Goal: Task Accomplishment & Management: Complete application form

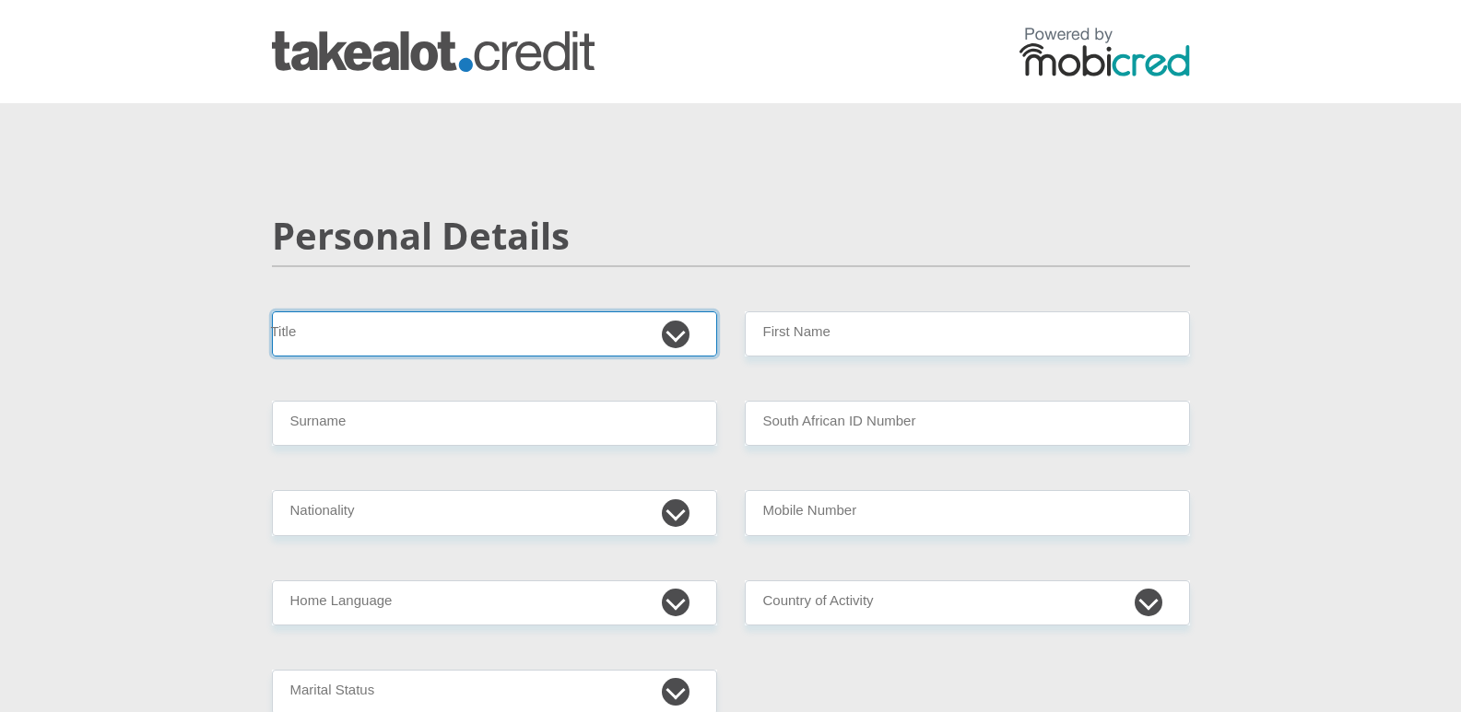
drag, startPoint x: 685, startPoint y: 328, endPoint x: 661, endPoint y: 330, distance: 24.0
click at [685, 328] on select "Mr Ms Mrs Dr Other" at bounding box center [494, 333] width 445 height 45
select select "Ms"
click at [272, 311] on select "Mr Ms Mrs Dr Other" at bounding box center [494, 333] width 445 height 45
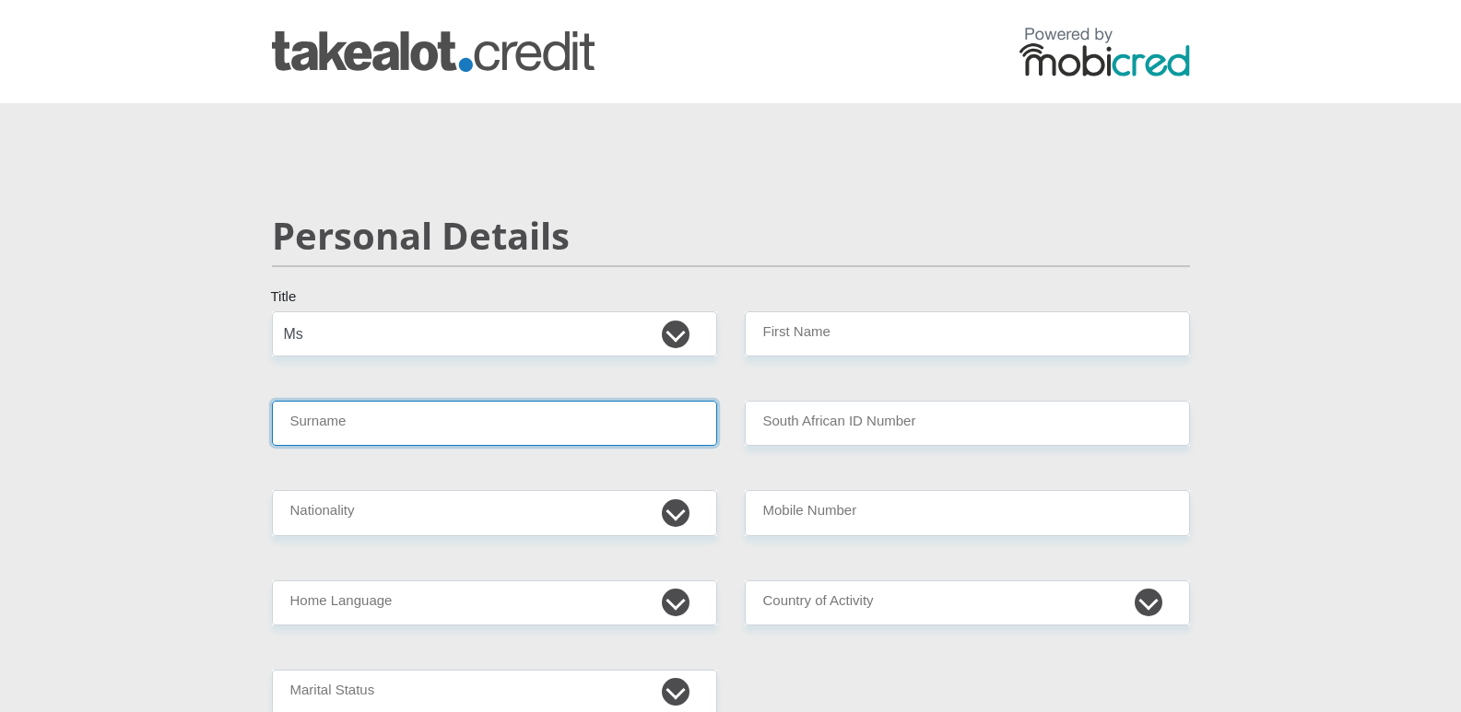
click at [385, 427] on input "Surname" at bounding box center [494, 423] width 445 height 45
type input "PHILLIPS"
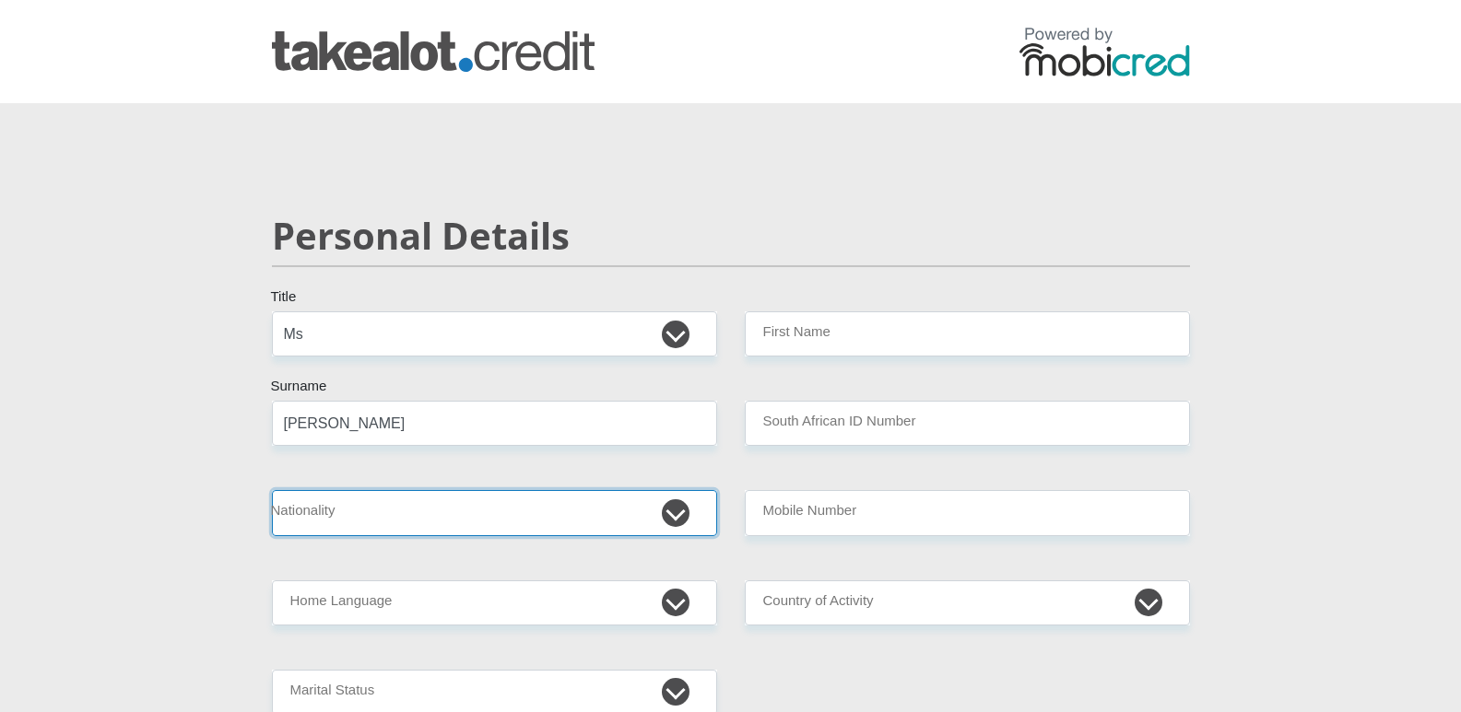
click at [373, 505] on select "South Africa Afghanistan Aland Islands Albania Algeria America Samoa American V…" at bounding box center [494, 512] width 445 height 45
select select "ZAF"
click at [272, 490] on select "South Africa Afghanistan Aland Islands Albania Algeria America Samoa American V…" at bounding box center [494, 512] width 445 height 45
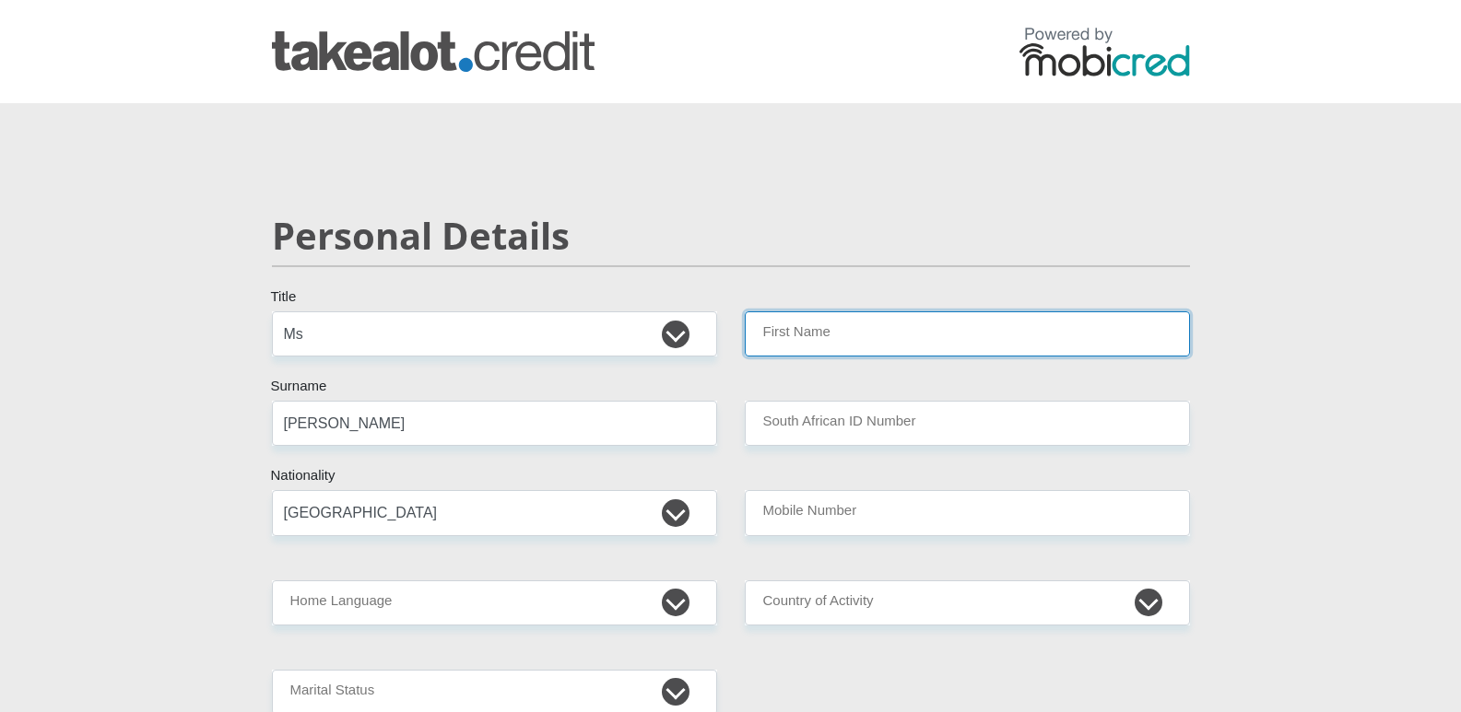
click at [881, 336] on input "First Name" at bounding box center [967, 333] width 445 height 45
type input "Asanda"
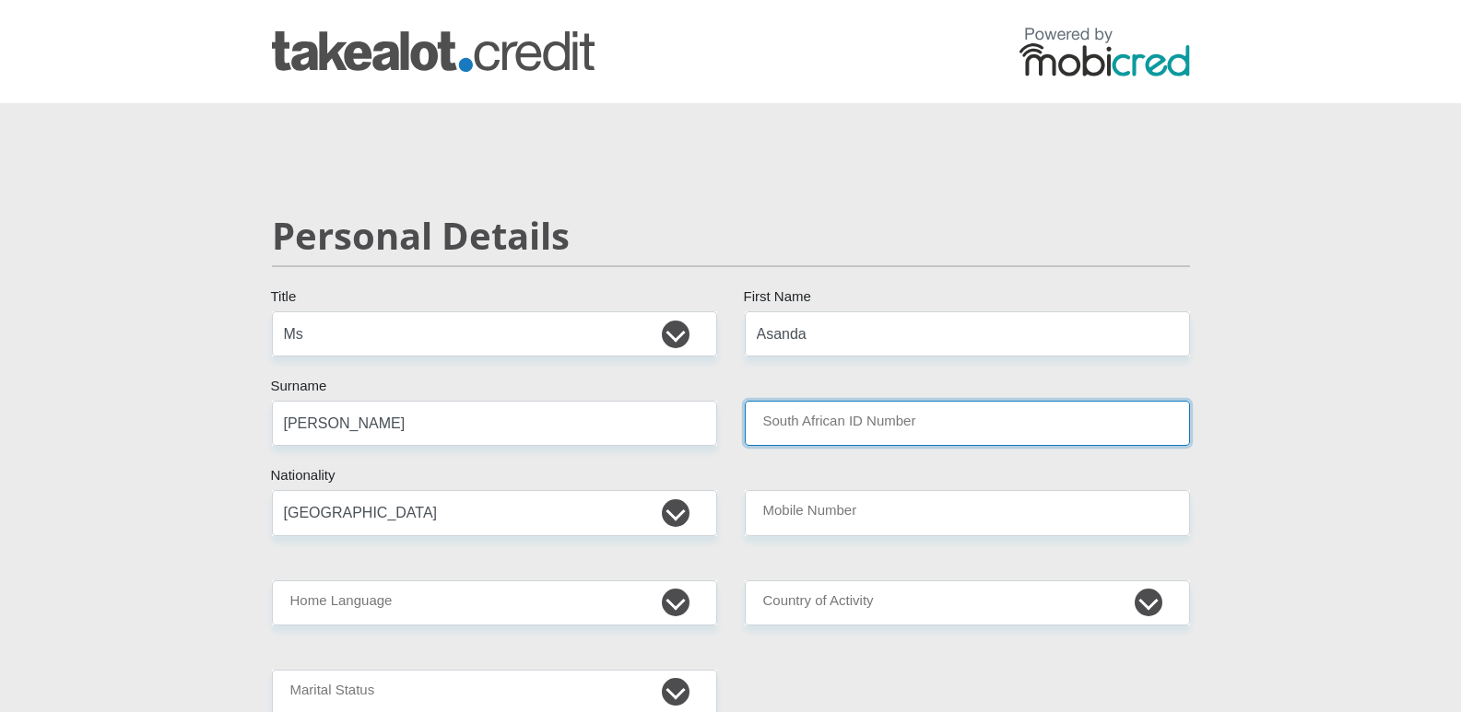
click at [878, 424] on input "South African ID Number" at bounding box center [967, 423] width 445 height 45
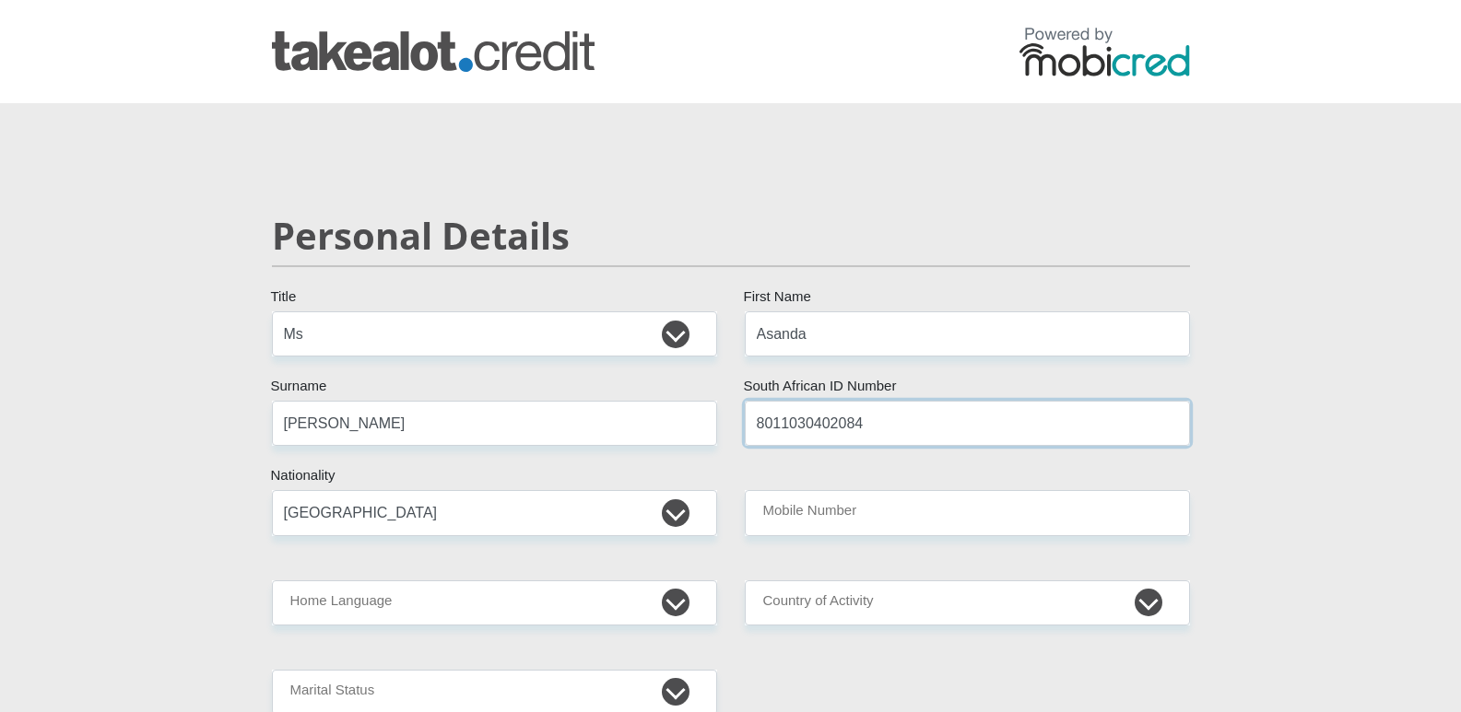
type input "8011030402084"
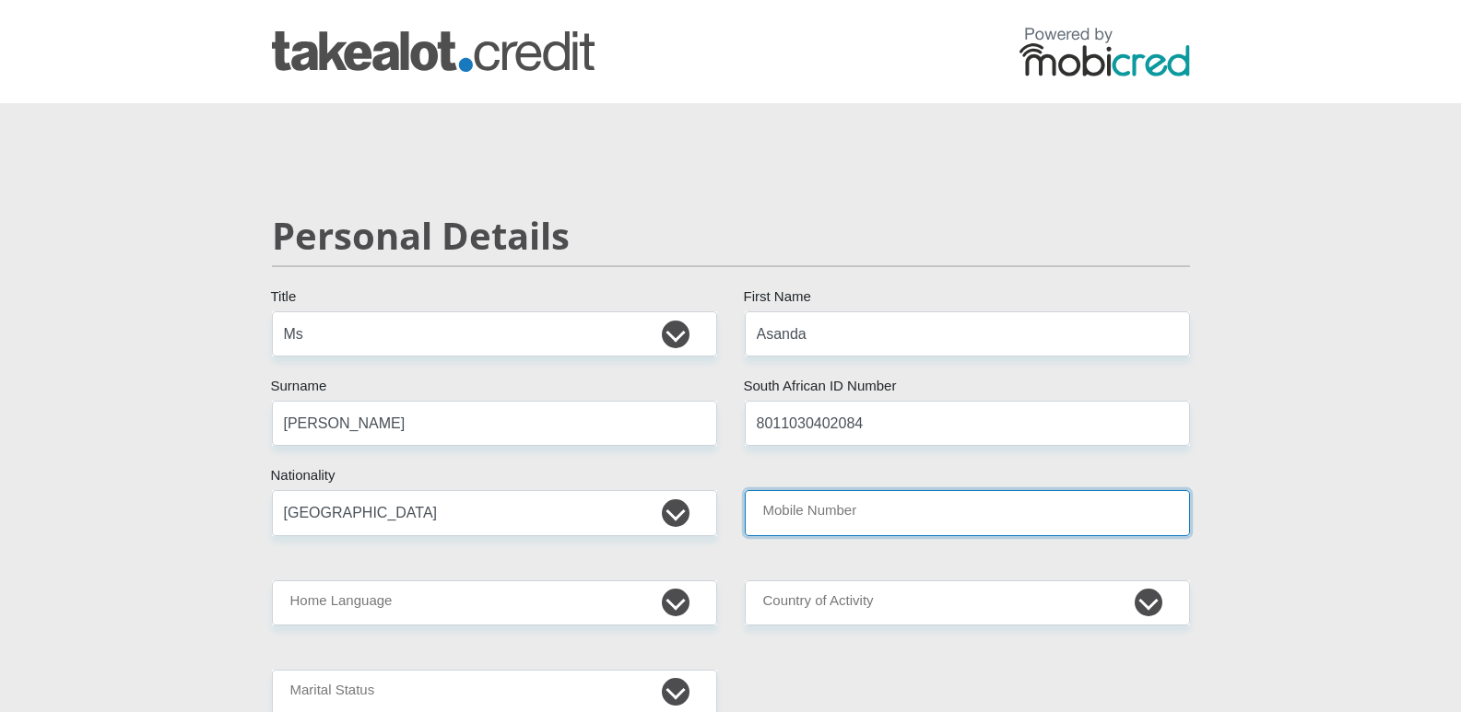
click at [910, 512] on input "Mobile Number" at bounding box center [967, 512] width 445 height 45
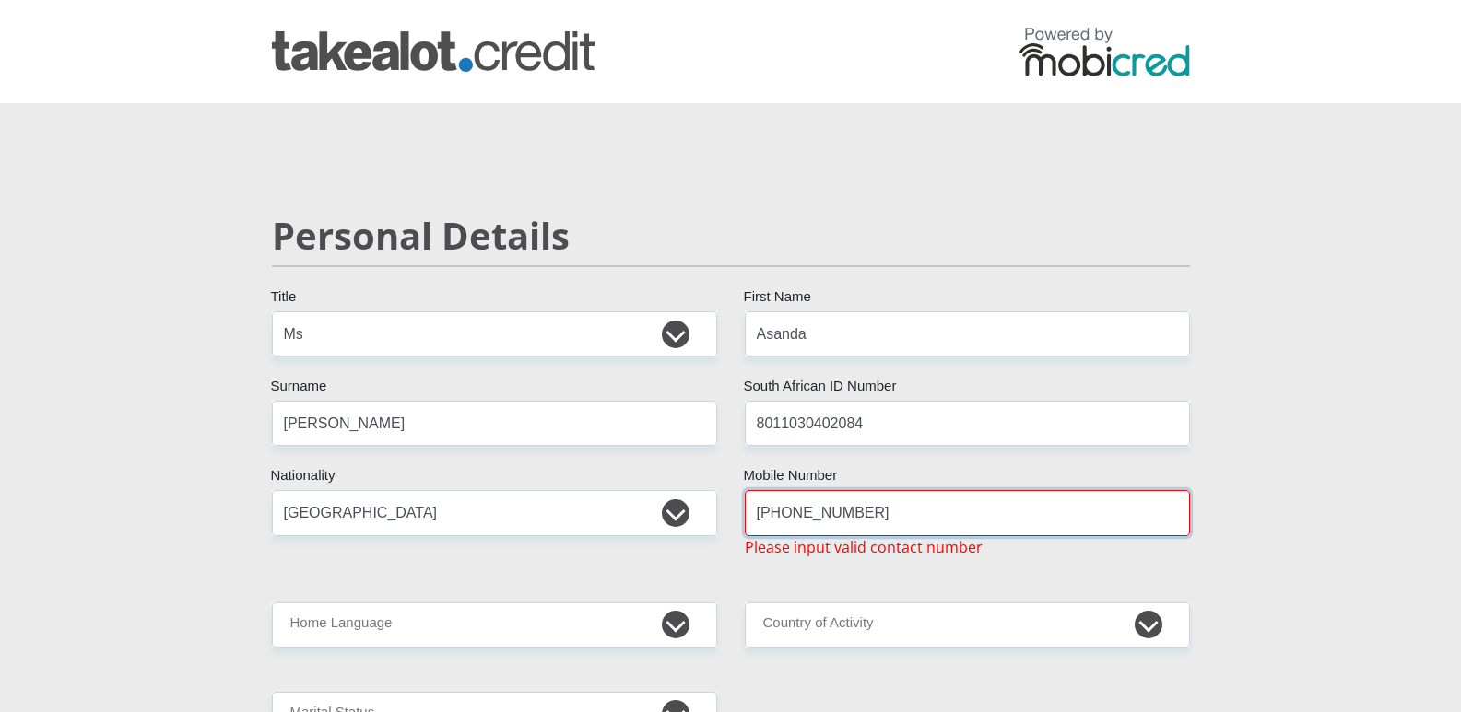
click at [869, 516] on input "+27611890030" at bounding box center [967, 512] width 445 height 45
click at [777, 516] on input "+27611890030" at bounding box center [967, 512] width 445 height 45
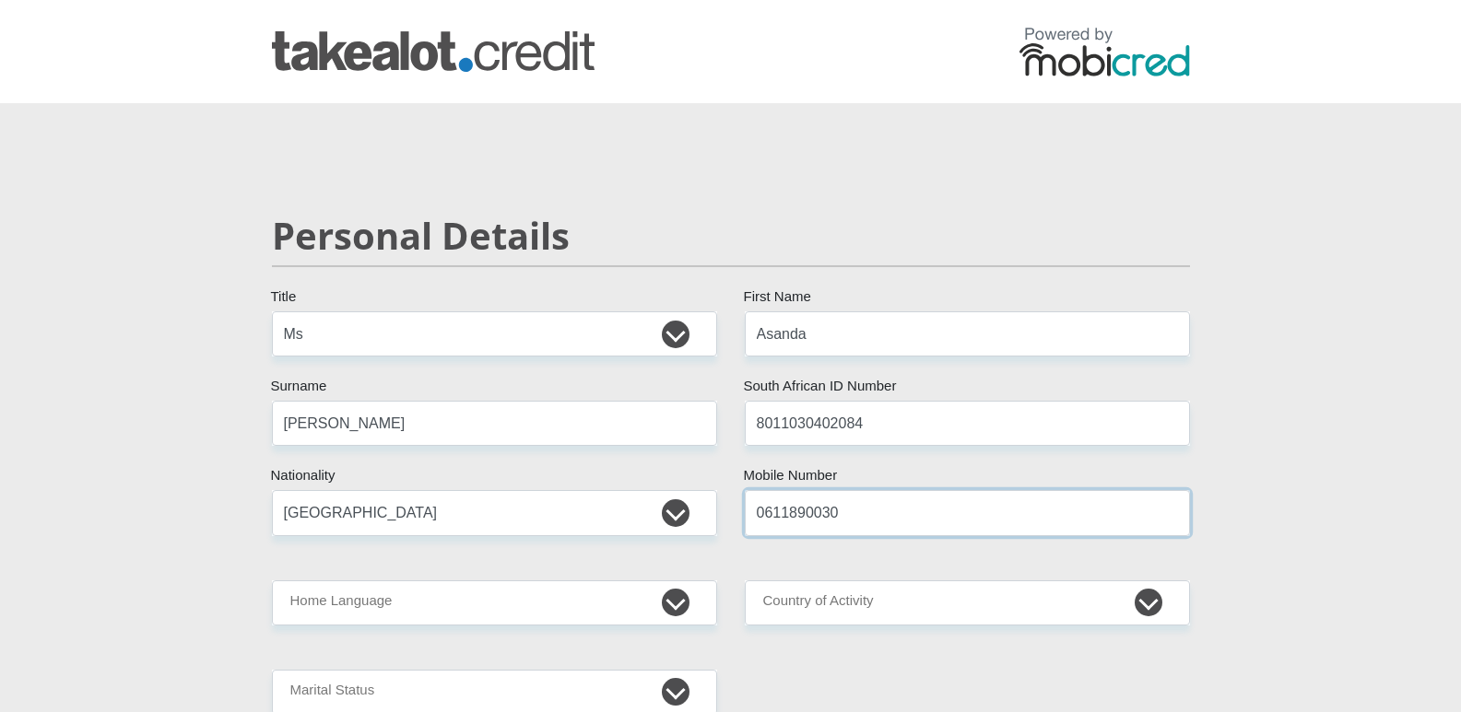
type input "0611890030"
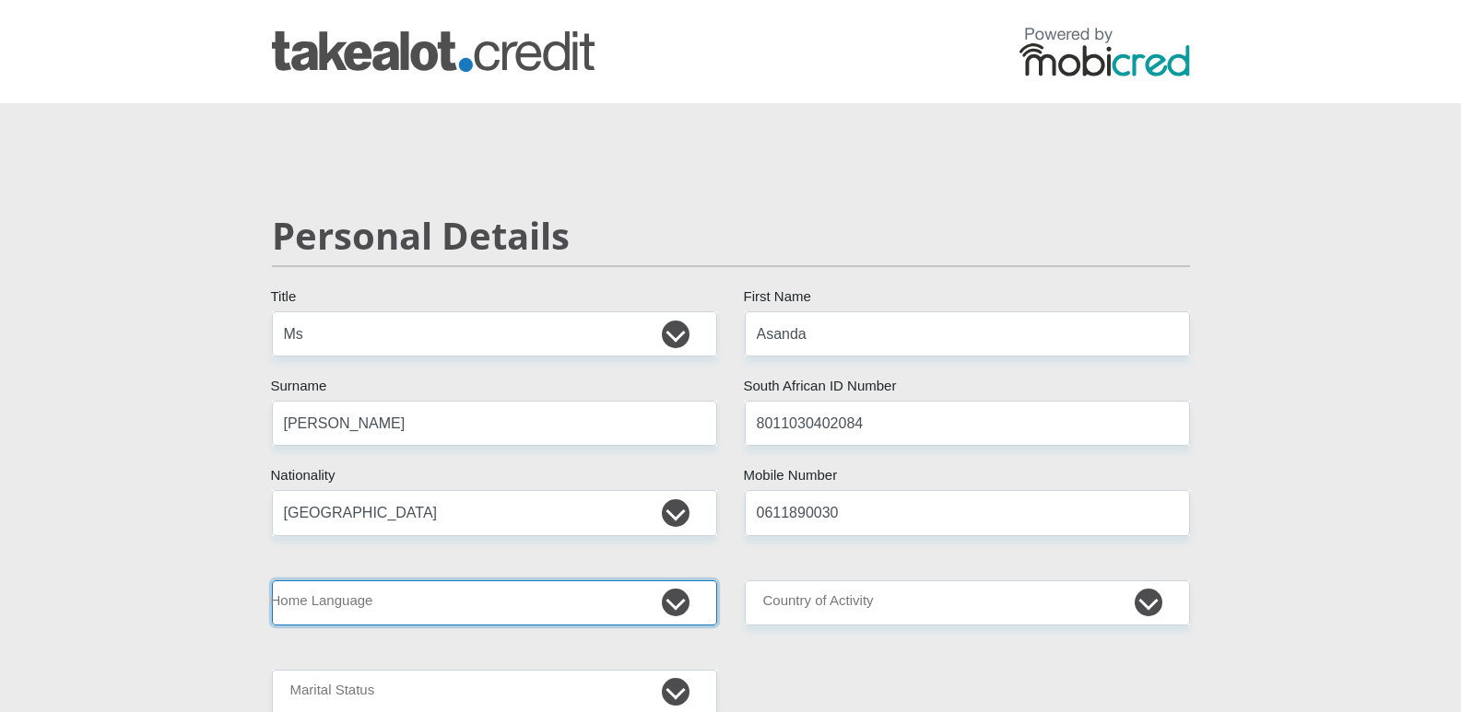
click at [458, 597] on select "Afrikaans English Sepedi South Ndebele Southern Sotho Swati Tsonga Tswana Venda…" at bounding box center [494, 603] width 445 height 45
select select "xho"
click at [272, 581] on select "Afrikaans English Sepedi South Ndebele Southern Sotho Swati Tsonga Tswana Venda…" at bounding box center [494, 603] width 445 height 45
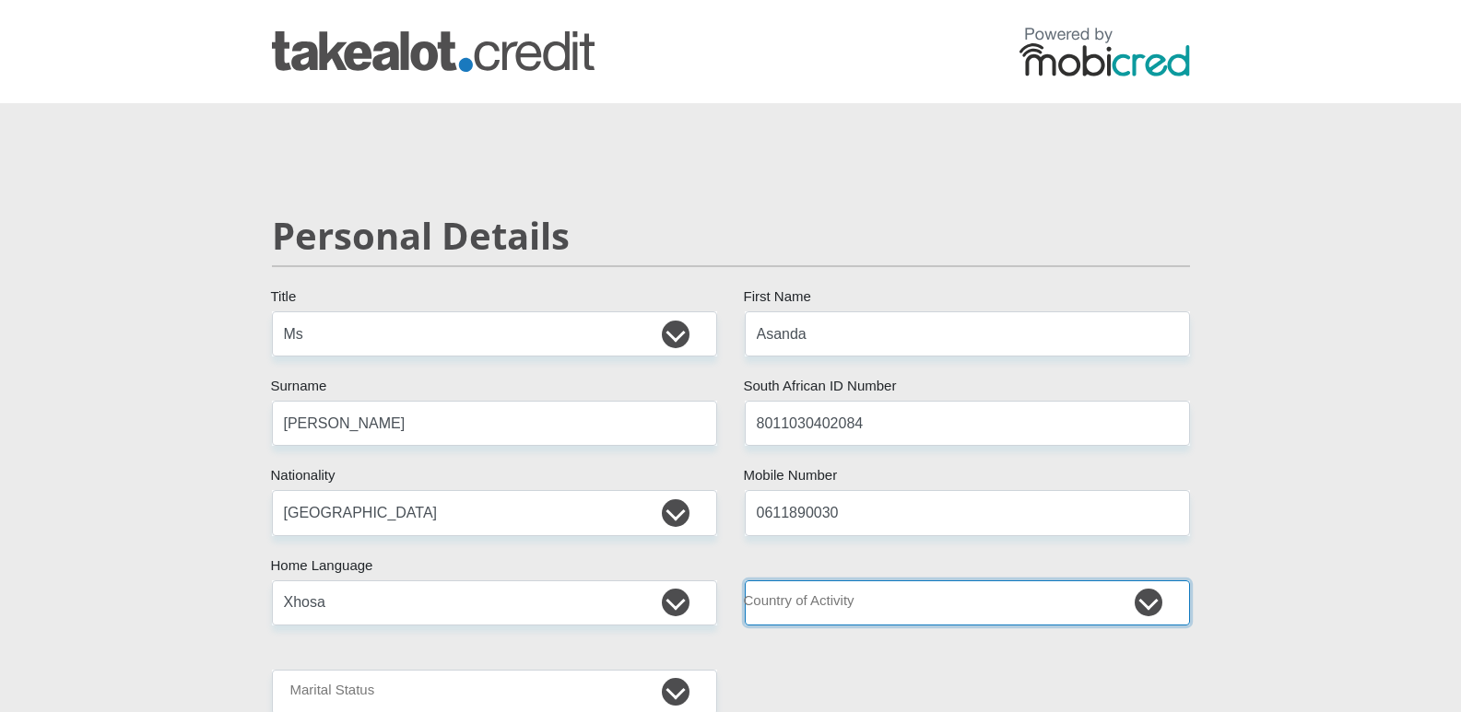
click at [923, 596] on select "South Africa Afghanistan Aland Islands Albania Algeria America Samoa American V…" at bounding box center [967, 603] width 445 height 45
select select "ZAF"
click at [745, 581] on select "South Africa Afghanistan Aland Islands Albania Algeria America Samoa American V…" at bounding box center [967, 603] width 445 height 45
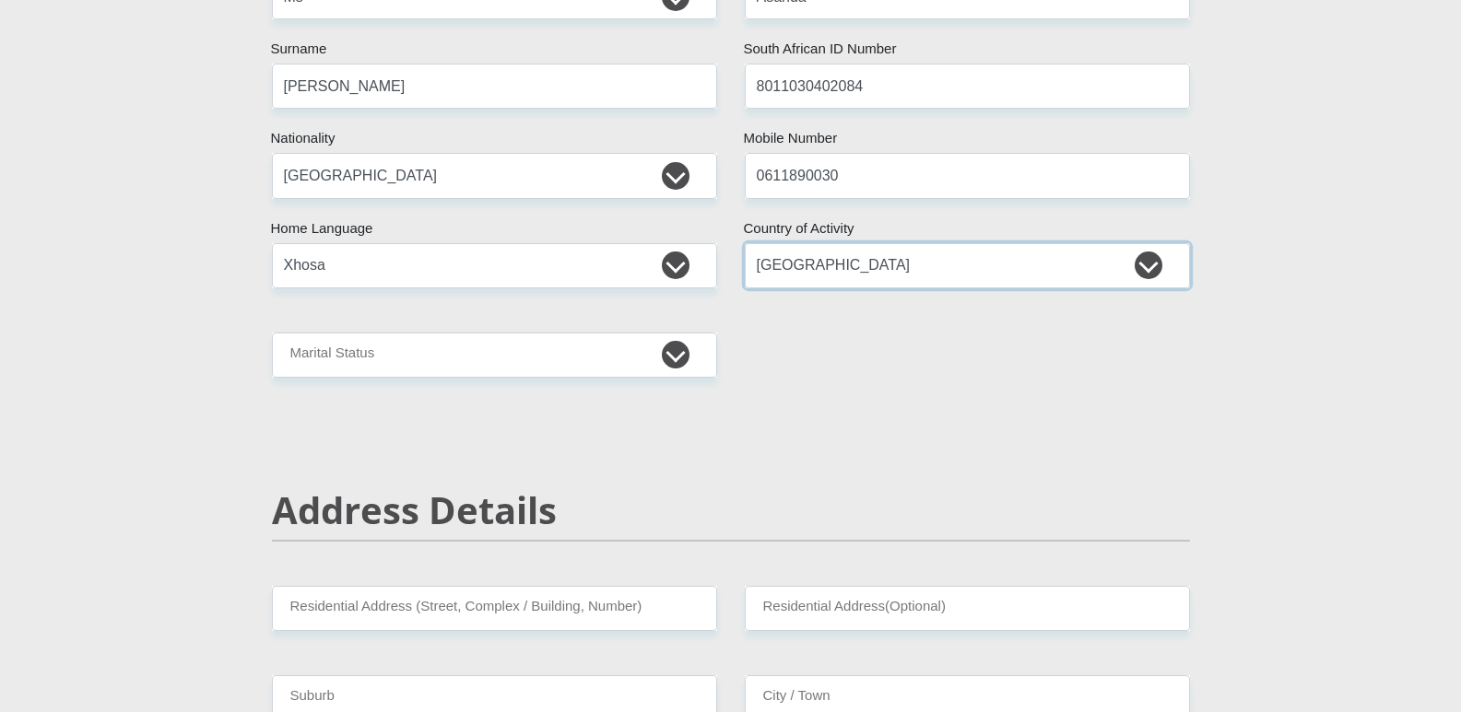
scroll to position [369, 0]
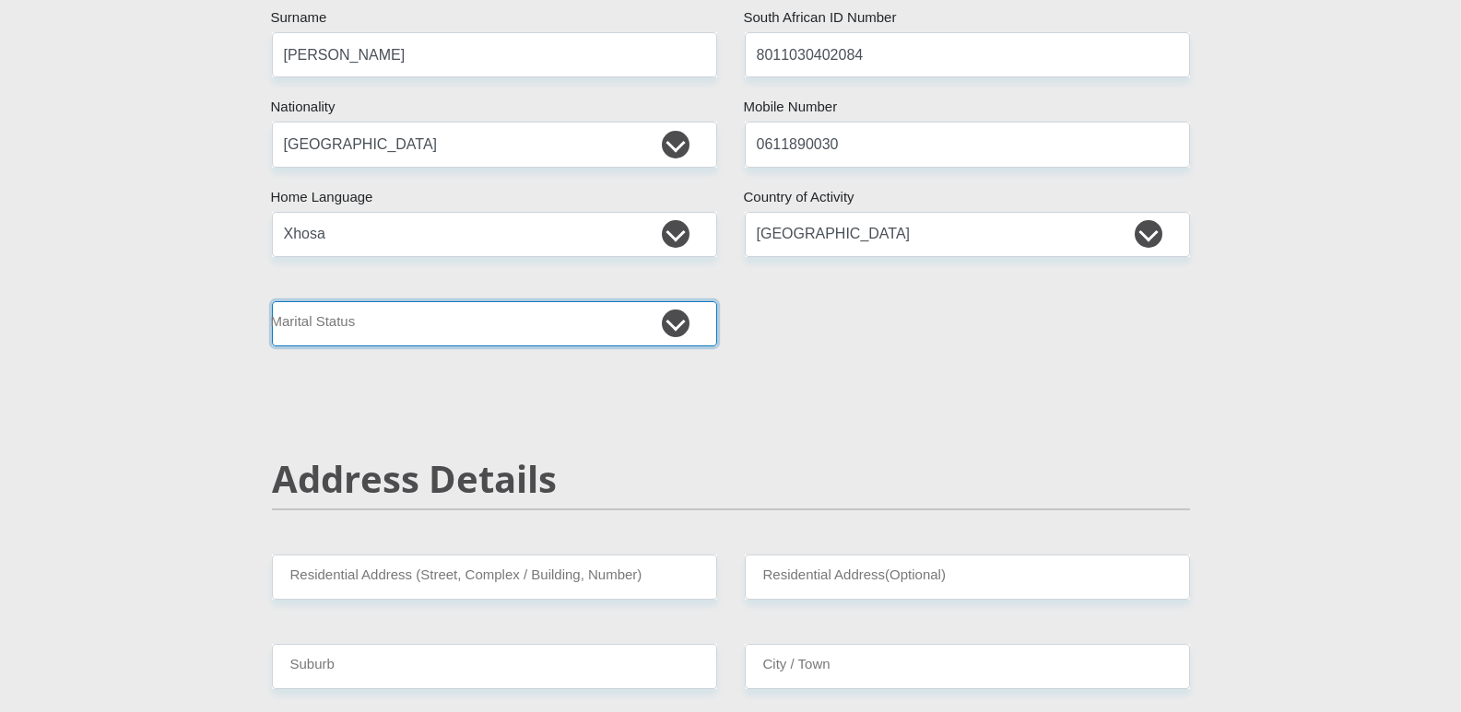
drag, startPoint x: 320, startPoint y: 315, endPoint x: 316, endPoint y: 330, distance: 15.2
click at [320, 315] on select "Married ANC Single Divorced Widowed Married COP or Customary Law" at bounding box center [494, 323] width 445 height 45
select select "2"
click at [272, 301] on select "Married ANC Single Divorced Widowed Married COP or Customary Law" at bounding box center [494, 323] width 445 height 45
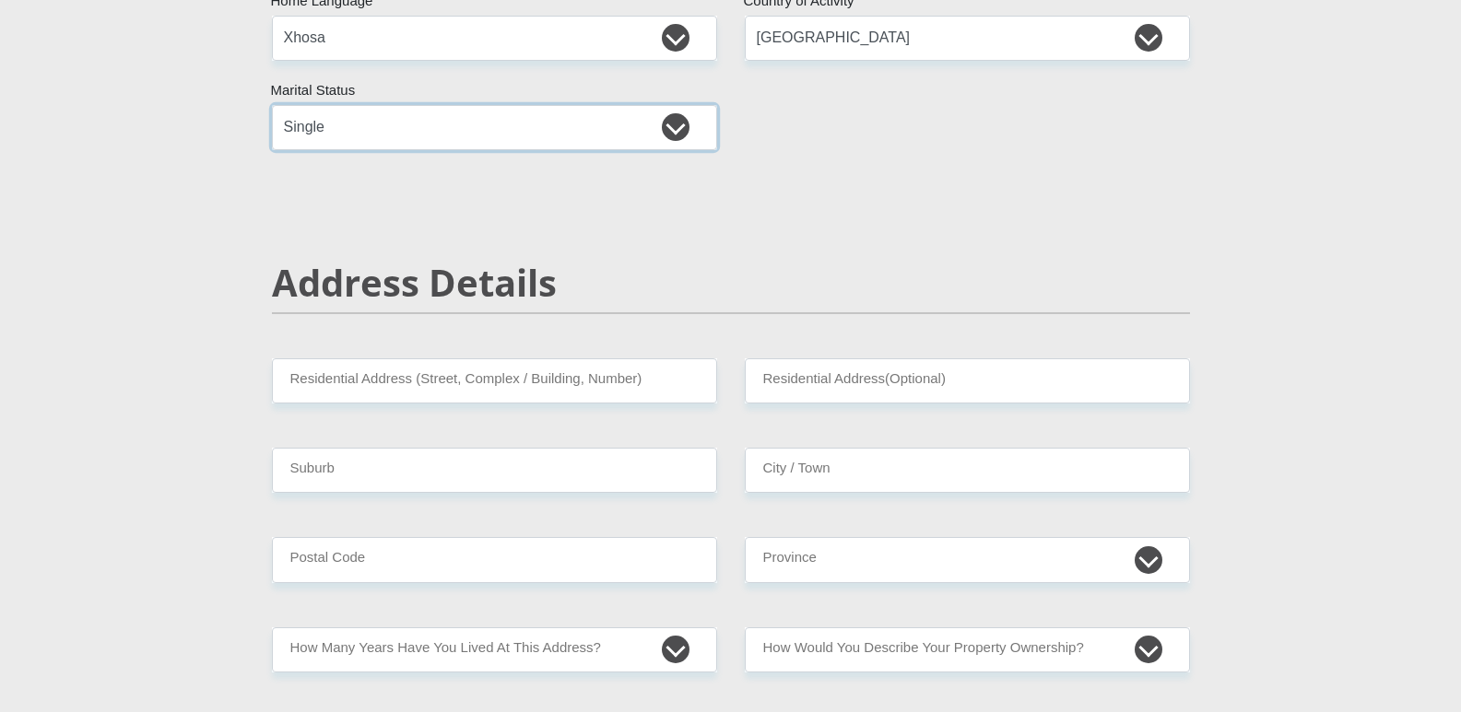
scroll to position [645, 0]
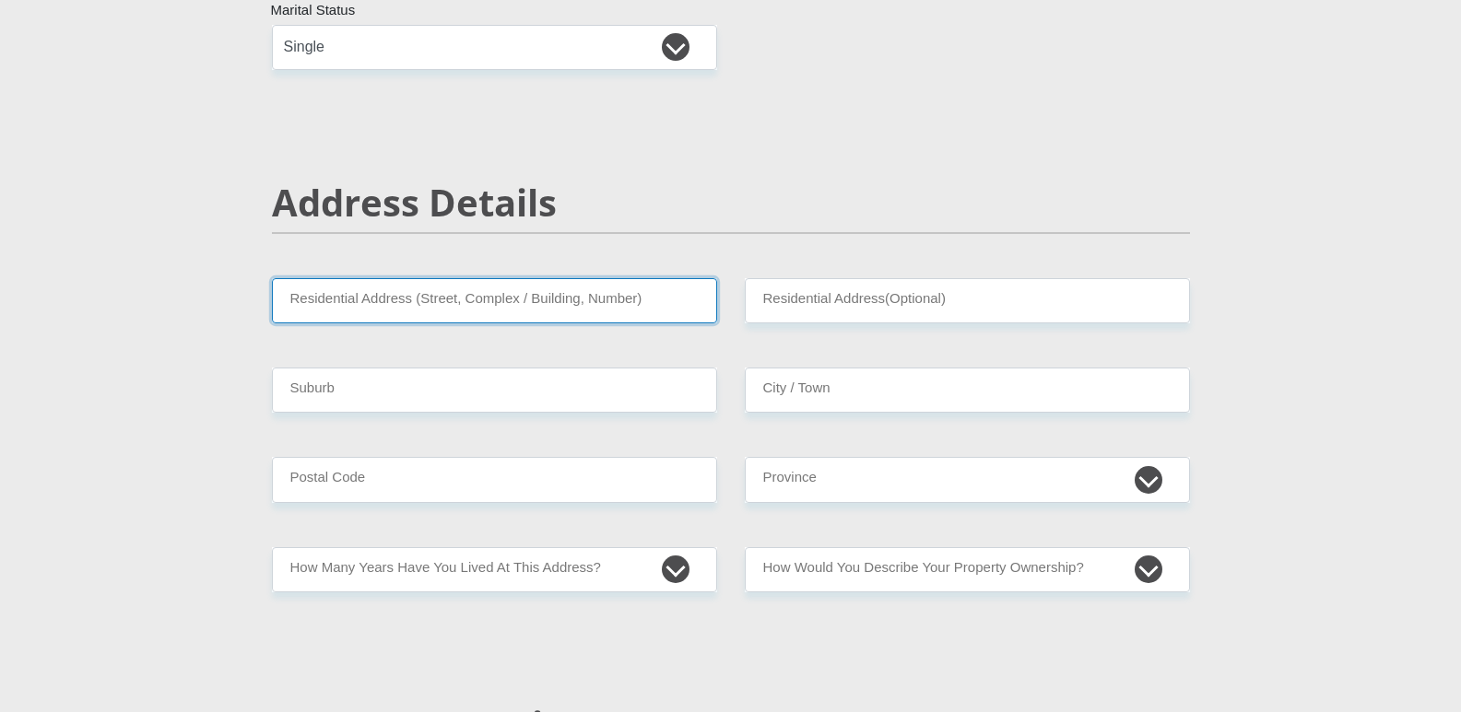
click at [423, 303] on input "Residential Address (Street, Complex / Building, Number)" at bounding box center [494, 300] width 445 height 45
type input "11 Enkululekweni Street"
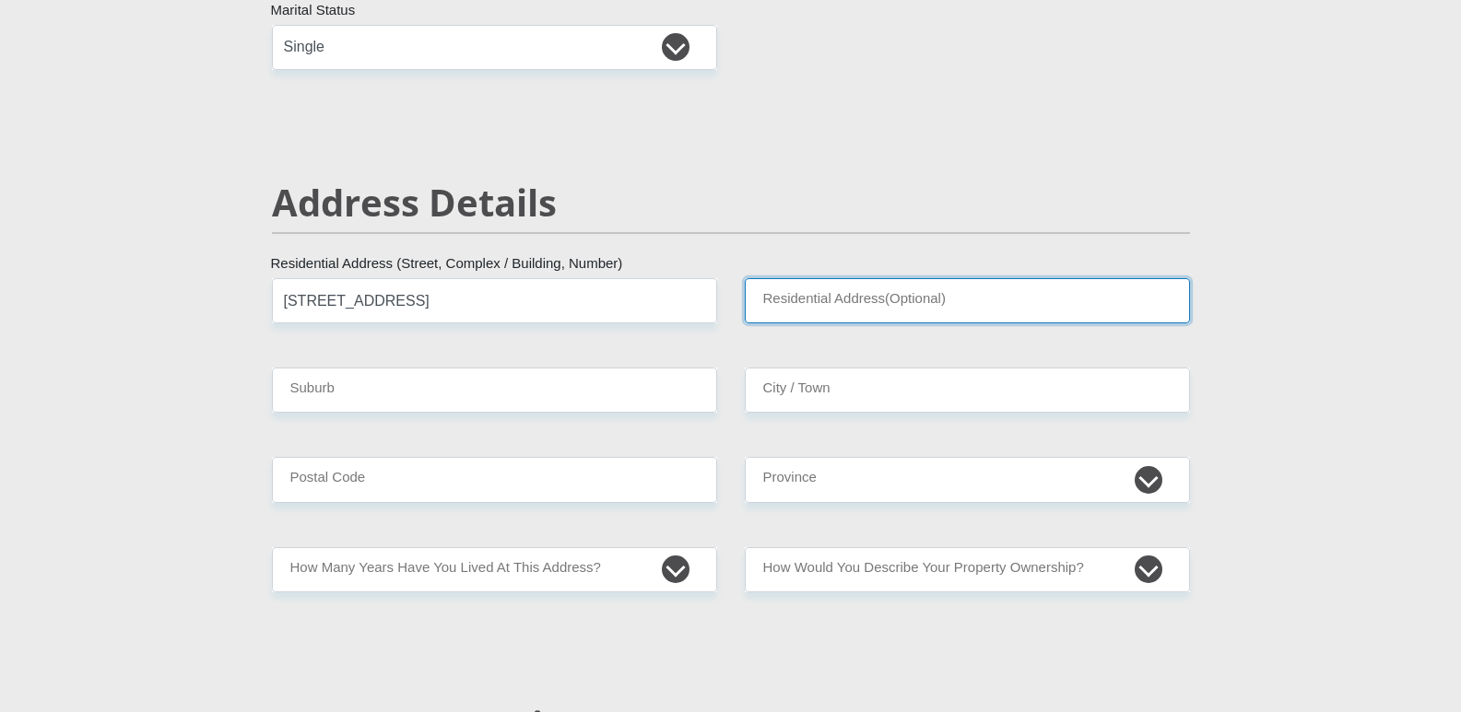
click at [845, 295] on input "Residential Address(Optional)" at bounding box center [967, 300] width 445 height 45
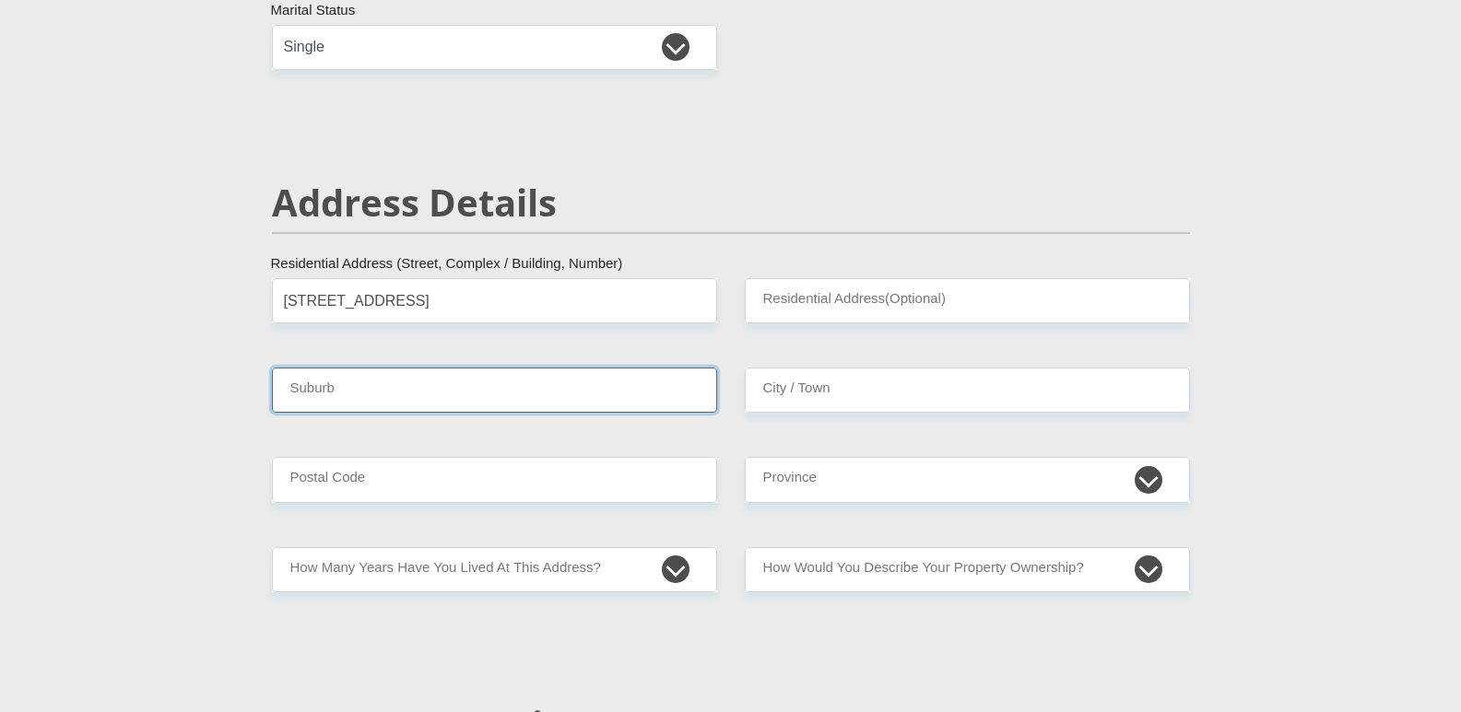
click at [373, 382] on input "Suburb" at bounding box center [494, 390] width 445 height 45
type input "Elangeni"
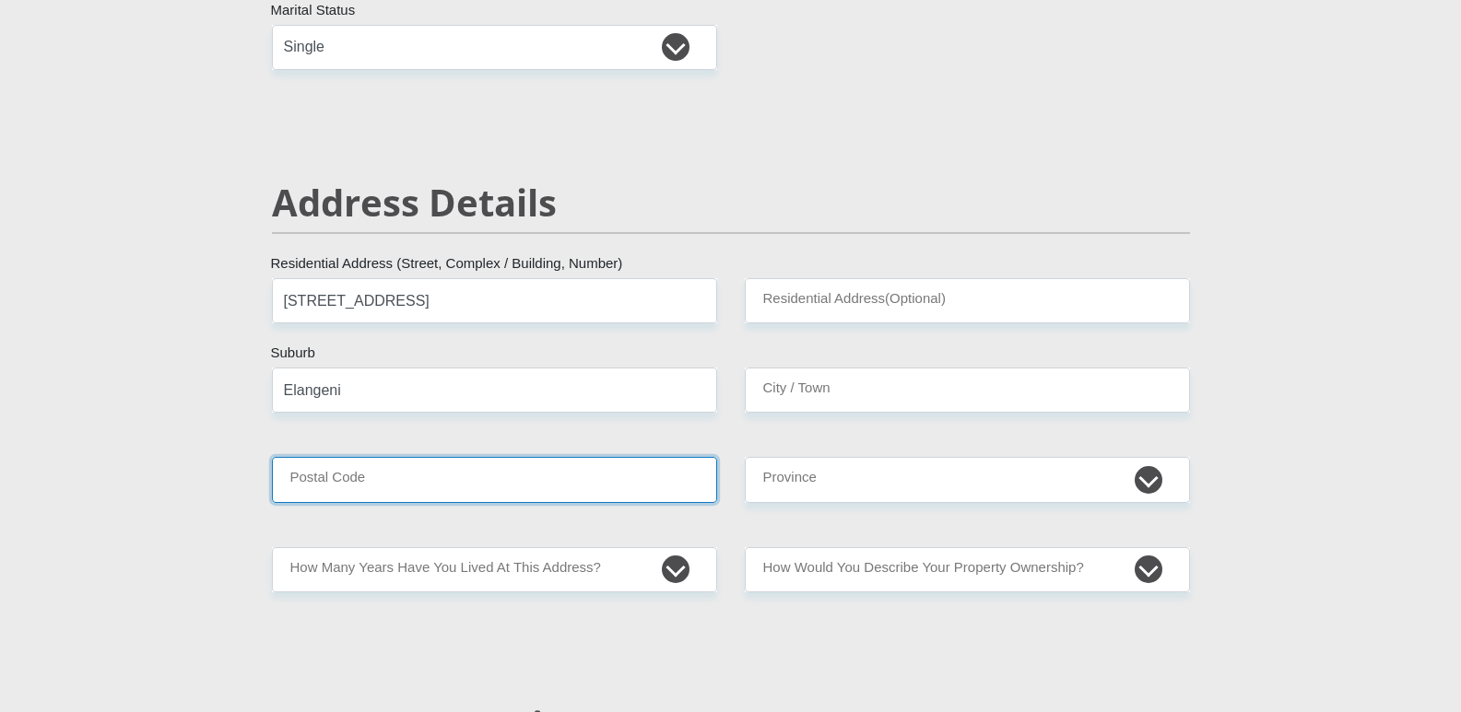
drag, startPoint x: 402, startPoint y: 467, endPoint x: 404, endPoint y: 481, distance: 13.9
click at [402, 470] on input "Postal Code" at bounding box center [494, 479] width 445 height 45
type input "6506"
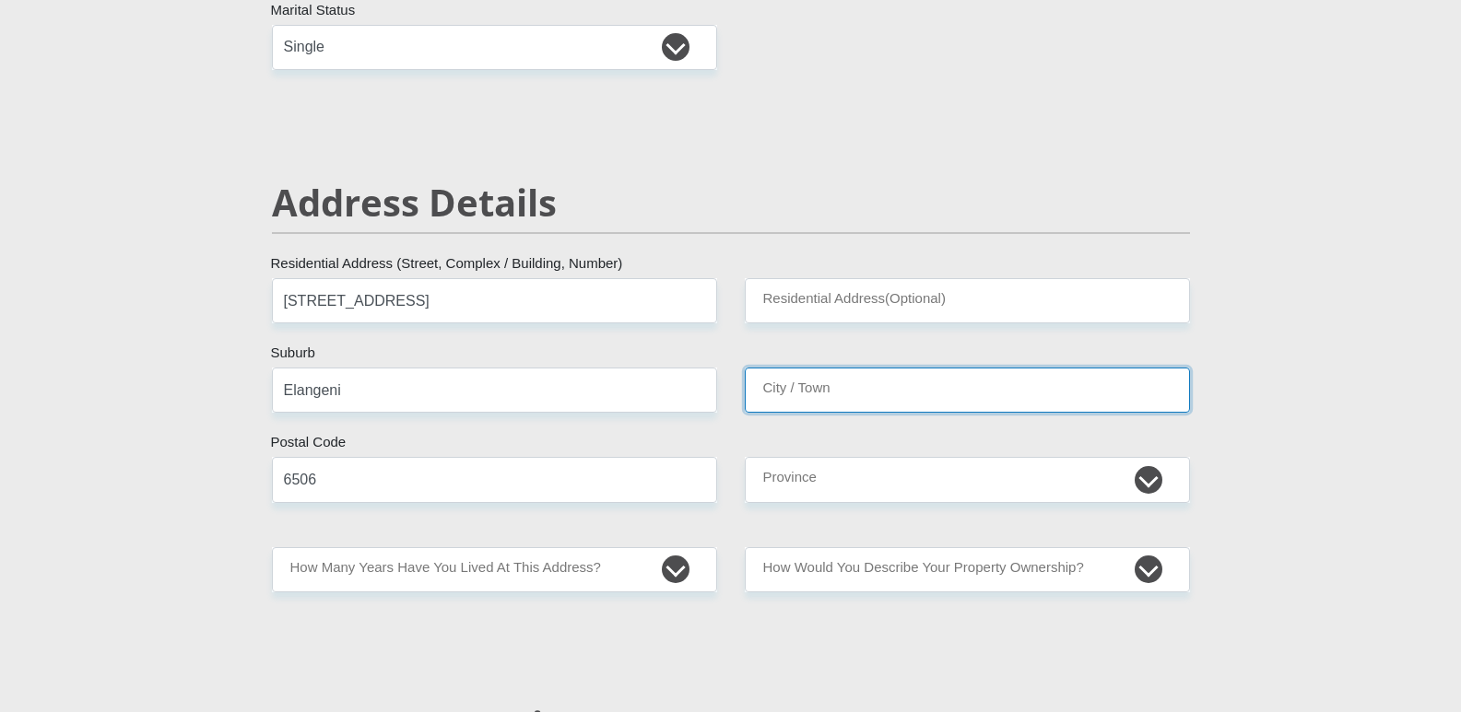
click at [902, 372] on input "City / Town" at bounding box center [967, 390] width 445 height 45
type input "Mosse bay"
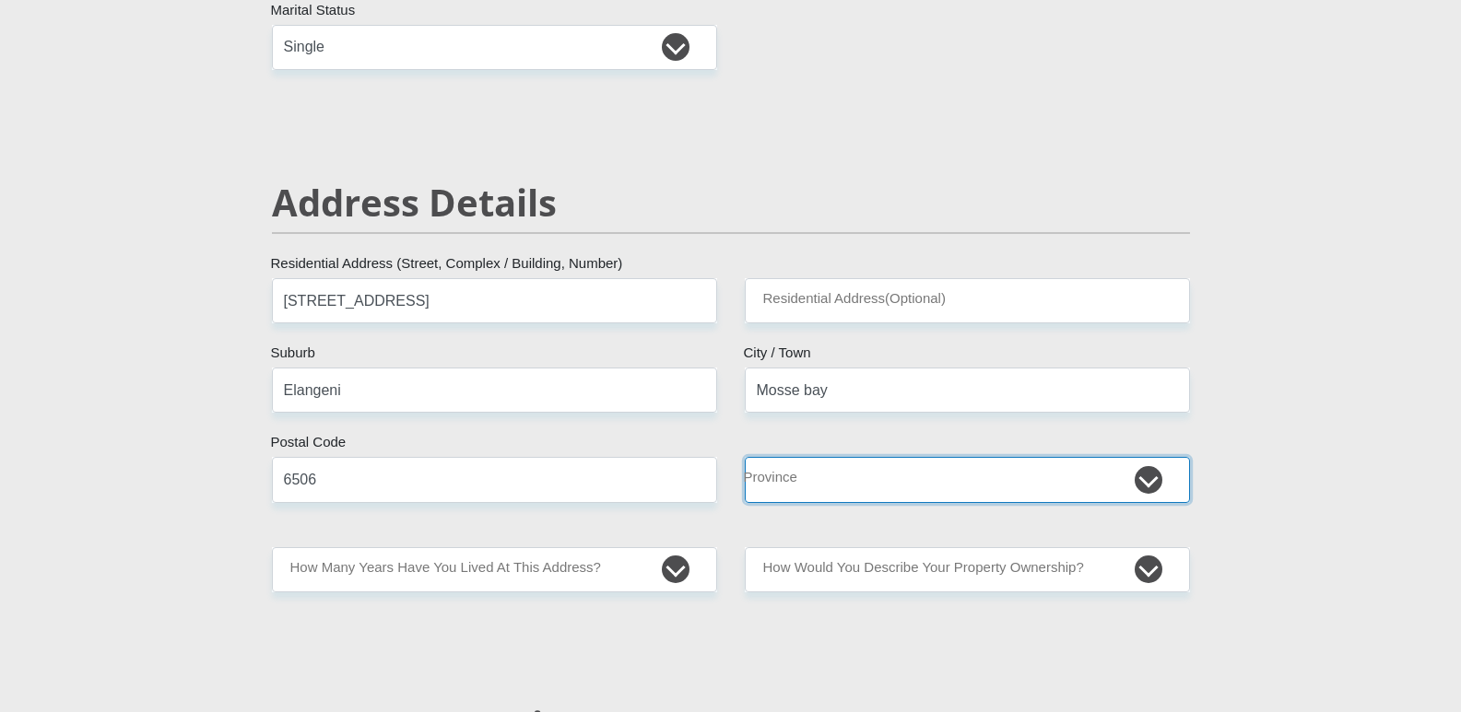
click at [824, 475] on select "Eastern Cape Free State Gauteng KwaZulu-Natal Limpopo Mpumalanga Northern Cape …" at bounding box center [967, 479] width 445 height 45
select select "Western Cape"
click at [745, 457] on select "Eastern Cape Free State Gauteng KwaZulu-Natal Limpopo Mpumalanga Northern Cape …" at bounding box center [967, 479] width 445 height 45
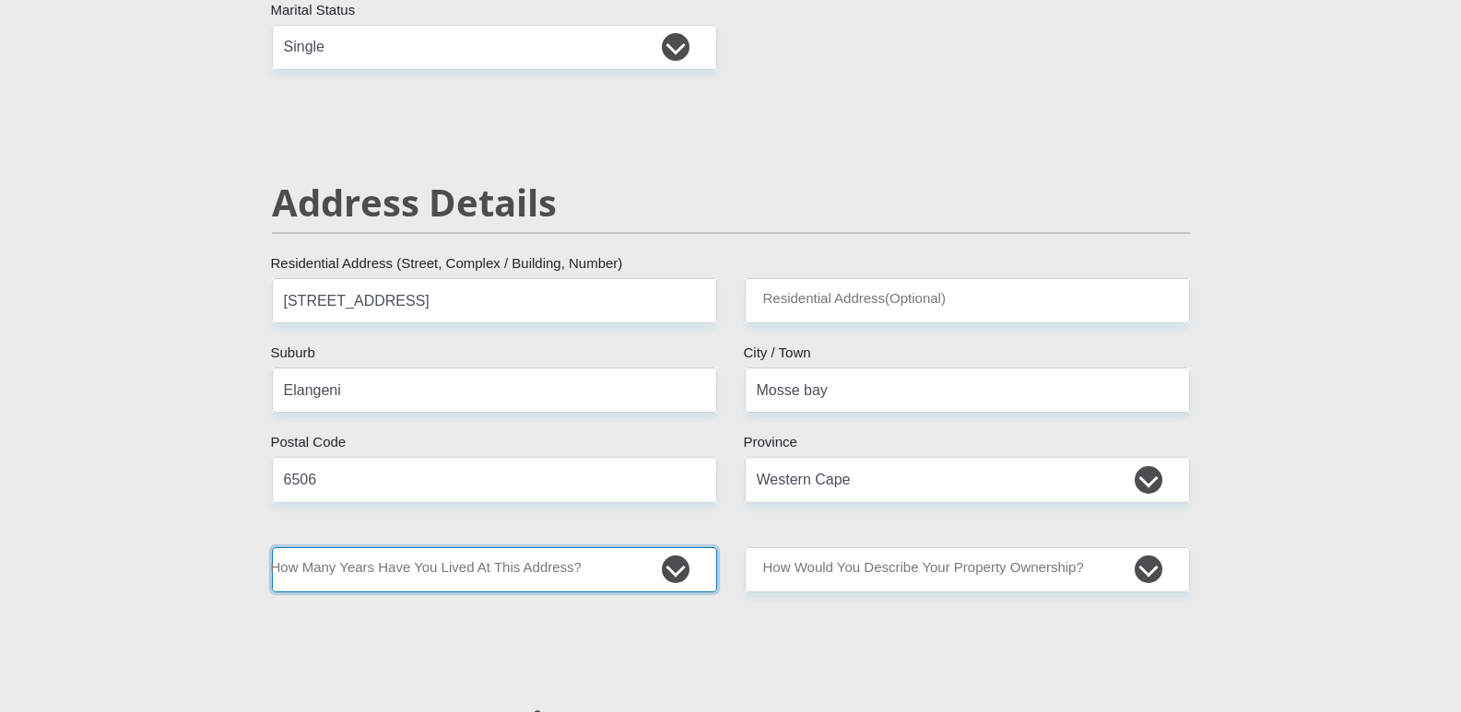
click at [388, 560] on select "less than 1 year 1-3 years 3-5 years 5+ years" at bounding box center [494, 569] width 445 height 45
select select "5"
click at [272, 547] on select "less than 1 year 1-3 years 3-5 years 5+ years" at bounding box center [494, 569] width 445 height 45
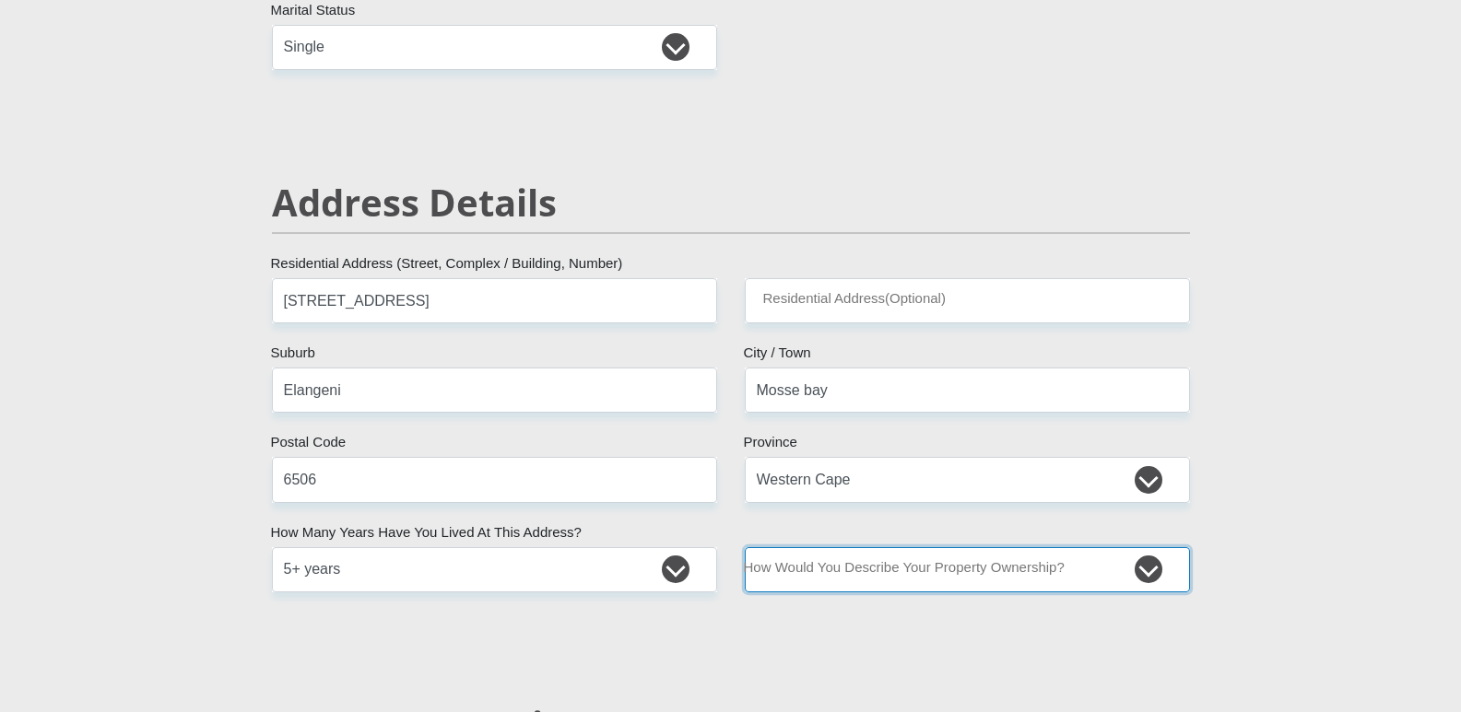
click at [975, 569] on select "Owned Rented Family Owned Company Dwelling" at bounding box center [967, 569] width 445 height 45
select select "Owned"
click at [745, 547] on select "Owned Rented Family Owned Company Dwelling" at bounding box center [967, 569] width 445 height 45
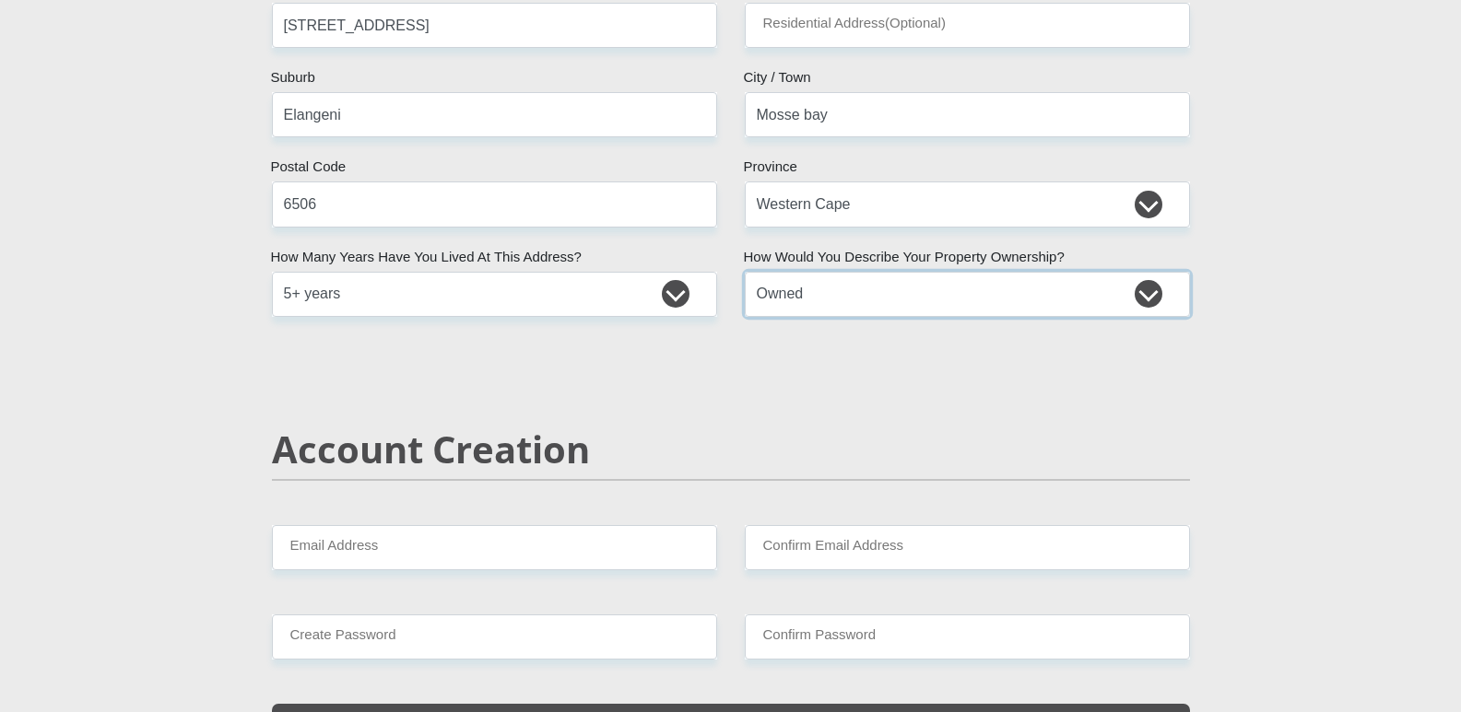
scroll to position [922, 0]
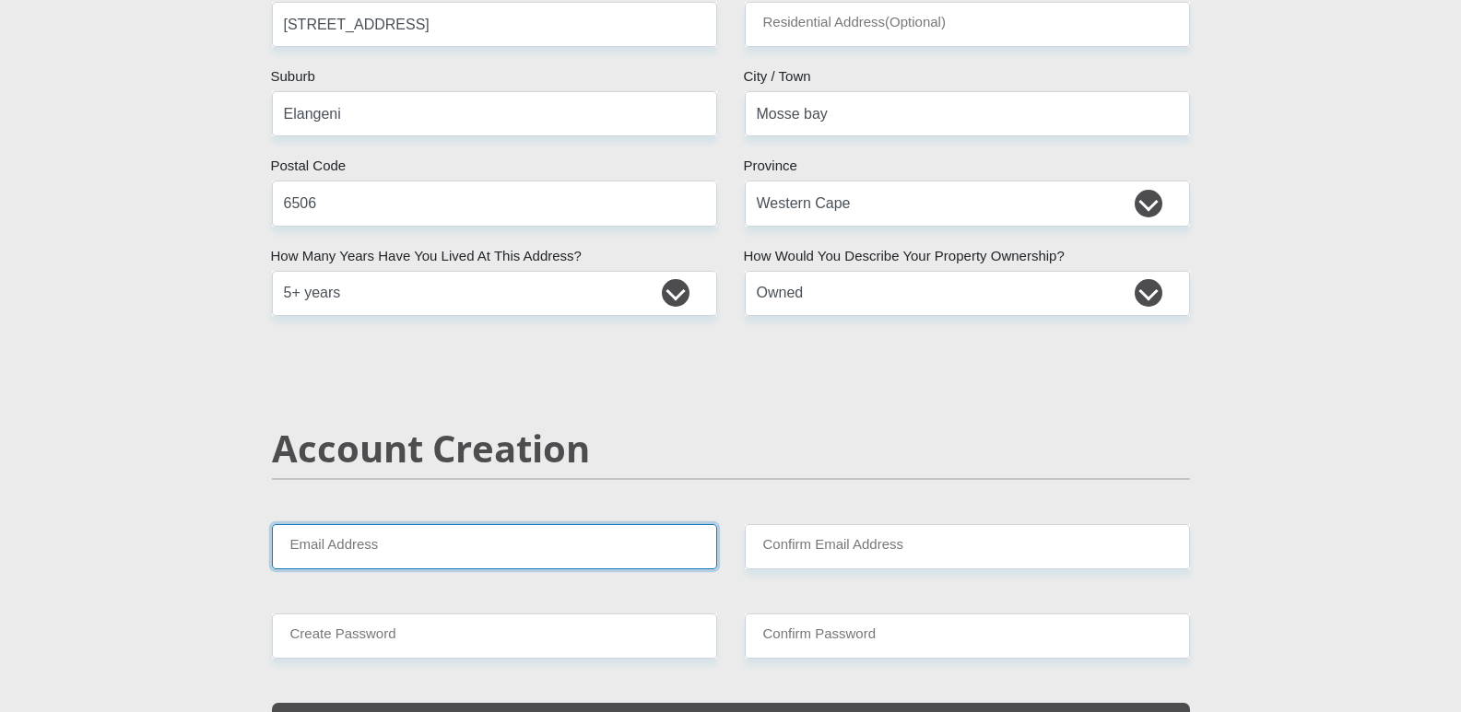
click at [440, 544] on input "Email Address" at bounding box center [494, 546] width 445 height 45
type input "asanda.phillips@gmail.com"
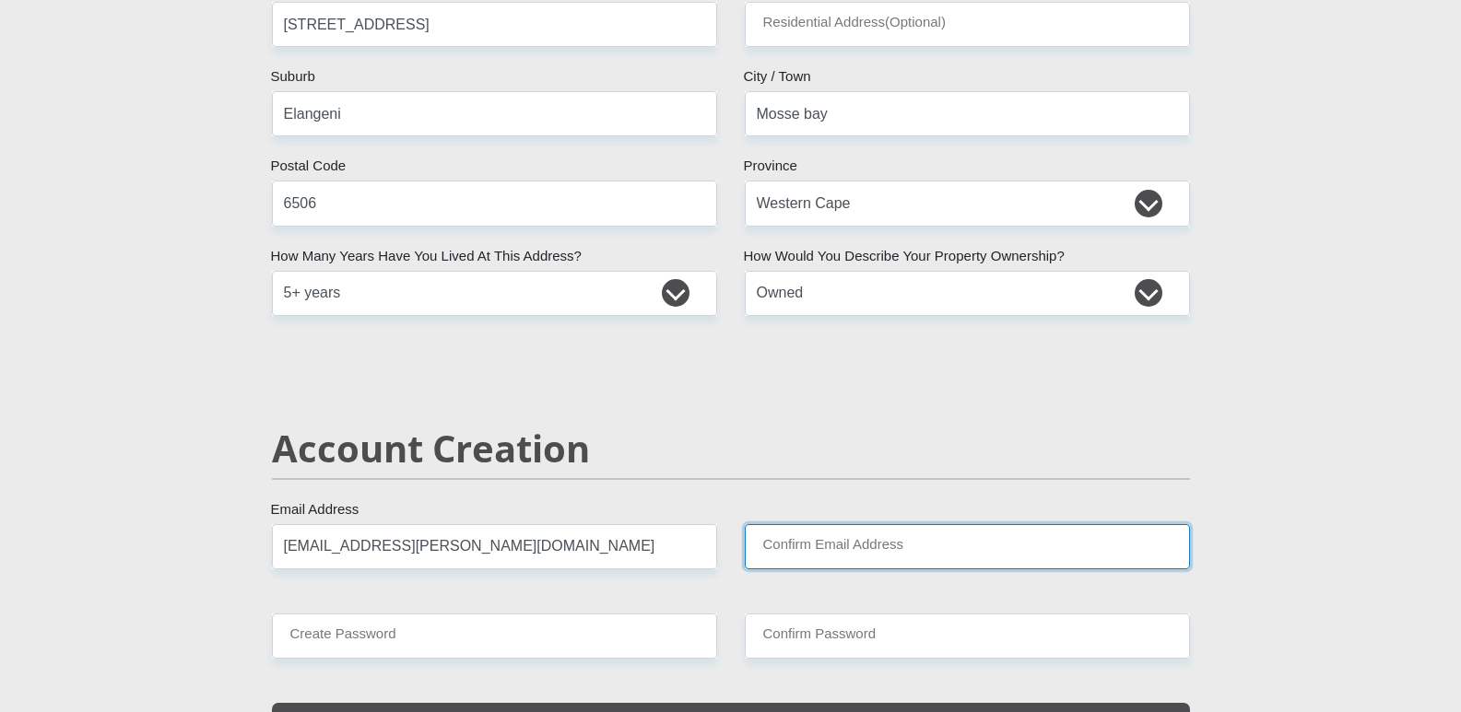
click at [789, 544] on input "Confirm Email Address" at bounding box center [967, 546] width 445 height 45
type input "asanda.phillips@gmail.com"
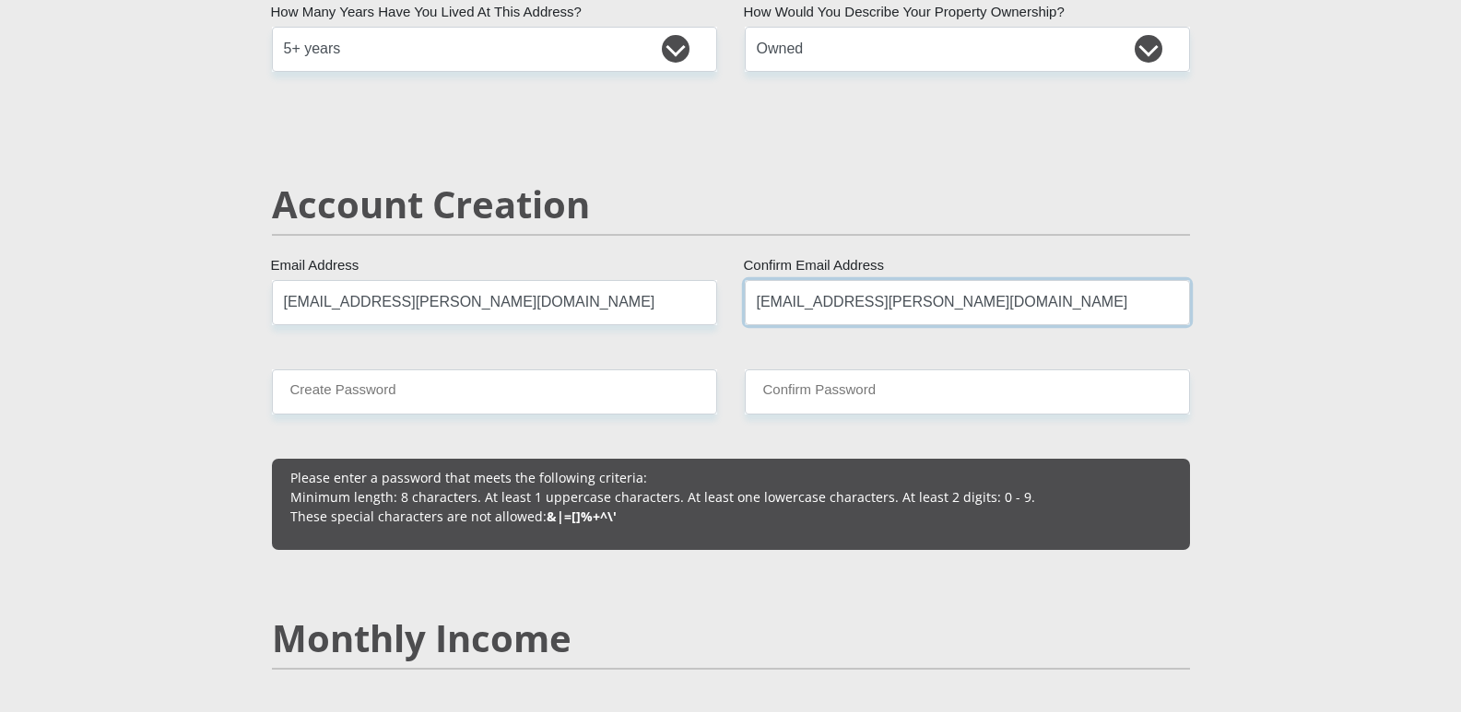
scroll to position [1198, 0]
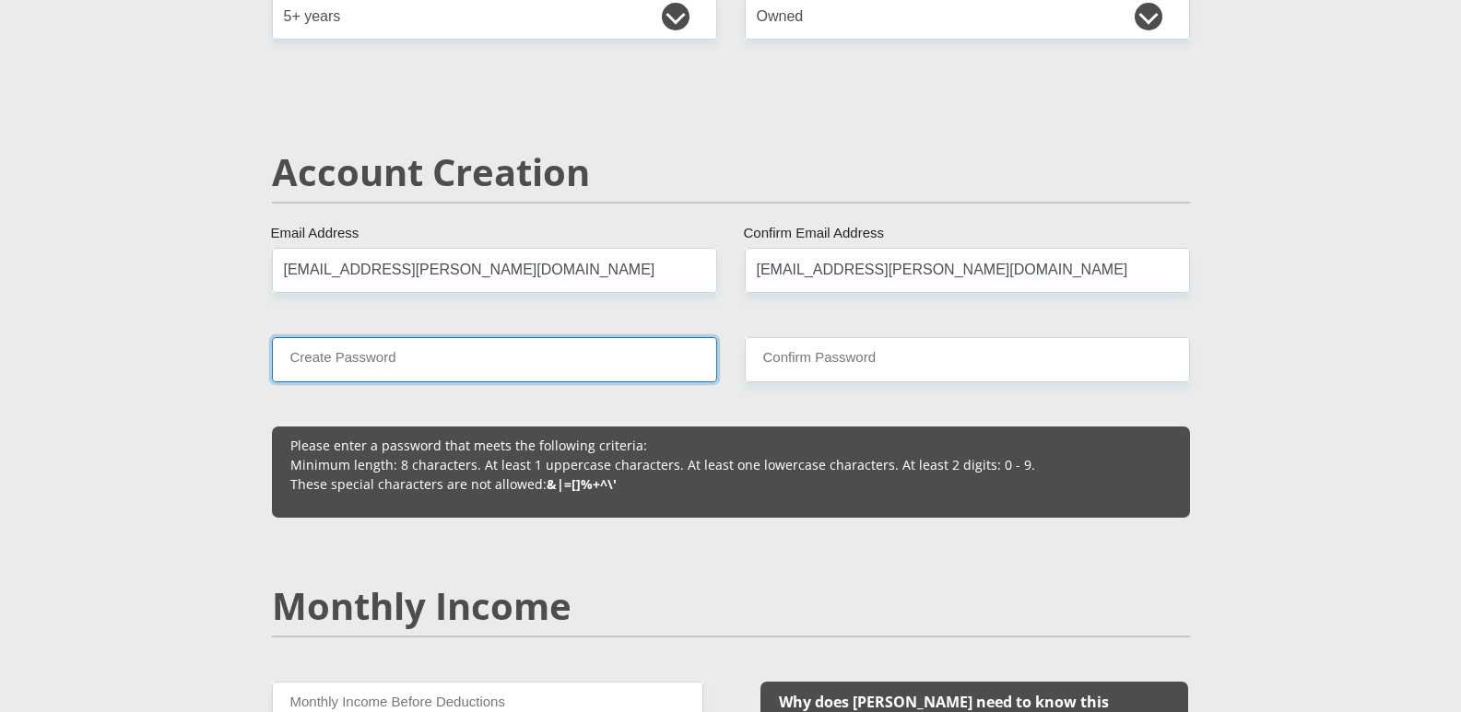
click at [369, 350] on input "Create Password" at bounding box center [494, 359] width 445 height 45
type input "makaIsa!0317"
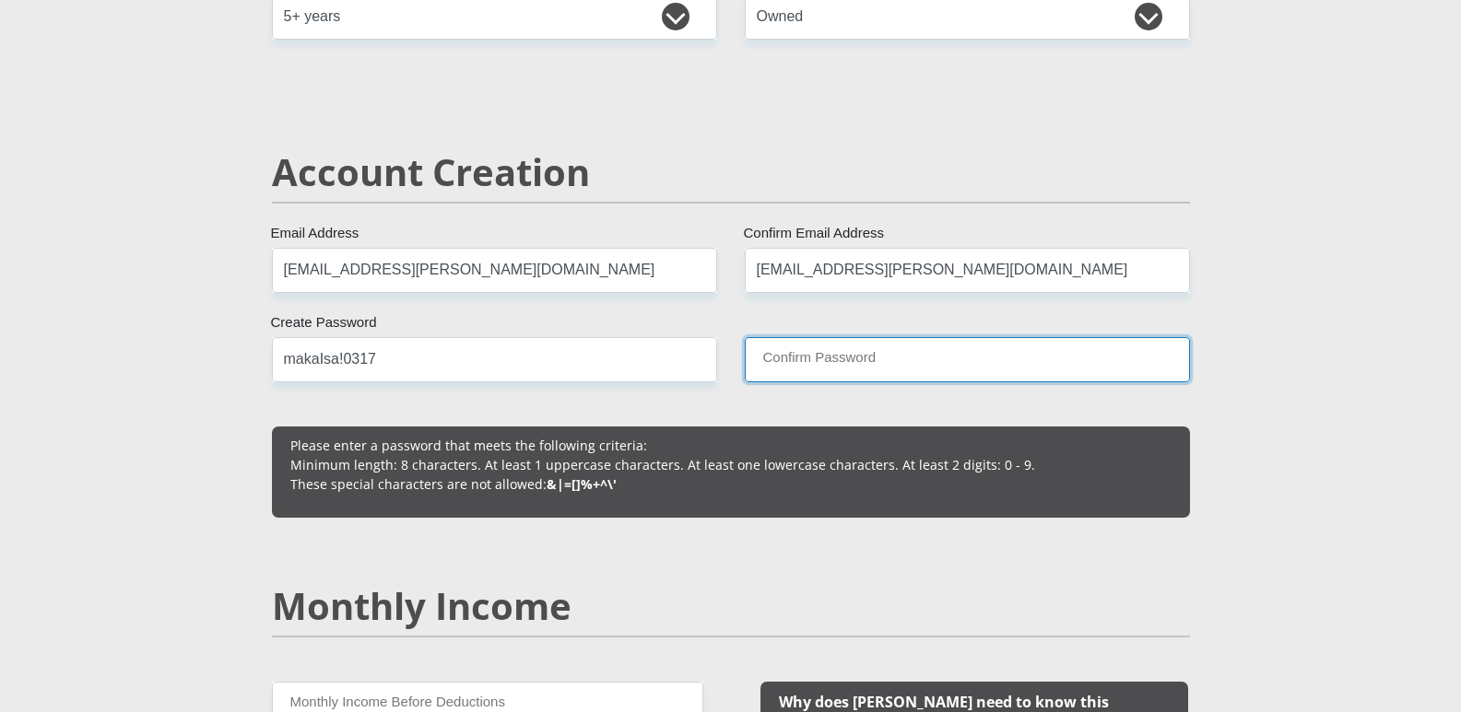
click at [890, 352] on input "Confirm Password" at bounding box center [967, 359] width 445 height 45
type input "makaIsa@0317"
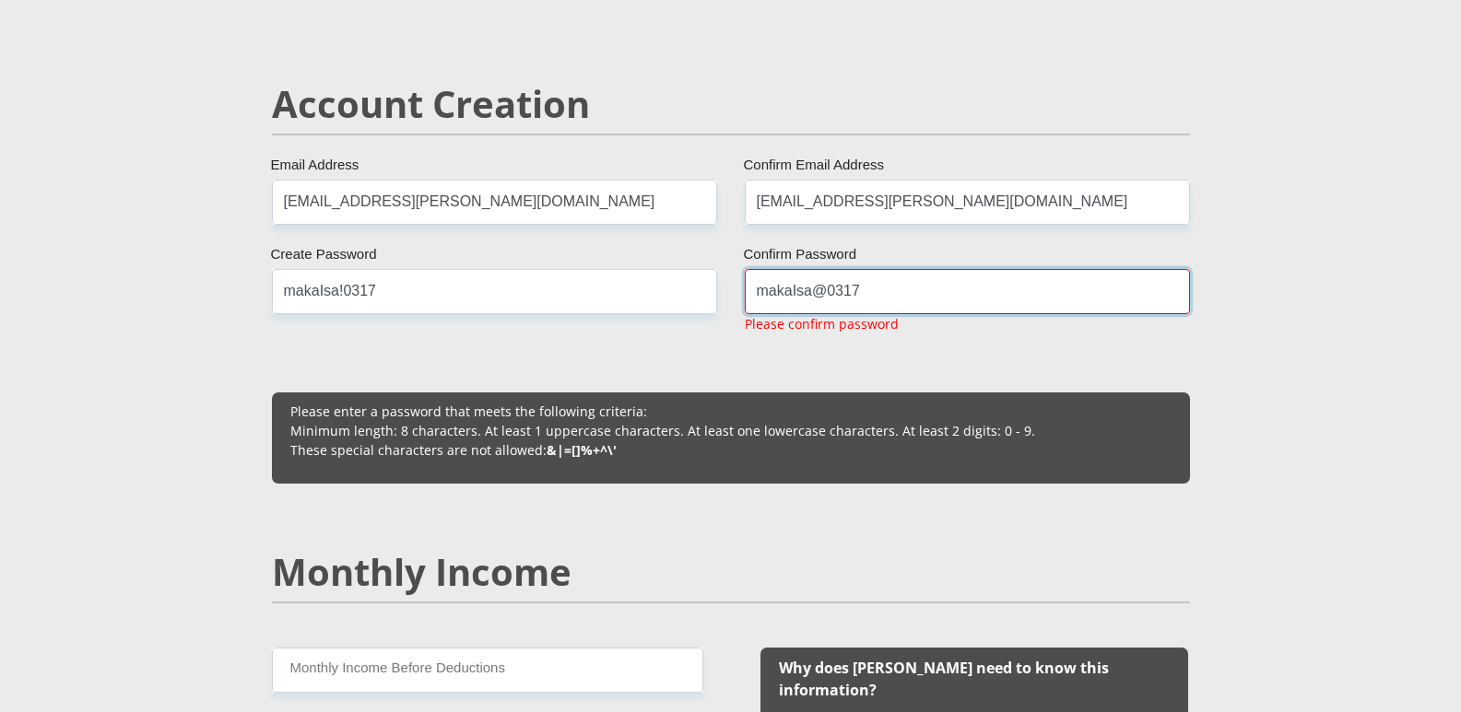
scroll to position [1290, 0]
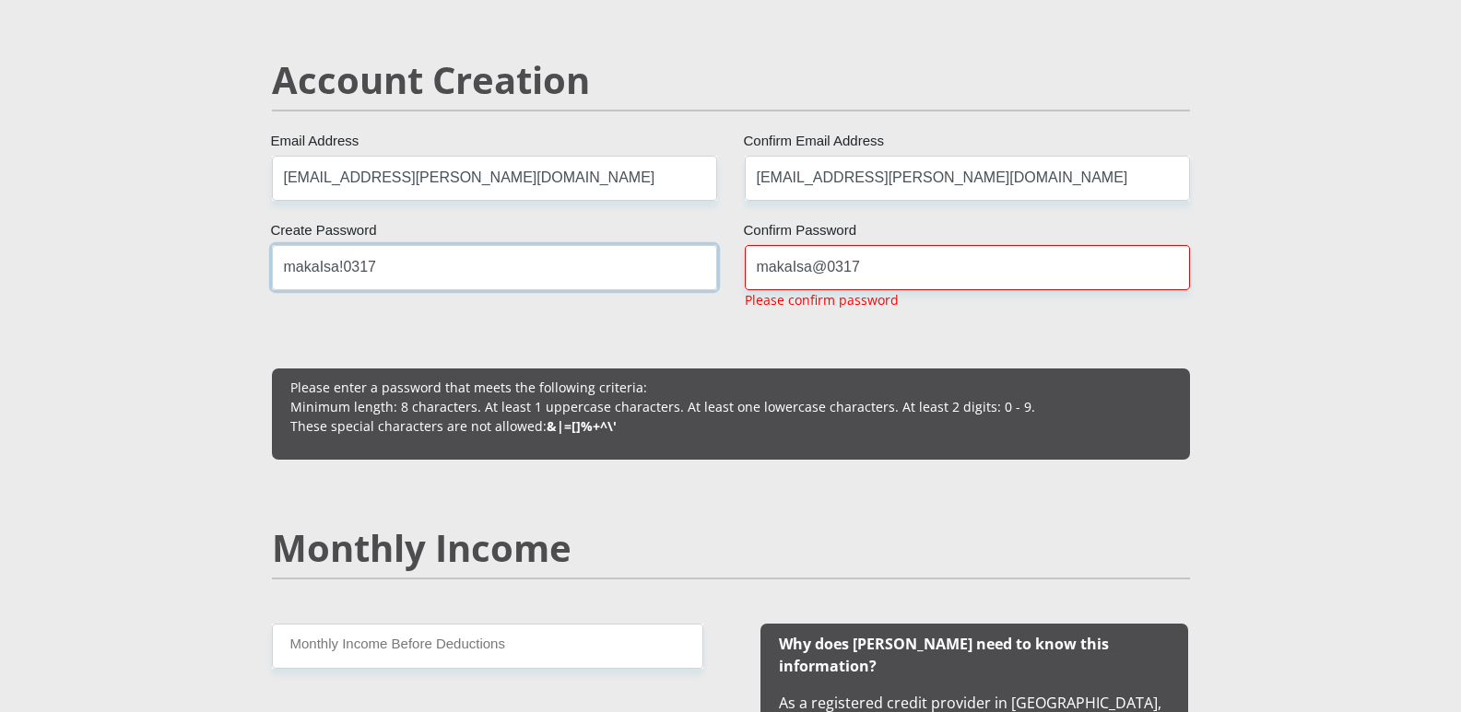
click at [341, 264] on input "makaIsa!0317" at bounding box center [494, 267] width 445 height 45
type input "makaIsa@0317"
click at [909, 273] on input "makaIsa@0317" at bounding box center [967, 267] width 445 height 45
click at [883, 275] on input "makaIsa@0317" at bounding box center [967, 267] width 445 height 45
click at [858, 282] on input "makaIsa@0317" at bounding box center [967, 267] width 445 height 45
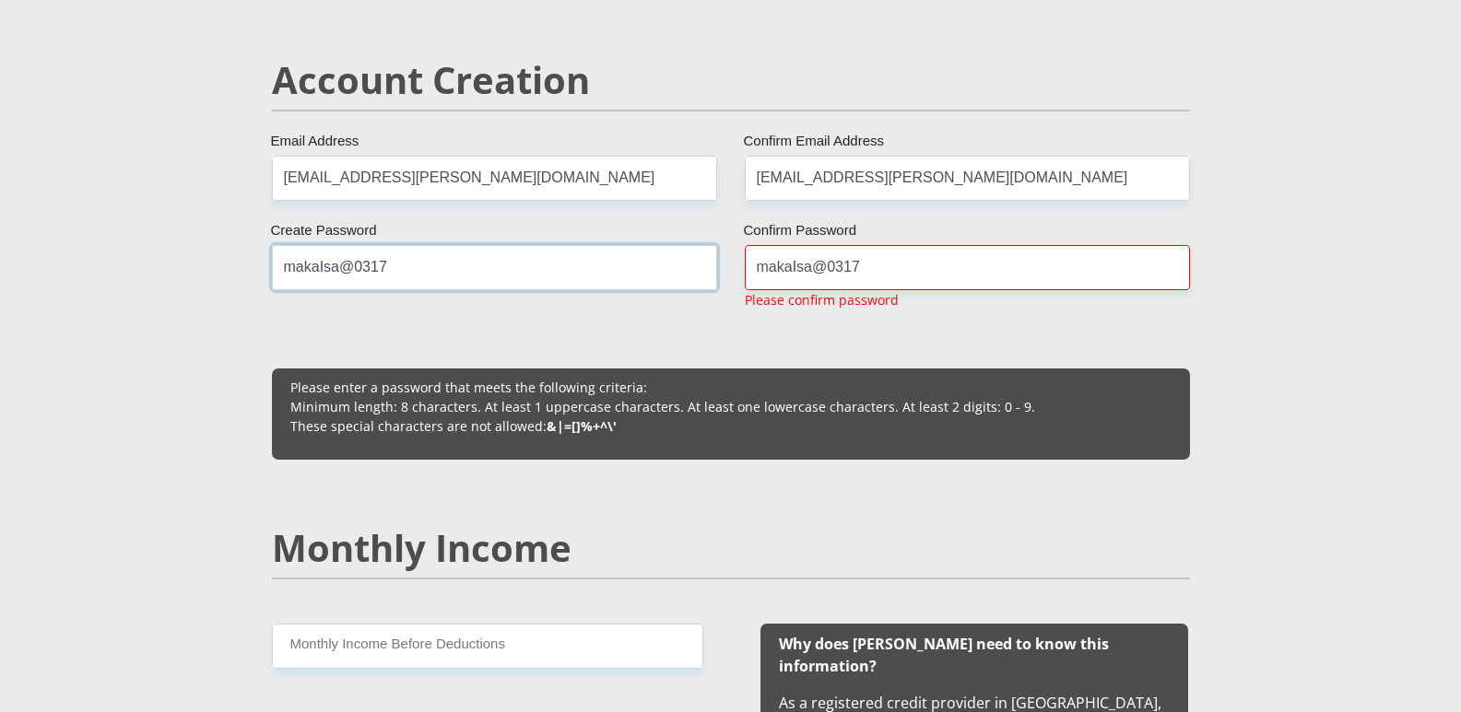
click at [493, 264] on input "makaIsa@0317" at bounding box center [494, 267] width 445 height 45
click at [895, 261] on input "makaIsa@0317" at bounding box center [967, 267] width 445 height 45
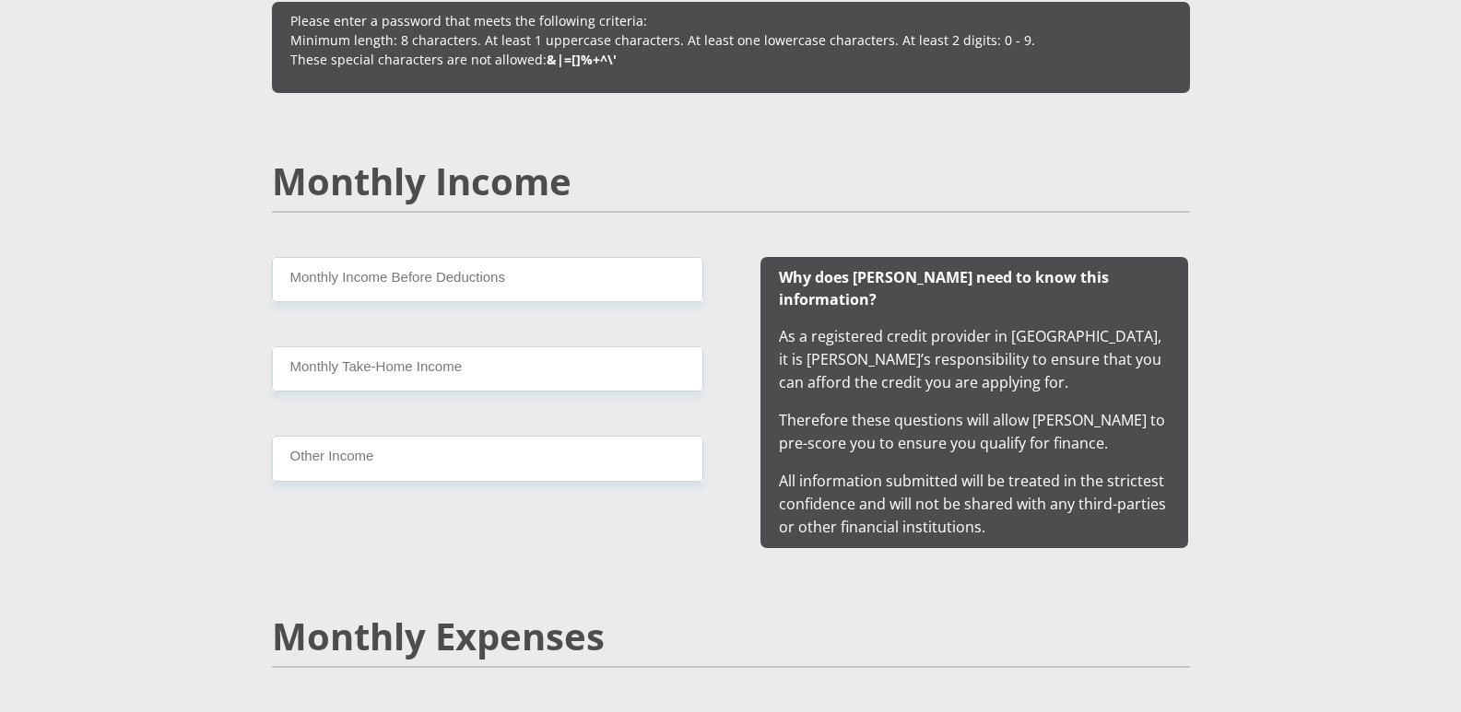
scroll to position [1659, 0]
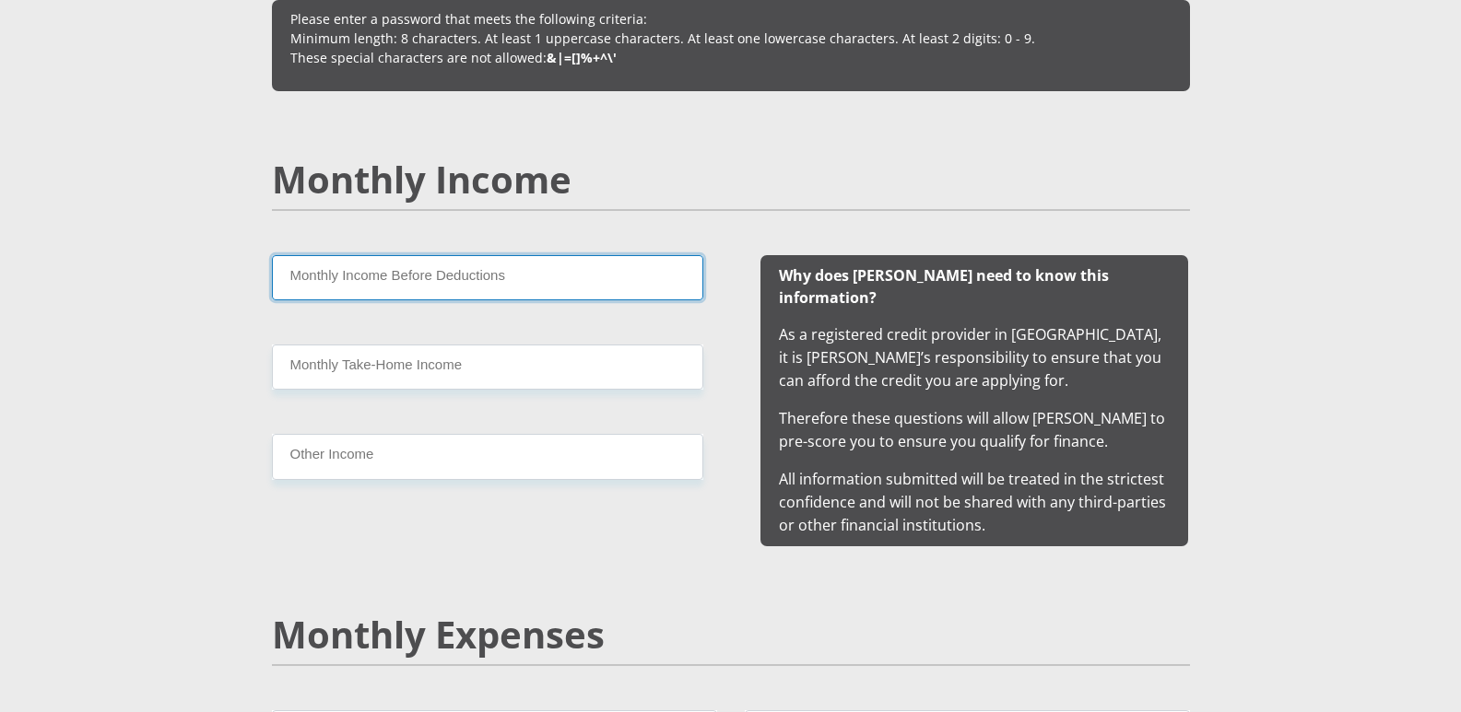
click at [401, 272] on input "Monthly Income Before Deductions" at bounding box center [487, 277] width 431 height 45
type input "22000"
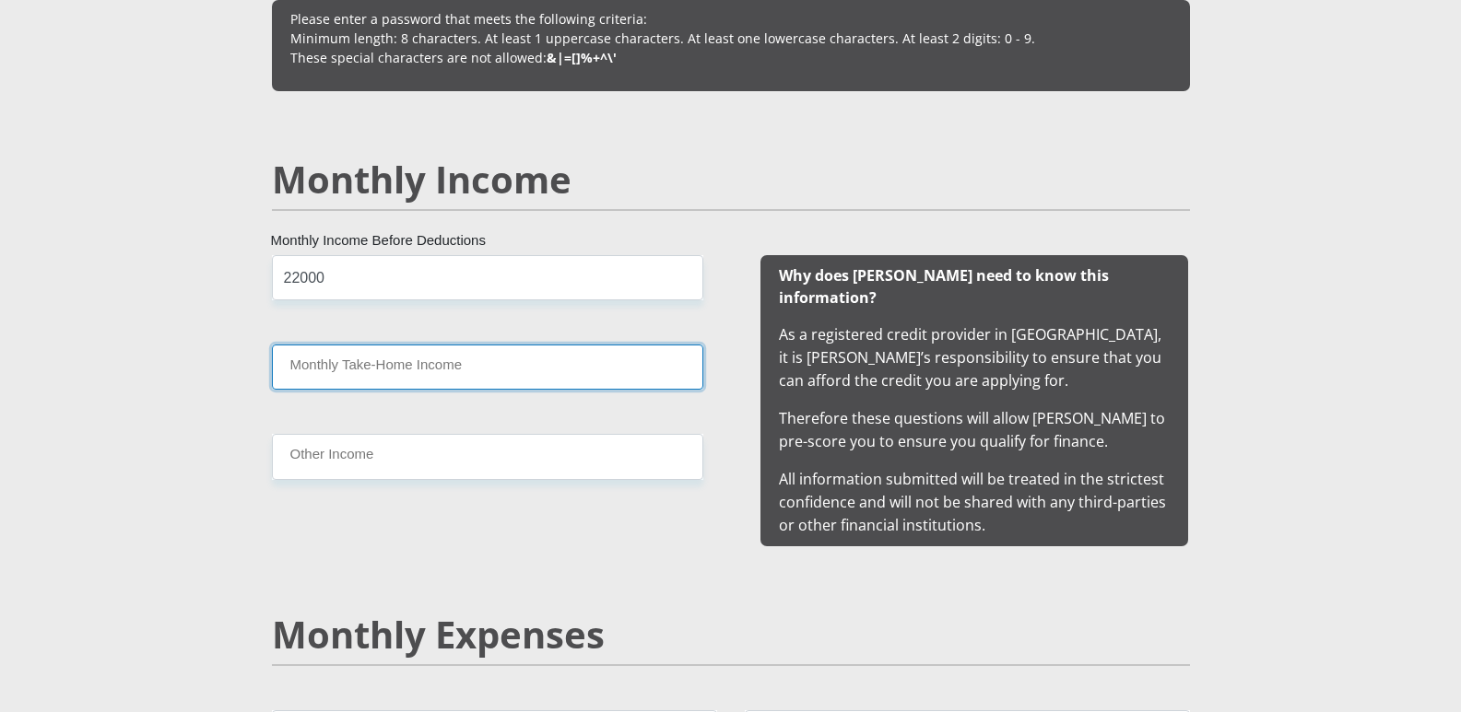
click at [345, 367] on input "Monthly Take-Home Income" at bounding box center [487, 367] width 431 height 45
type input "15000"
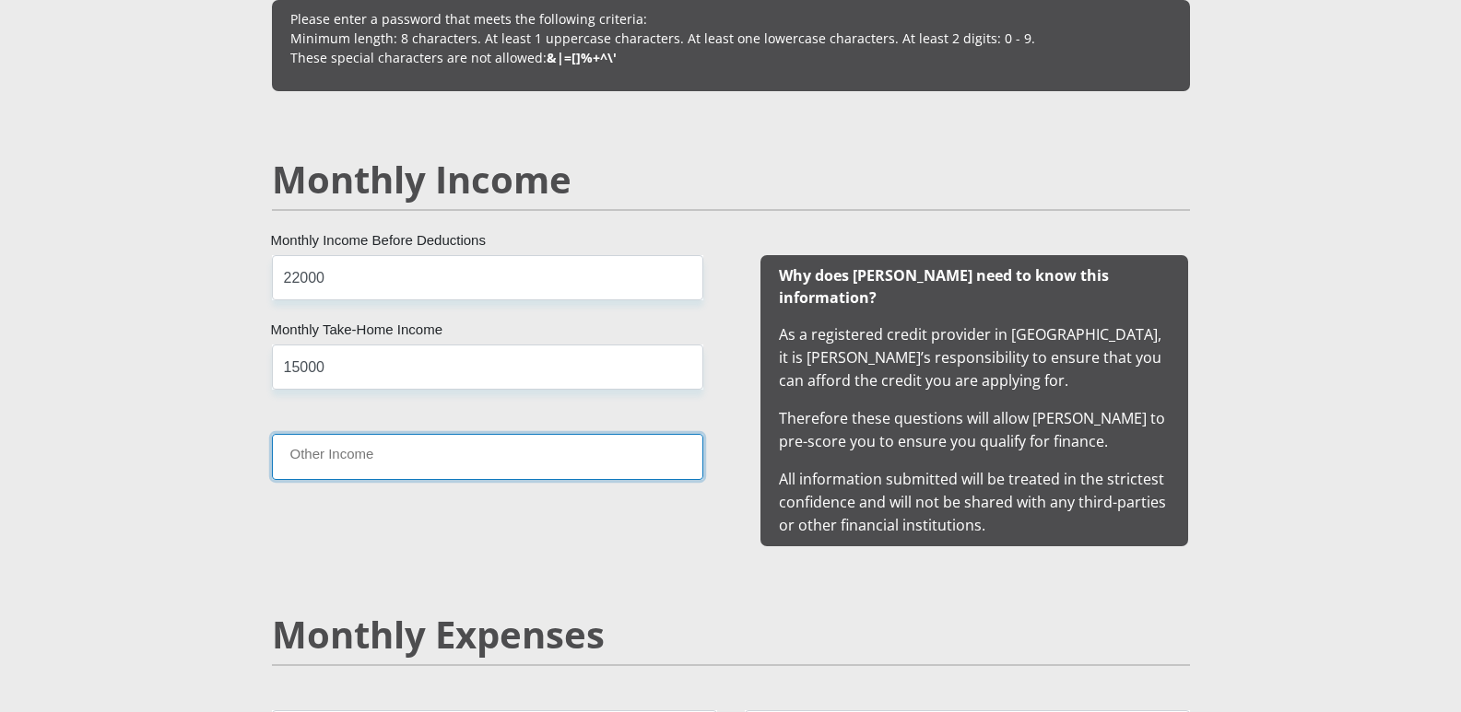
click at [341, 452] on input "Other Income" at bounding box center [487, 456] width 431 height 45
type input "2000"
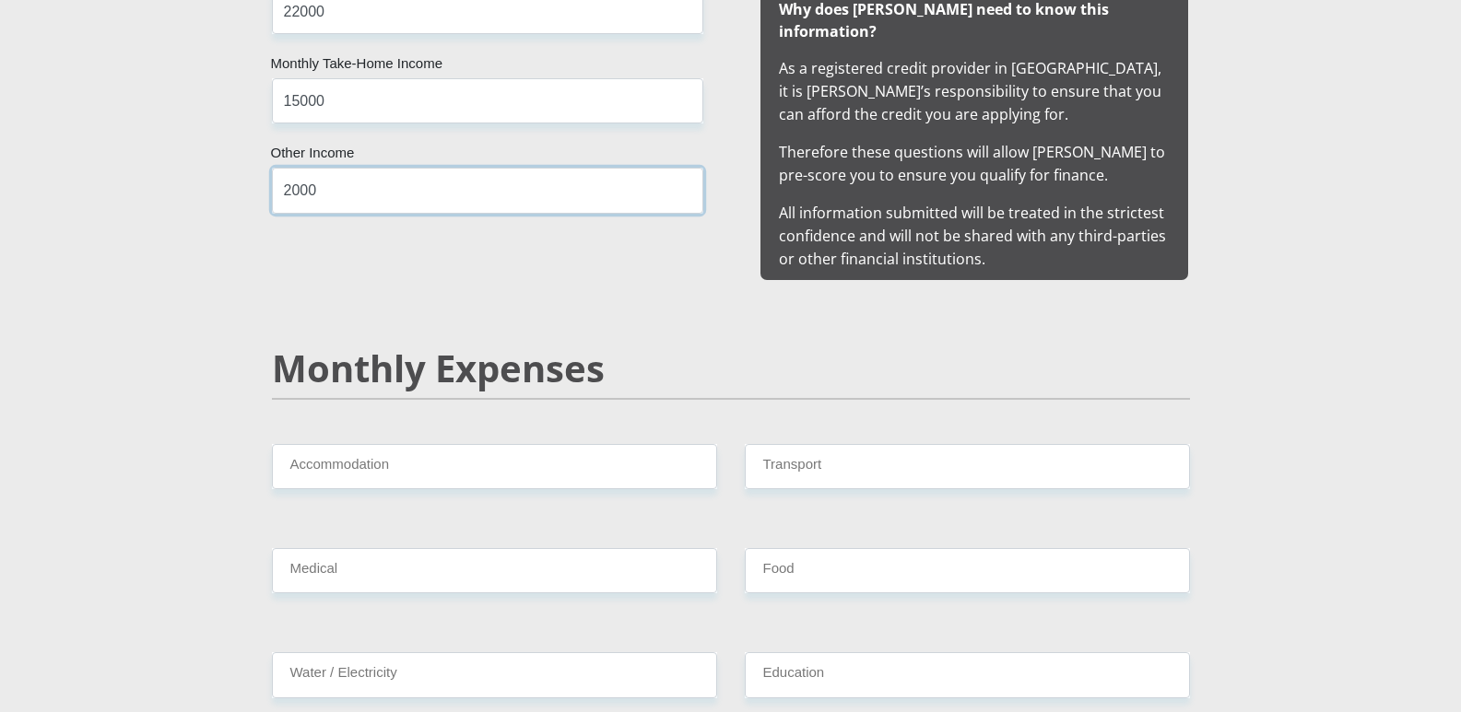
scroll to position [1935, 0]
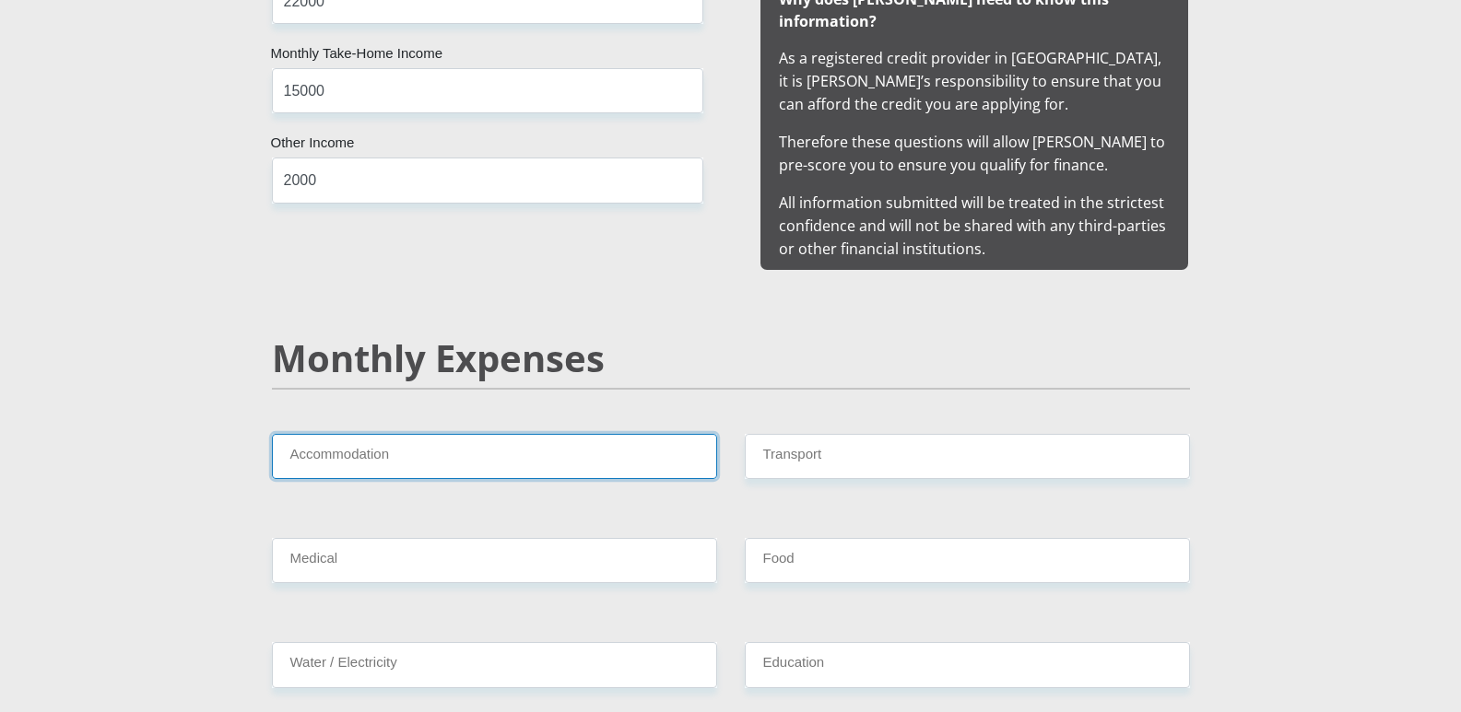
click at [339, 434] on input "Accommodation" at bounding box center [494, 456] width 445 height 45
type input "0"
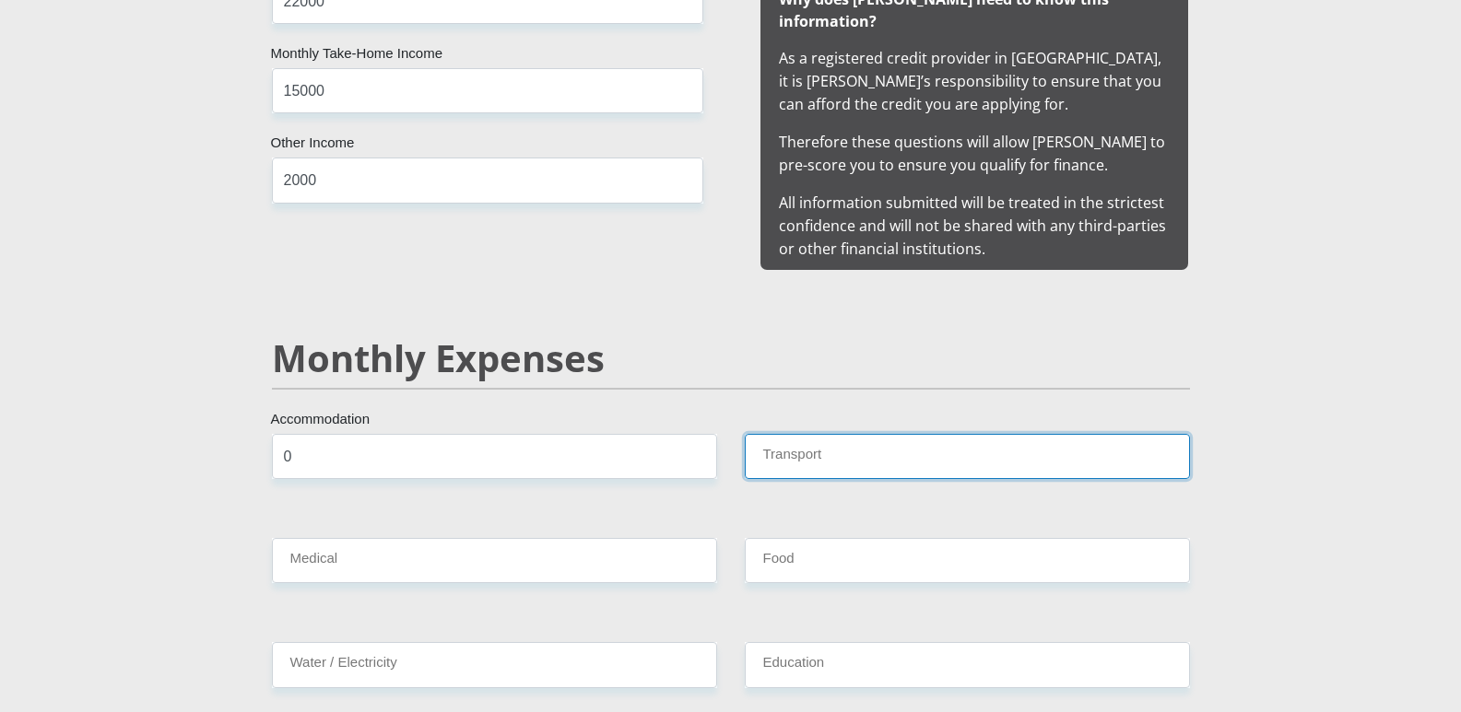
click at [872, 434] on input "Transport" at bounding box center [967, 456] width 445 height 45
type input "800"
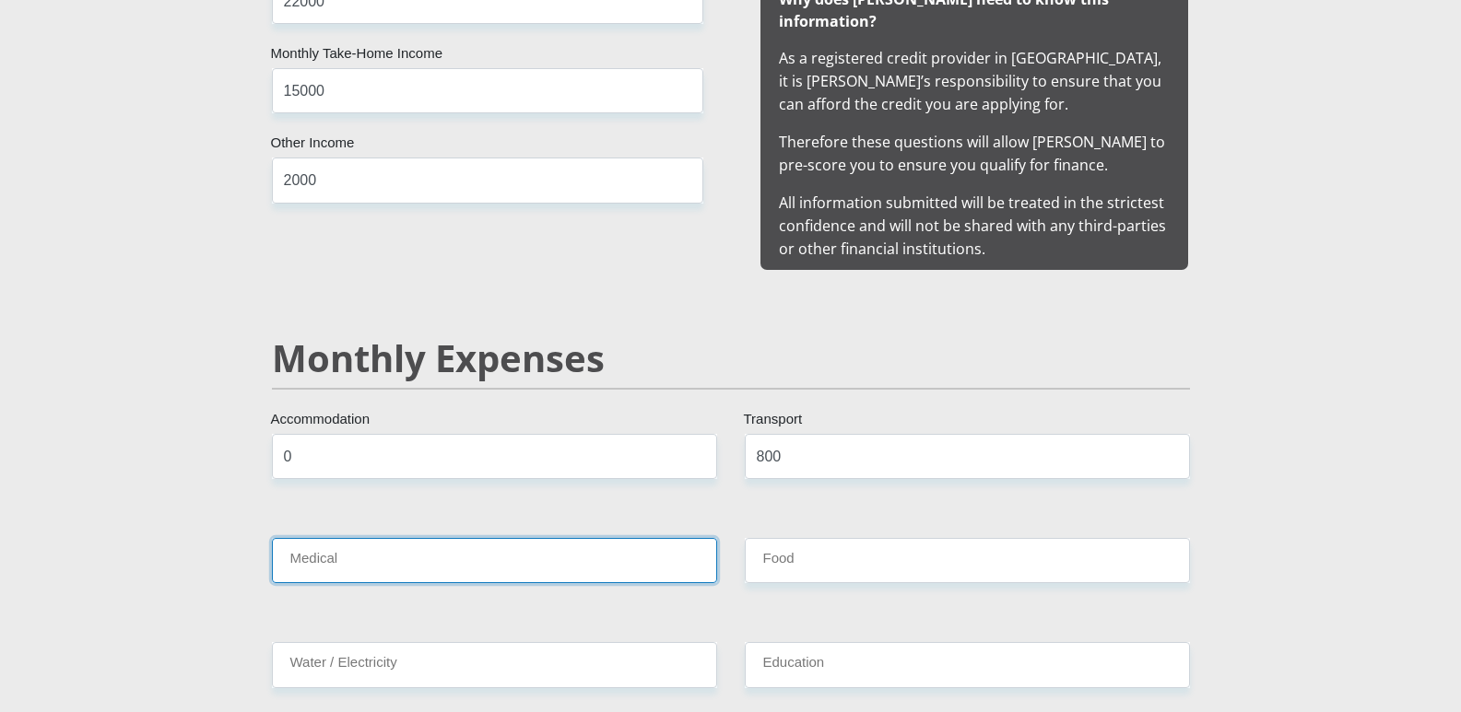
click at [390, 540] on input "Medical" at bounding box center [494, 560] width 445 height 45
type input "0"
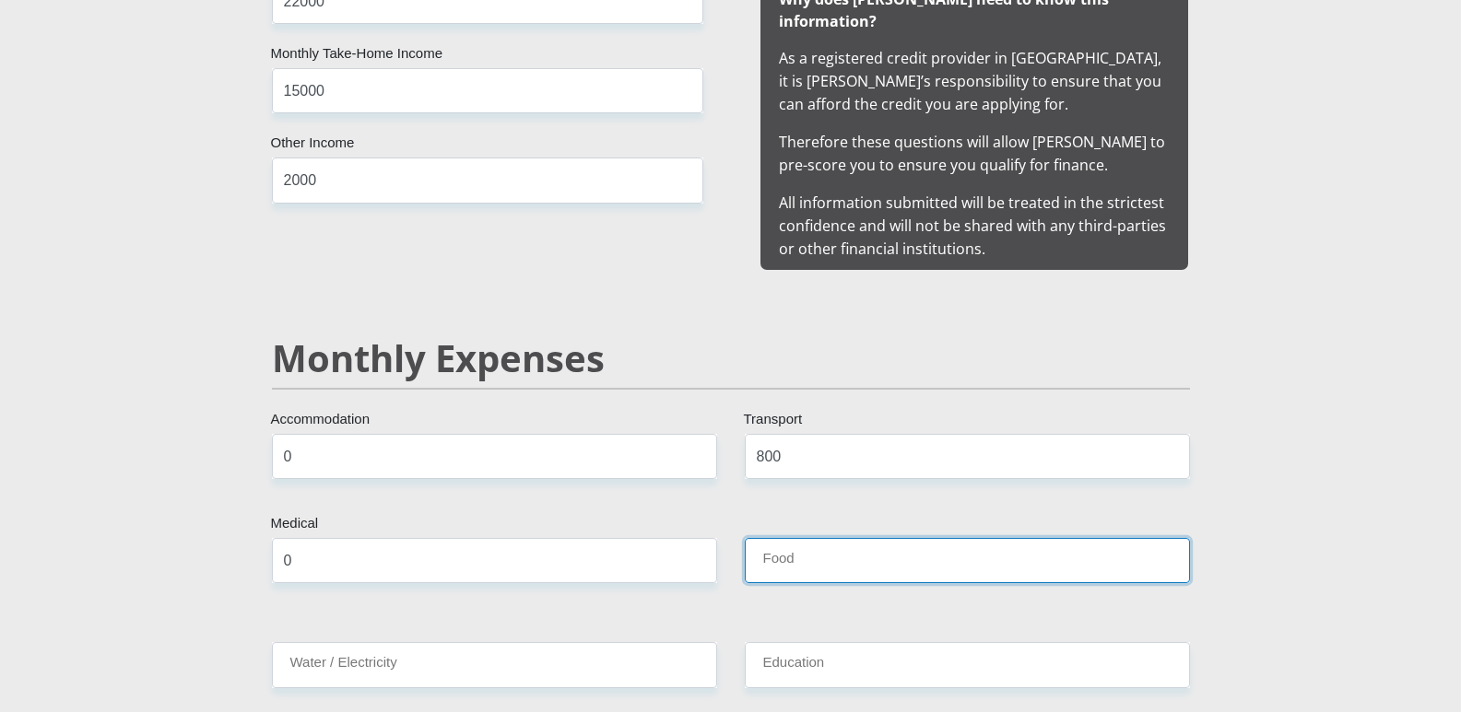
drag, startPoint x: 792, startPoint y: 520, endPoint x: 807, endPoint y: 527, distance: 16.5
click at [794, 538] on input "Food" at bounding box center [967, 560] width 445 height 45
type input "1500"
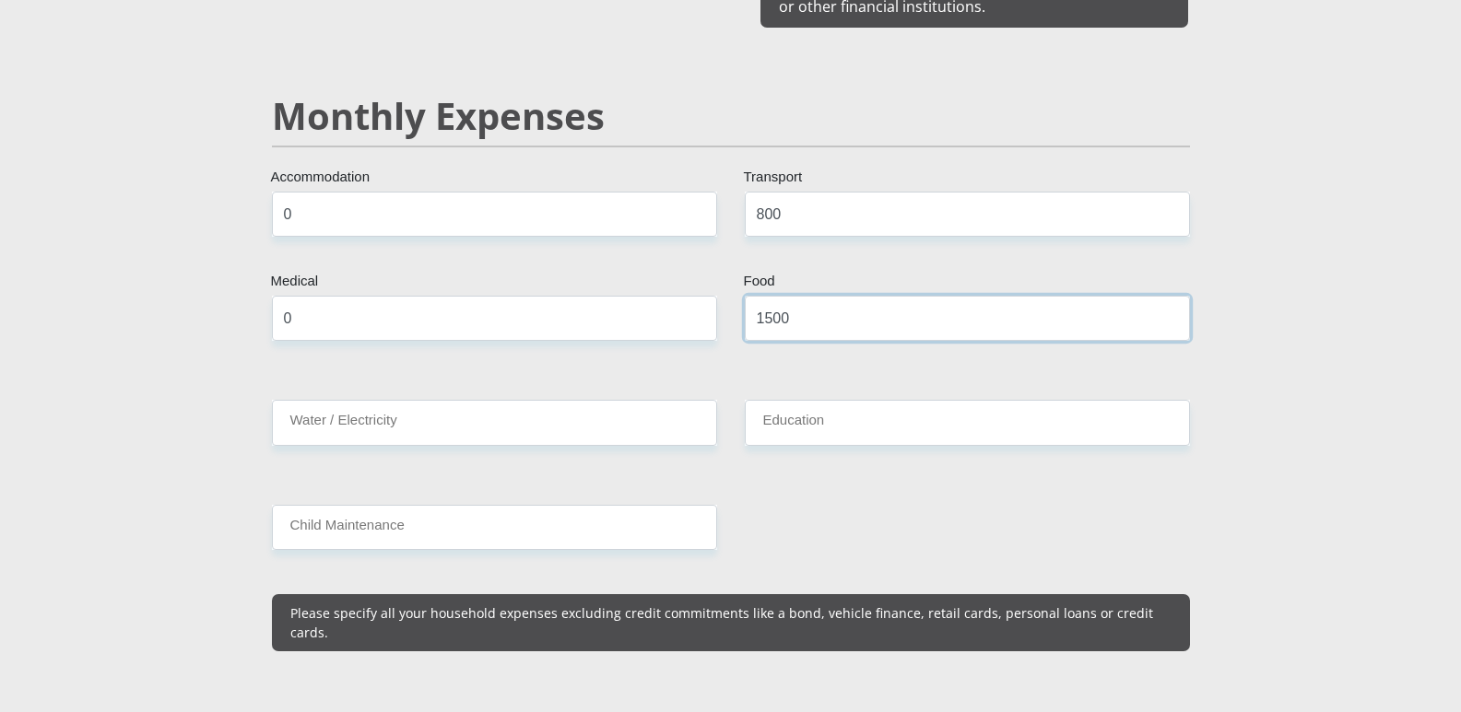
scroll to position [2212, 0]
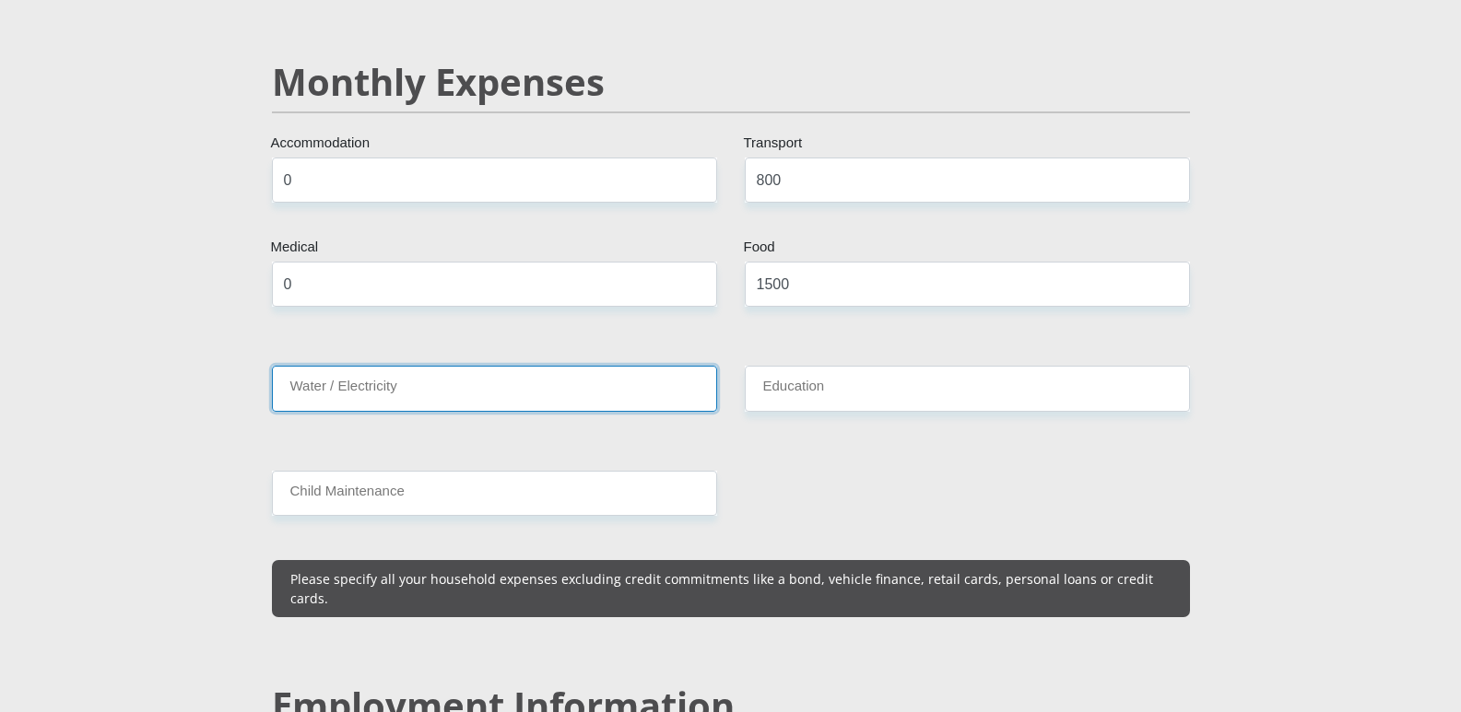
click at [484, 366] on input "Water / Electricity" at bounding box center [494, 388] width 445 height 45
type input "500"
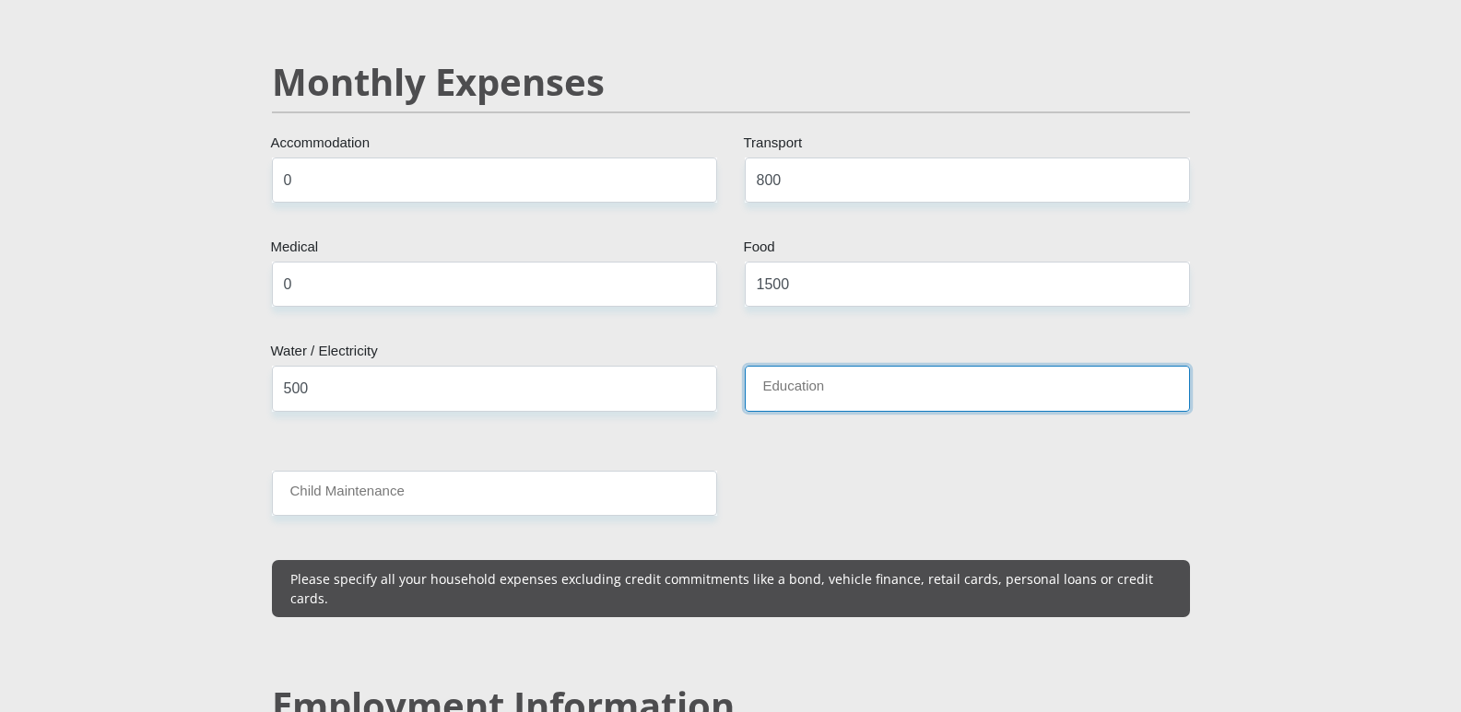
click at [956, 366] on input "Education" at bounding box center [967, 388] width 445 height 45
type input "1500"
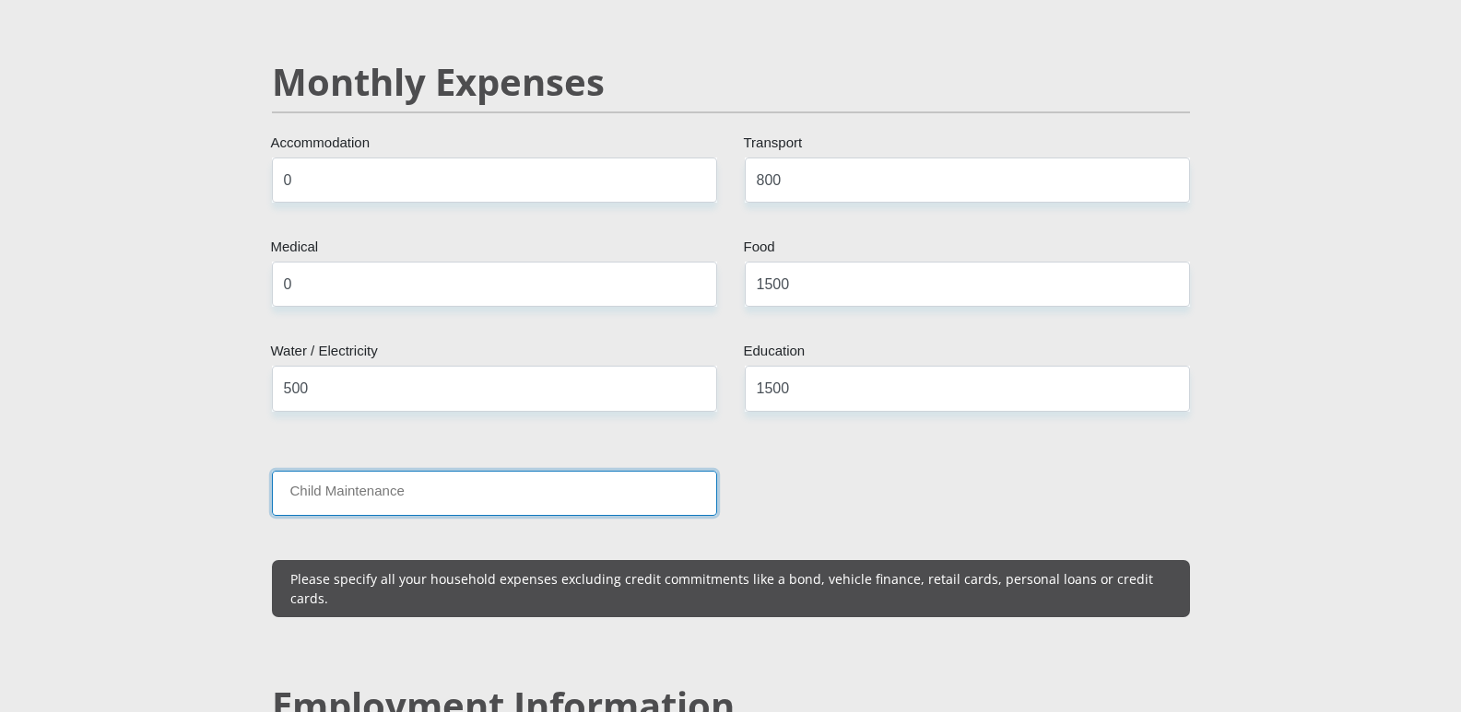
drag, startPoint x: 401, startPoint y: 464, endPoint x: 414, endPoint y: 471, distance: 14.9
click at [401, 471] on input "Child Maintenance" at bounding box center [494, 493] width 445 height 45
type input "0"
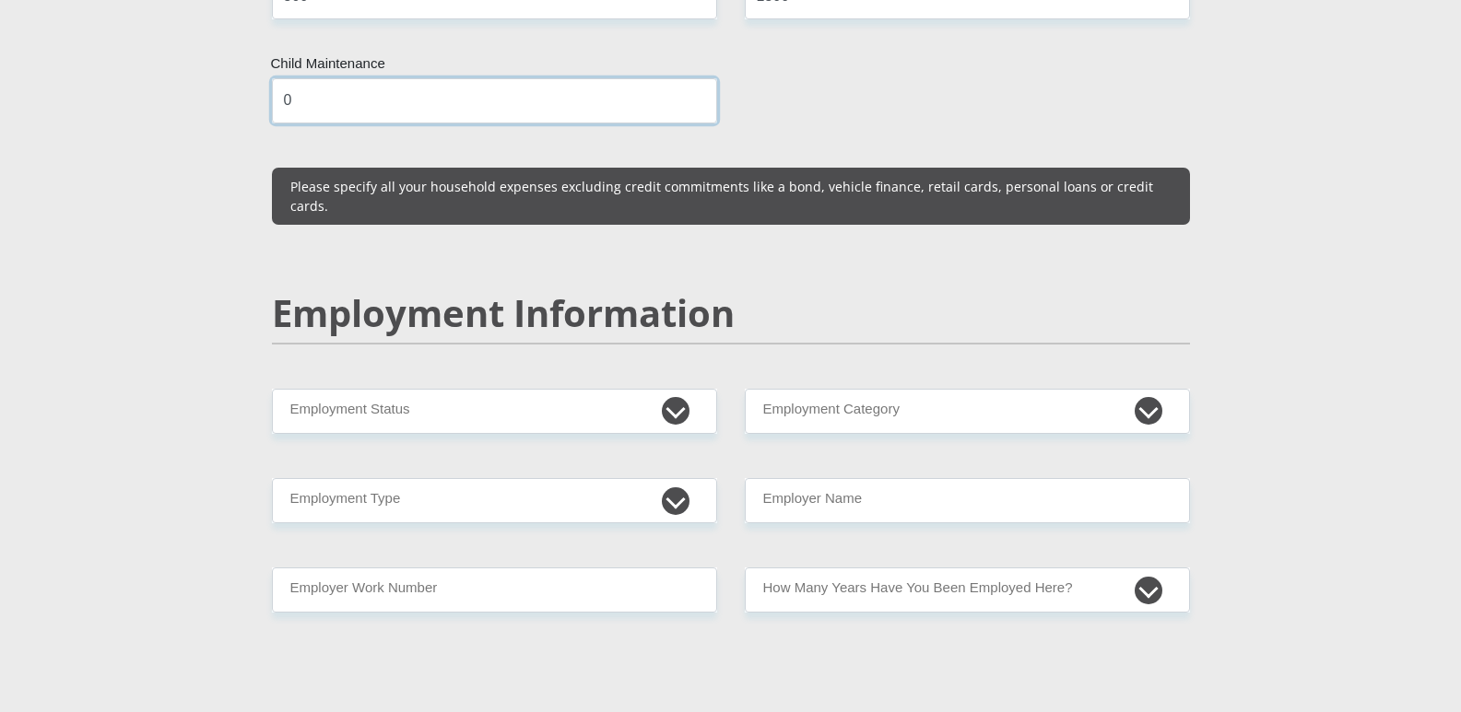
scroll to position [2672, 0]
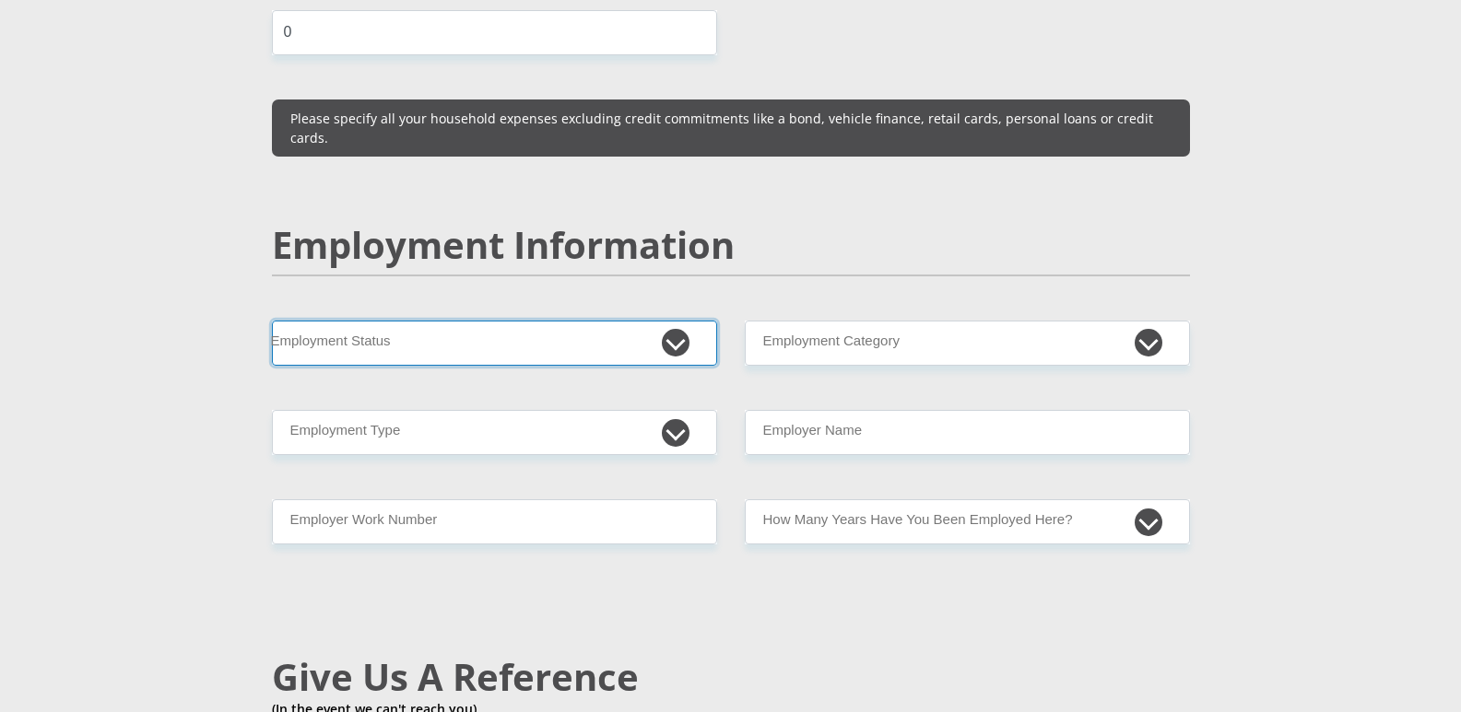
click at [383, 321] on select "Permanent/Full-time Part-time/Casual Contract Worker Self-Employed Housewife Re…" at bounding box center [494, 343] width 445 height 45
select select "1"
click at [272, 321] on select "Permanent/Full-time Part-time/Casual Contract Worker Self-Employed Housewife Re…" at bounding box center [494, 343] width 445 height 45
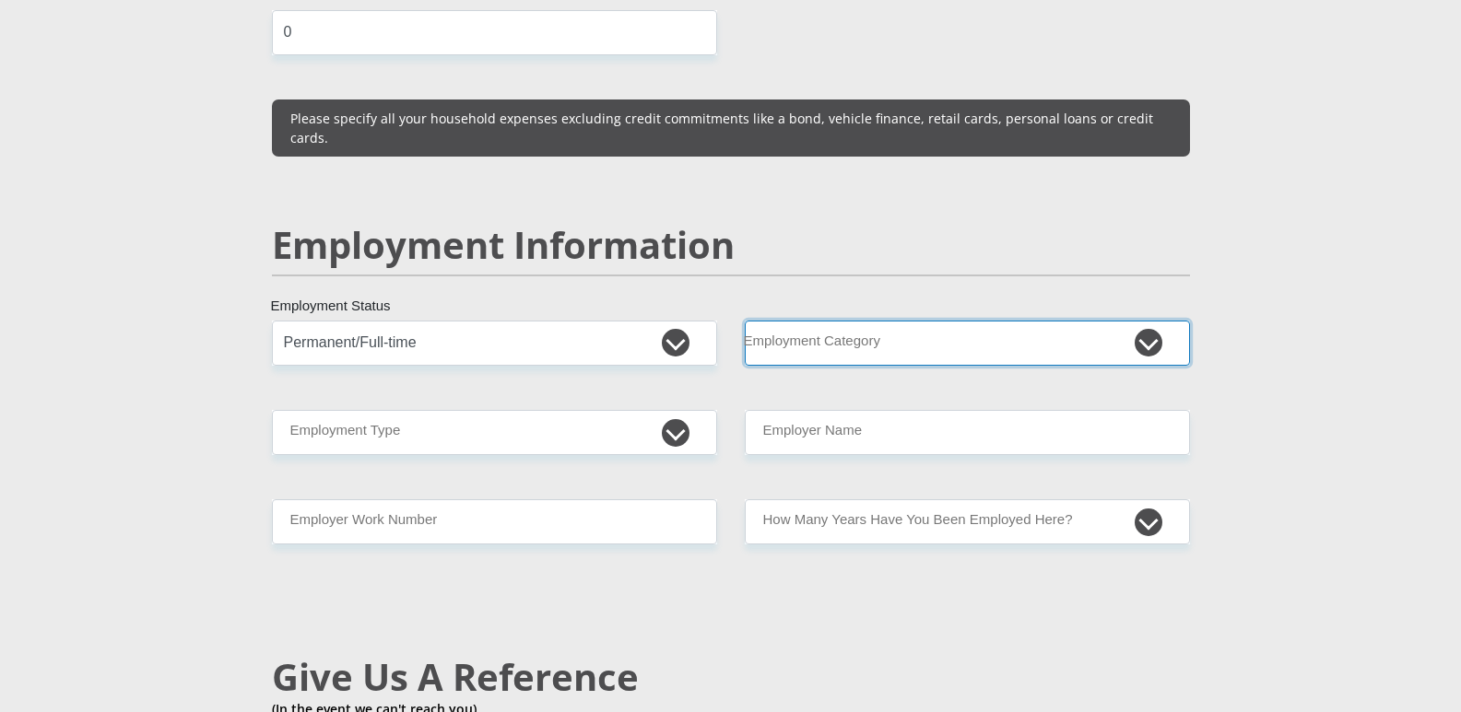
click at [884, 321] on select "AGRICULTURE ALCOHOL & TOBACCO CONSTRUCTION MATERIALS METALLURGY EQUIPMENT FOR R…" at bounding box center [967, 343] width 445 height 45
click at [863, 321] on select "AGRICULTURE ALCOHOL & TOBACCO CONSTRUCTION MATERIALS METALLURGY EQUIPMENT FOR R…" at bounding box center [967, 343] width 445 height 45
drag, startPoint x: 813, startPoint y: 300, endPoint x: 823, endPoint y: 306, distance: 11.5
click at [813, 321] on select "AGRICULTURE ALCOHOL & TOBACCO CONSTRUCTION MATERIALS METALLURGY EQUIPMENT FOR R…" at bounding box center [967, 343] width 445 height 45
click at [1034, 321] on select "AGRICULTURE ALCOHOL & TOBACCO CONSTRUCTION MATERIALS METALLURGY EQUIPMENT FOR R…" at bounding box center [967, 343] width 445 height 45
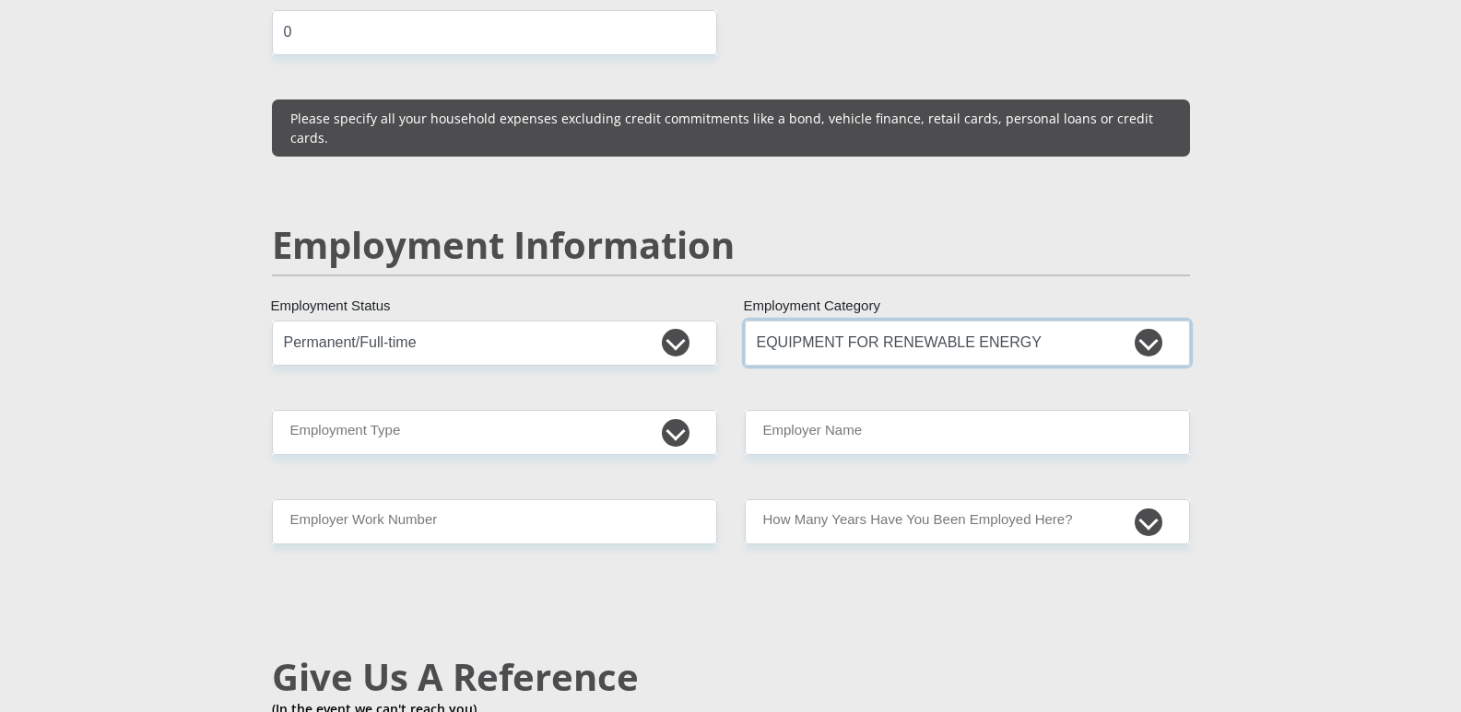
click at [1035, 321] on select "AGRICULTURE ALCOHOL & TOBACCO CONSTRUCTION MATERIALS METALLURGY EQUIPMENT FOR R…" at bounding box center [967, 343] width 445 height 45
select select "77"
click at [745, 321] on select "AGRICULTURE ALCOHOL & TOBACCO CONSTRUCTION MATERIALS METALLURGY EQUIPMENT FOR R…" at bounding box center [967, 343] width 445 height 45
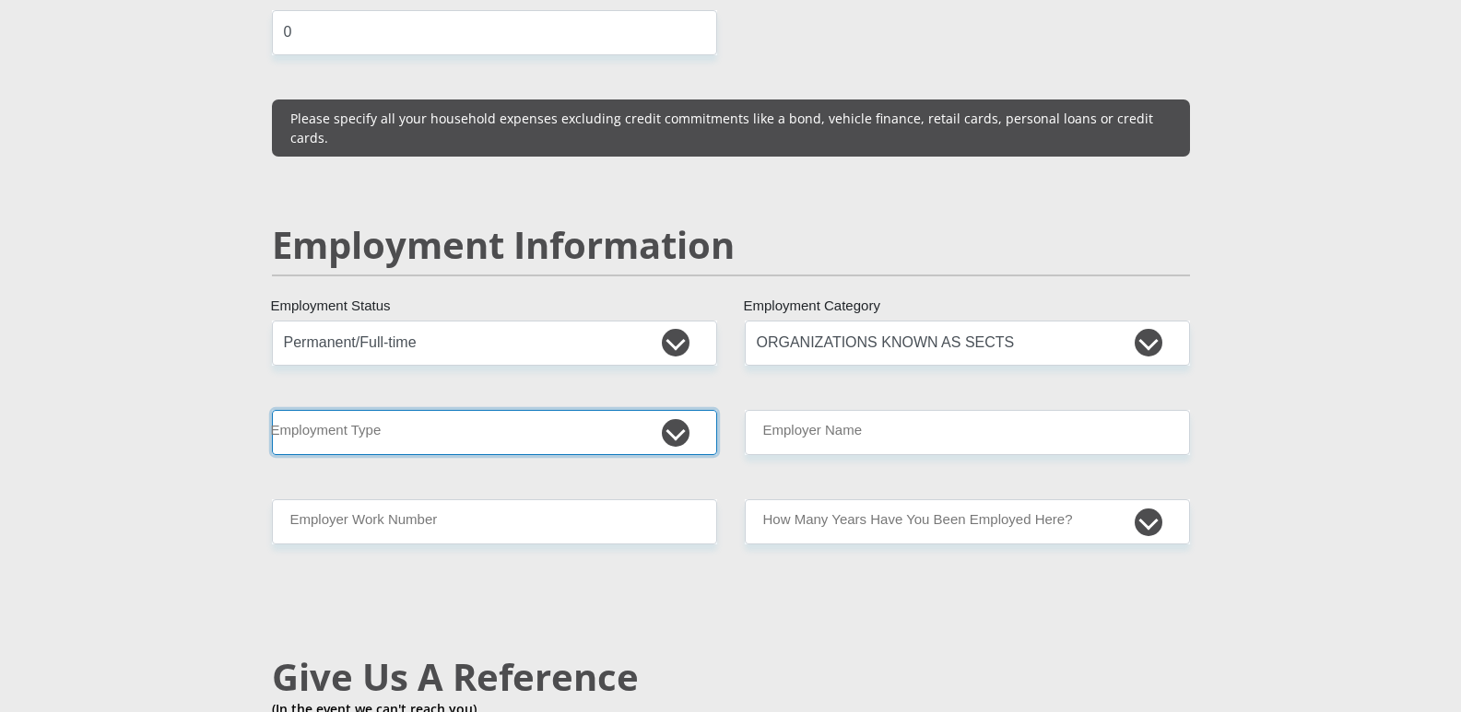
click at [411, 410] on select "College/Lecturer Craft Seller Creative Driver Executive Farmer Forces - Non Com…" at bounding box center [494, 432] width 445 height 45
select select "College/Lecturer"
click at [272, 410] on select "College/Lecturer Craft Seller Creative Driver Executive Farmer Forces - Non Com…" at bounding box center [494, 432] width 445 height 45
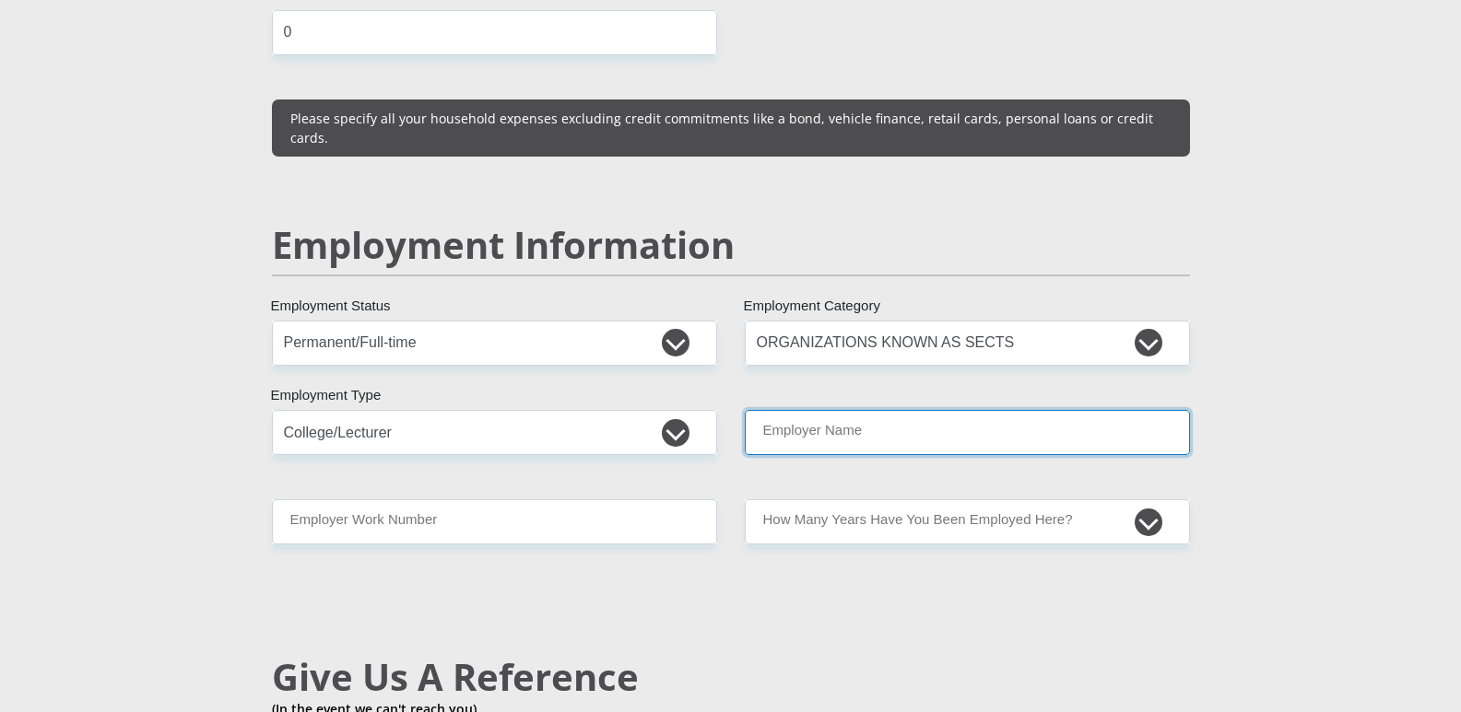
click at [929, 410] on input "Employer Name" at bounding box center [967, 432] width 445 height 45
type input "SouthCapeCollege"
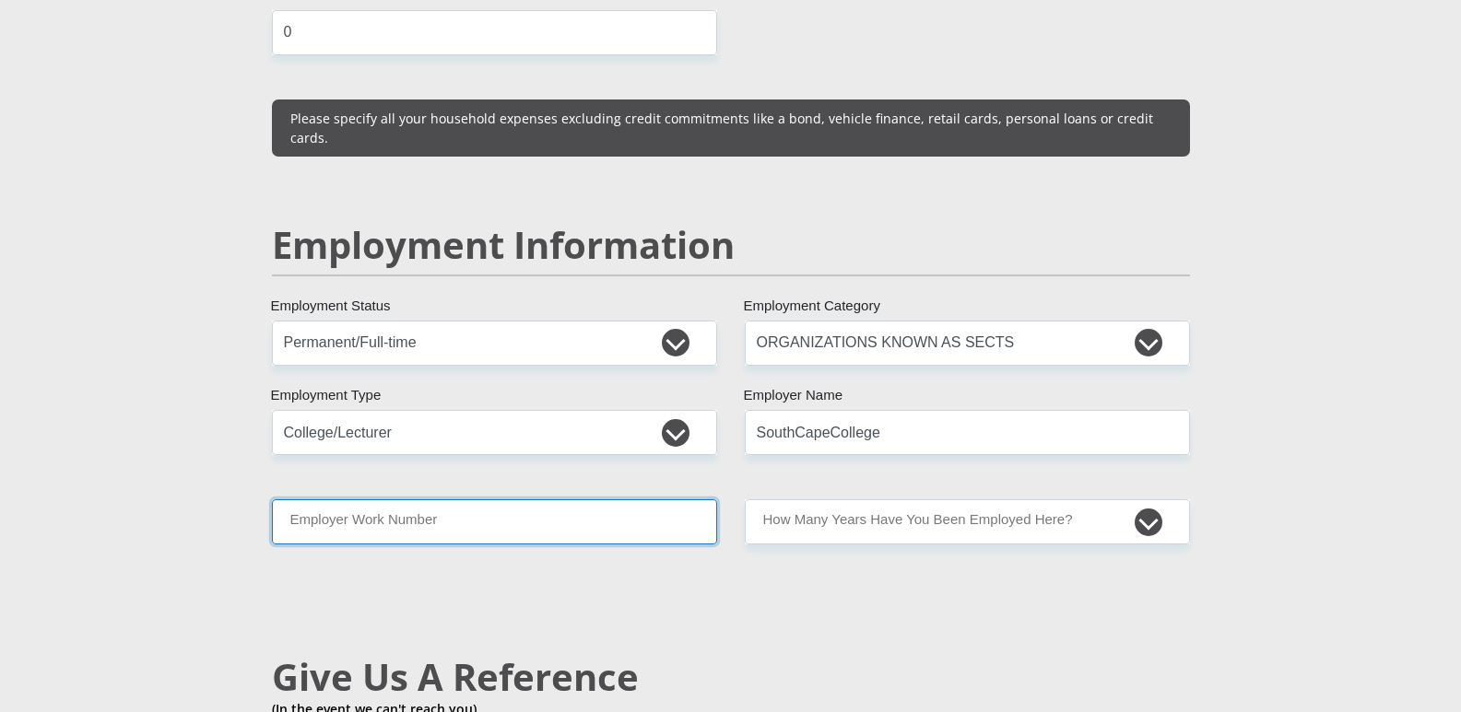
click at [404, 499] on input "Employer Work Number" at bounding box center [494, 521] width 445 height 45
type input "0446932613"
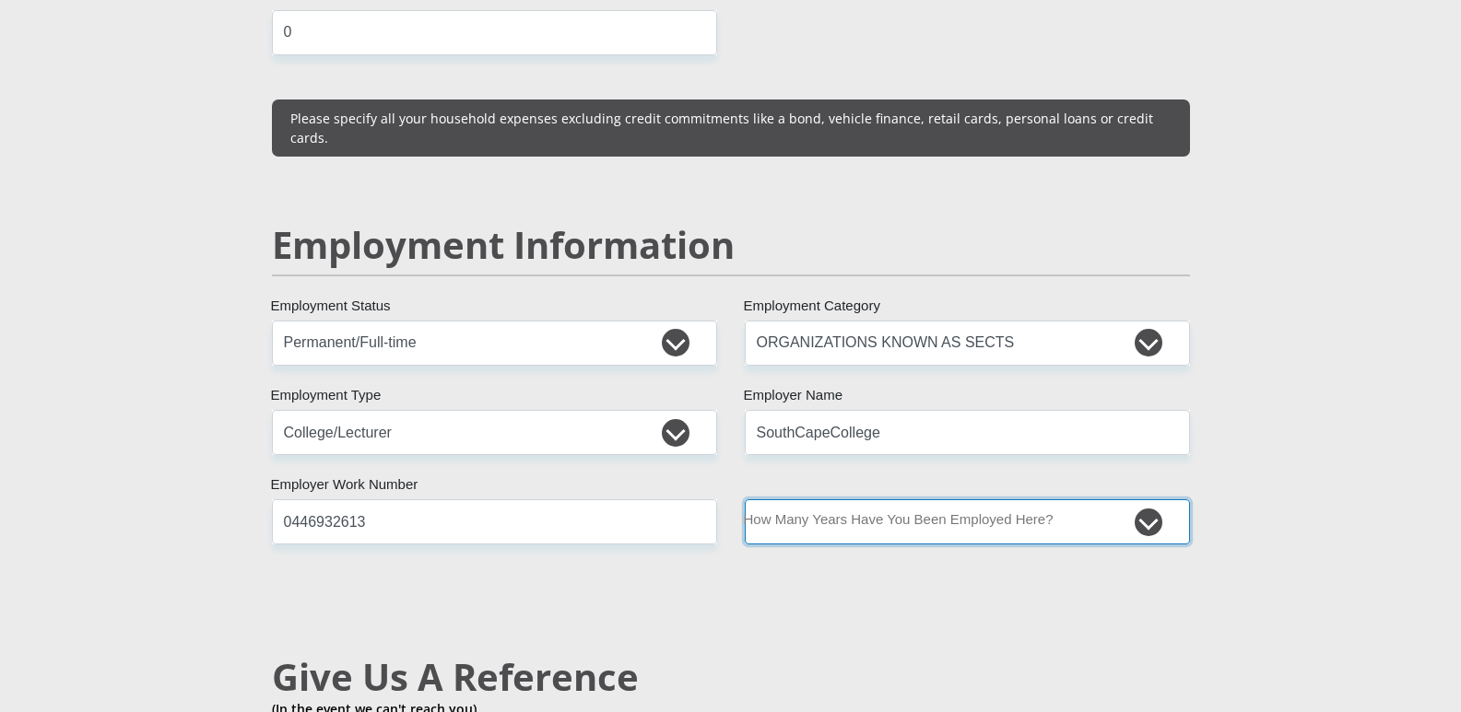
click at [981, 499] on select "less than 1 year 1-3 years 3-5 years 5+ years" at bounding box center [967, 521] width 445 height 45
select select "60"
click at [745, 499] on select "less than 1 year 1-3 years 3-5 years 5+ years" at bounding box center [967, 521] width 445 height 45
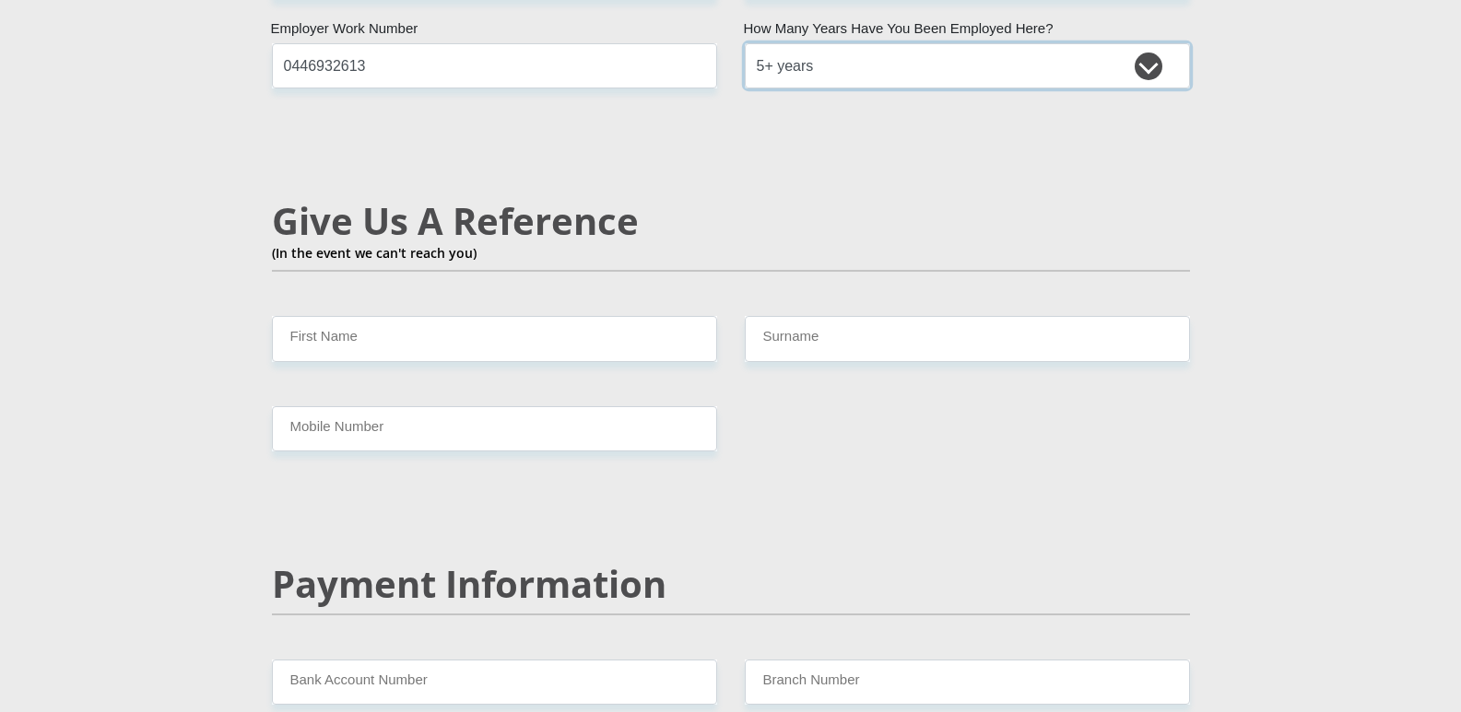
scroll to position [3133, 0]
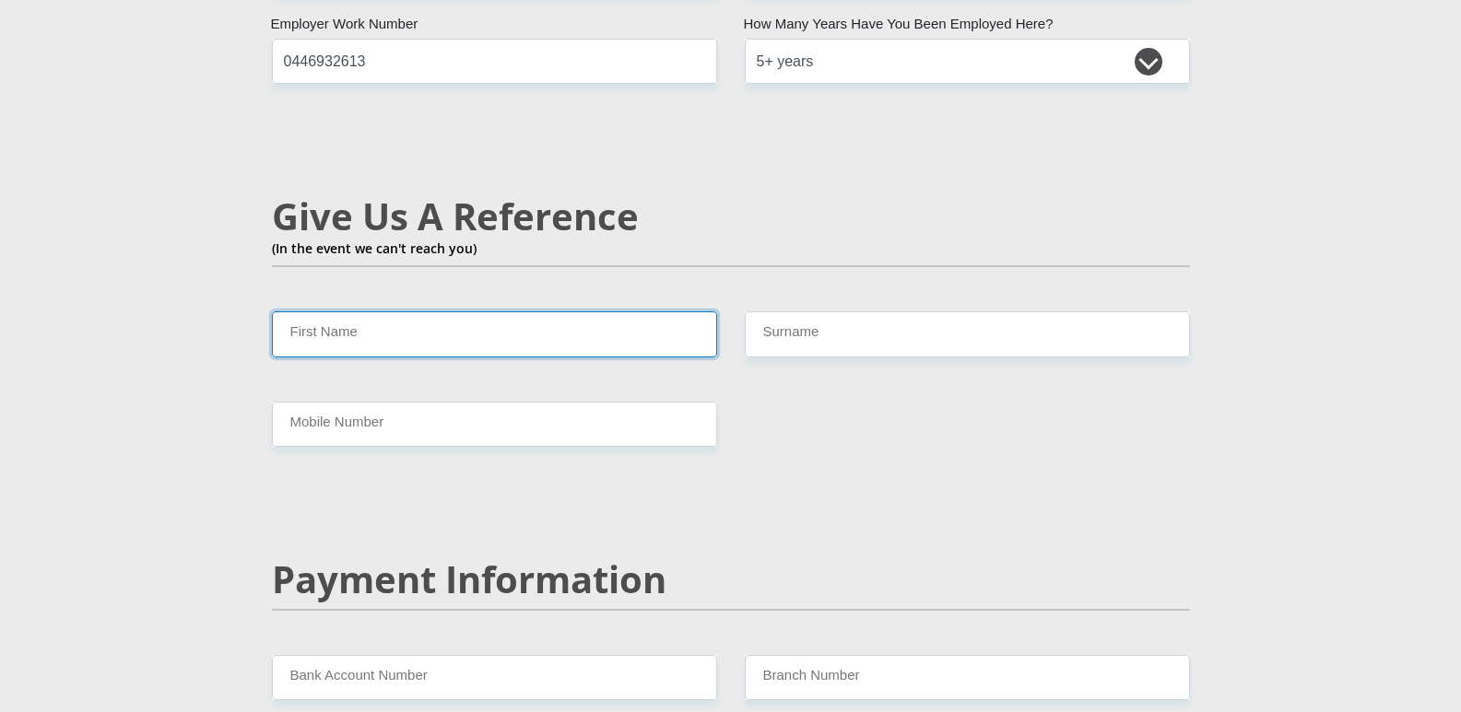
click at [367, 311] on input "First Name" at bounding box center [494, 333] width 445 height 45
type input "Nopinki"
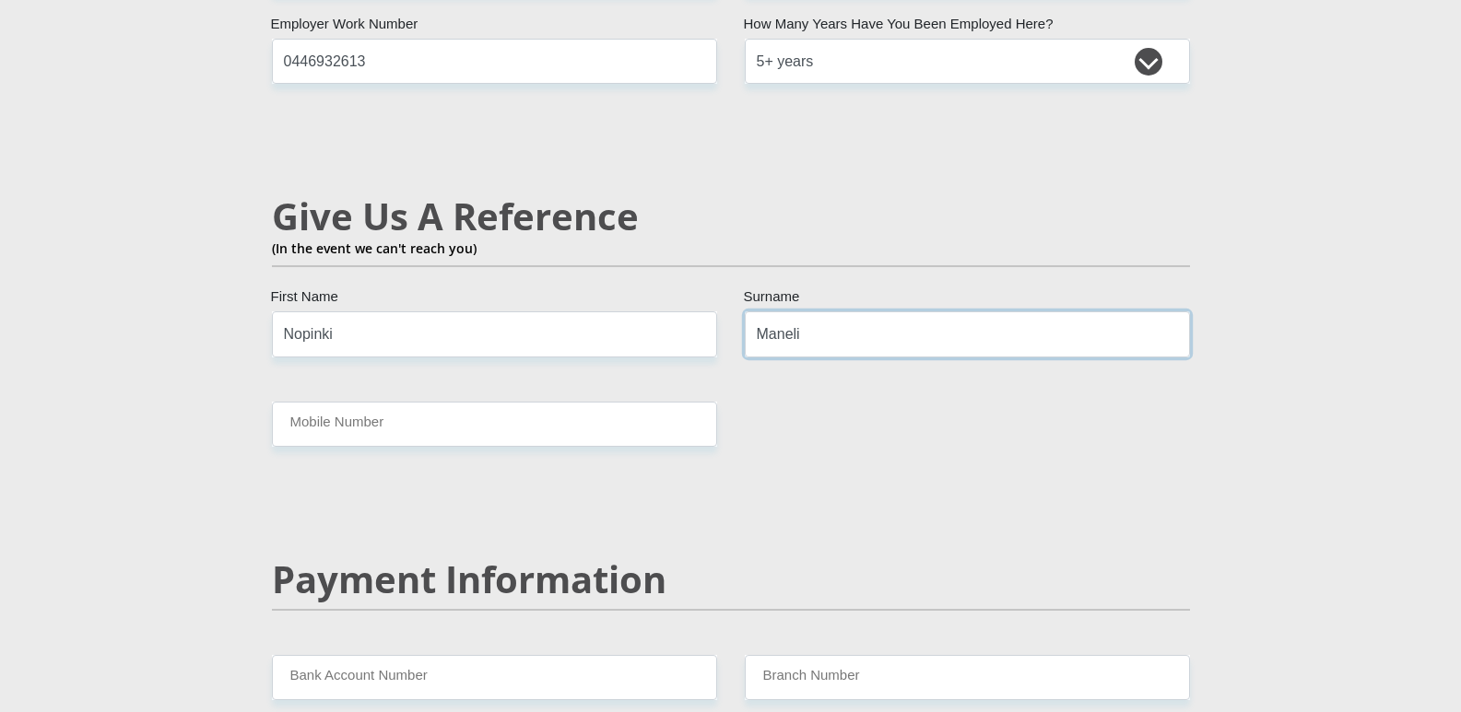
type input "Maneli"
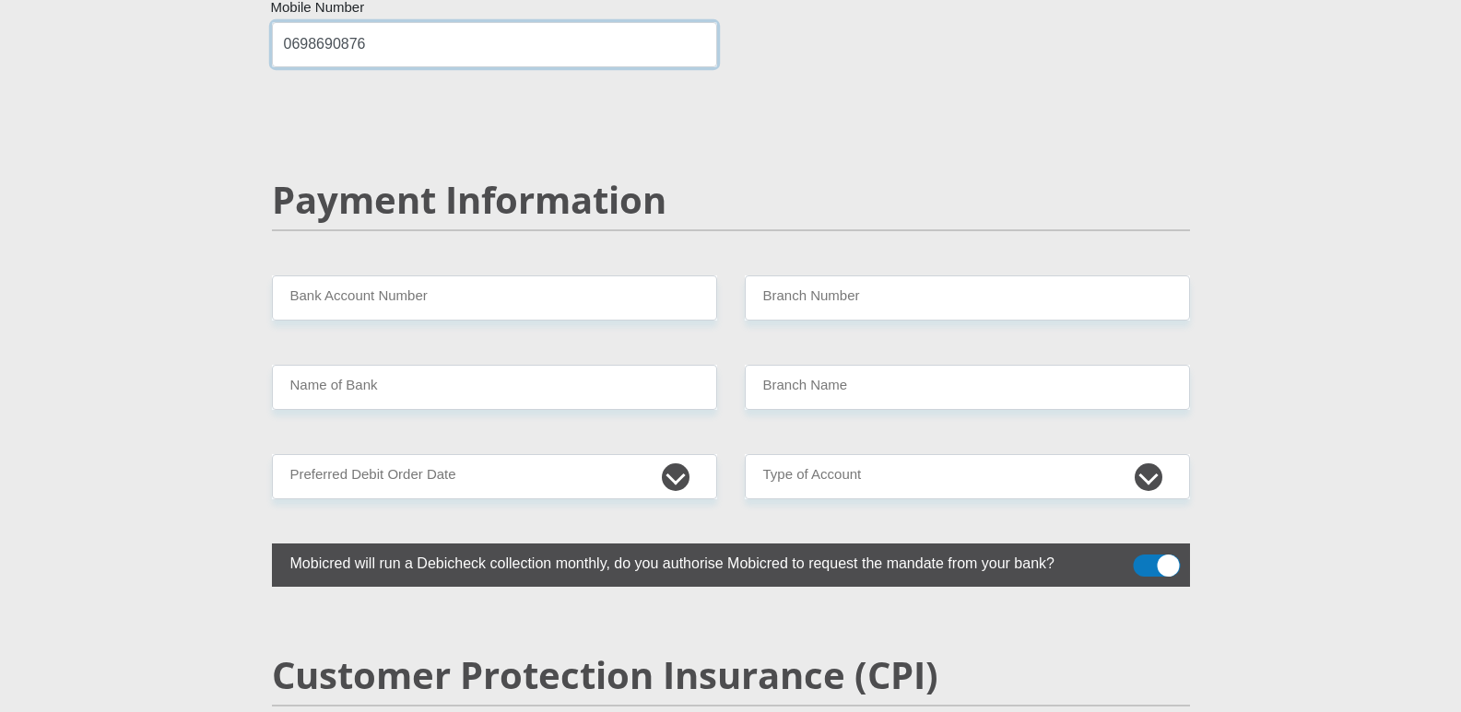
scroll to position [3594, 0]
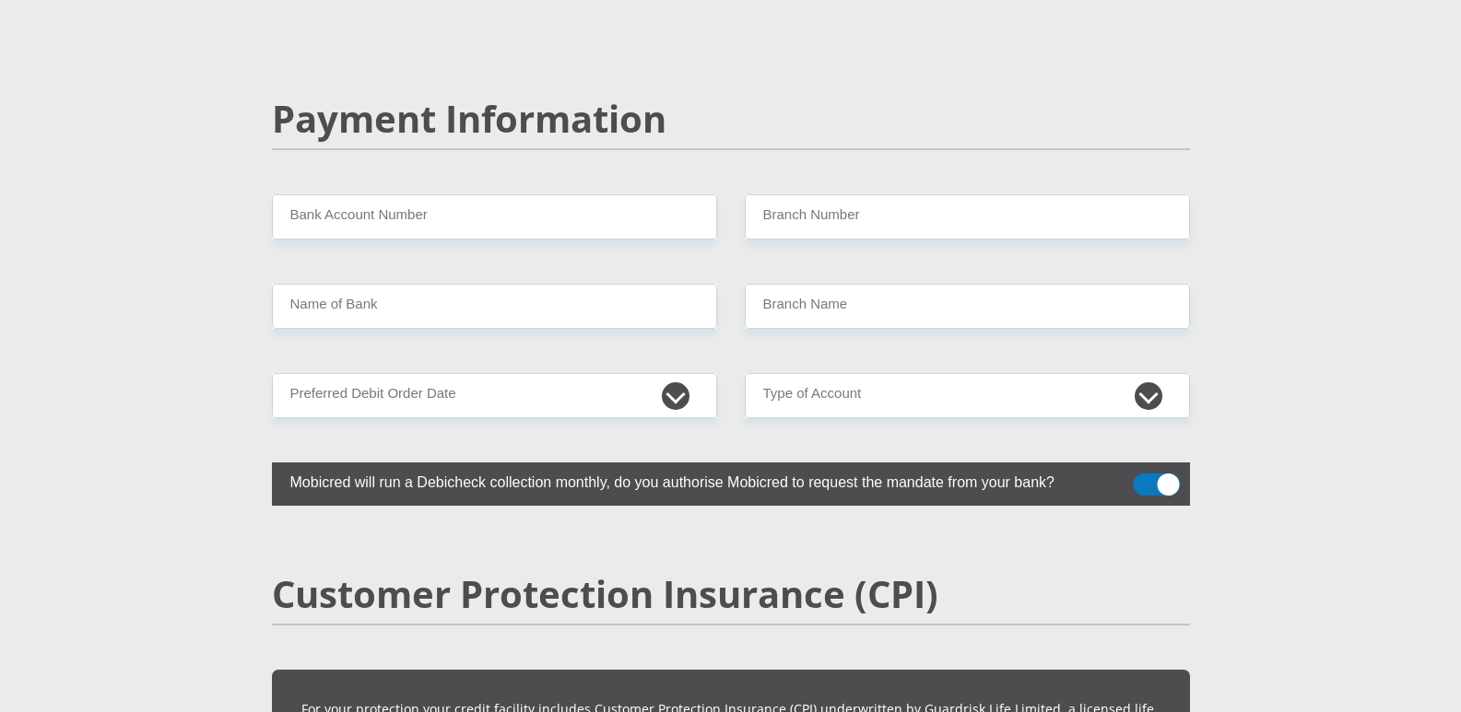
type input "0698690876"
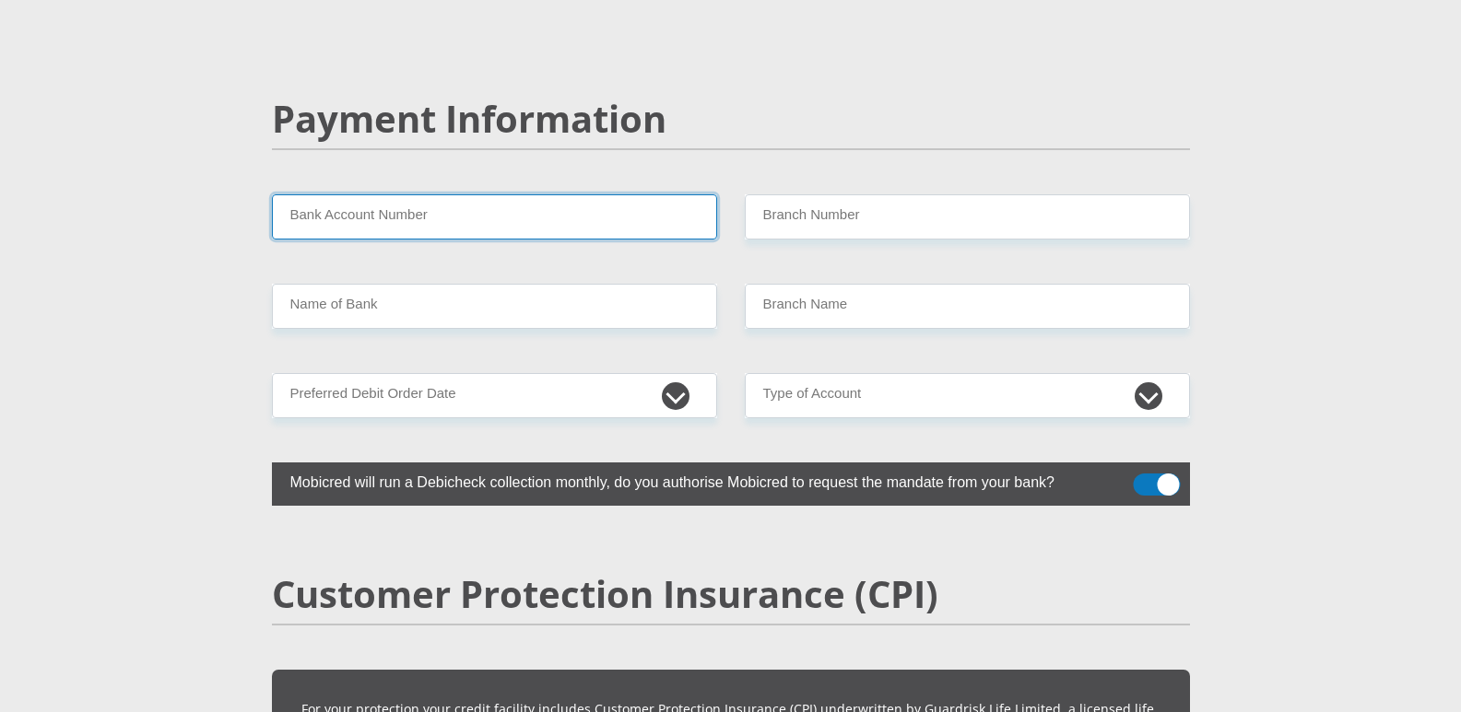
click at [535, 194] on input "Bank Account Number" at bounding box center [494, 216] width 445 height 45
type input "1336410300"
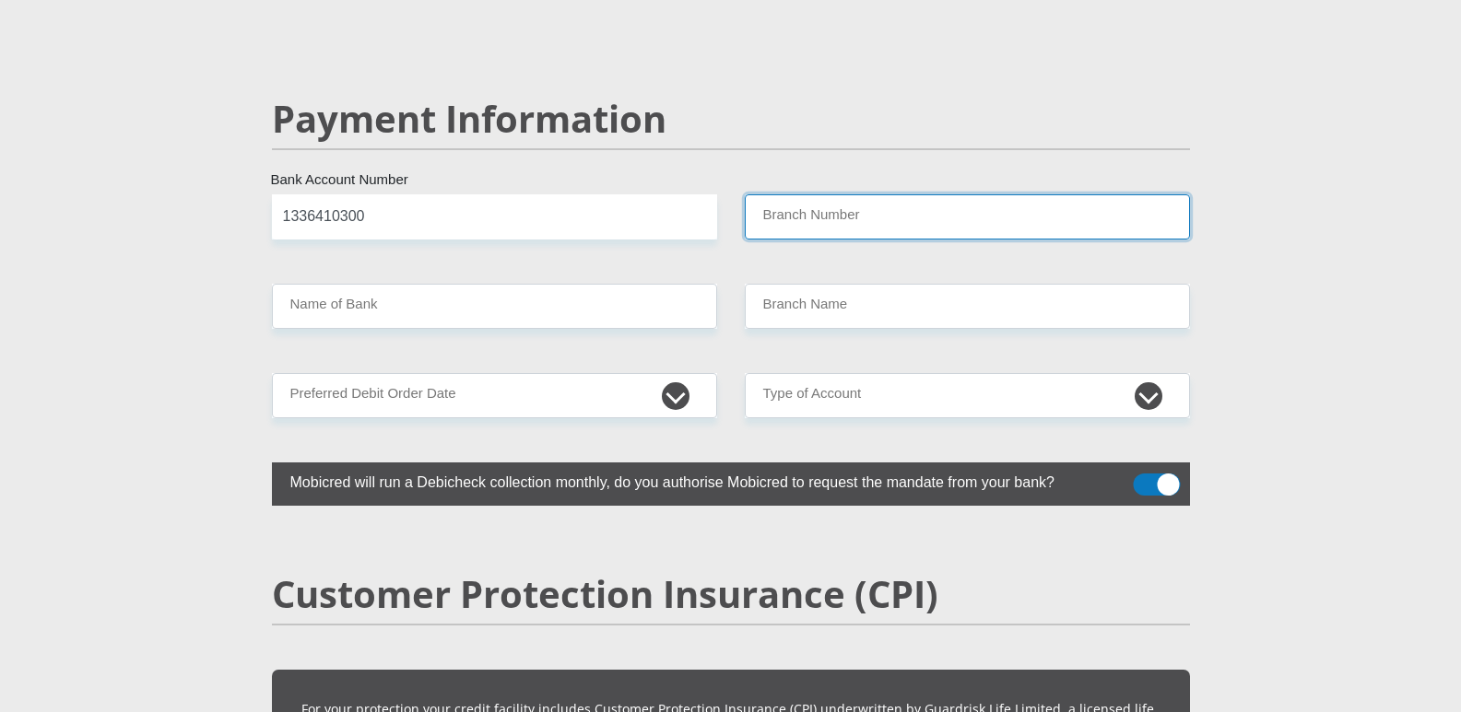
click at [919, 194] on input "Branch Number" at bounding box center [967, 216] width 445 height 45
type input "470010"
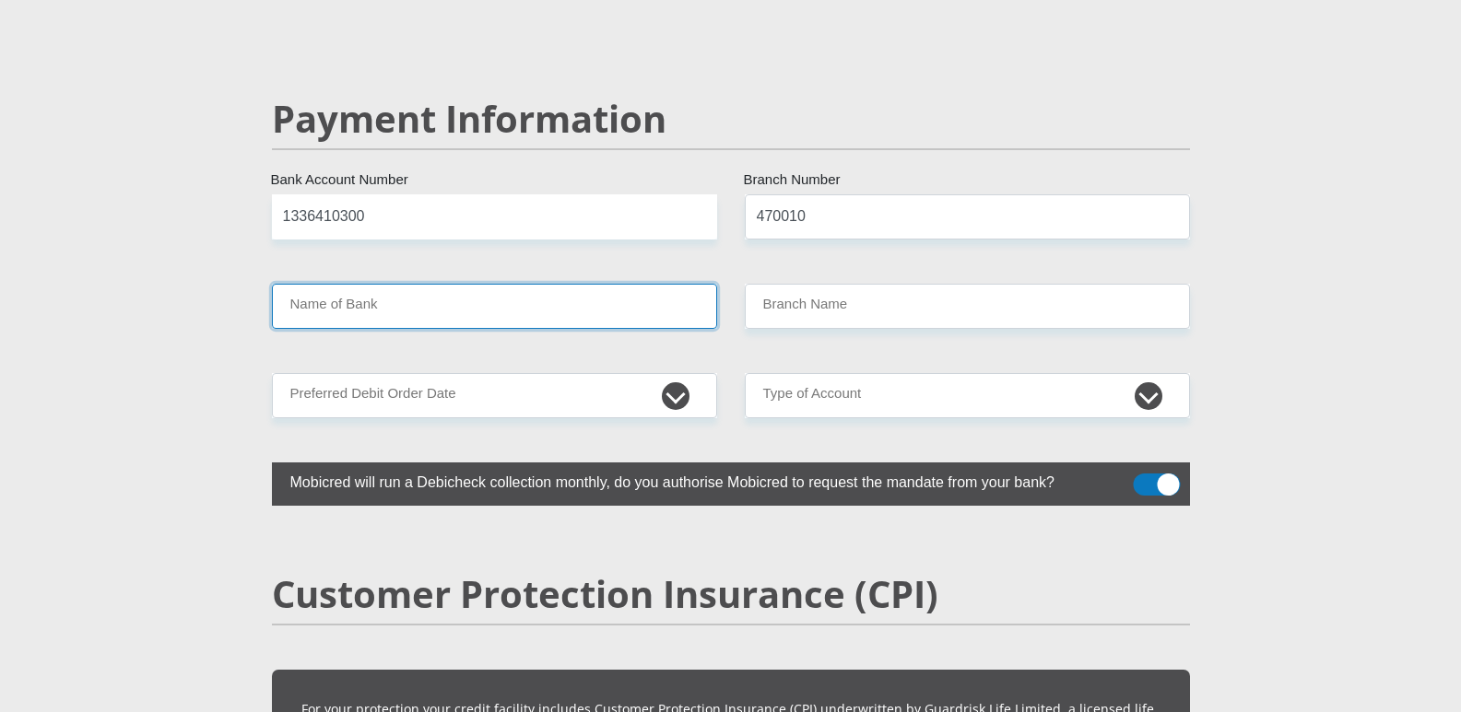
click at [450, 284] on input "Name of Bank" at bounding box center [494, 306] width 445 height 45
click at [333, 284] on input "Name of Bank" at bounding box center [494, 306] width 445 height 45
type input "CAPITEC BANK LIMITED"
type input "CAPITEC BANK CPC"
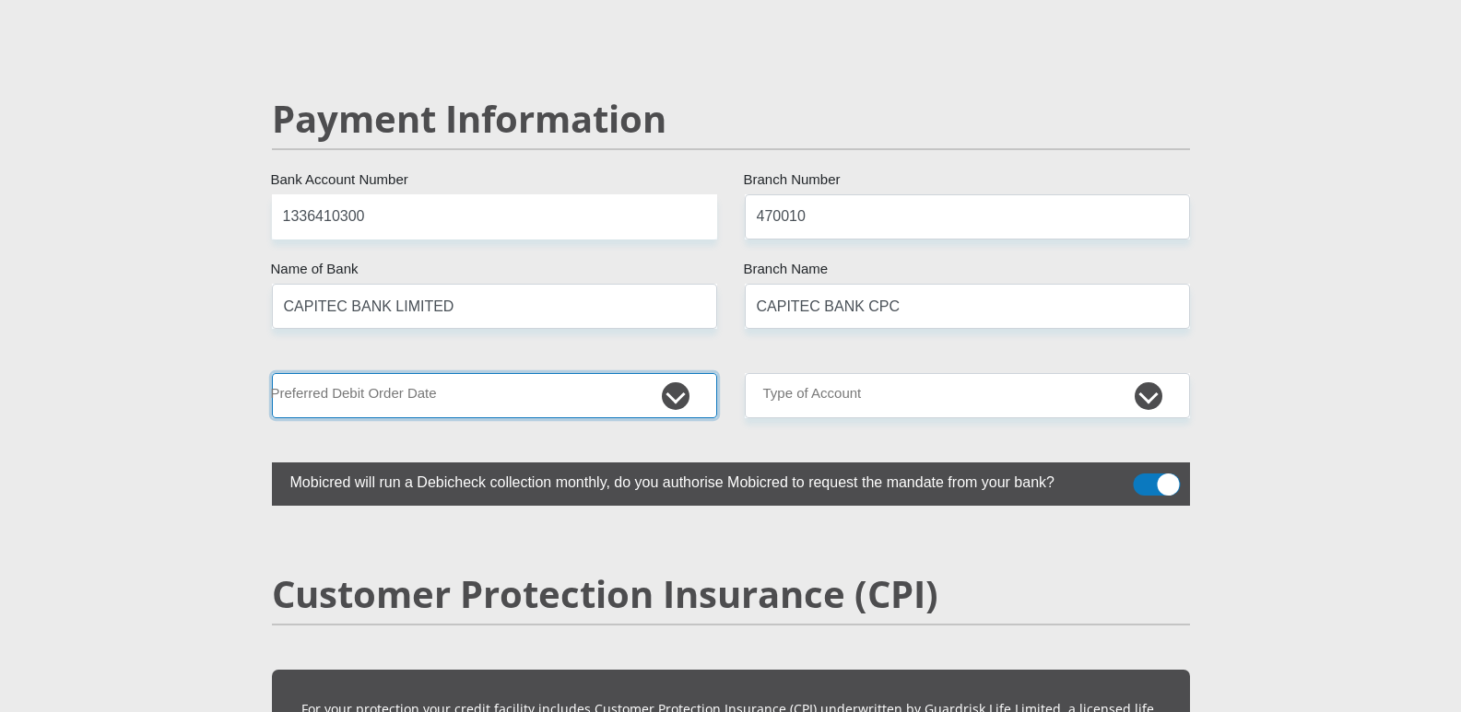
click at [422, 373] on select "1st 2nd 3rd 4th 5th 7th 18th 19th 20th 21st 22nd 23rd 24th 25th 26th 27th 28th …" at bounding box center [494, 395] width 445 height 45
select select "18"
click at [272, 373] on select "1st 2nd 3rd 4th 5th 7th 18th 19th 20th 21st 22nd 23rd 24th 25th 26th 27th 28th …" at bounding box center [494, 395] width 445 height 45
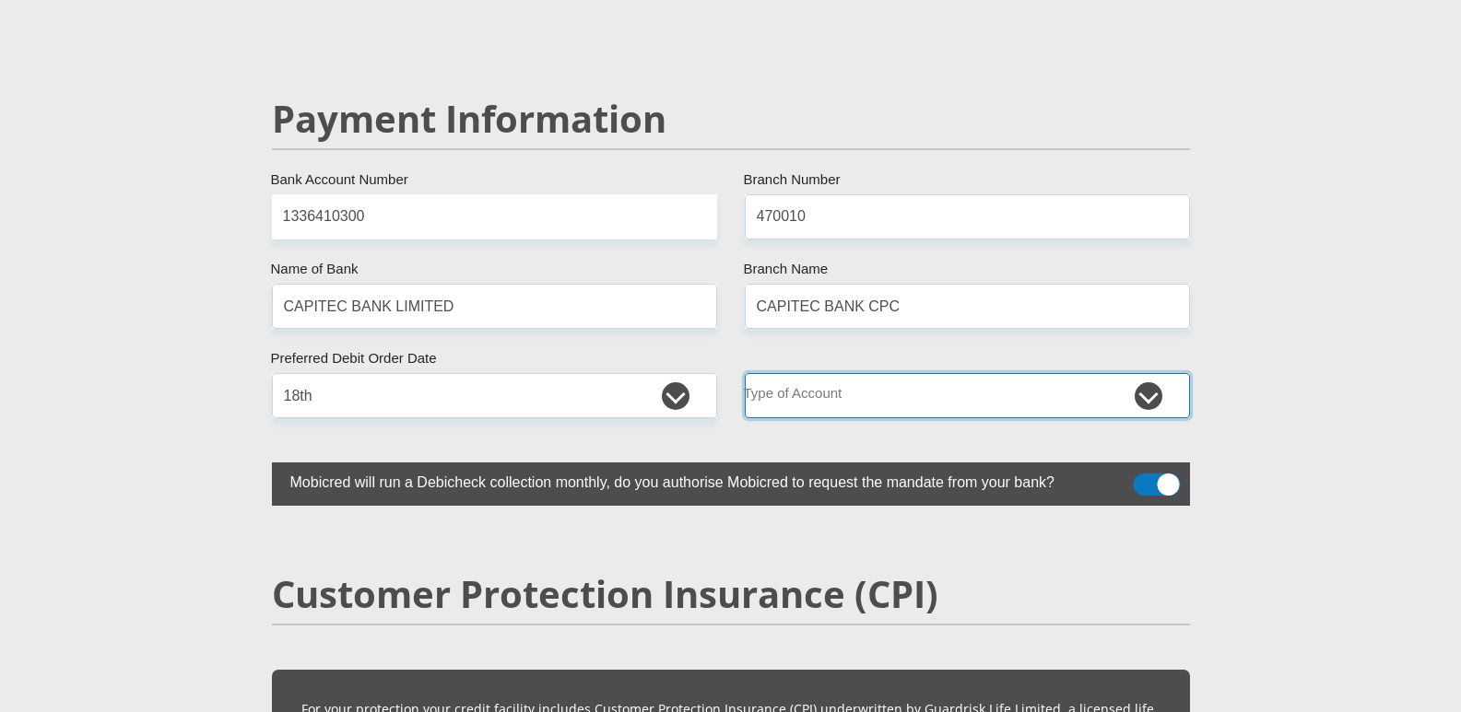
click at [897, 373] on select "Cheque Savings" at bounding box center [967, 395] width 445 height 45
select select "SAV"
click at [745, 373] on select "Cheque Savings" at bounding box center [967, 395] width 445 height 45
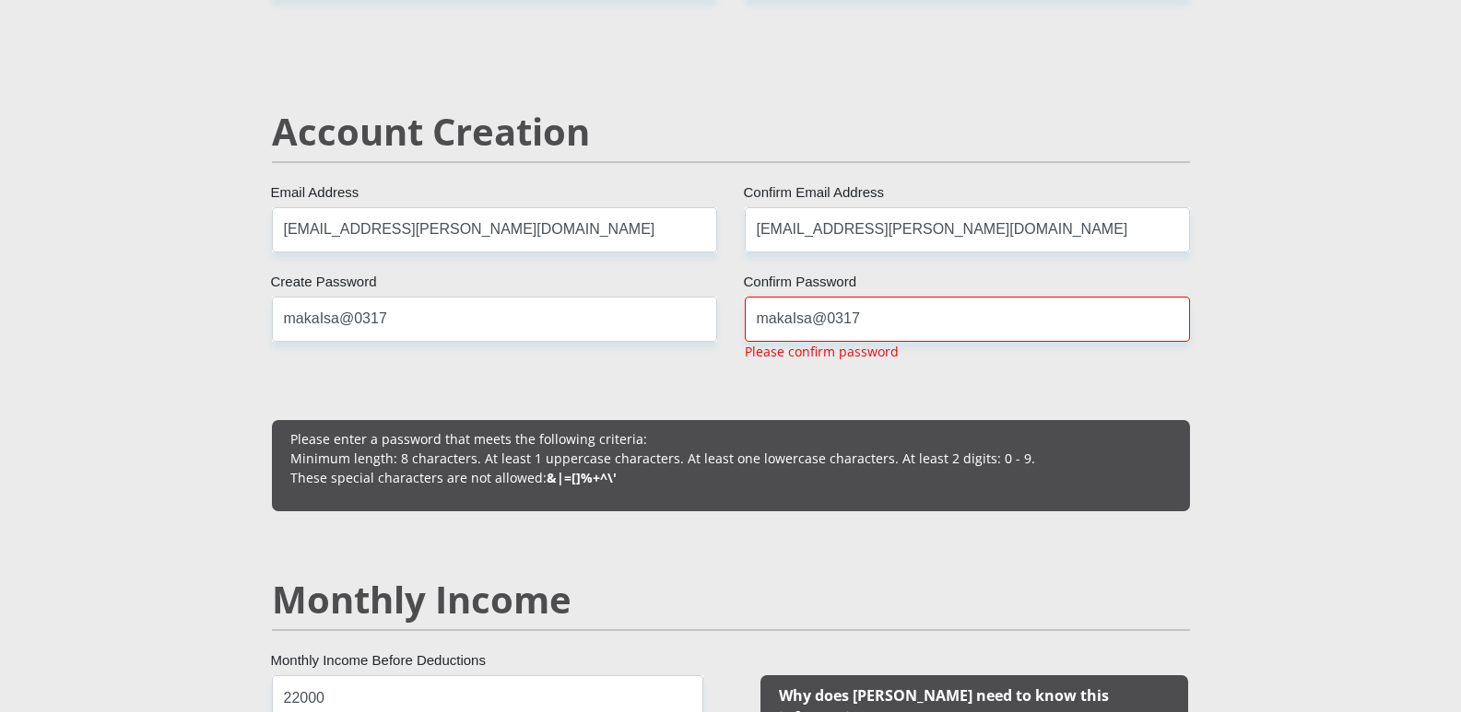
scroll to position [1198, 0]
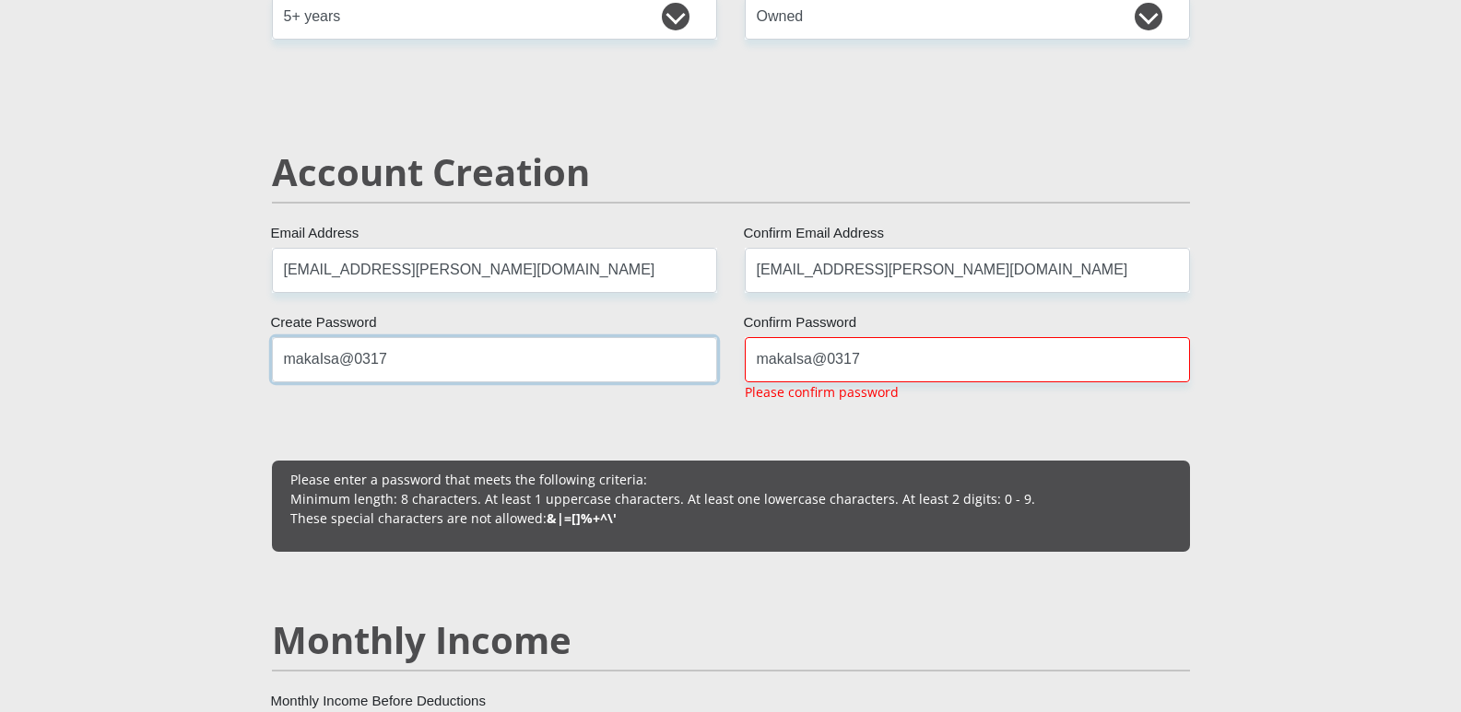
click at [426, 346] on input "makaIsa@0317" at bounding box center [494, 359] width 445 height 45
type input "m"
type input "makaIsa@0317"
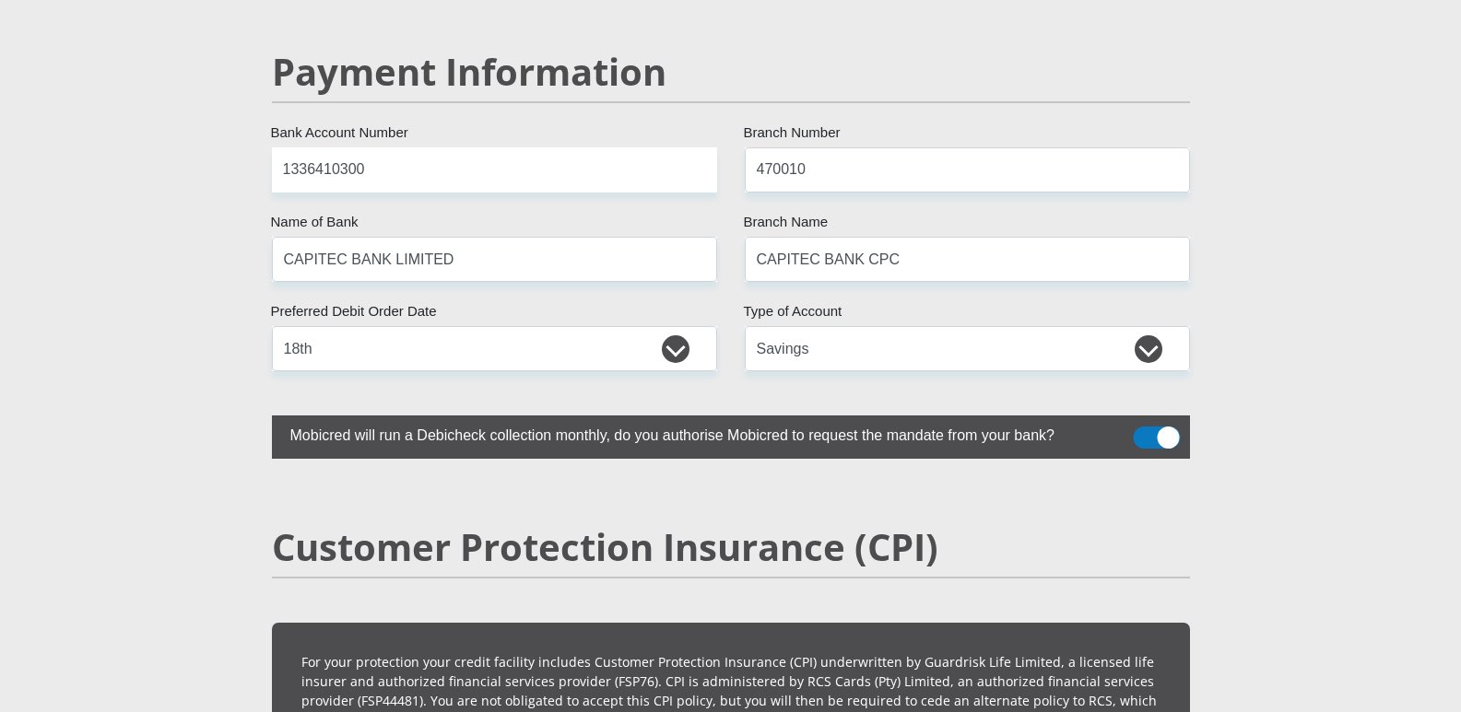
scroll to position [3587, 0]
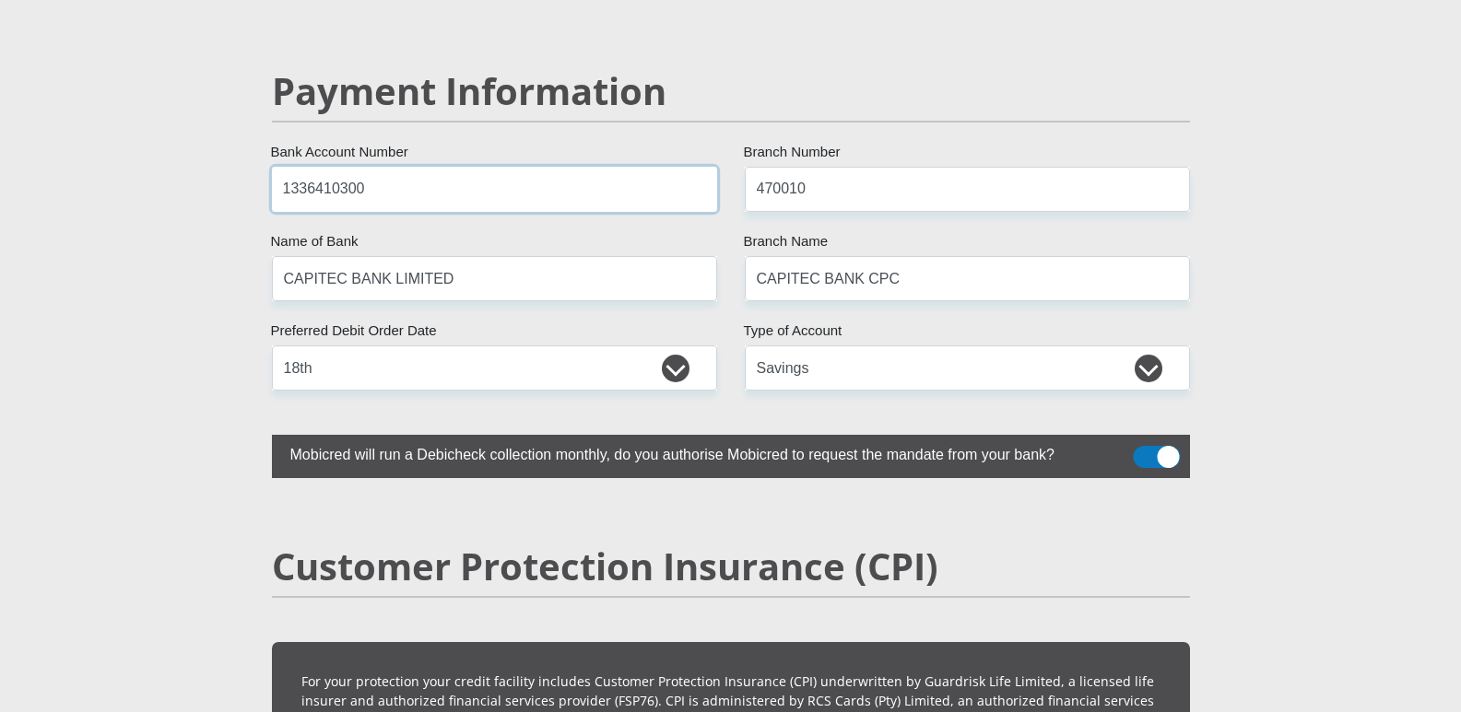
drag, startPoint x: 472, startPoint y: 141, endPoint x: 147, endPoint y: 150, distance: 324.5
type input "10222622766"
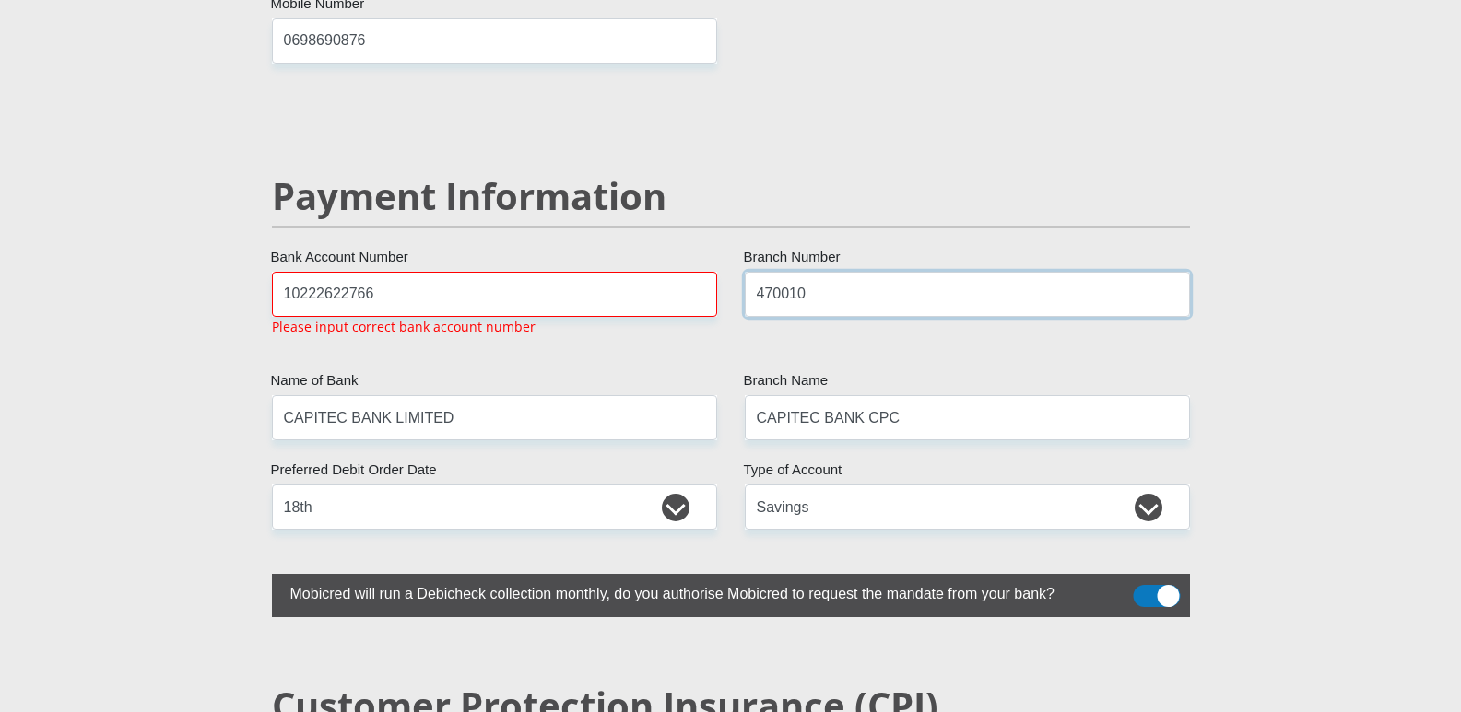
scroll to position [3481, 0]
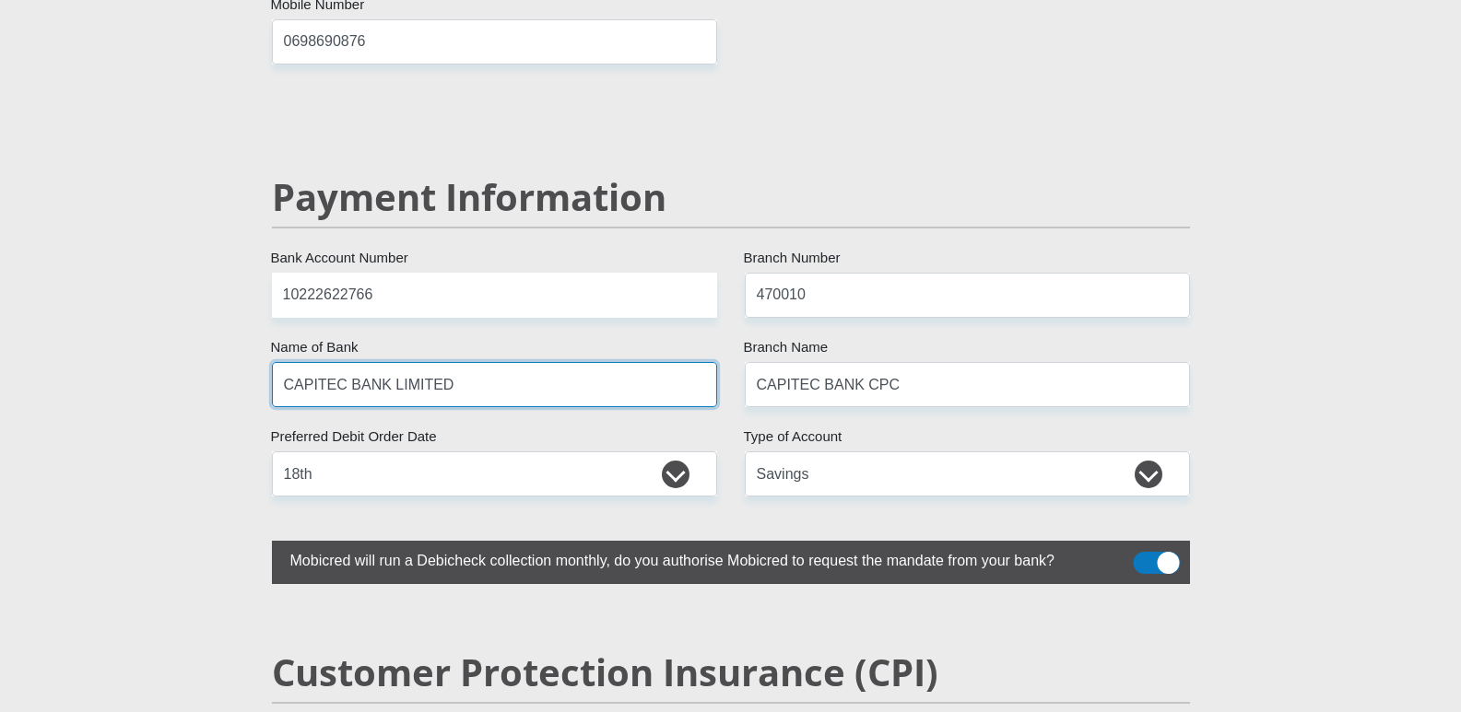
drag, startPoint x: 503, startPoint y: 382, endPoint x: 485, endPoint y: 379, distance: 18.8
click at [480, 362] on input "CAPITEC BANK LIMITED" at bounding box center [494, 384] width 445 height 45
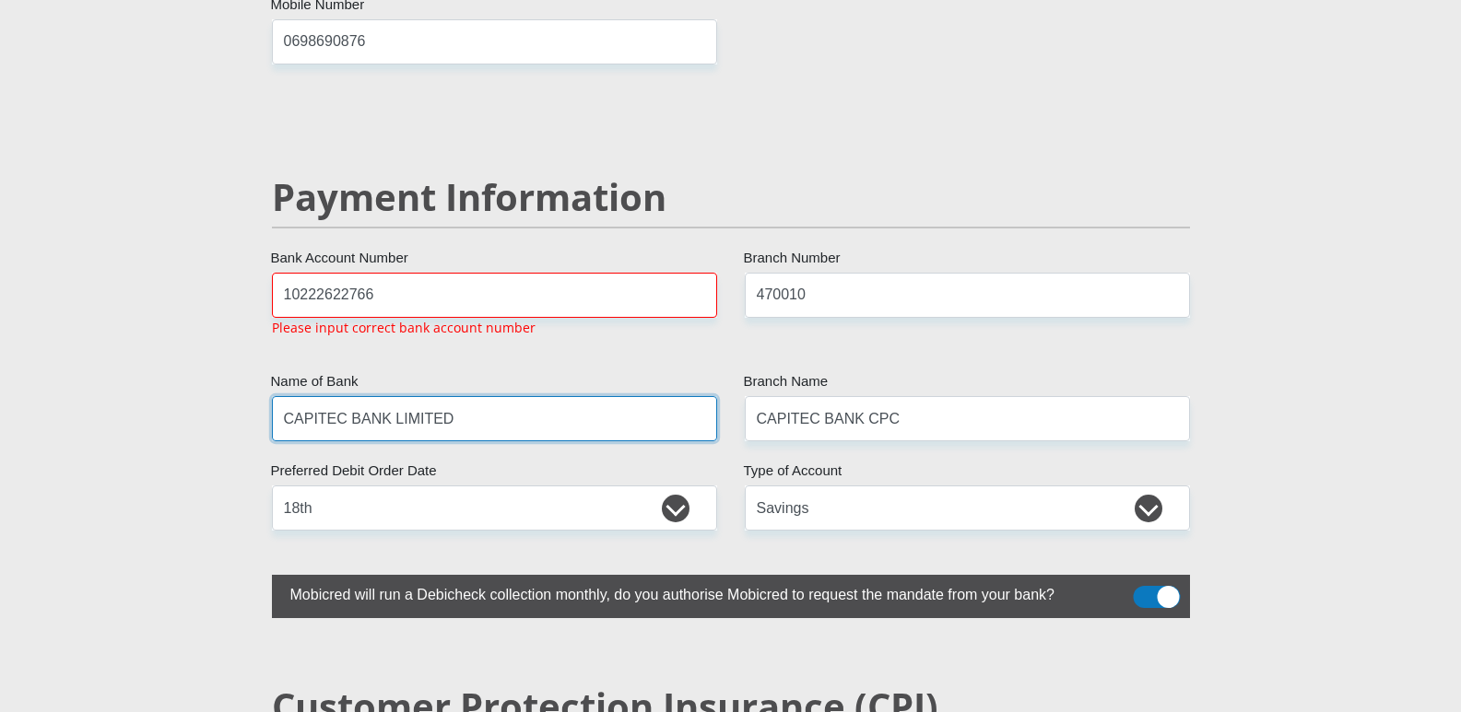
click at [465, 396] on input "CAPITEC BANK LIMITED" at bounding box center [494, 418] width 445 height 45
click at [837, 273] on input "470010" at bounding box center [967, 295] width 445 height 45
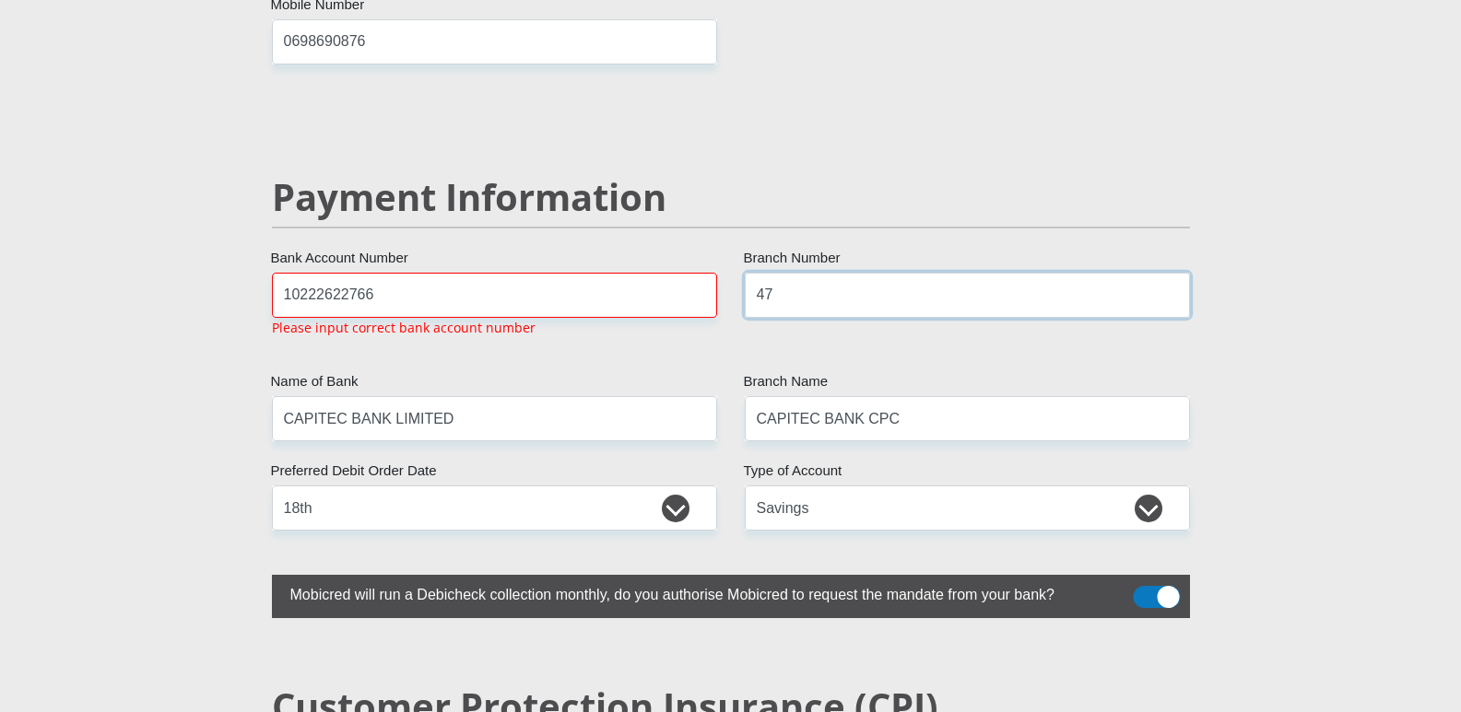
type input "4"
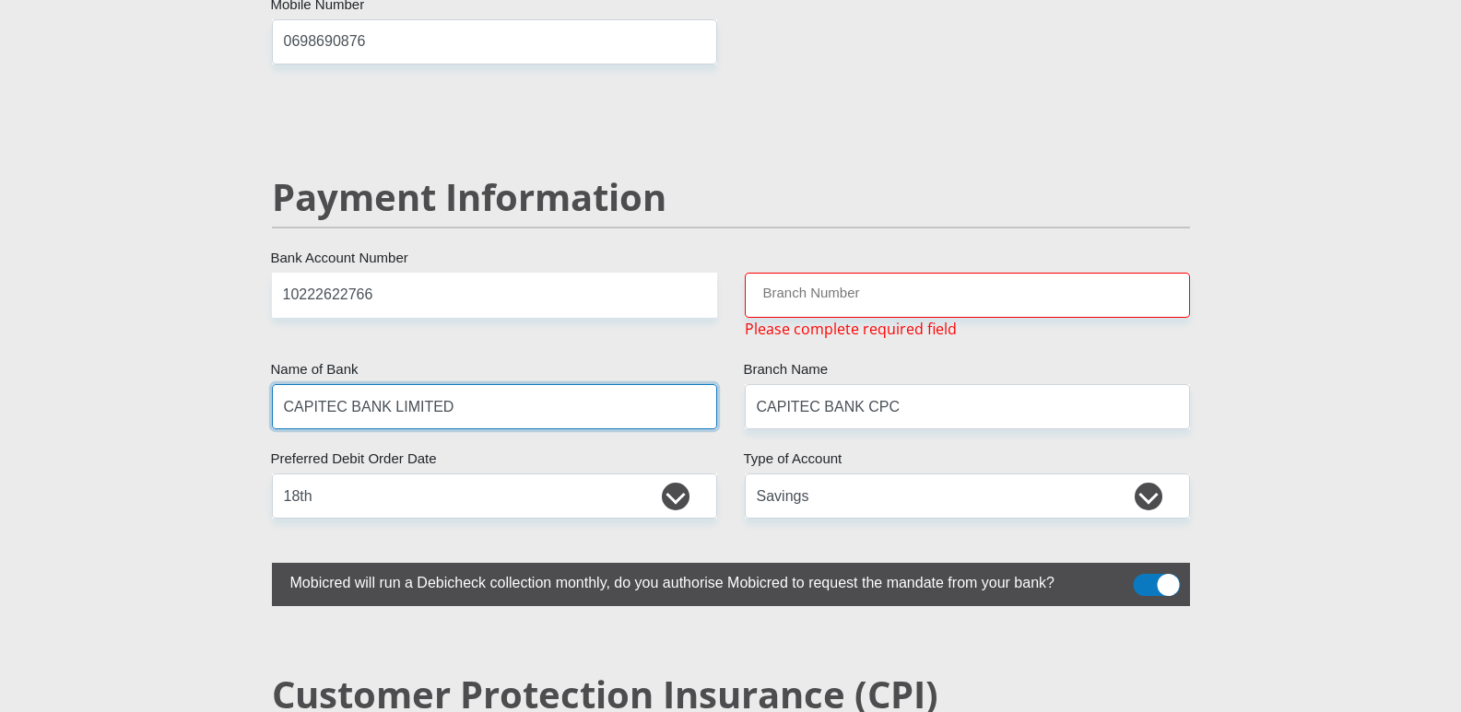
click at [459, 384] on input "CAPITEC BANK LIMITED" at bounding box center [494, 406] width 445 height 45
click at [454, 384] on input "CAPITEC BANK LIMITED" at bounding box center [494, 406] width 445 height 45
drag, startPoint x: 759, startPoint y: 241, endPoint x: 770, endPoint y: 249, distance: 13.3
click at [759, 273] on input "Branch Number" at bounding box center [967, 295] width 445 height 45
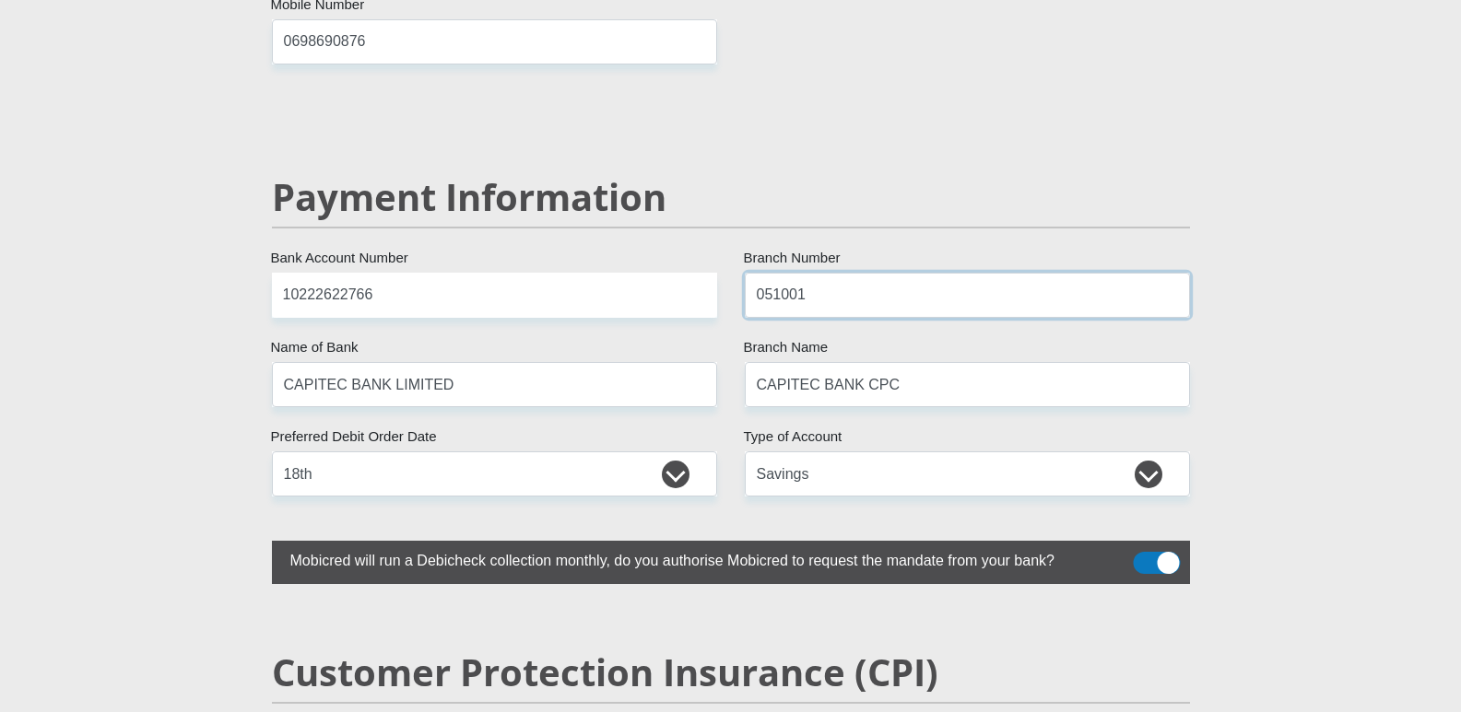
type input "051001"
type input "STANDARD BANK"
type input "STANDARD BANK SOUTH AFRICA"
click at [342, 452] on select "1st 2nd 3rd 4th 5th 7th 18th 19th 20th 21st 22nd 23rd 24th 25th 26th 27th 28th …" at bounding box center [494, 474] width 445 height 45
drag, startPoint x: 1329, startPoint y: 157, endPoint x: 1344, endPoint y: 174, distance: 23.5
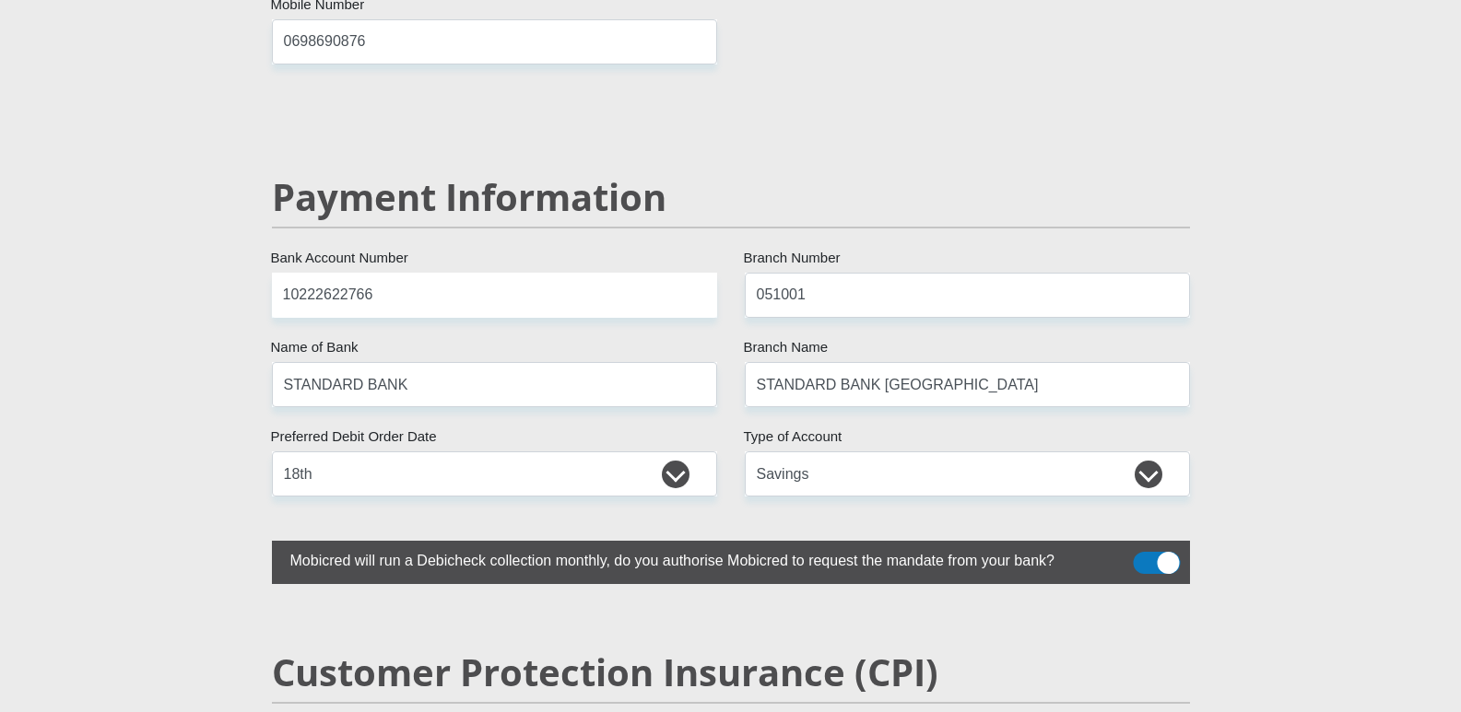
drag, startPoint x: 1142, startPoint y: 431, endPoint x: 1127, endPoint y: 439, distance: 16.5
click at [1142, 452] on select "Cheque Savings" at bounding box center [967, 474] width 445 height 45
select select "CUR"
click at [745, 452] on select "Cheque Savings" at bounding box center [967, 474] width 445 height 45
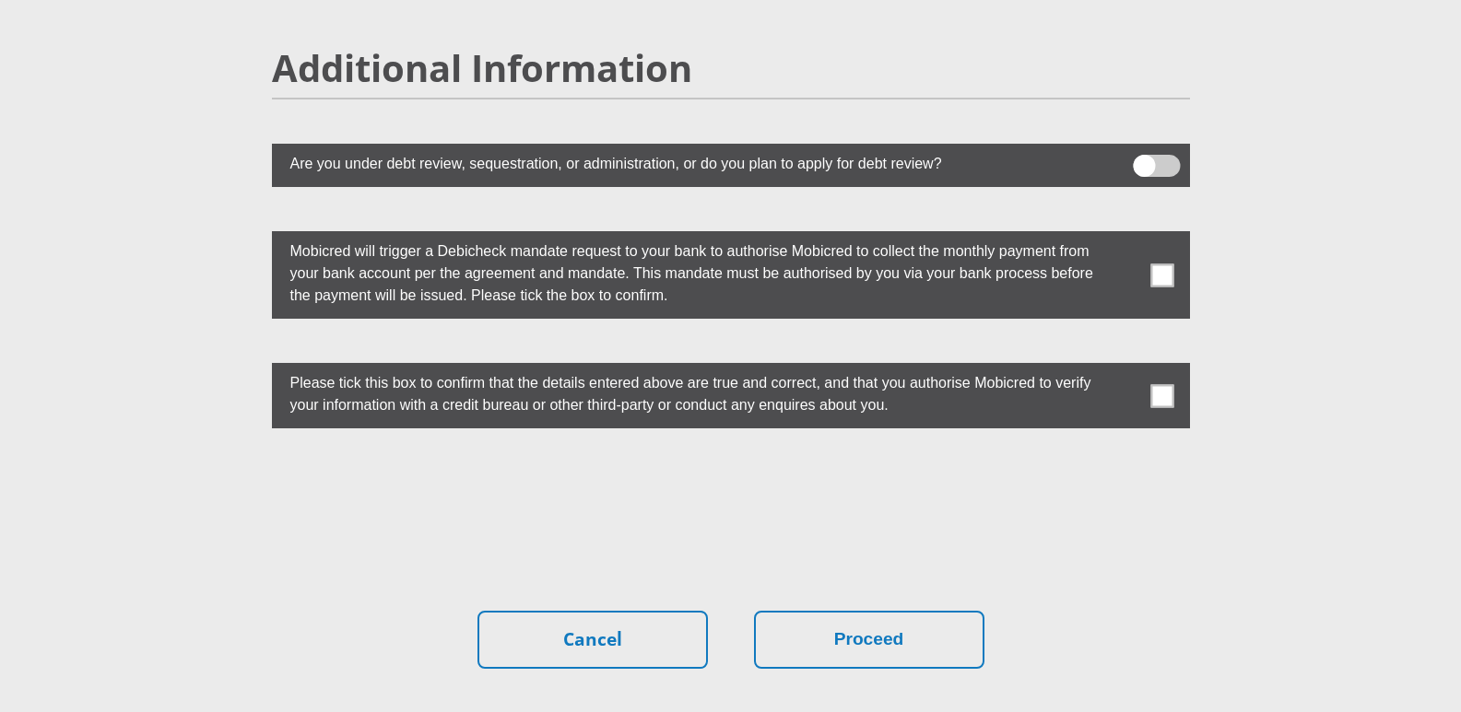
scroll to position [5048, 0]
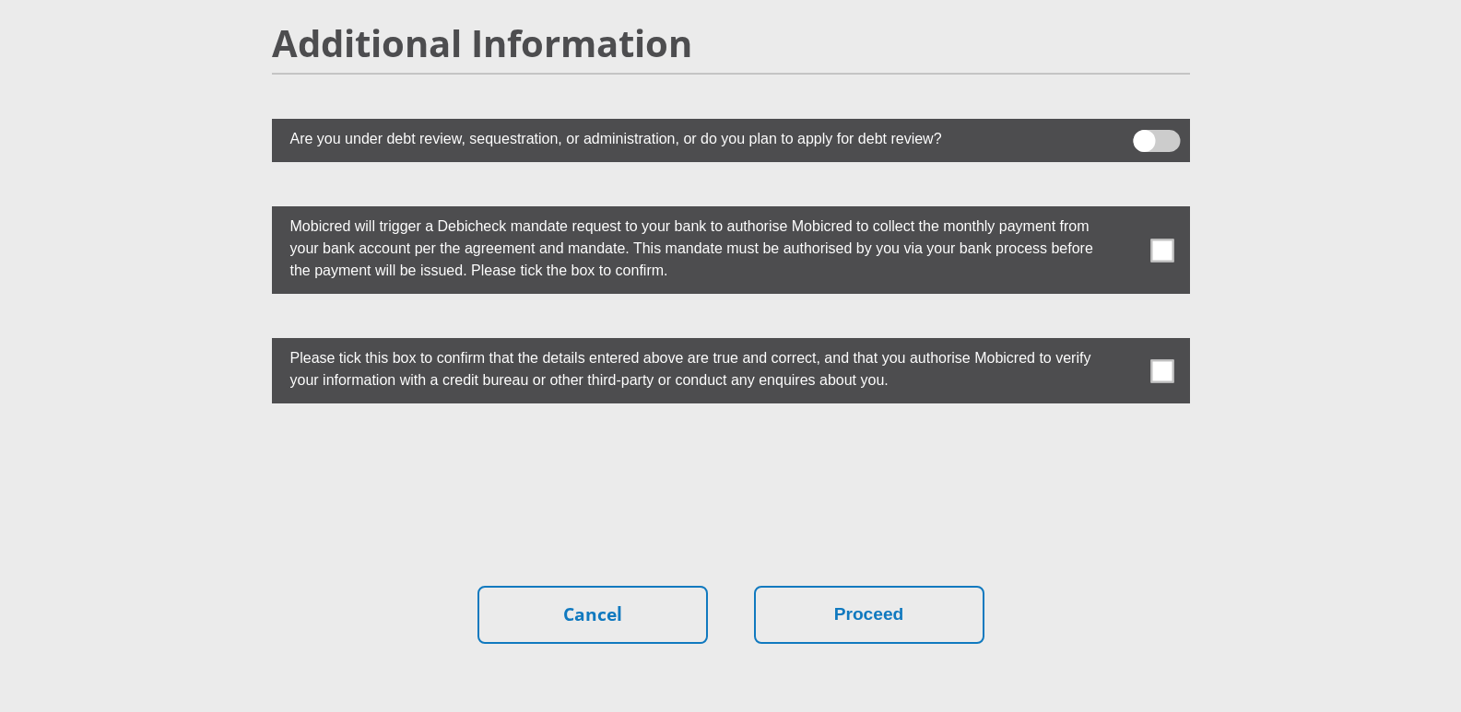
click at [1162, 359] on span at bounding box center [1161, 370] width 23 height 23
click at [1125, 343] on input "checkbox" at bounding box center [1125, 343] width 0 height 0
click at [1162, 239] on span at bounding box center [1161, 250] width 23 height 23
click at [1125, 211] on input "checkbox" at bounding box center [1125, 211] width 0 height 0
drag, startPoint x: 889, startPoint y: 563, endPoint x: 1334, endPoint y: 551, distance: 445.3
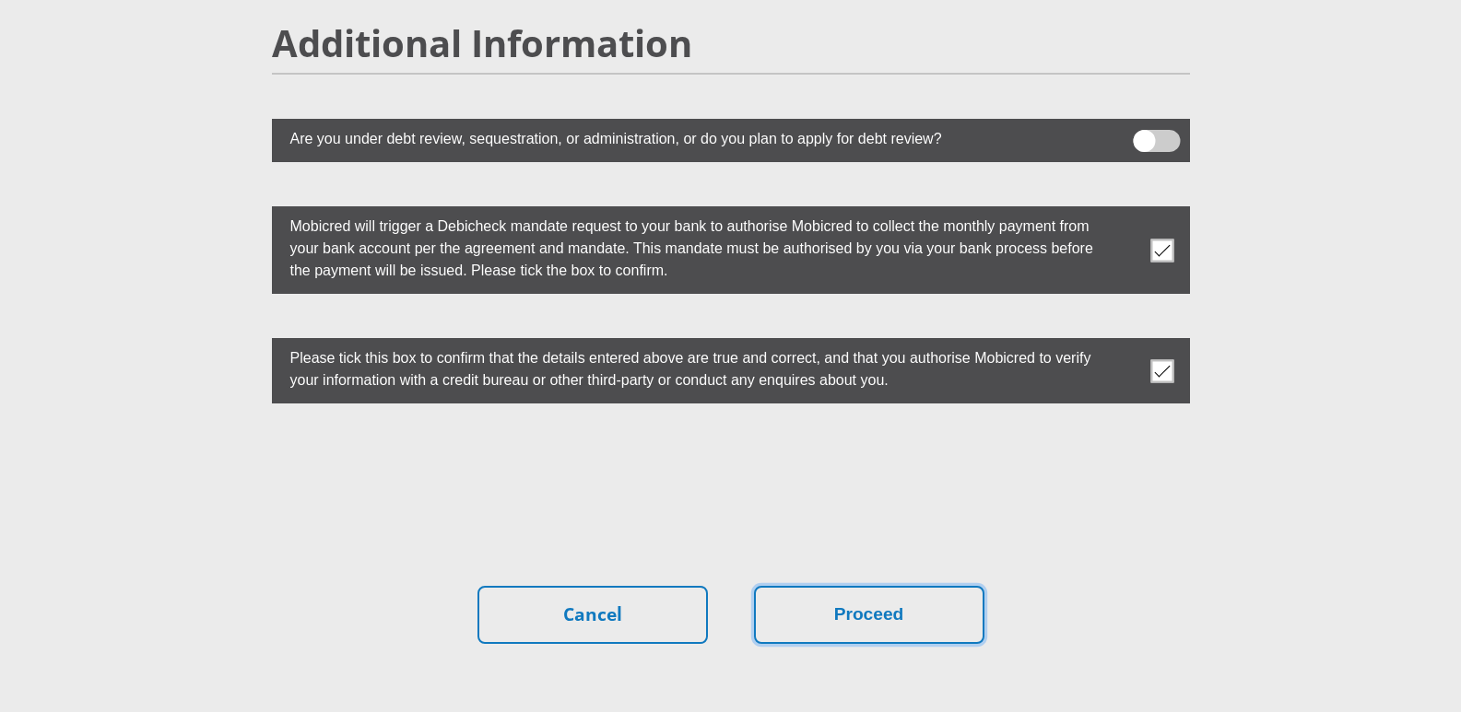
click at [889, 586] on button "Proceed" at bounding box center [869, 615] width 230 height 58
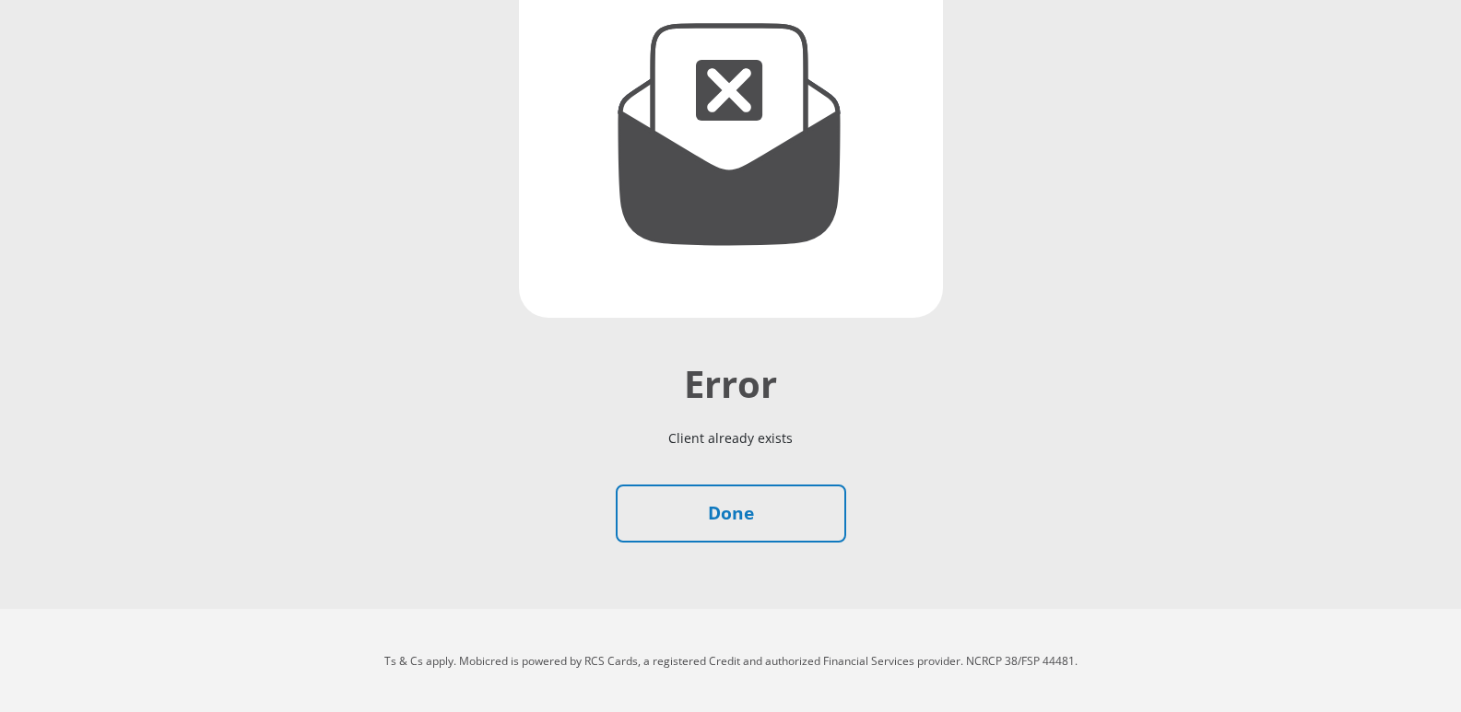
scroll to position [276, 0]
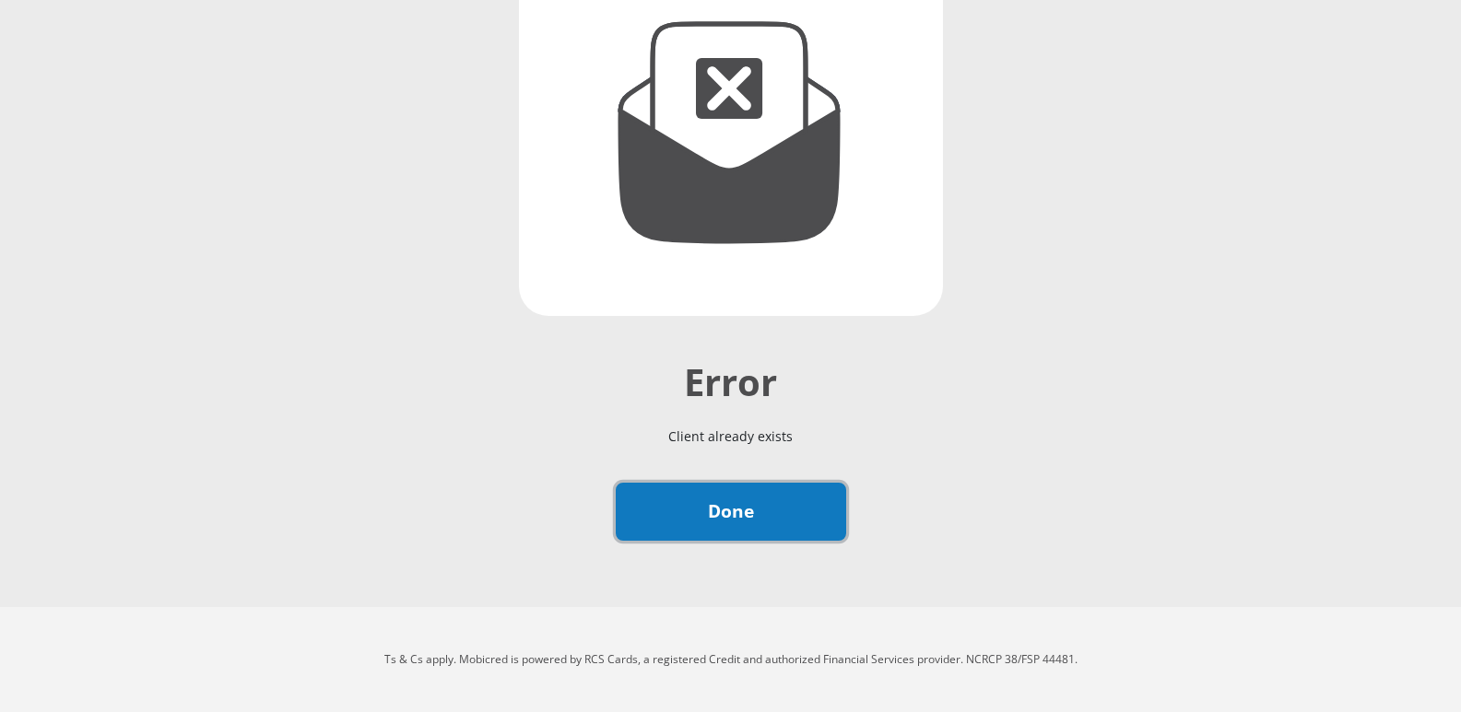
click at [734, 514] on link "Done" at bounding box center [731, 512] width 230 height 58
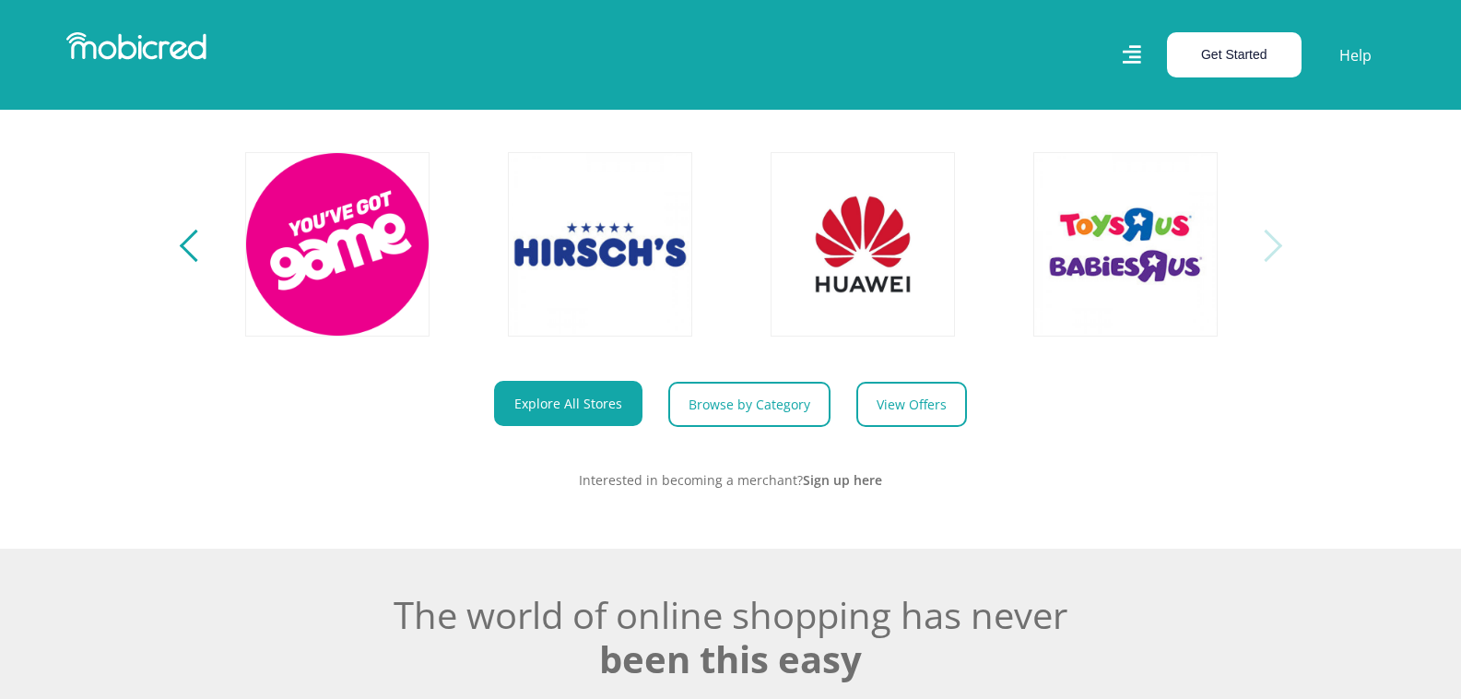
scroll to position [0, 4202]
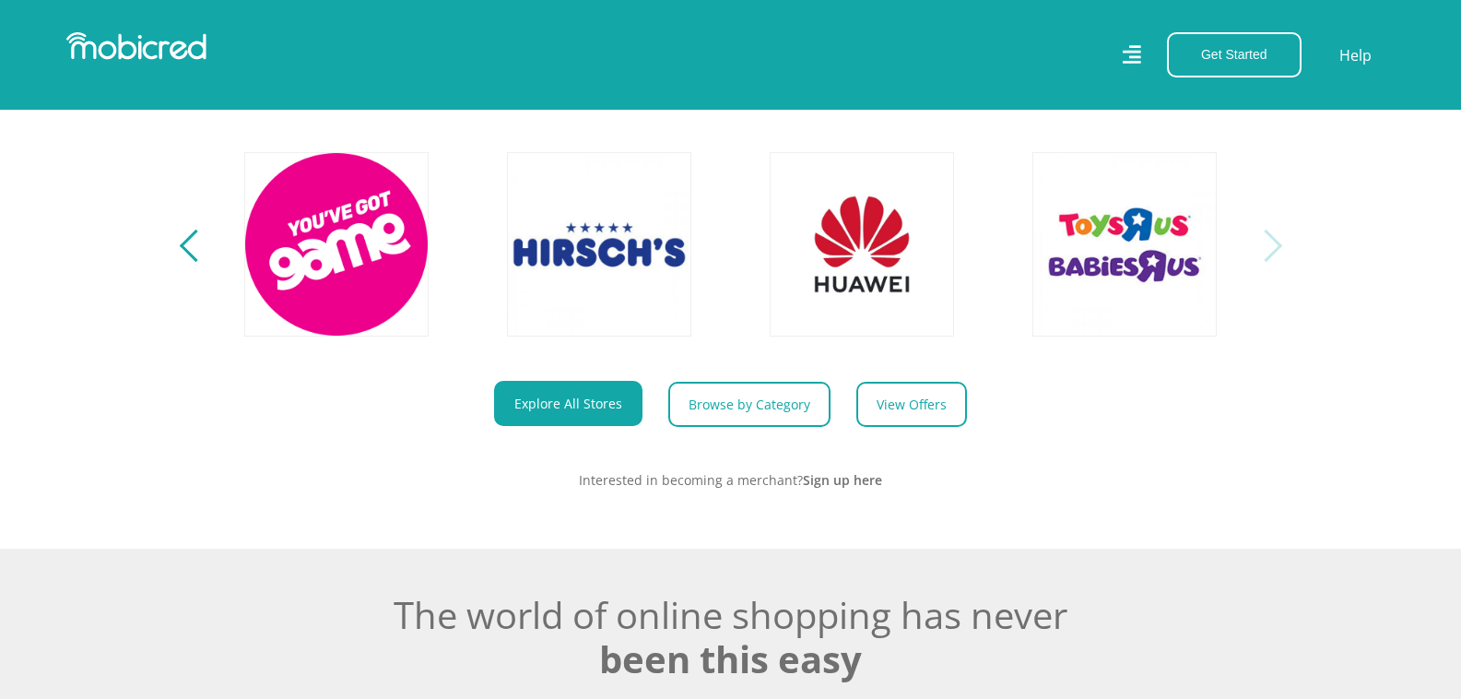
click at [187, 256] on div "Previous" at bounding box center [195, 245] width 32 height 32
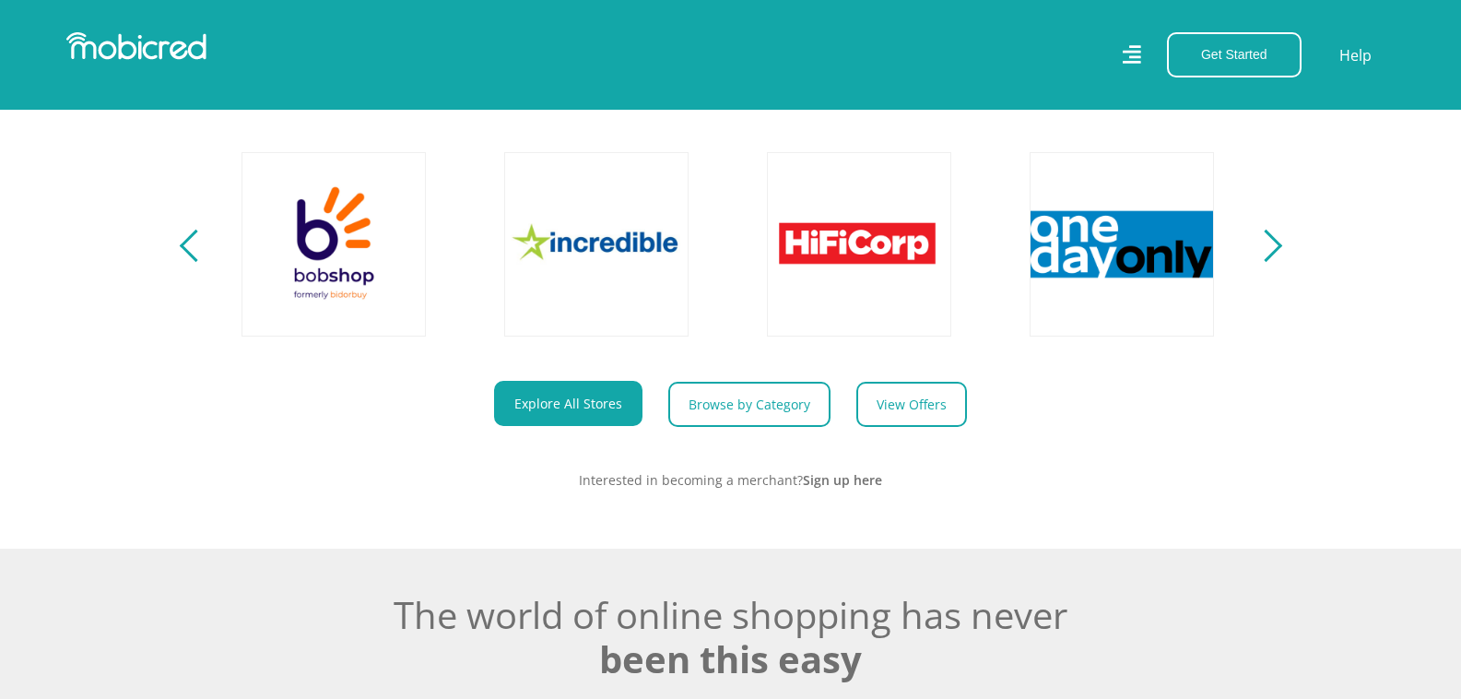
scroll to position [0, 3152]
click at [1274, 262] on div "Next" at bounding box center [1265, 245] width 32 height 32
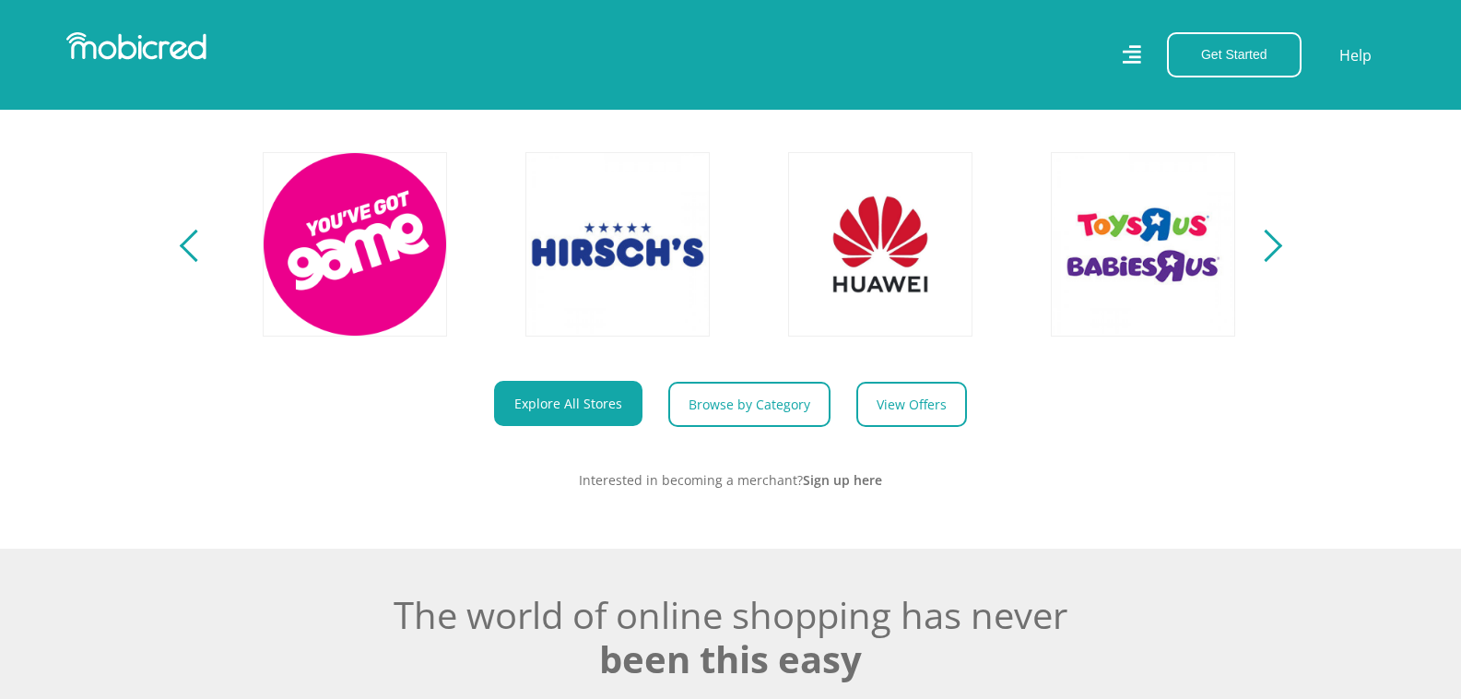
scroll to position [0, 4202]
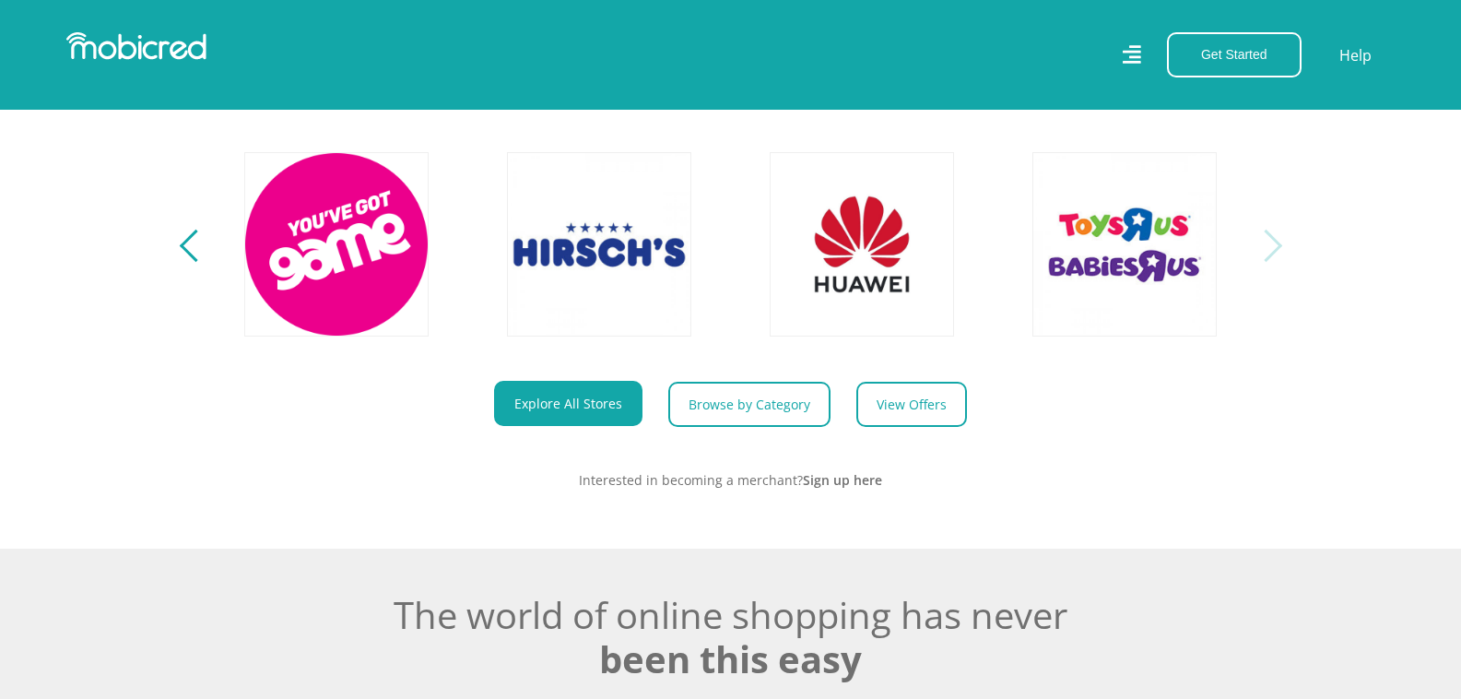
click at [1273, 257] on div "Next" at bounding box center [1265, 245] width 32 height 32
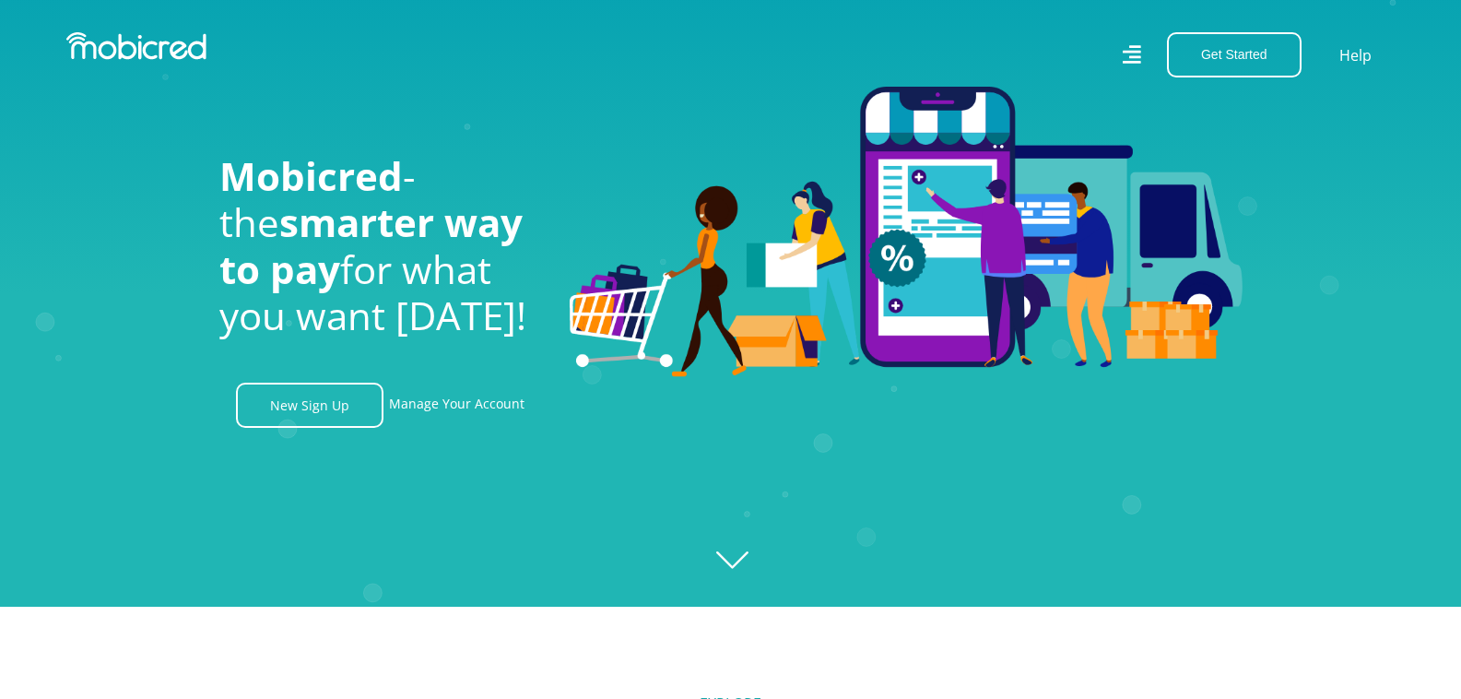
scroll to position [0, 0]
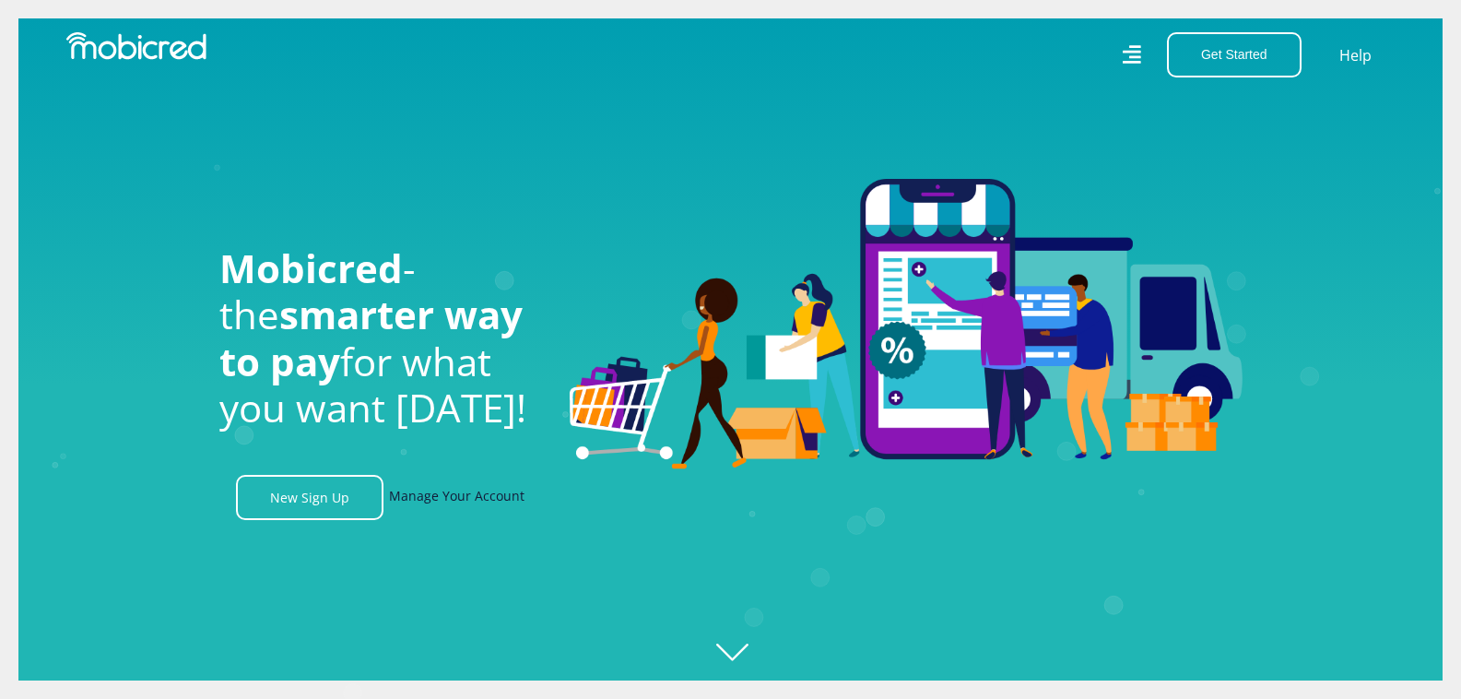
click at [442, 499] on link "Manage Your Account" at bounding box center [456, 497] width 135 height 45
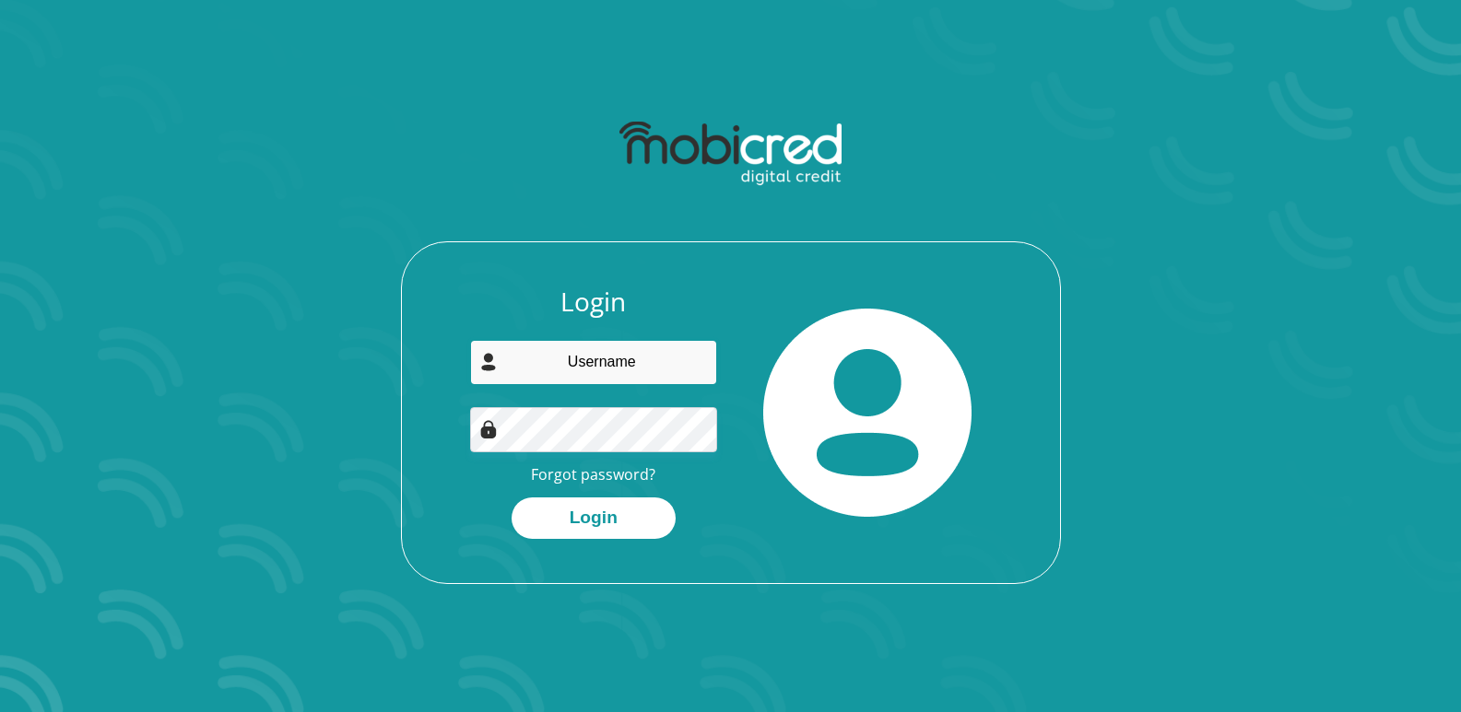
click at [610, 358] on input "email" at bounding box center [593, 362] width 247 height 45
type input "[EMAIL_ADDRESS][PERSON_NAME][DOMAIN_NAME]"
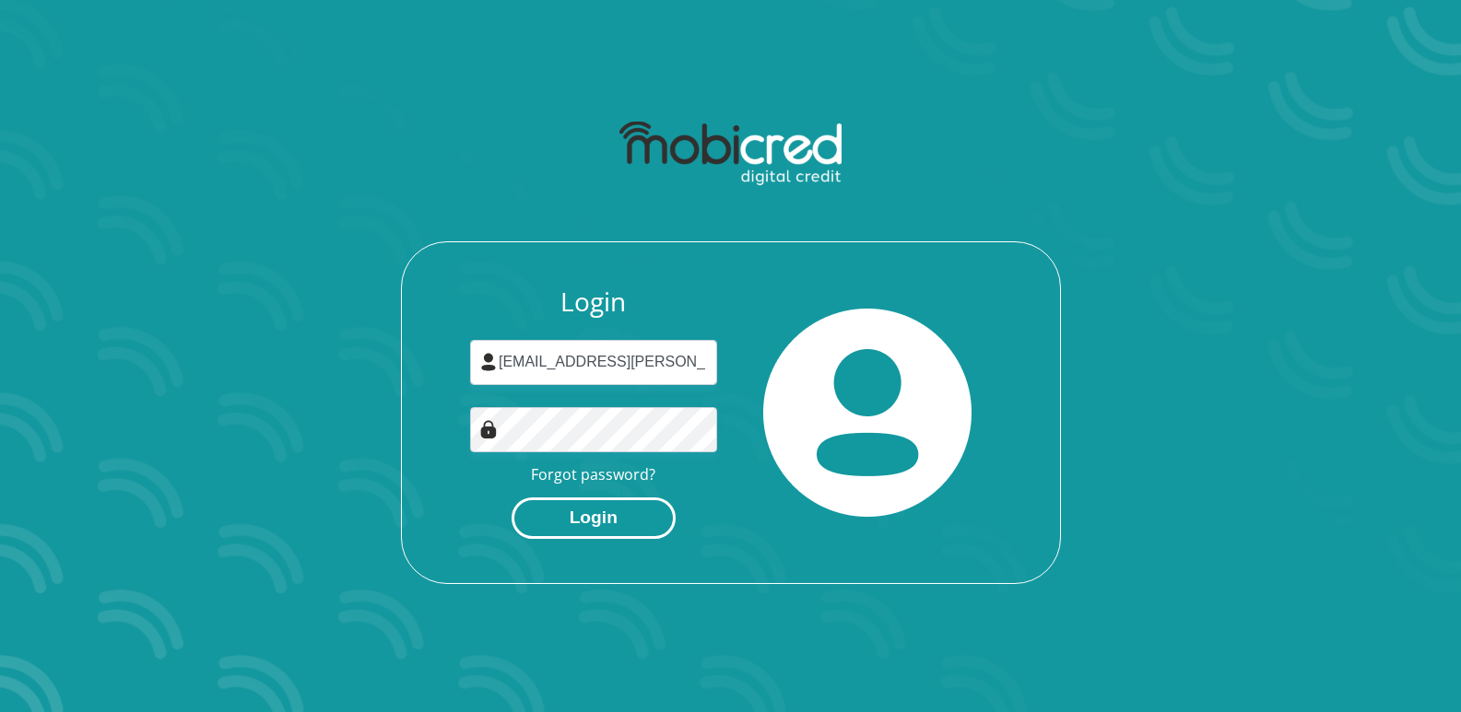
click at [572, 514] on button "Login" at bounding box center [593, 518] width 164 height 41
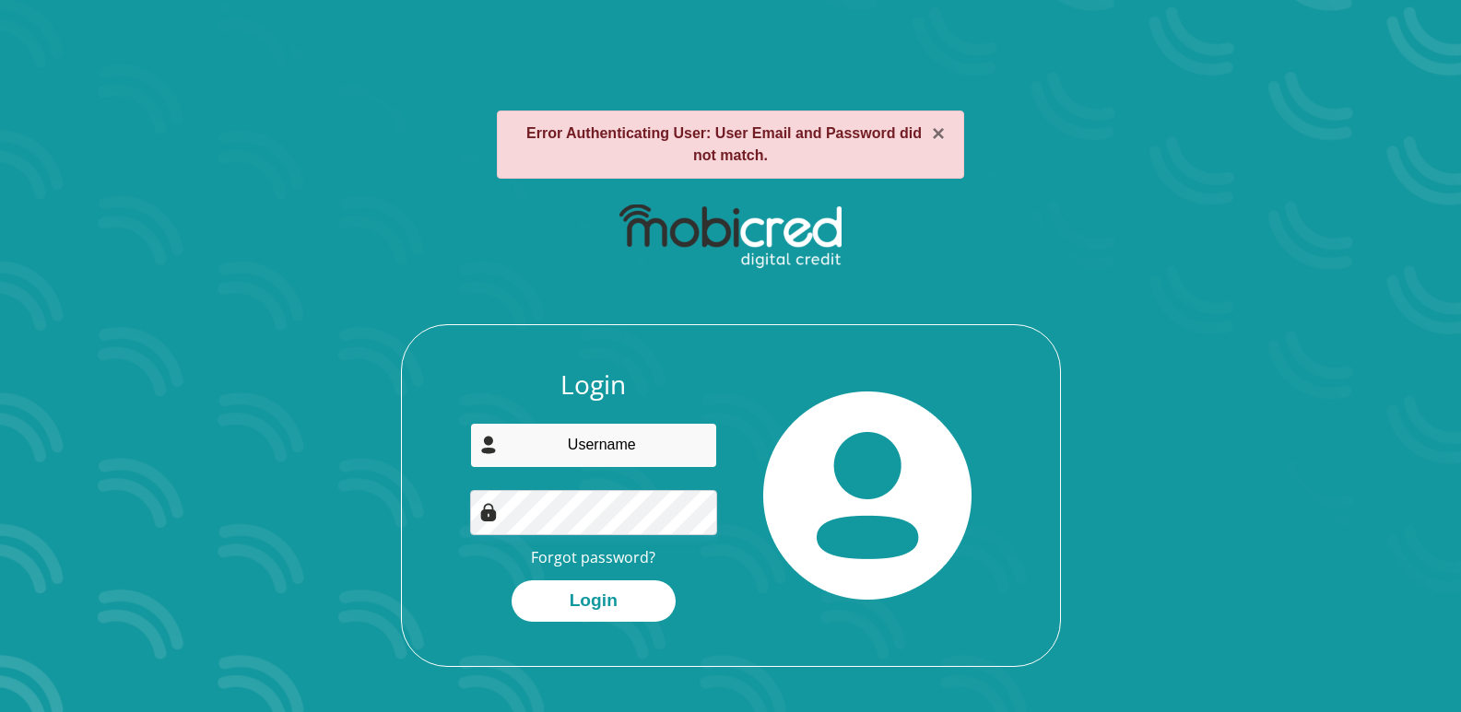
click at [591, 446] on input "email" at bounding box center [593, 445] width 247 height 45
type input "asanda.phillips@gmail.com"
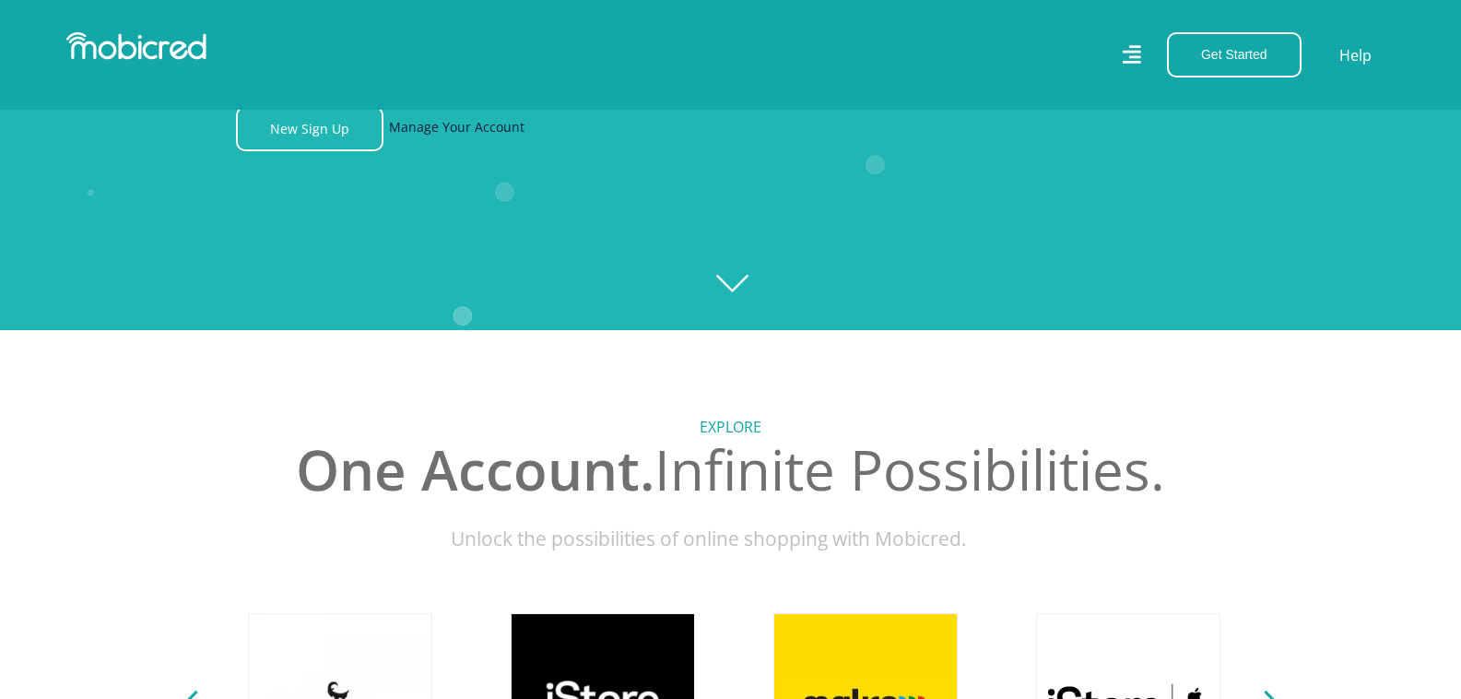
scroll to position [0, 1313]
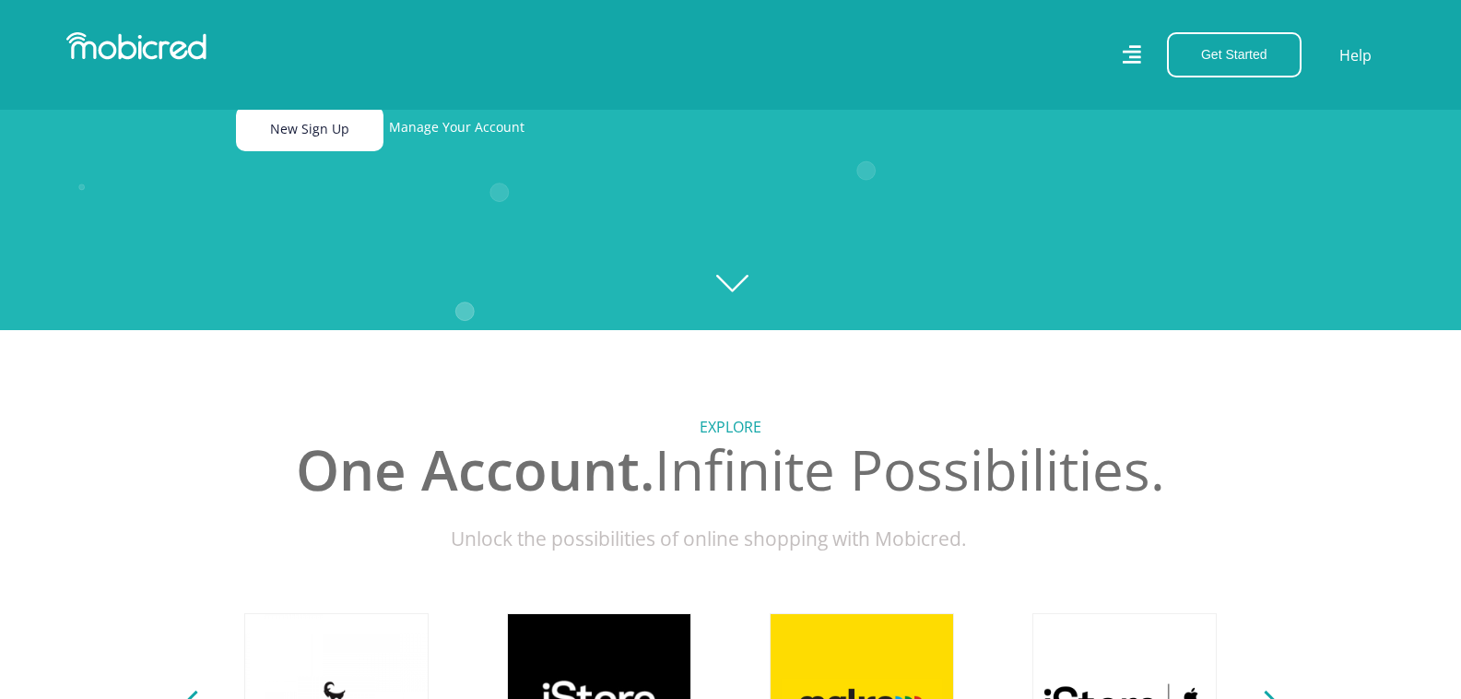
click at [328, 126] on link "New Sign Up" at bounding box center [309, 128] width 147 height 45
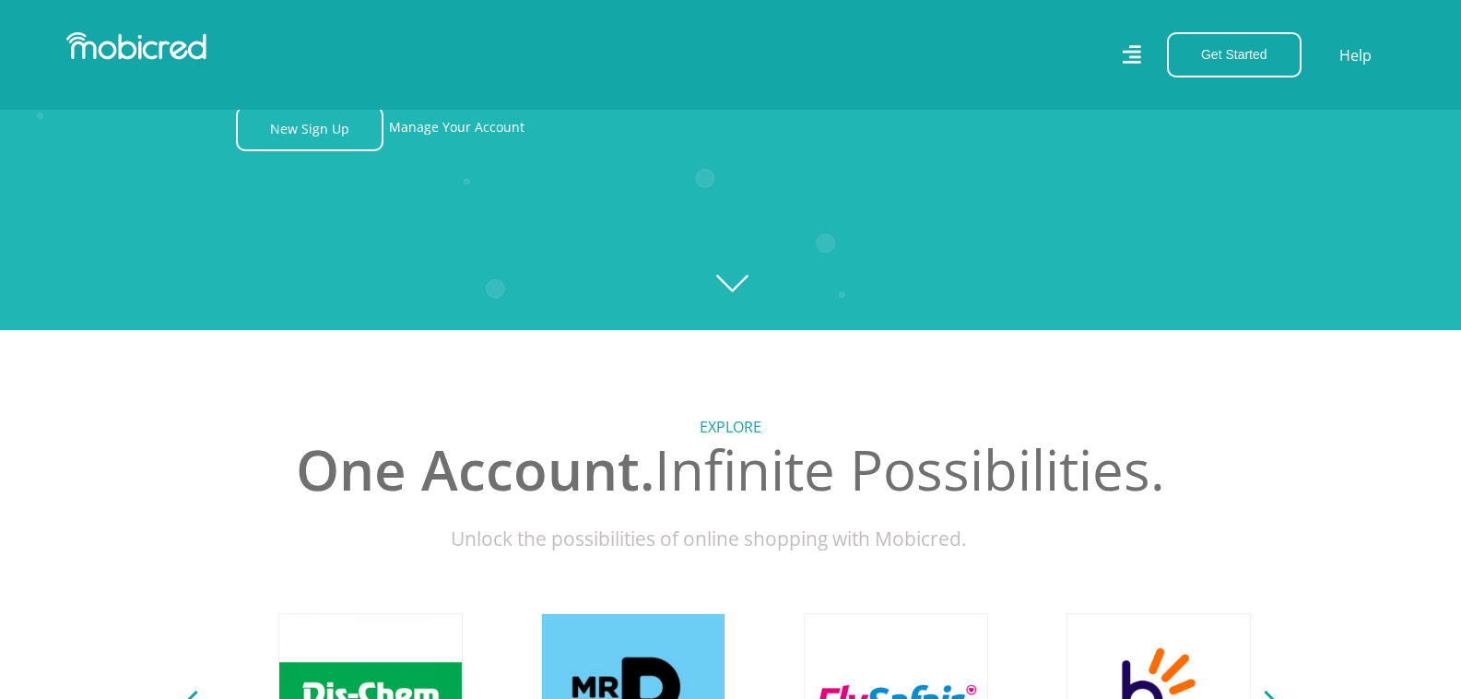
scroll to position [0, 2364]
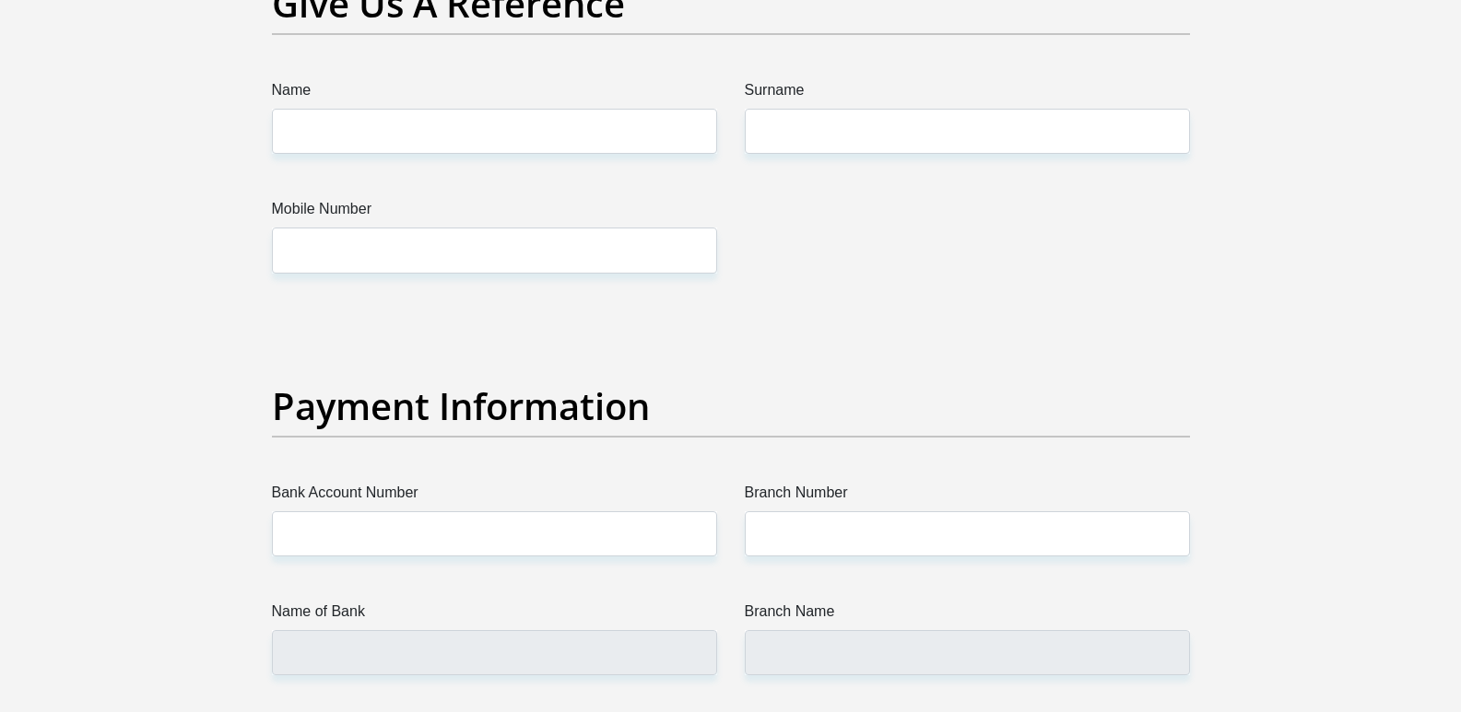
scroll to position [3872, 0]
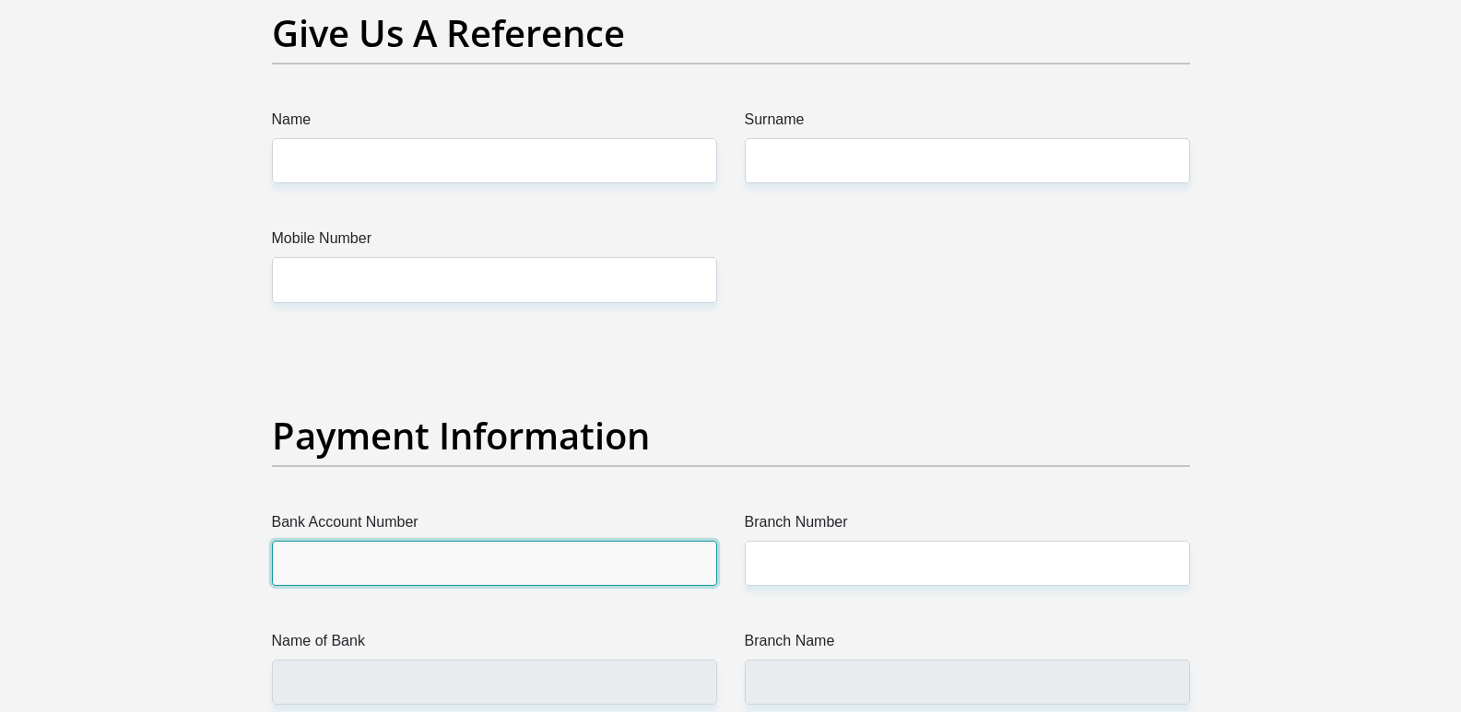
click at [441, 554] on input "Bank Account Number" at bounding box center [494, 563] width 445 height 45
type input "10222622766"
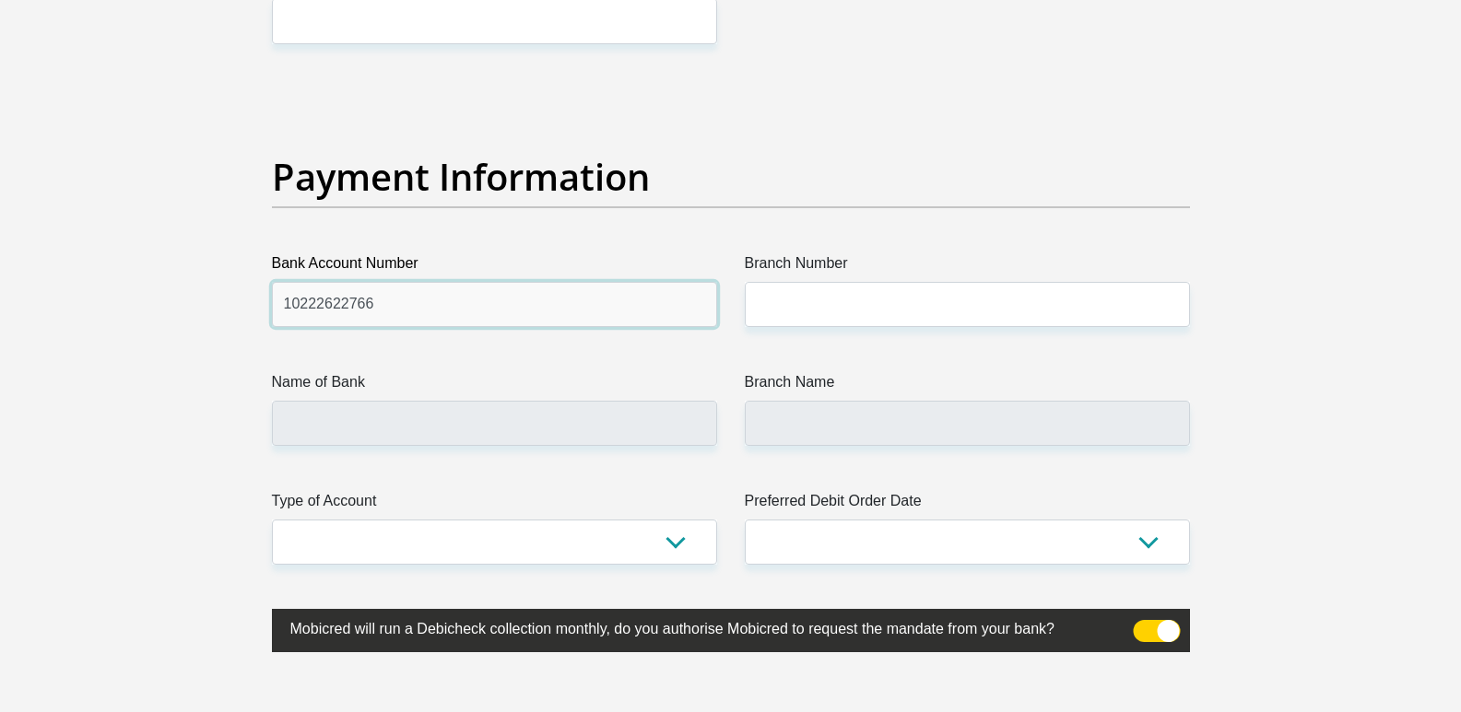
scroll to position [4149, 0]
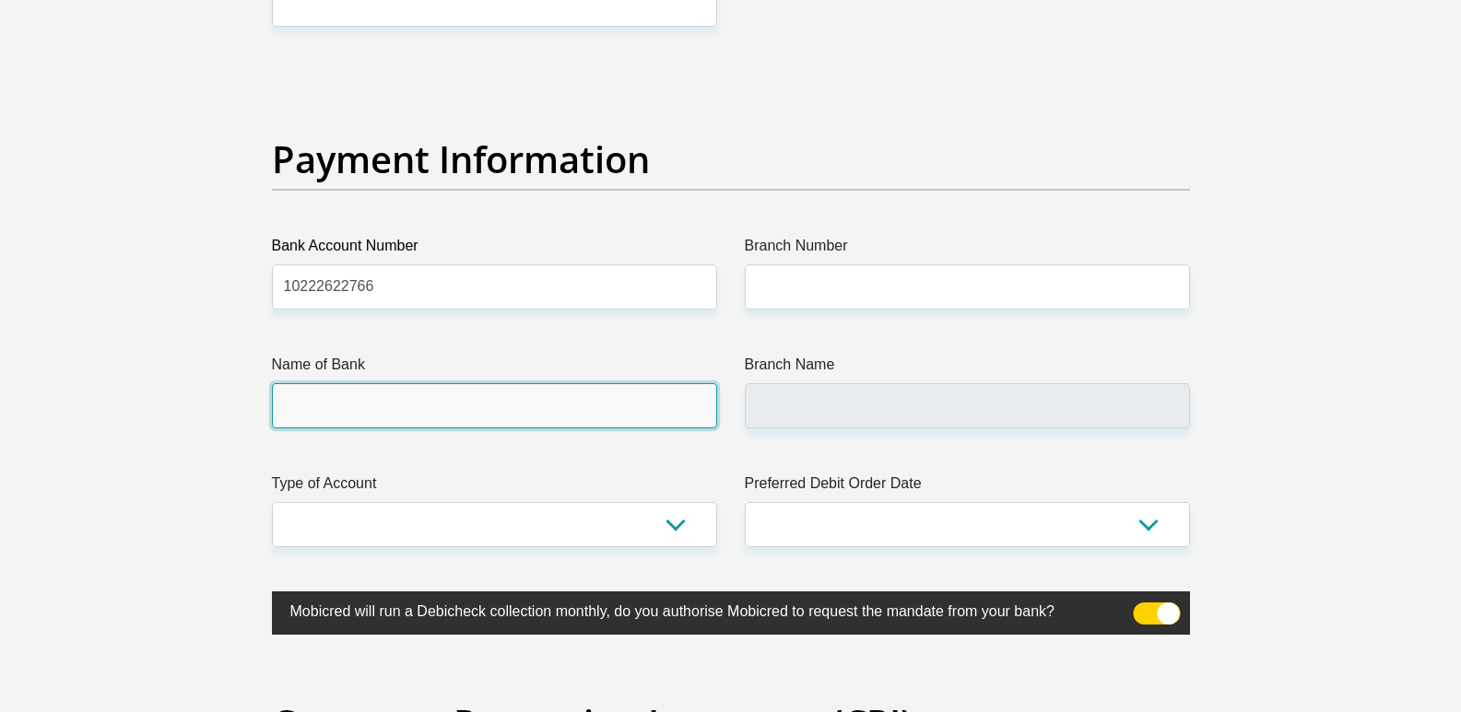
click at [300, 405] on input "Name of Bank" at bounding box center [494, 405] width 445 height 45
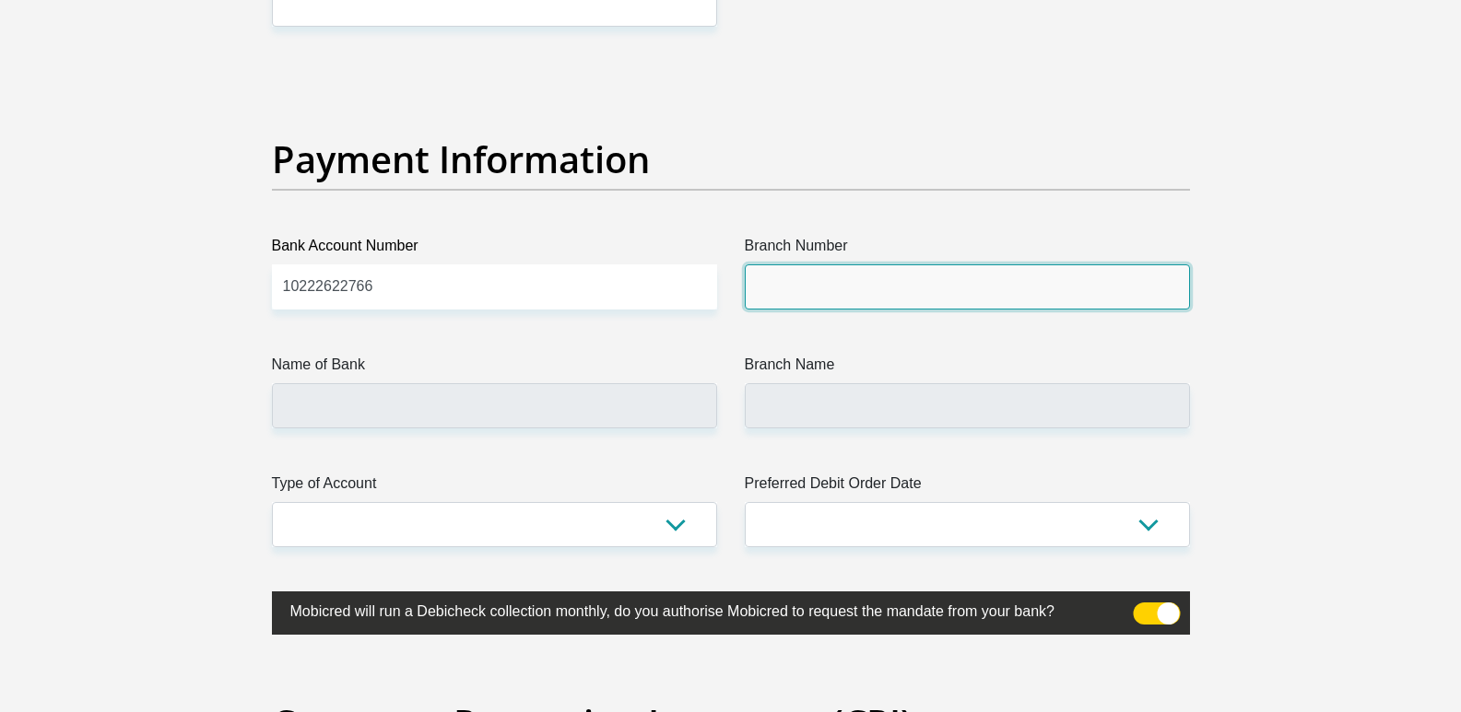
click at [881, 285] on input "Branch Number" at bounding box center [967, 286] width 445 height 45
type input "051001"
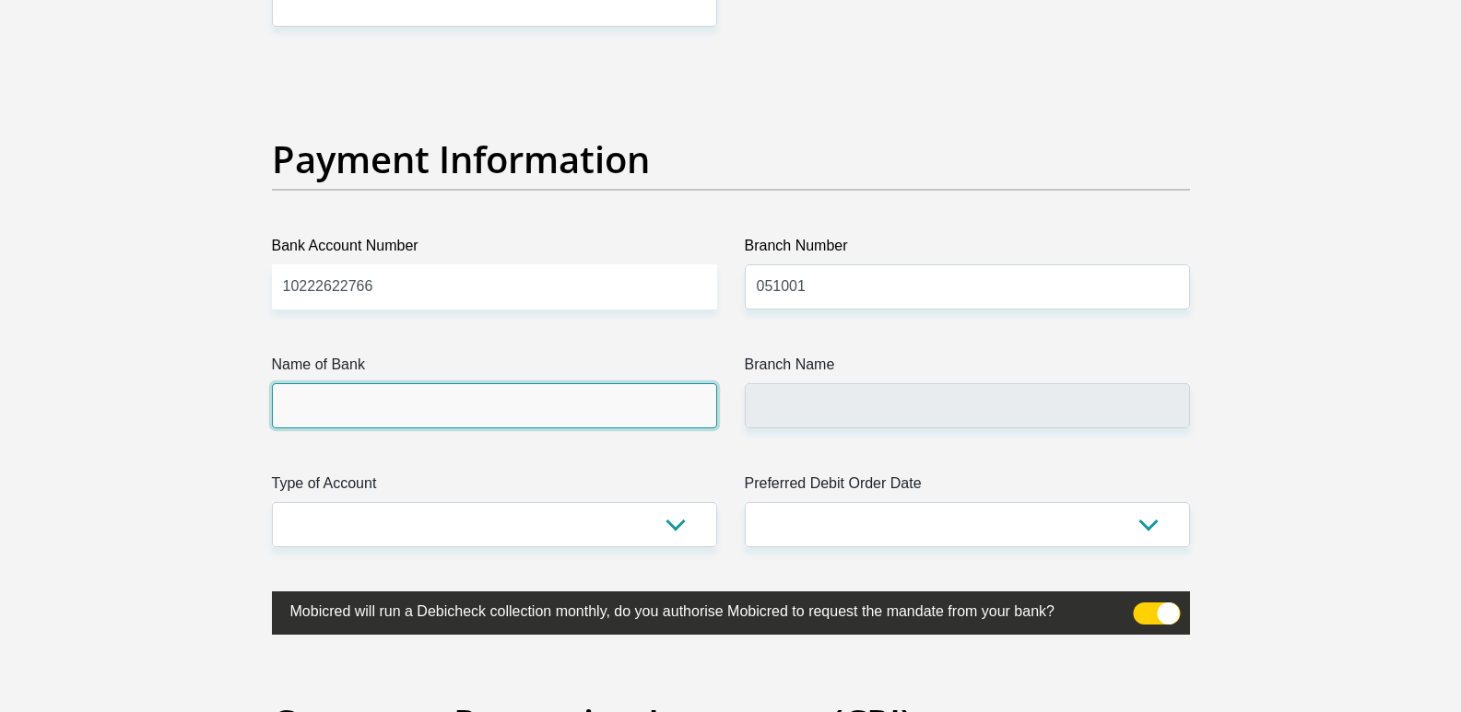
click at [318, 397] on input "Name of Bank" at bounding box center [494, 405] width 445 height 45
type input "STANDARD BANK"
type input "STANDARD BANK SOUTH AFRICA"
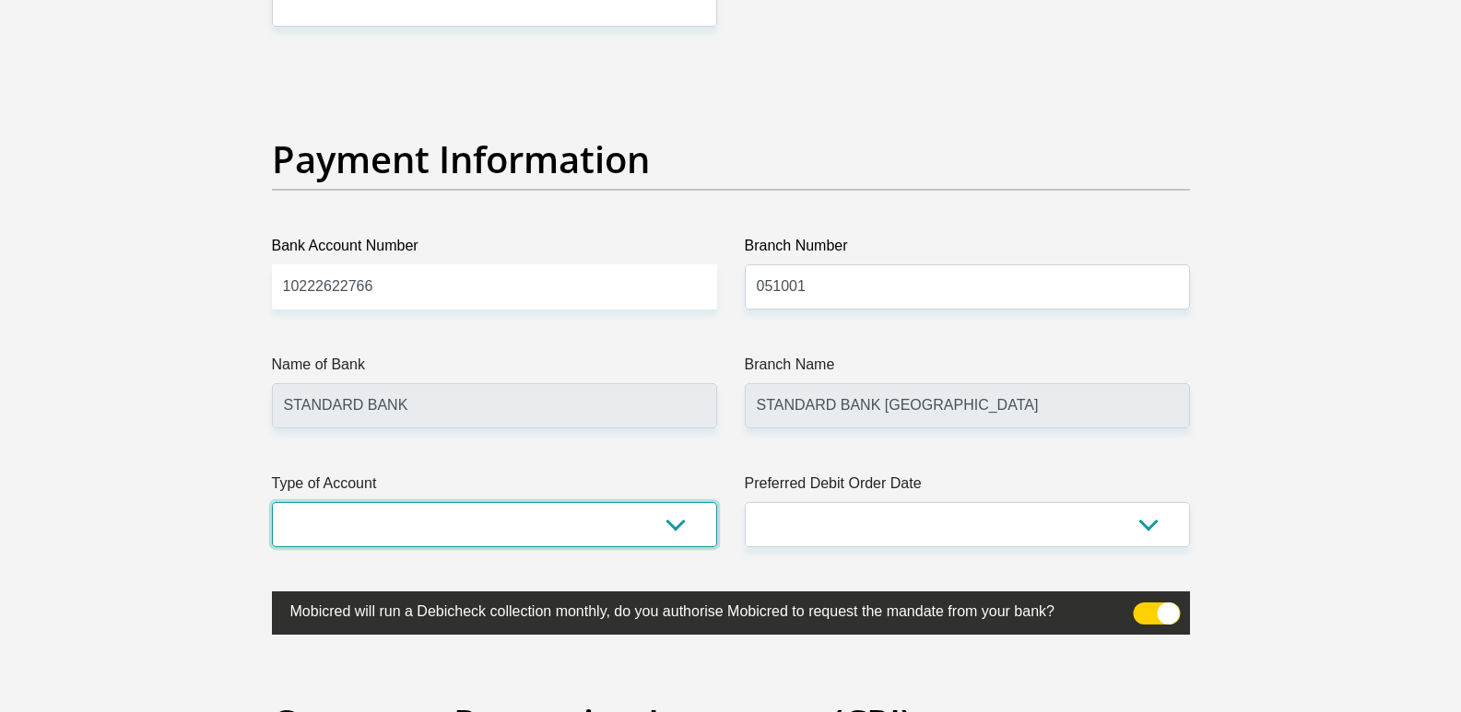
drag, startPoint x: 364, startPoint y: 513, endPoint x: 391, endPoint y: 525, distance: 29.3
click at [364, 513] on select "Cheque Savings" at bounding box center [494, 524] width 445 height 45
select select "CUR"
click at [272, 502] on select "Cheque Savings" at bounding box center [494, 524] width 445 height 45
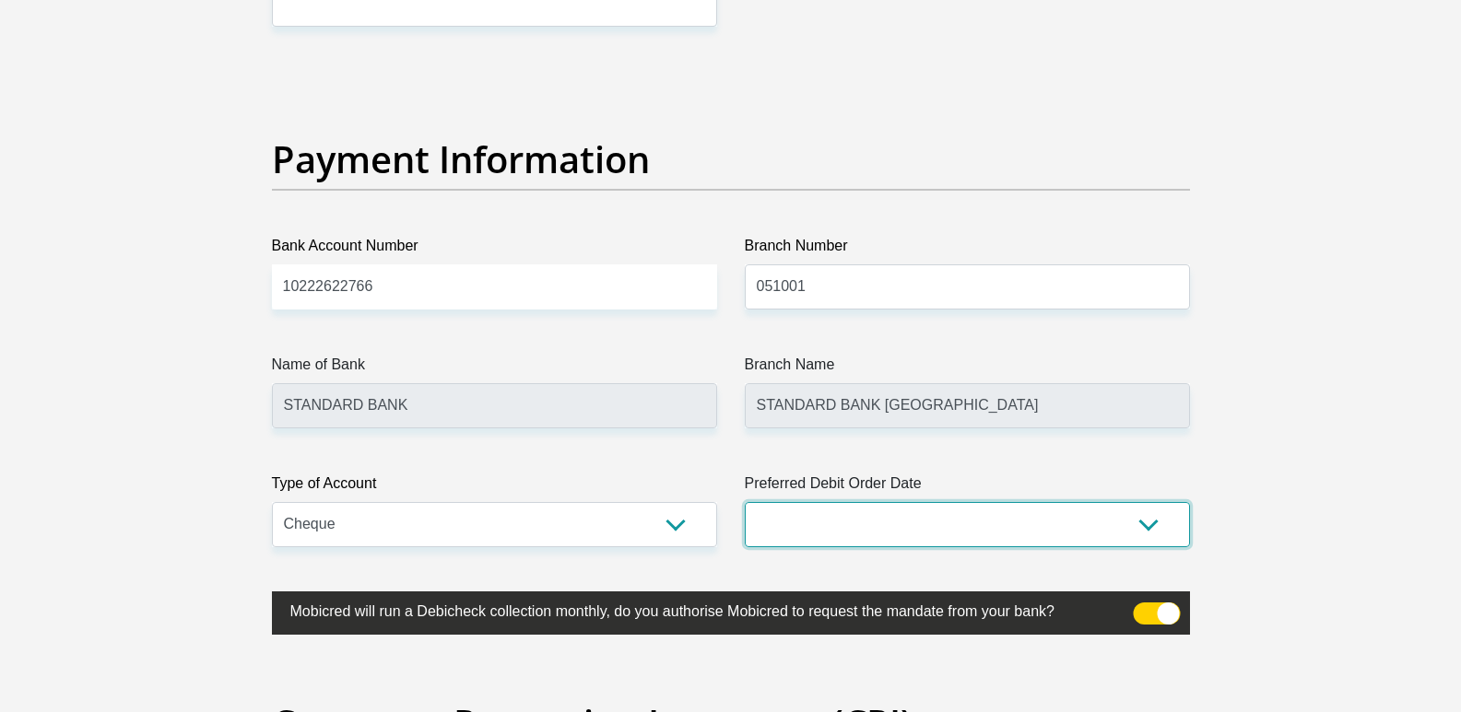
drag, startPoint x: 781, startPoint y: 516, endPoint x: 799, endPoint y: 527, distance: 20.7
click at [781, 516] on select "1st 2nd 3rd 4th 5th 7th 18th 19th 20th 21st 22nd 23rd 24th 25th 26th 27th 28th …" at bounding box center [967, 524] width 445 height 45
select select "18"
click at [745, 502] on select "1st 2nd 3rd 4th 5th 7th 18th 19th 20th 21st 22nd 23rd 24th 25th 26th 27th 28th …" at bounding box center [967, 524] width 445 height 45
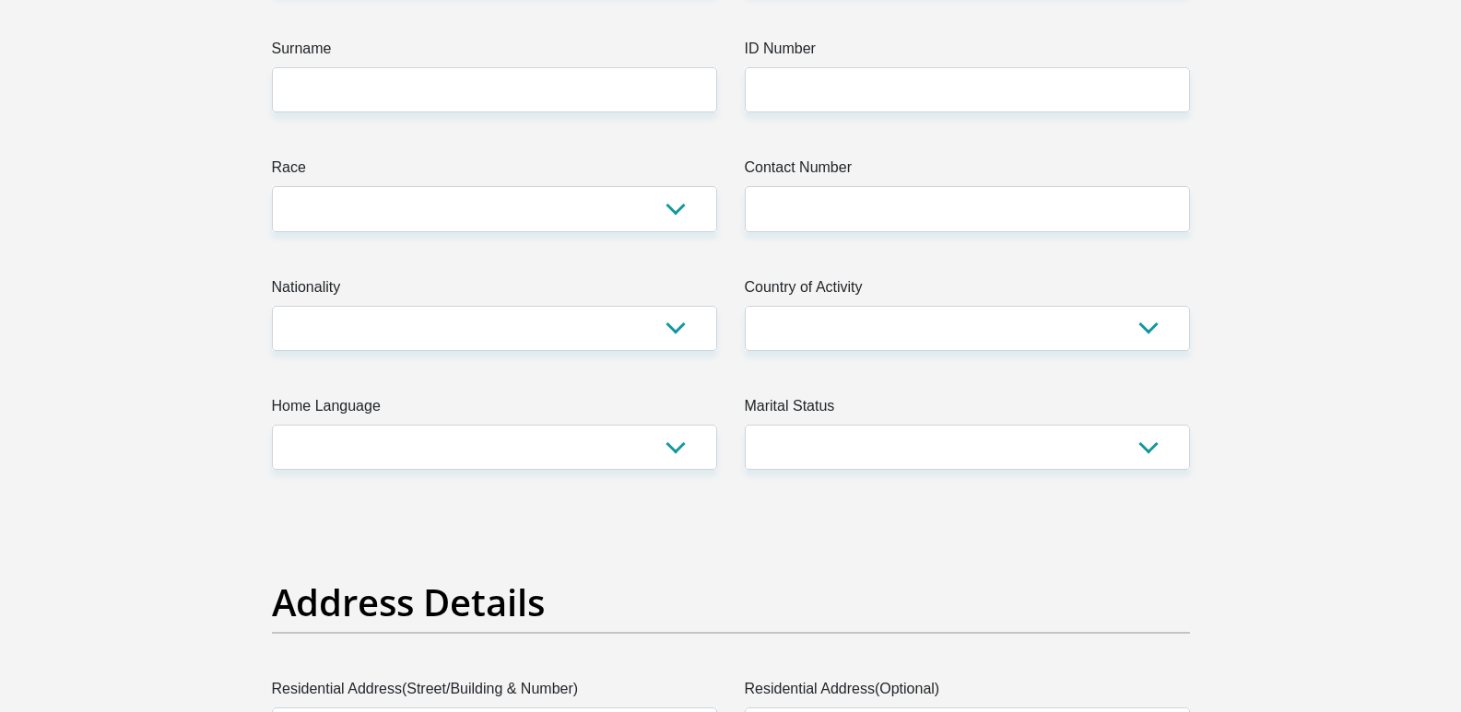
scroll to position [0, 0]
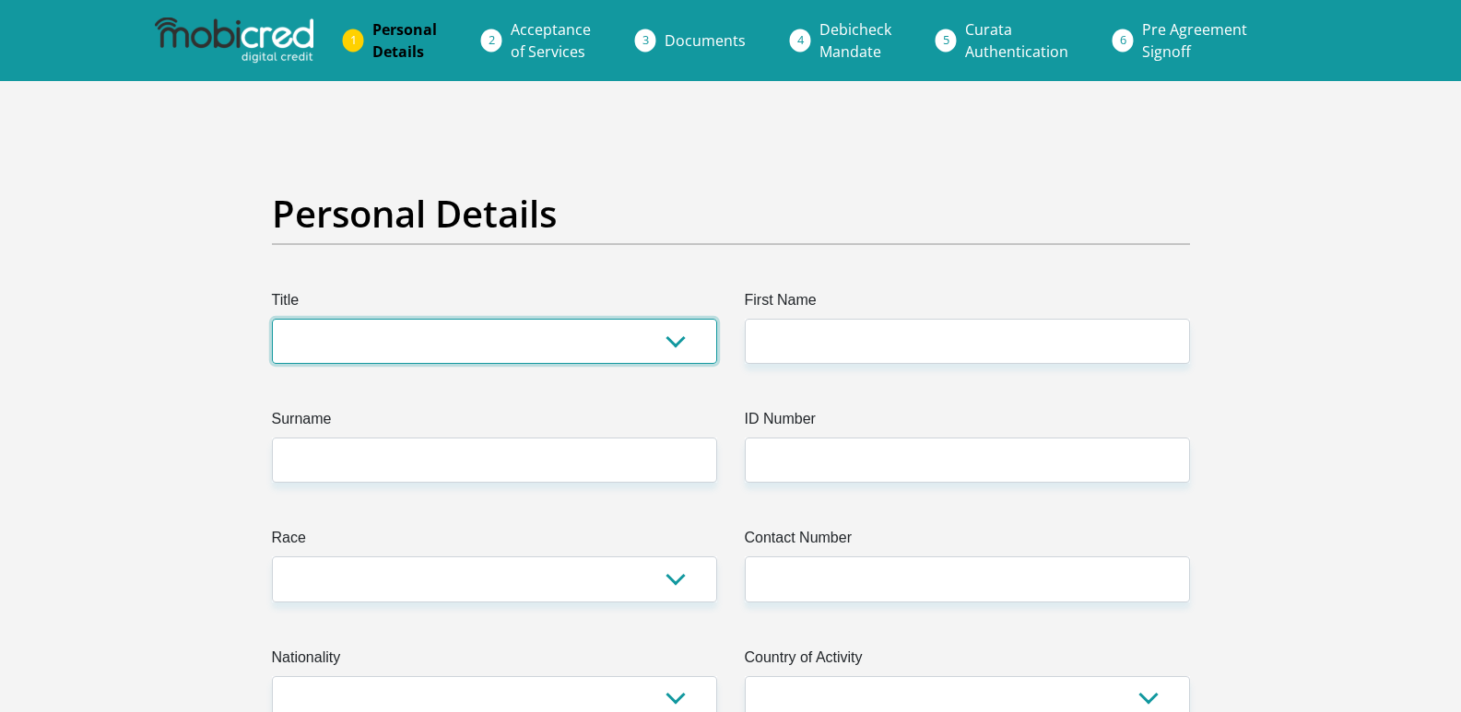
click at [345, 334] on select "Mr Ms Mrs Dr Other" at bounding box center [494, 341] width 445 height 45
select select "Ms"
click at [272, 319] on select "Mr Ms Mrs Dr Other" at bounding box center [494, 341] width 445 height 45
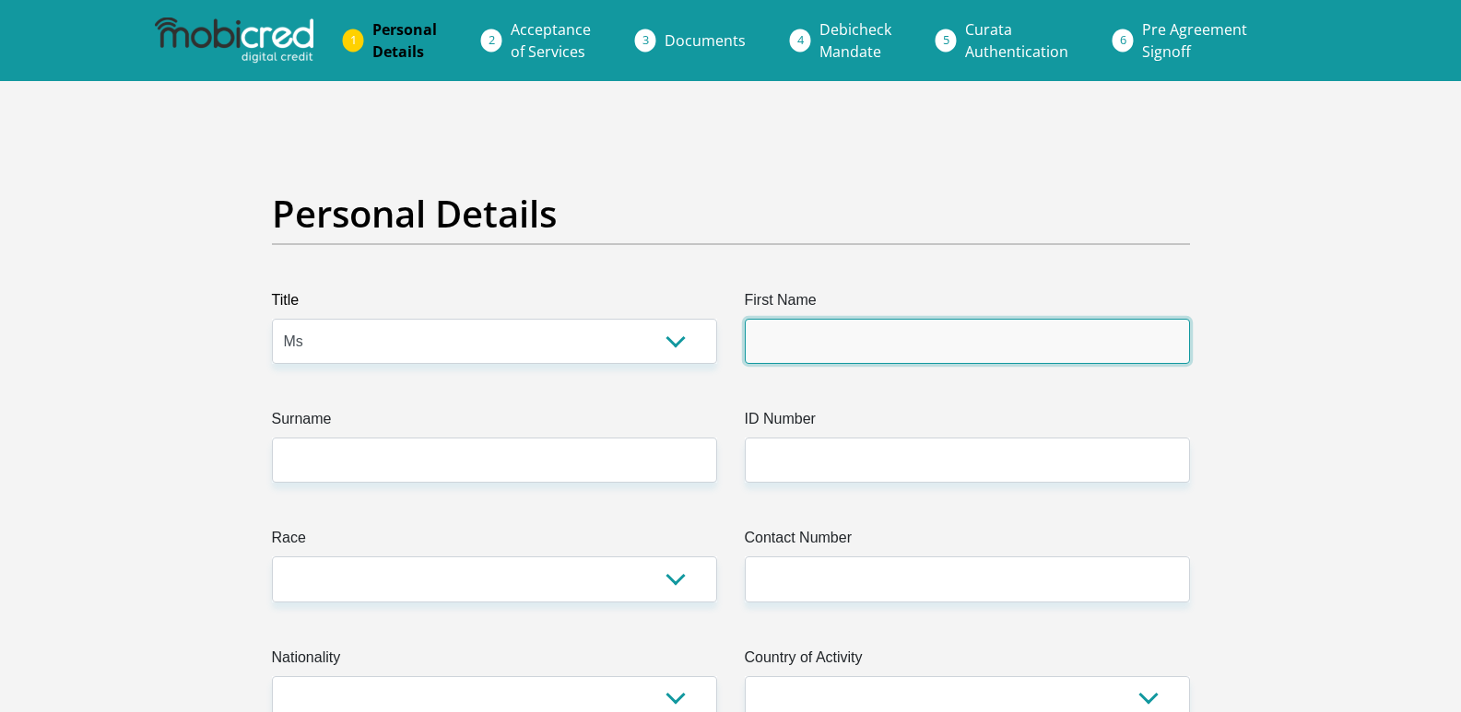
click at [787, 338] on input "First Name" at bounding box center [967, 341] width 445 height 45
type input "Asanda"
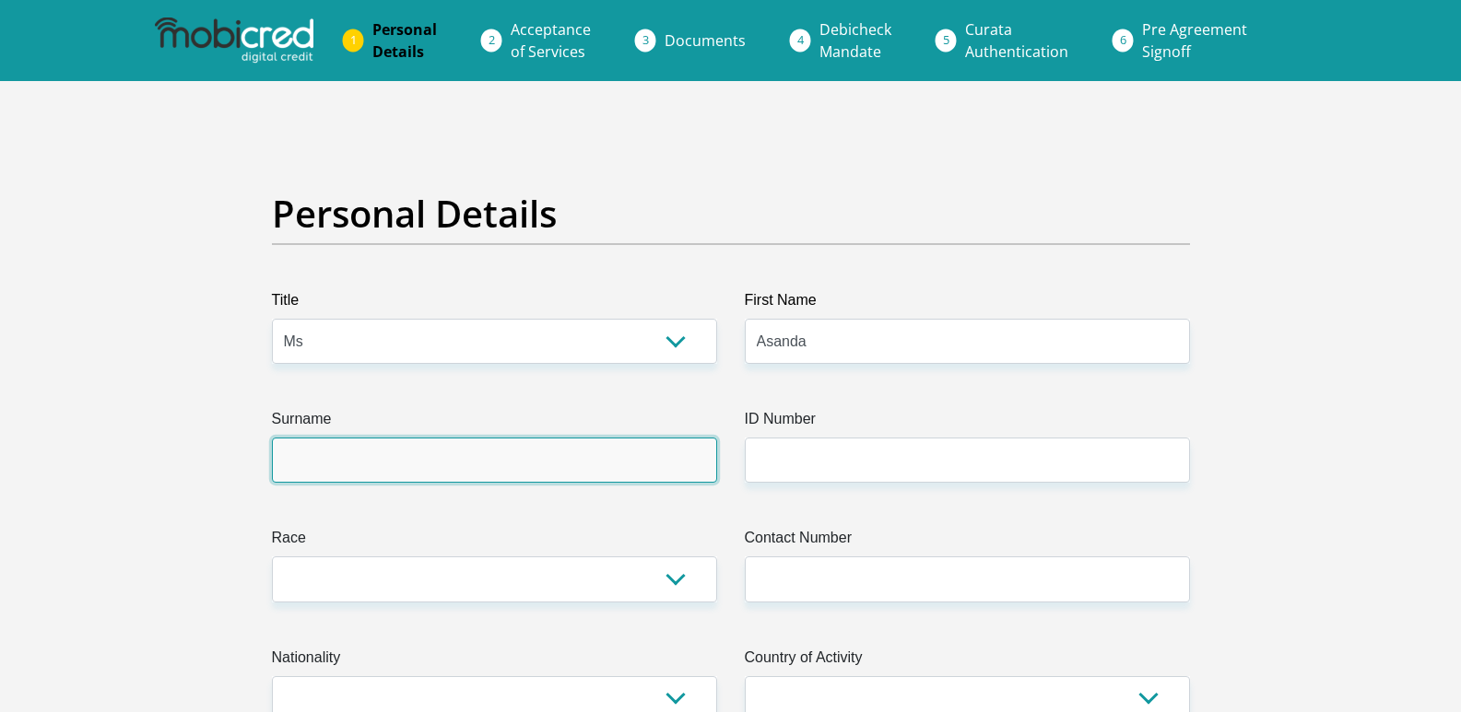
drag, startPoint x: 470, startPoint y: 469, endPoint x: 416, endPoint y: 468, distance: 54.4
click at [470, 468] on input "Surname" at bounding box center [494, 460] width 445 height 45
type input "Phillips"
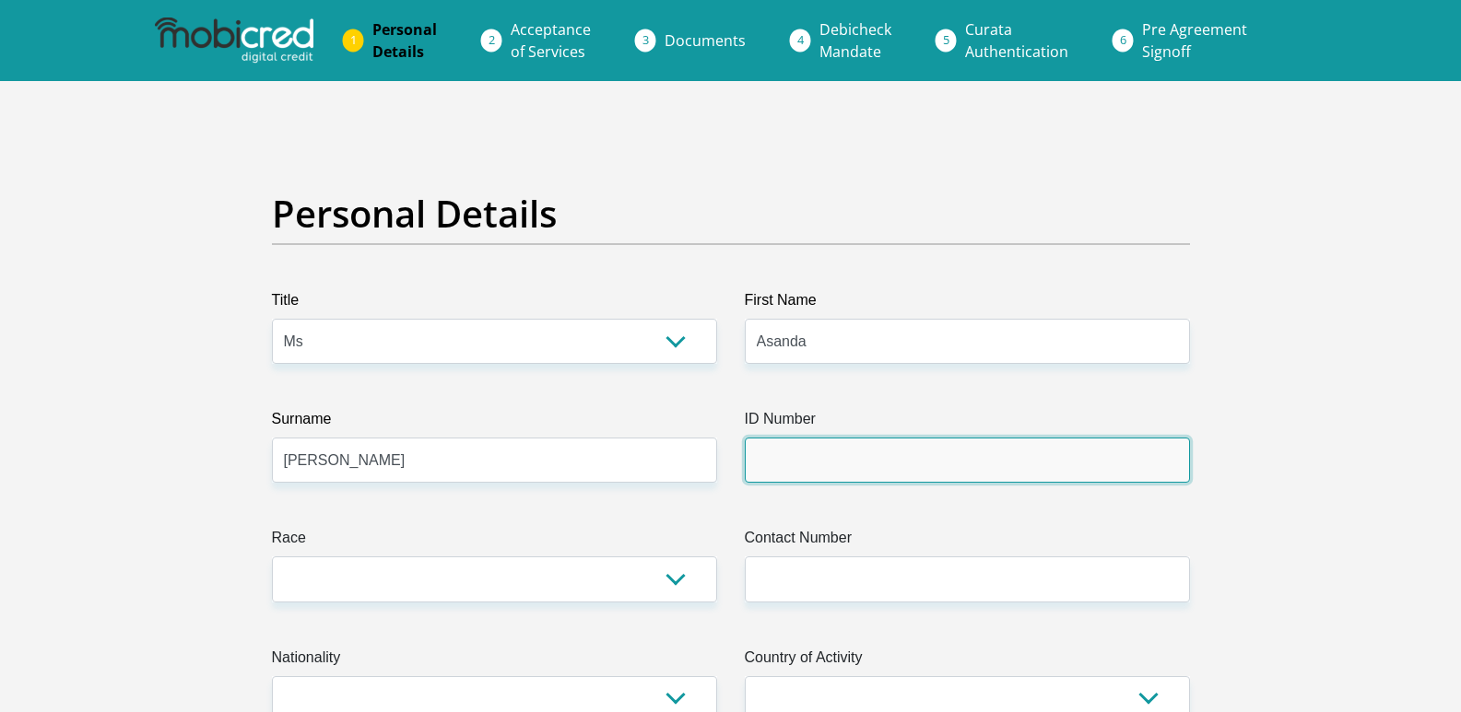
click at [825, 450] on input "ID Number" at bounding box center [967, 460] width 445 height 45
type input "8011030402084"
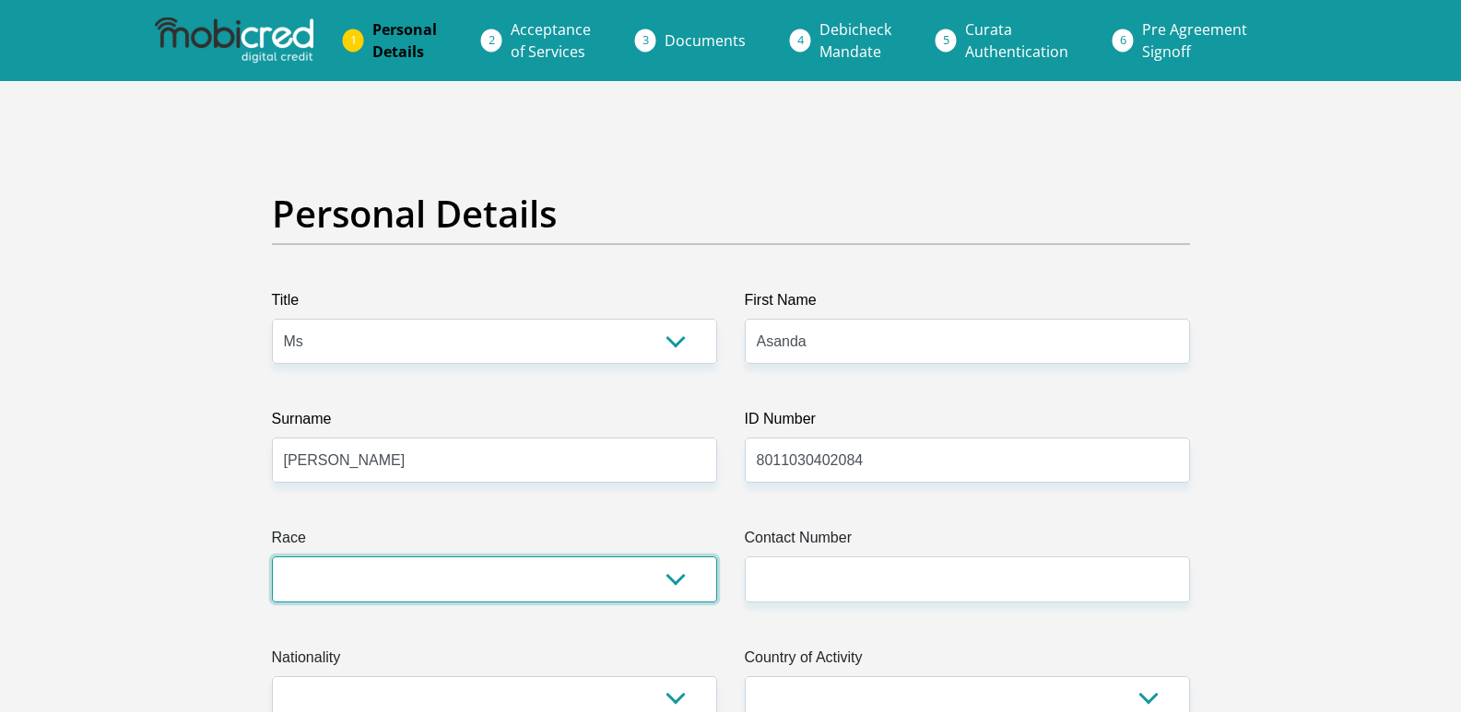
drag, startPoint x: 440, startPoint y: 582, endPoint x: 409, endPoint y: 581, distance: 30.4
click at [440, 582] on select "Black Coloured Indian White Other" at bounding box center [494, 579] width 445 height 45
select select "1"
click at [272, 557] on select "Black Coloured Indian White Other" at bounding box center [494, 579] width 445 height 45
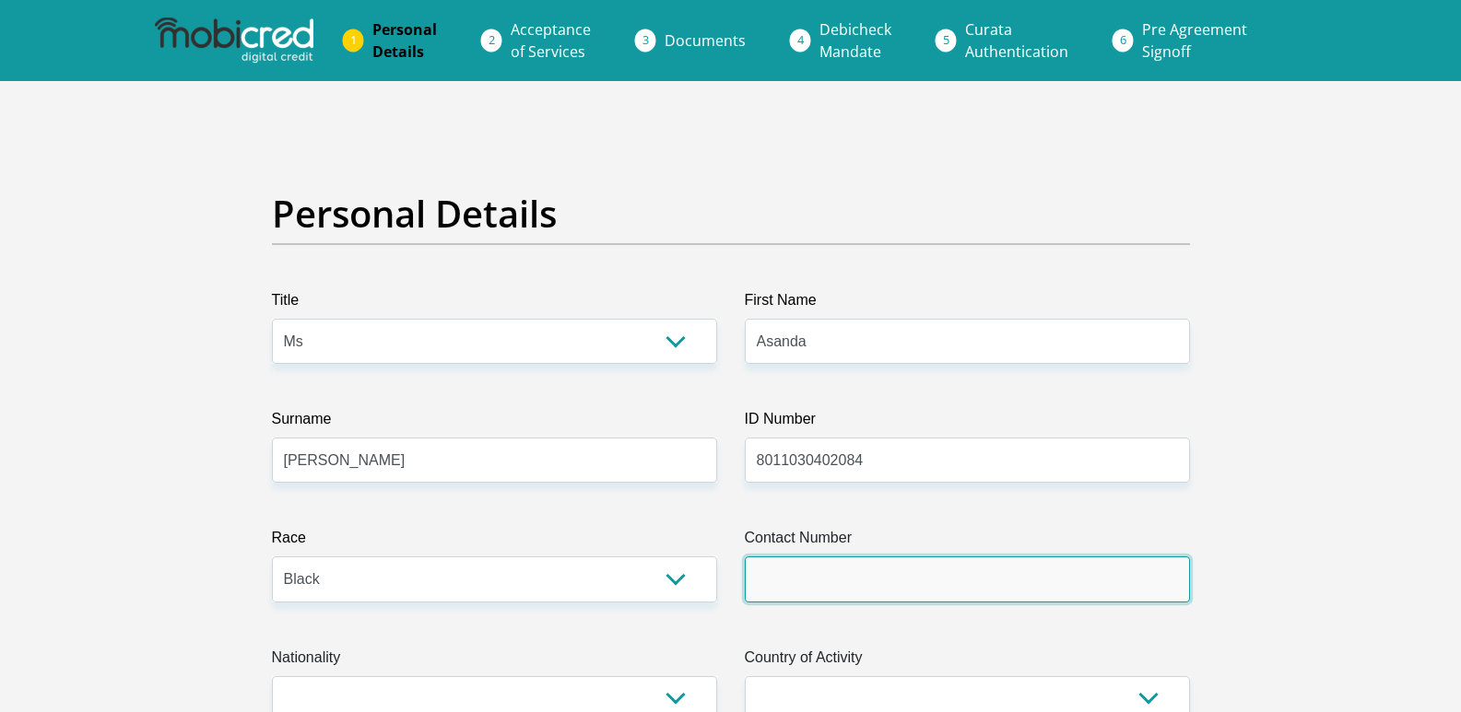
click at [816, 578] on input "Contact Number" at bounding box center [967, 579] width 445 height 45
type input "0611890030"
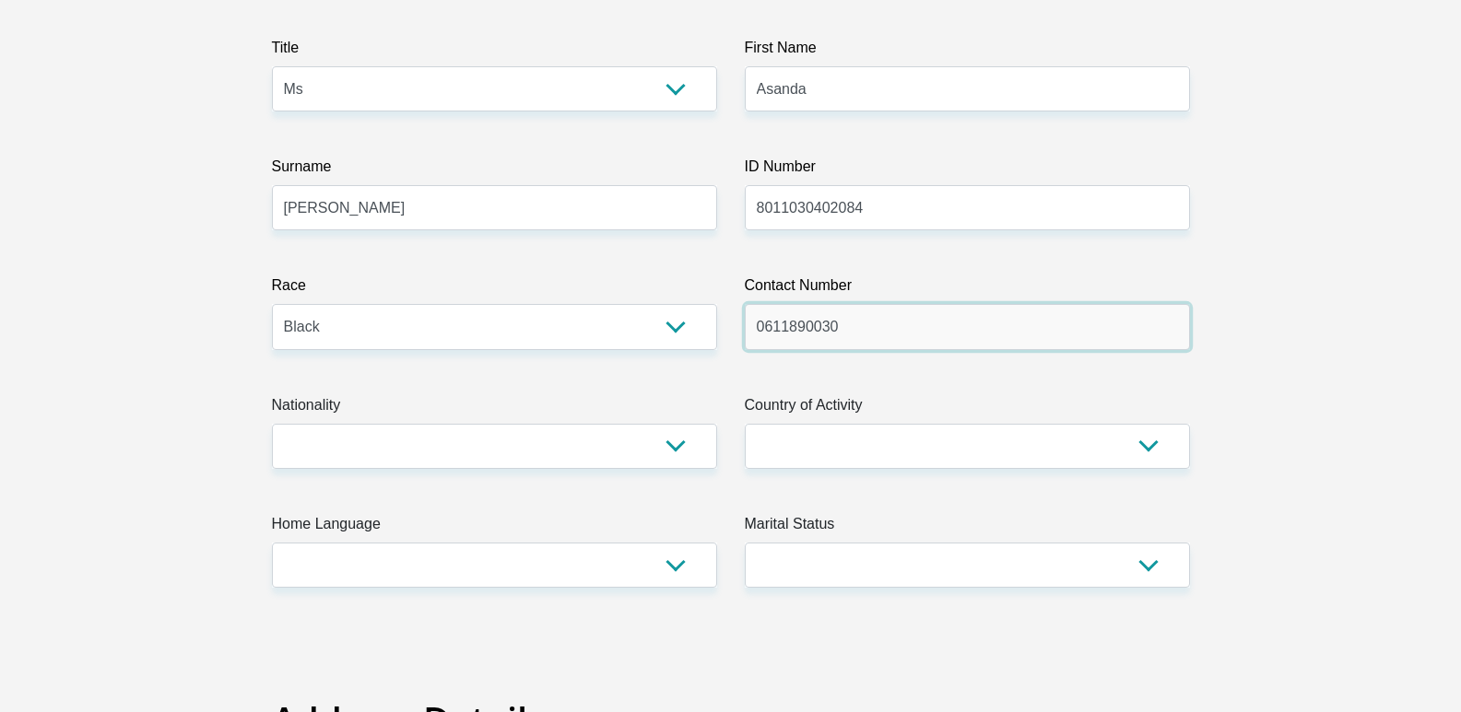
scroll to position [276, 0]
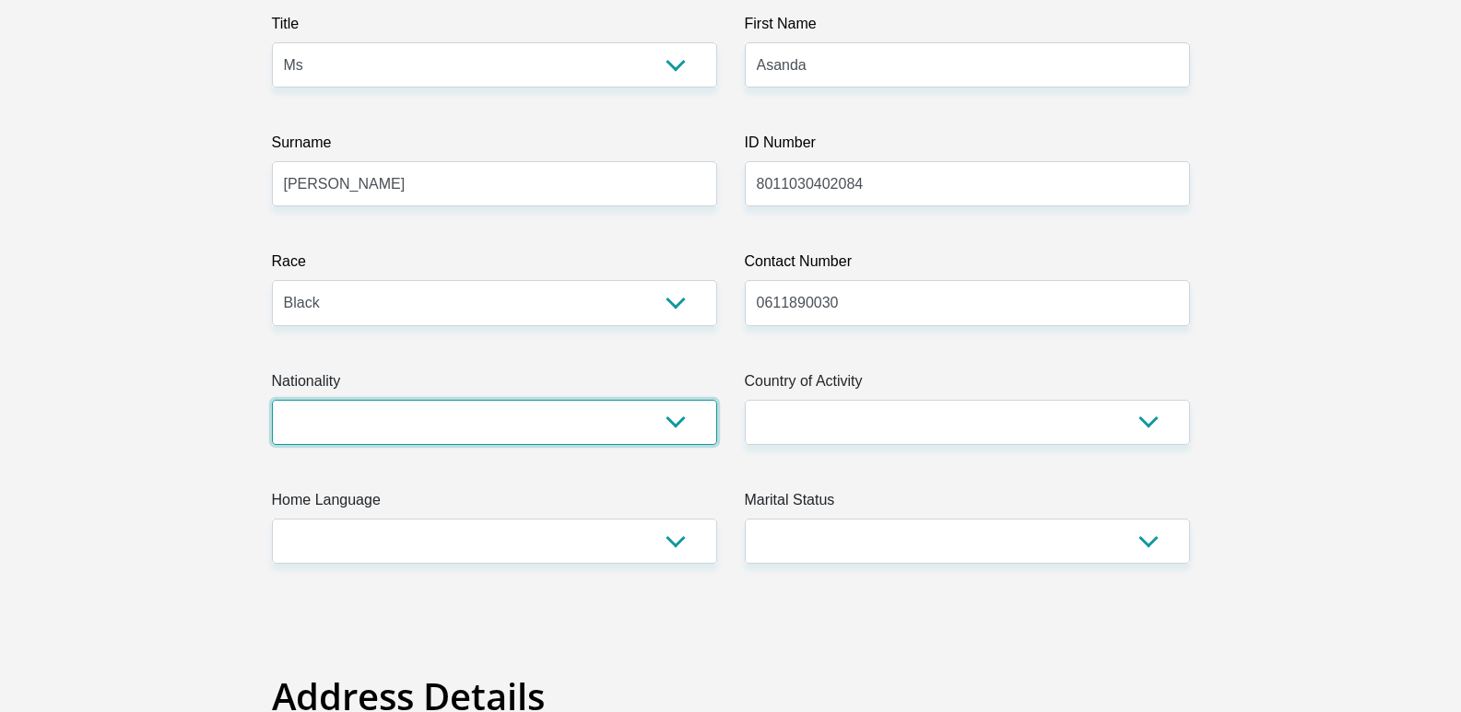
click at [355, 414] on select "South Africa Afghanistan Aland Islands Albania Algeria America Samoa American V…" at bounding box center [494, 422] width 445 height 45
select select "ZAF"
click at [272, 400] on select "South Africa Afghanistan Aland Islands Albania Algeria America Samoa American V…" at bounding box center [494, 422] width 445 height 45
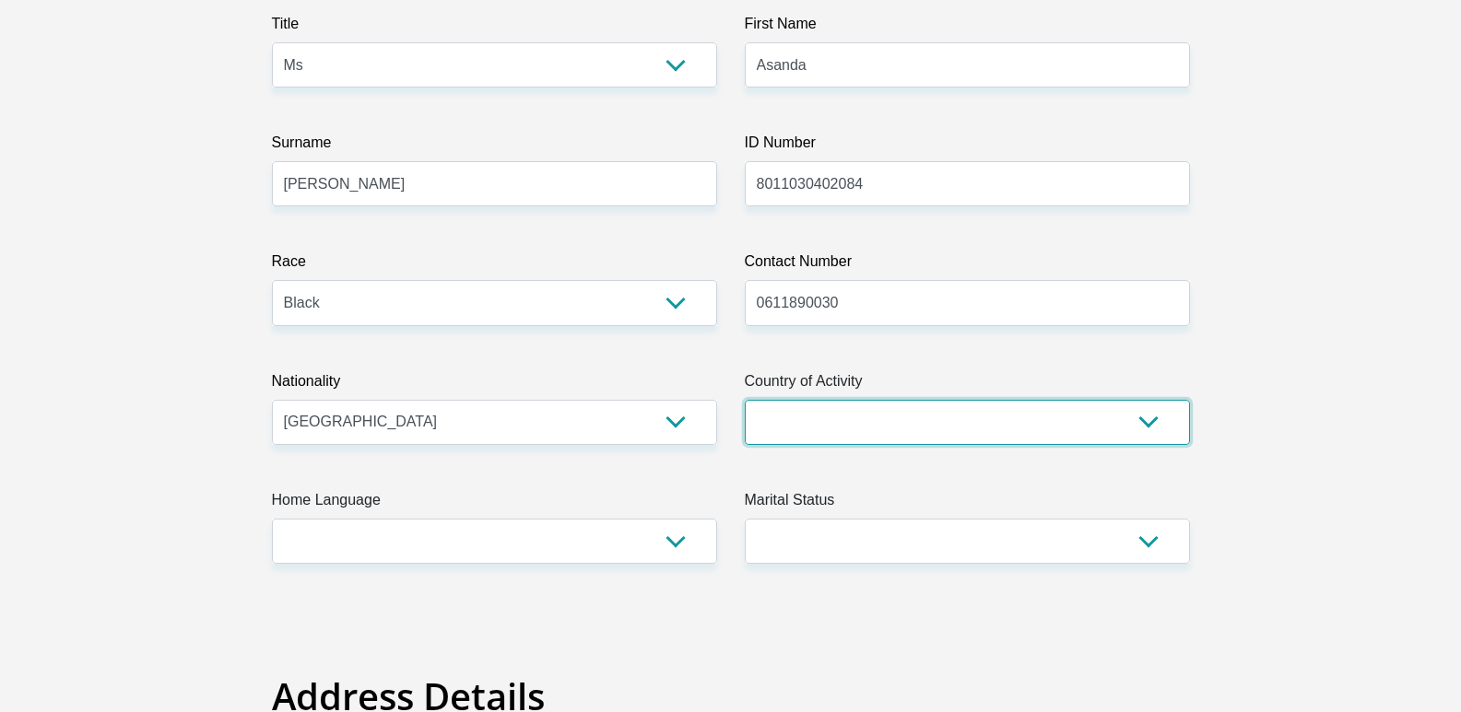
click at [943, 427] on select "South Africa Afghanistan Aland Islands Albania Algeria America Samoa American V…" at bounding box center [967, 422] width 445 height 45
select select "ZAF"
click at [745, 400] on select "South Africa Afghanistan Aland Islands Albania Algeria America Samoa American V…" at bounding box center [967, 422] width 445 height 45
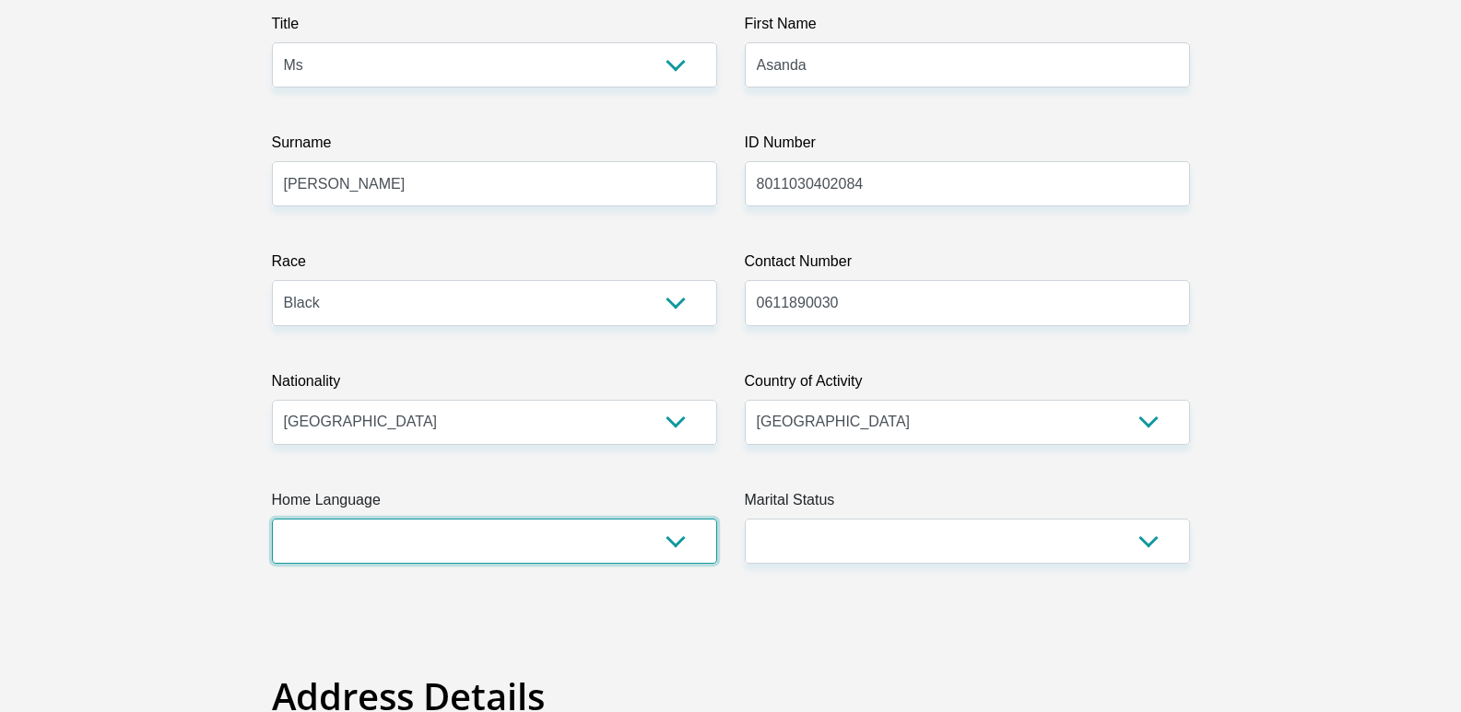
click at [427, 534] on select "Afrikaans English Sepedi South Ndebele Southern Sotho Swati Tsonga Tswana Venda…" at bounding box center [494, 541] width 445 height 45
select select "xho"
click at [272, 519] on select "Afrikaans English Sepedi South Ndebele Southern Sotho Swati Tsonga Tswana Venda…" at bounding box center [494, 541] width 445 height 45
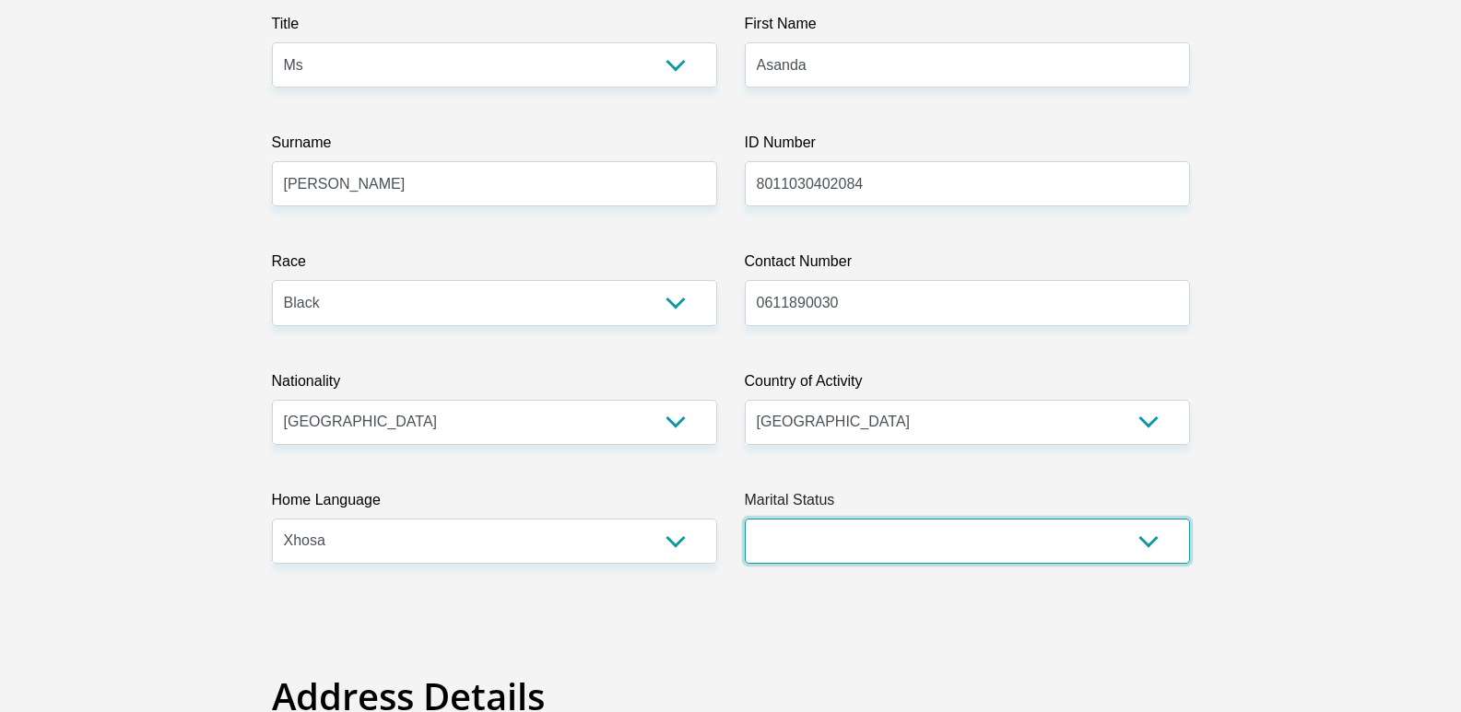
click at [825, 536] on select "Married ANC Single Divorced Widowed Married COP or Customary Law" at bounding box center [967, 541] width 445 height 45
select select "2"
click at [745, 519] on select "Married ANC Single Divorced Widowed Married COP or Customary Law" at bounding box center [967, 541] width 445 height 45
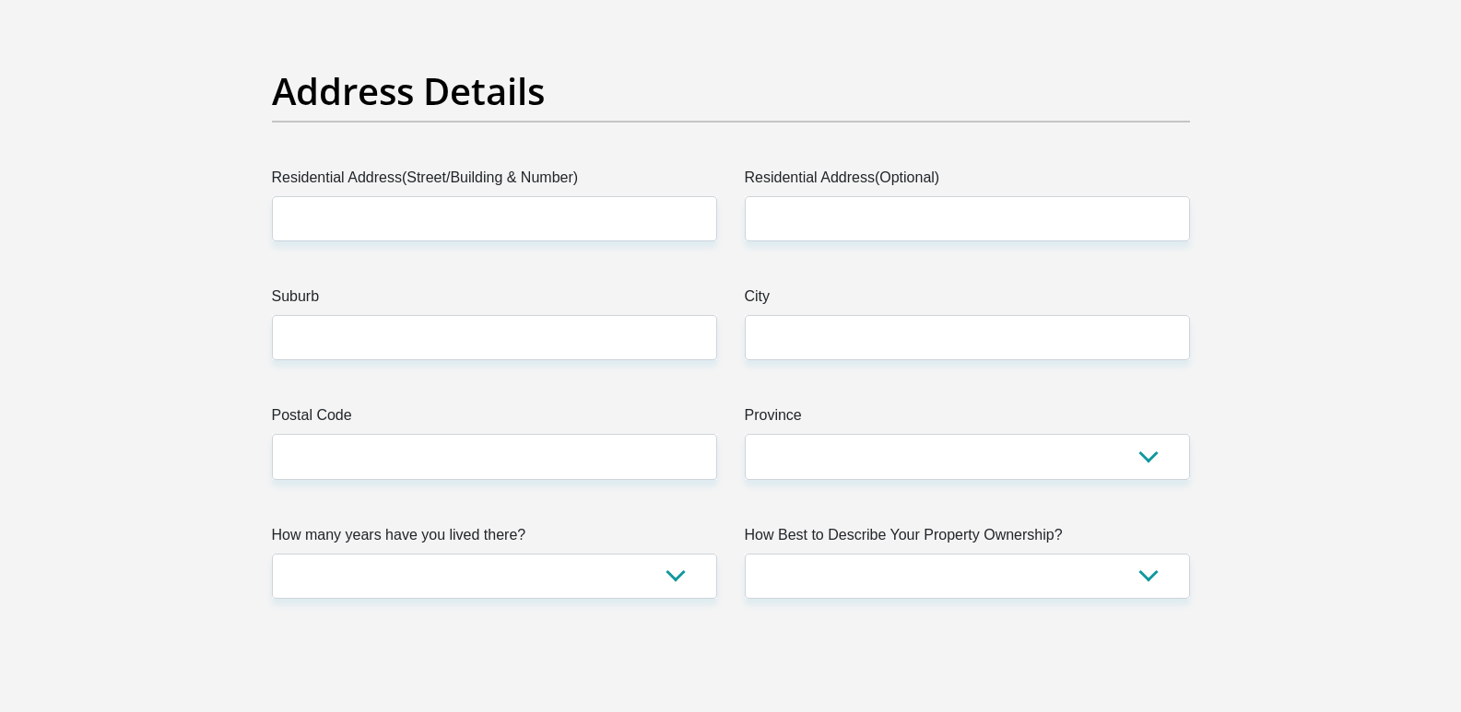
scroll to position [1014, 0]
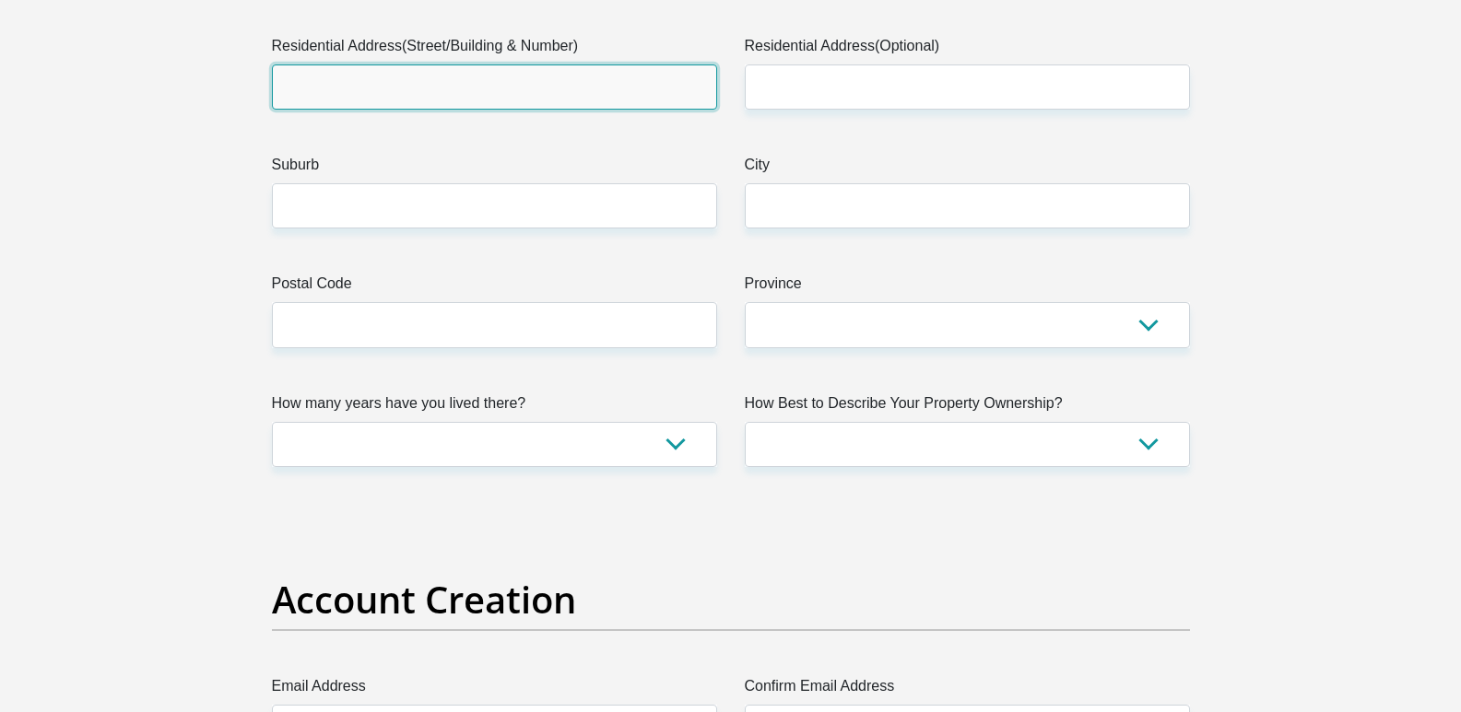
click at [344, 84] on input "Residential Address(Street/Building & Number)" at bounding box center [494, 87] width 445 height 45
type input "11 Enkululekweni Street"
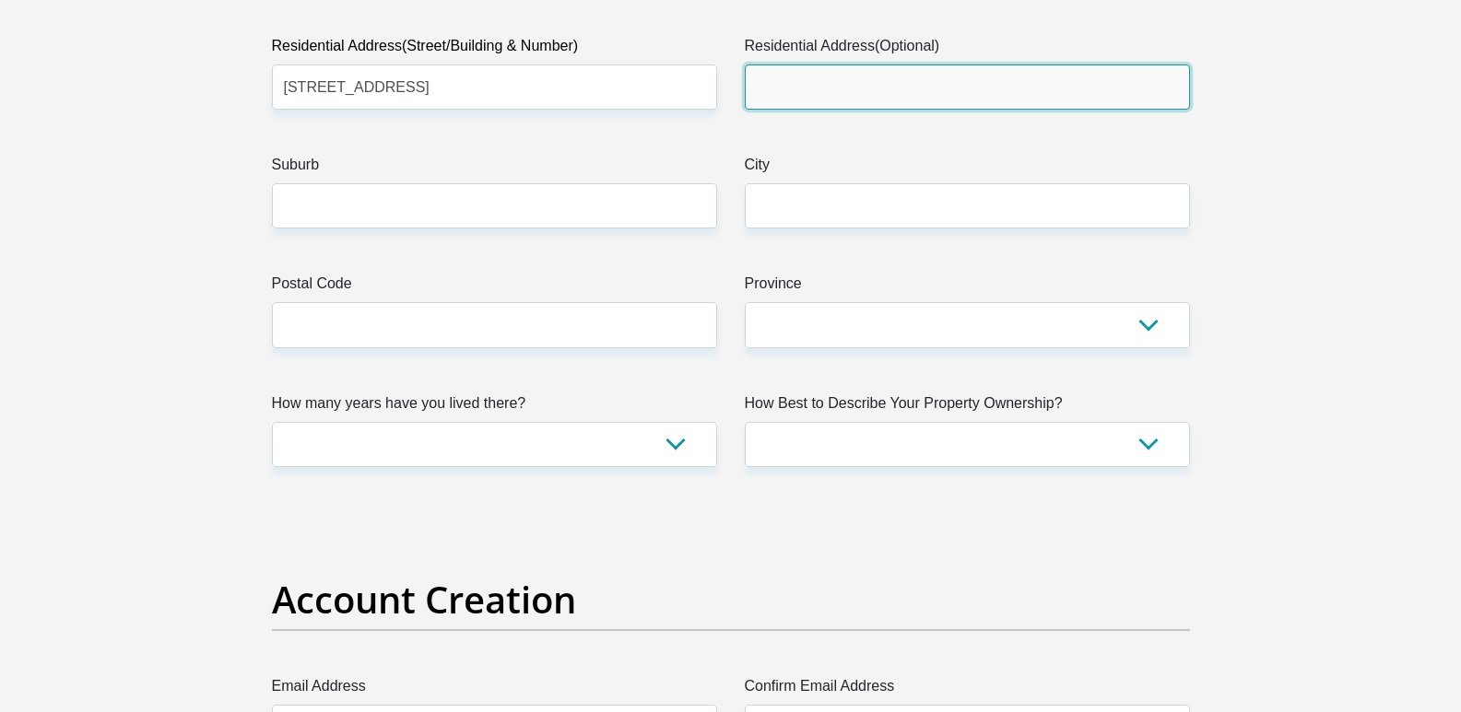
click at [792, 78] on input "Residential Address(Optional)" at bounding box center [967, 87] width 445 height 45
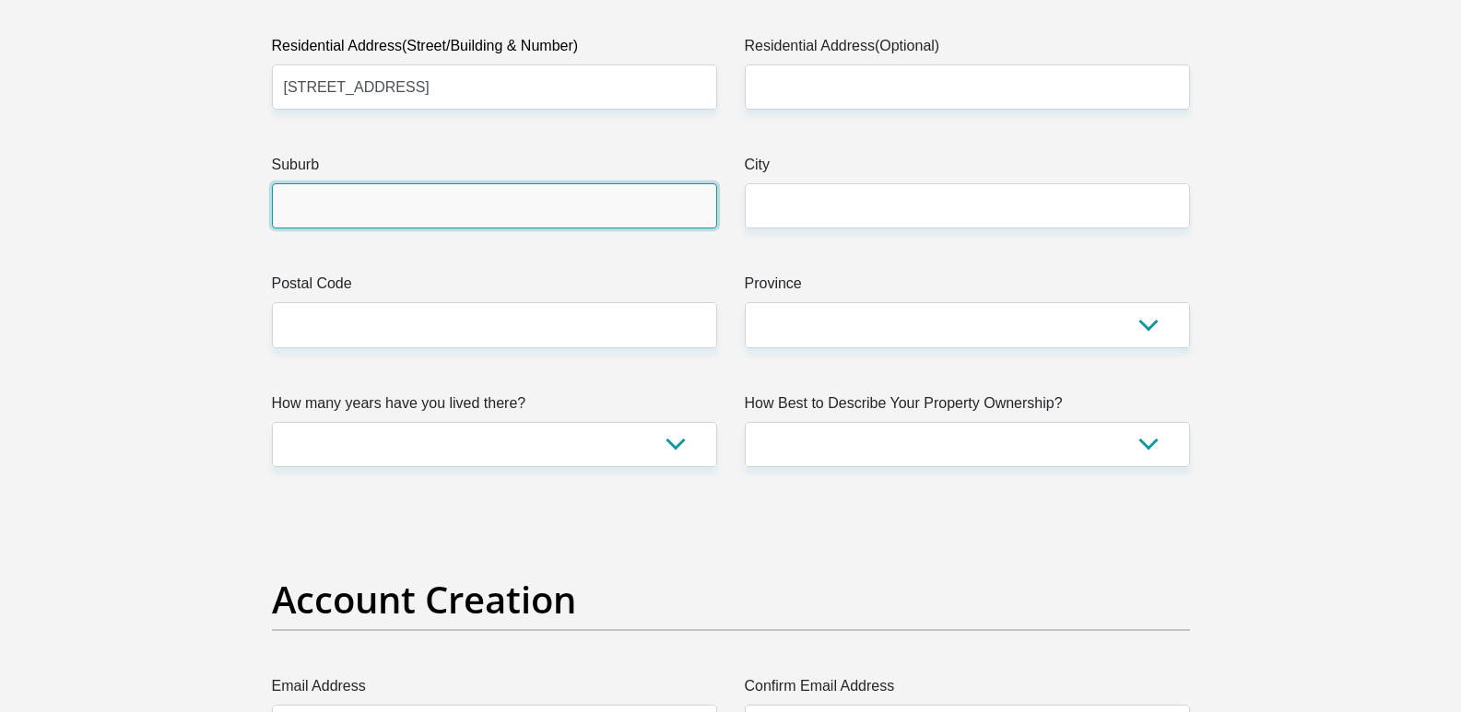
drag, startPoint x: 361, startPoint y: 200, endPoint x: 365, endPoint y: 213, distance: 13.4
click at [361, 200] on input "Suburb" at bounding box center [494, 205] width 445 height 45
type input "Elangeni"
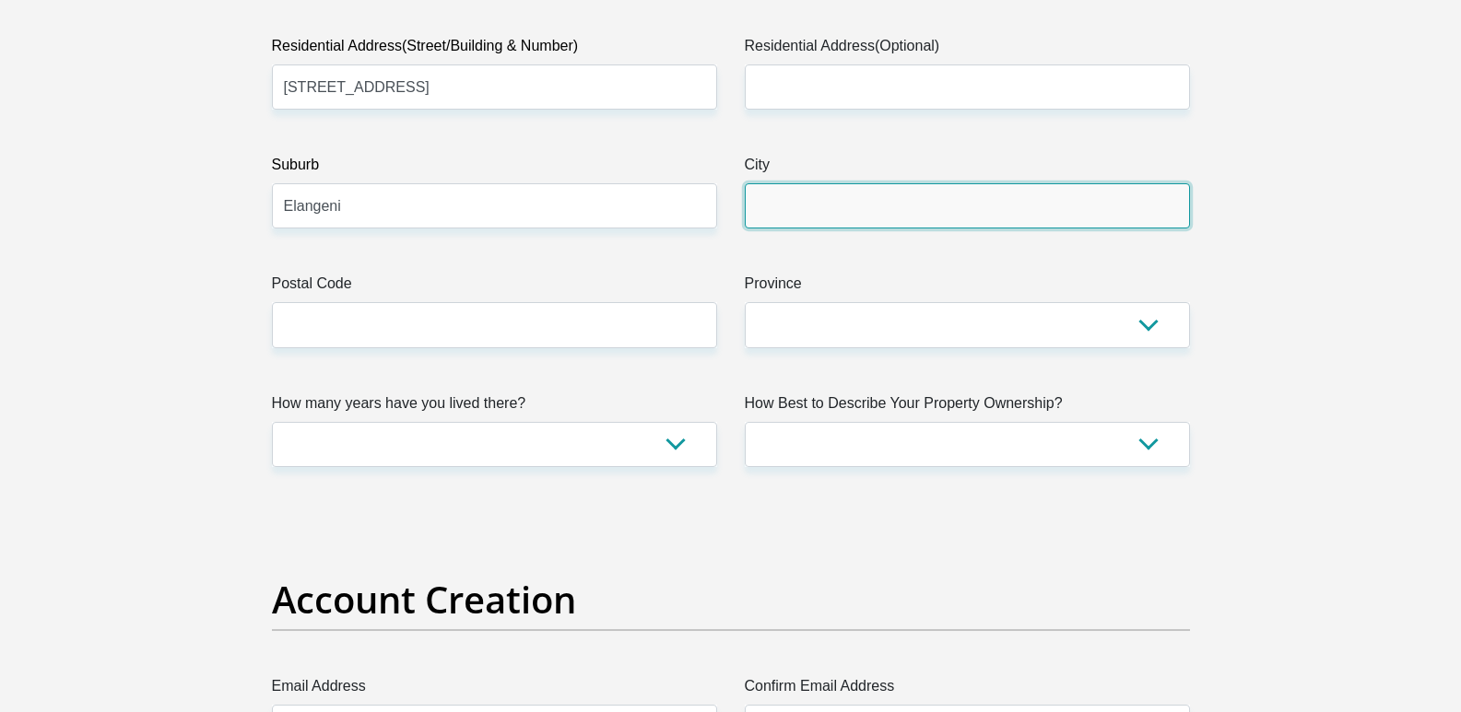
drag, startPoint x: 898, startPoint y: 195, endPoint x: 898, endPoint y: 210, distance: 14.7
click at [898, 195] on input "City" at bounding box center [967, 205] width 445 height 45
type input "Mosse bay"
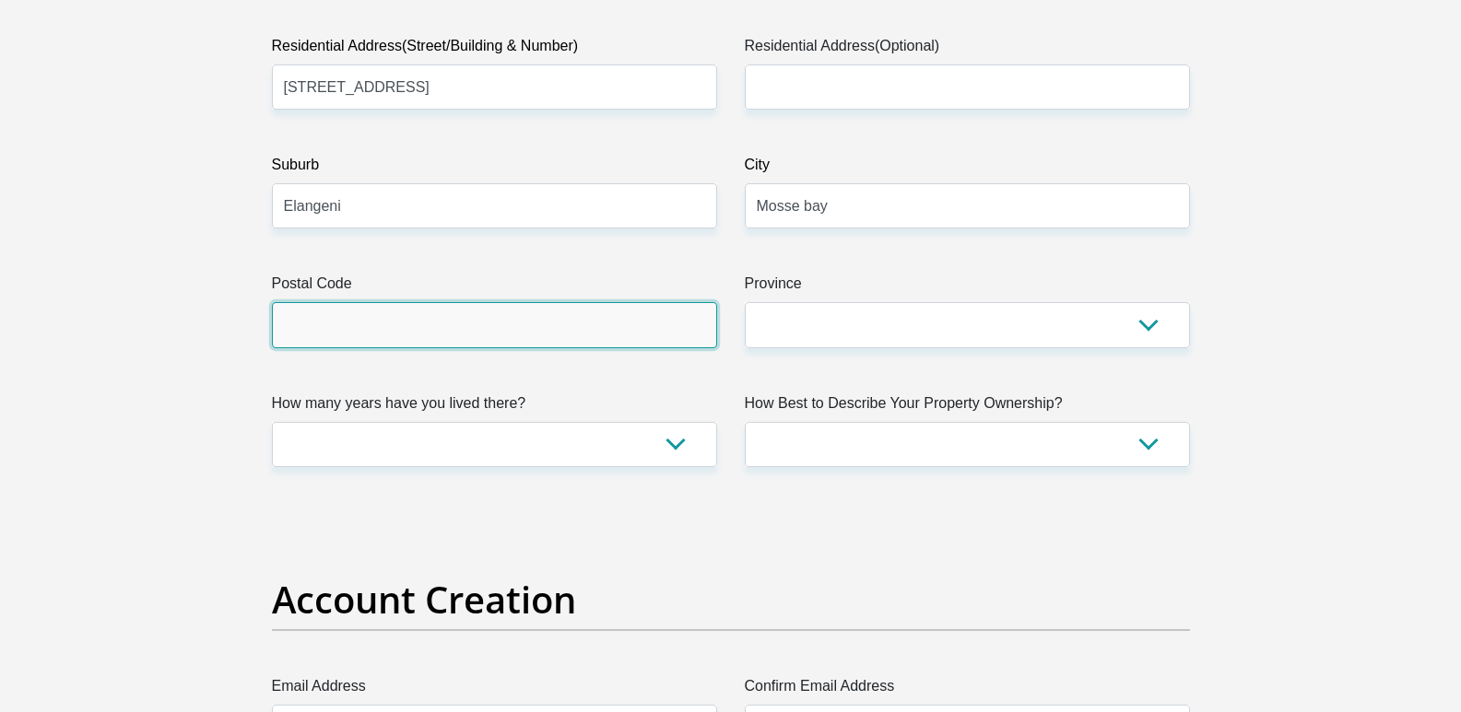
click at [313, 311] on input "Postal Code" at bounding box center [494, 324] width 445 height 45
type input "6506"
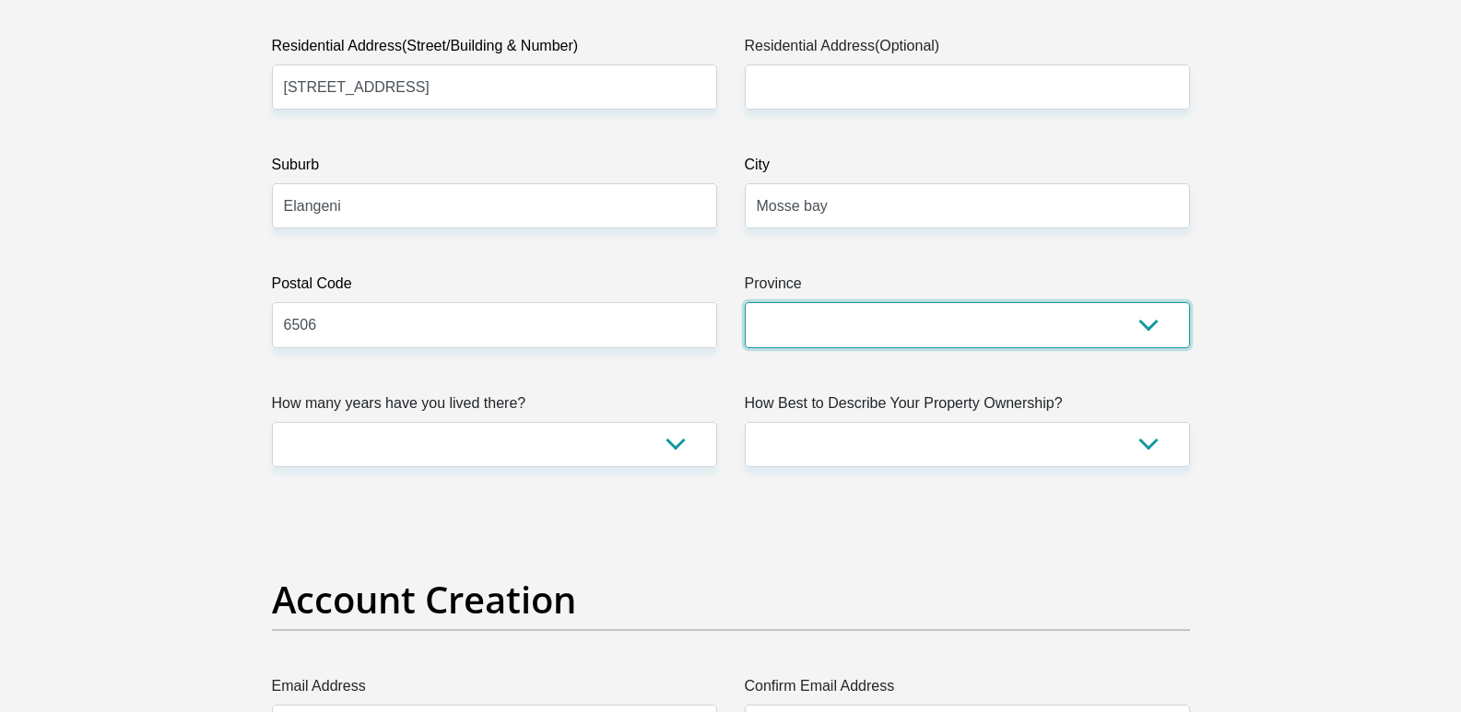
click at [792, 311] on select "Eastern Cape Free State Gauteng KwaZulu-Natal Limpopo Mpumalanga Northern Cape …" at bounding box center [967, 324] width 445 height 45
select select "Western Cape"
click at [745, 302] on select "Eastern Cape Free State Gauteng KwaZulu-Natal Limpopo Mpumalanga Northern Cape …" at bounding box center [967, 324] width 445 height 45
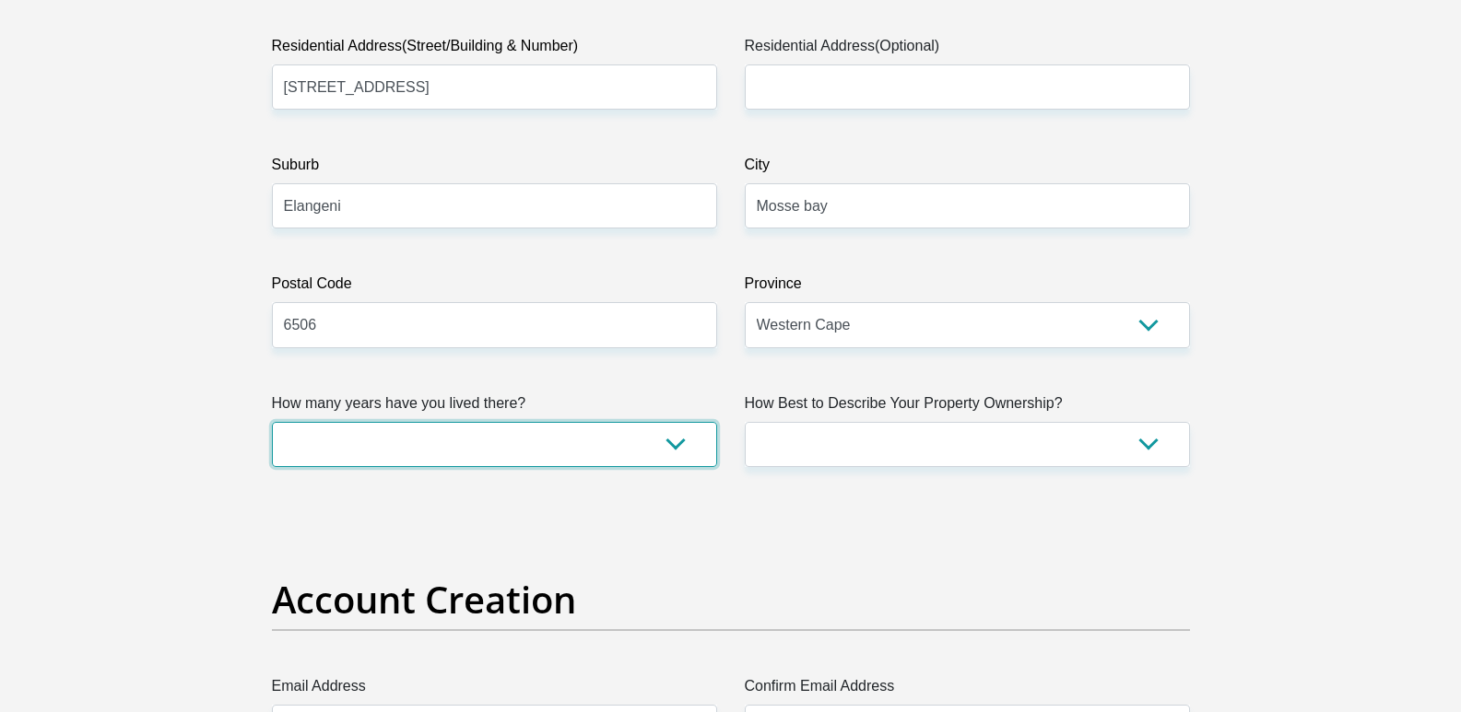
click at [334, 433] on select "less than 1 year 1-3 years 3-5 years 5+ years" at bounding box center [494, 444] width 445 height 45
select select "5"
click at [272, 422] on select "less than 1 year 1-3 years 3-5 years 5+ years" at bounding box center [494, 444] width 445 height 45
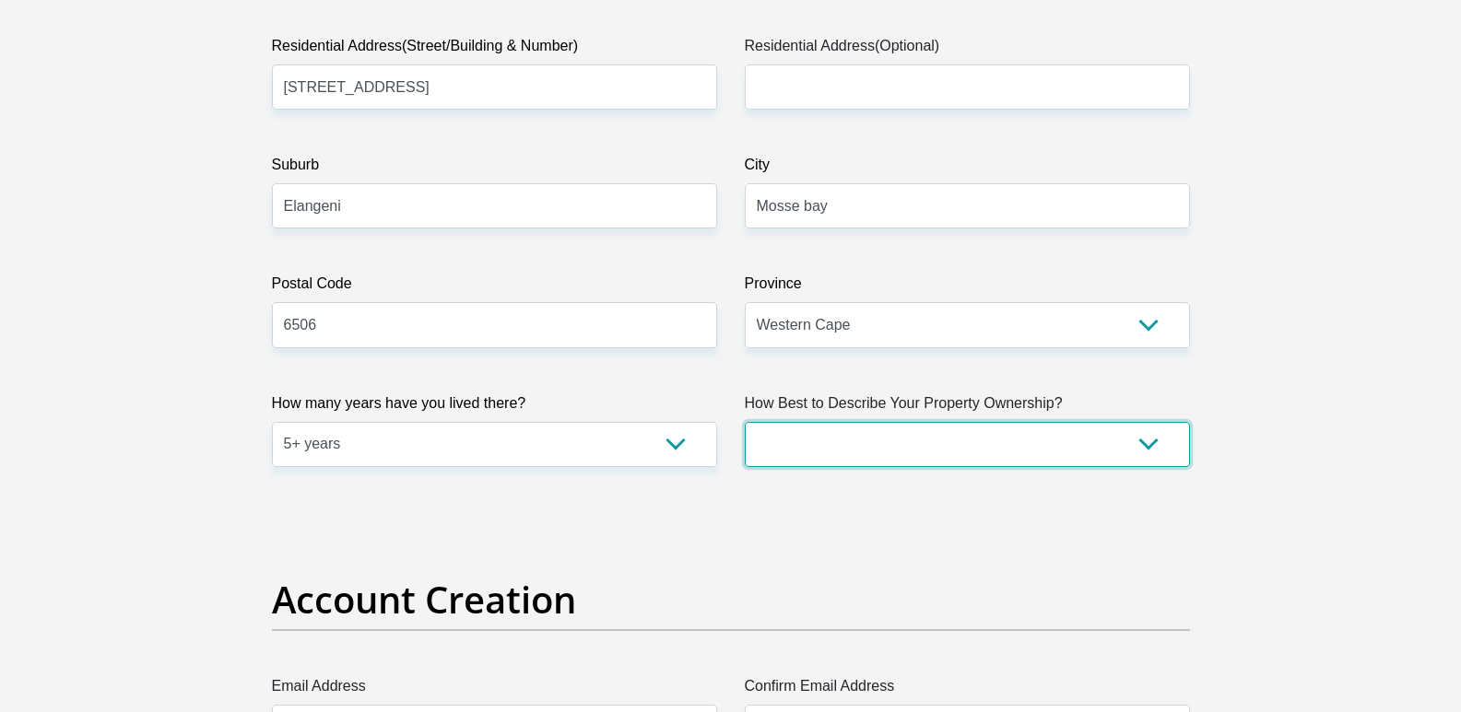
drag, startPoint x: 877, startPoint y: 429, endPoint x: 883, endPoint y: 441, distance: 14.0
click at [877, 429] on select "Owned Rented Family Owned Company Dwelling" at bounding box center [967, 444] width 445 height 45
select select "Owned"
click at [745, 422] on select "Owned Rented Family Owned Company Dwelling" at bounding box center [967, 444] width 445 height 45
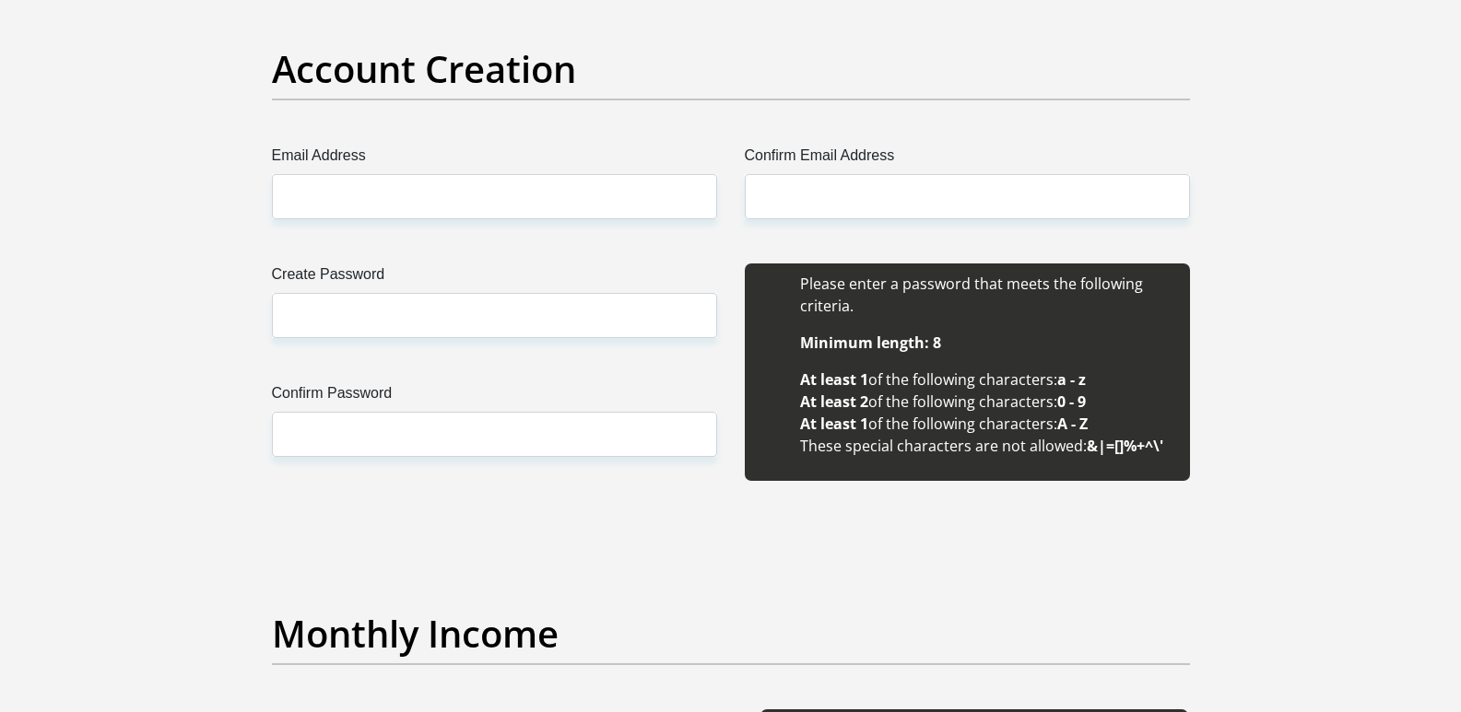
scroll to position [1567, 0]
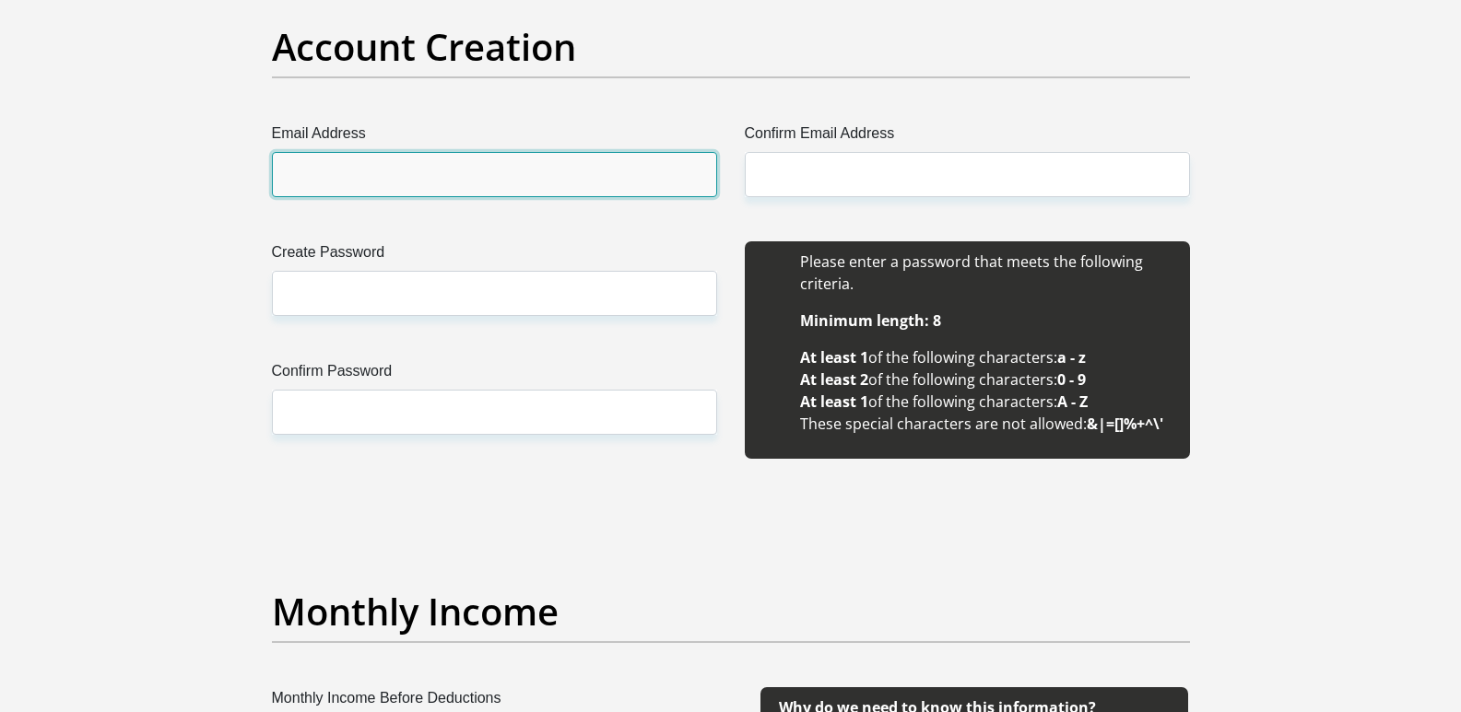
drag, startPoint x: 400, startPoint y: 171, endPoint x: 389, endPoint y: 171, distance: 11.1
click at [399, 171] on input "Email Address" at bounding box center [494, 174] width 445 height 45
type input "asanda.phillips@gmail.com"
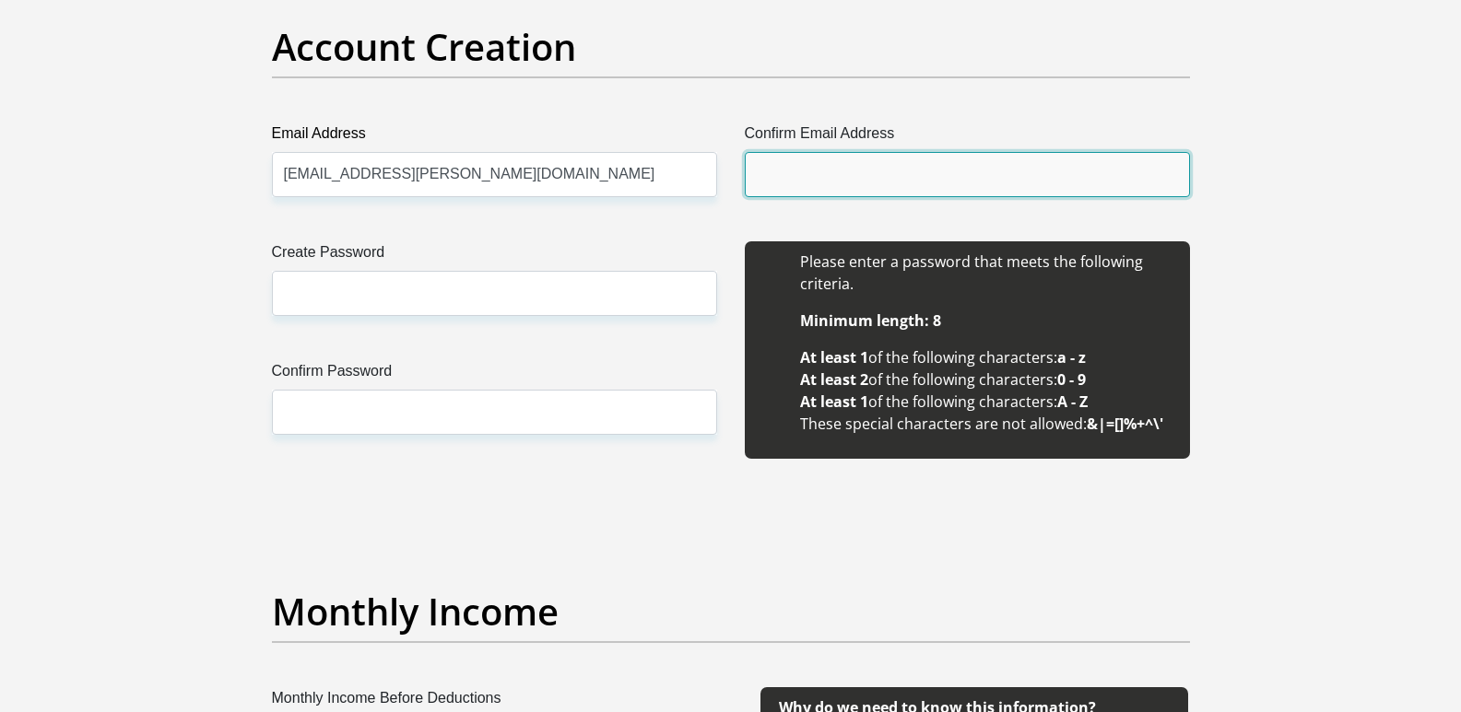
click at [810, 172] on input "Confirm Email Address" at bounding box center [967, 174] width 445 height 45
type input "asanda.phillips@gmail.com"
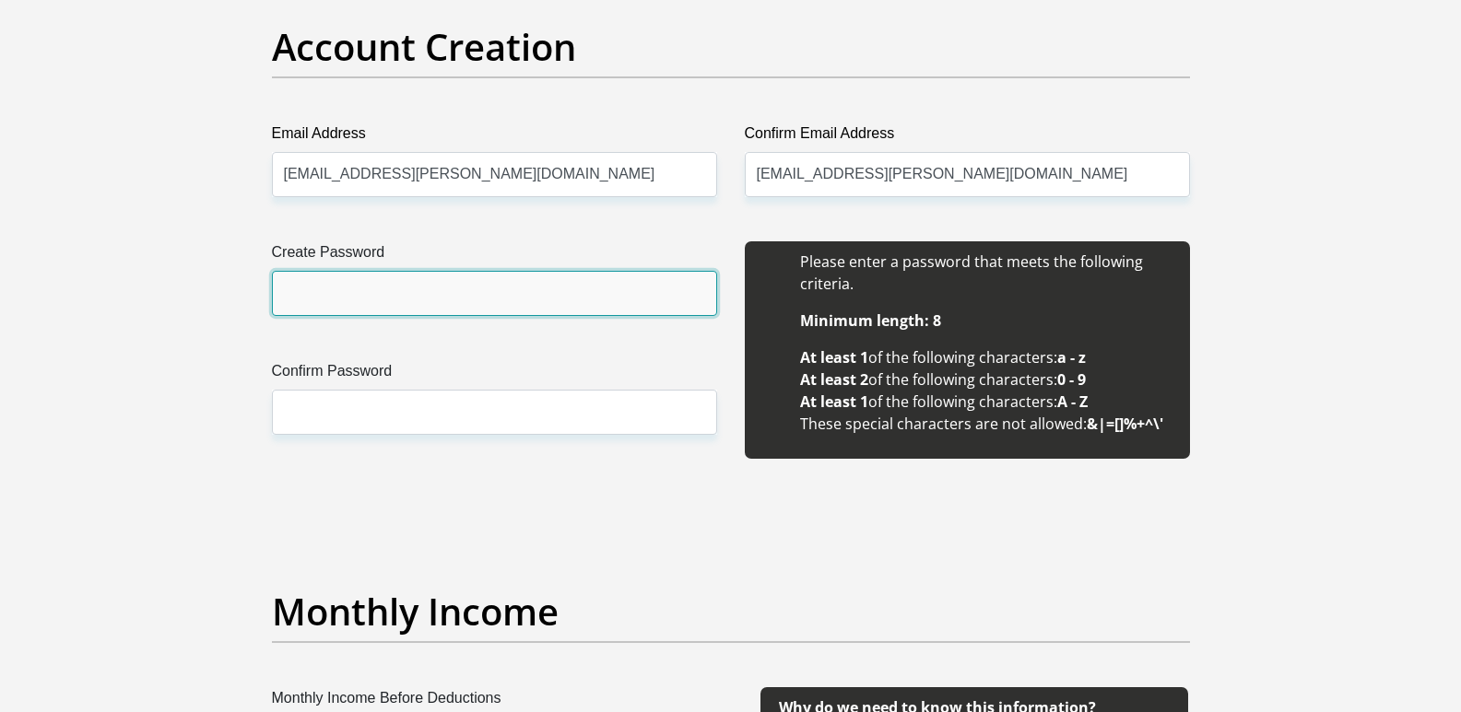
click at [351, 275] on input "Create Password" at bounding box center [494, 293] width 445 height 45
type input "makaIsa@0317"
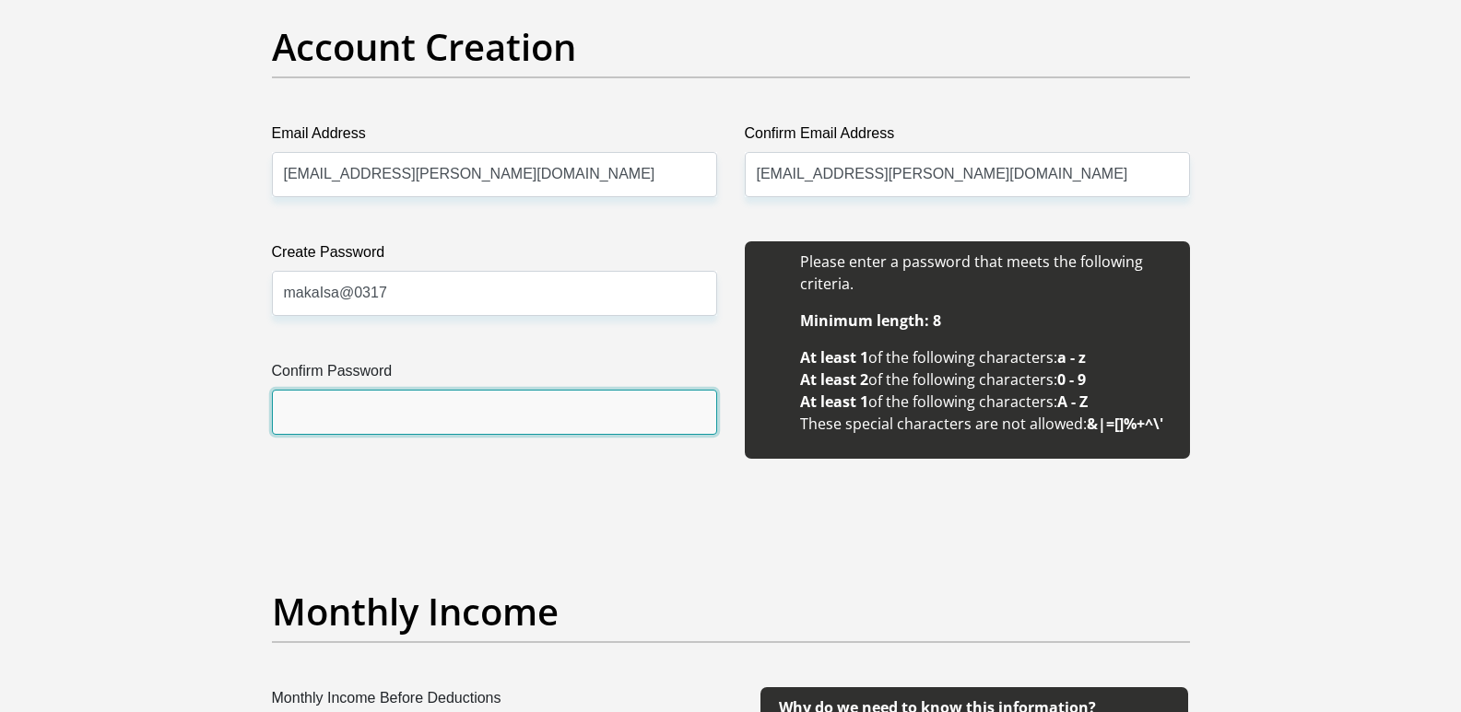
click at [340, 411] on input "Confirm Password" at bounding box center [494, 412] width 445 height 45
type input "makaIsa@0317"
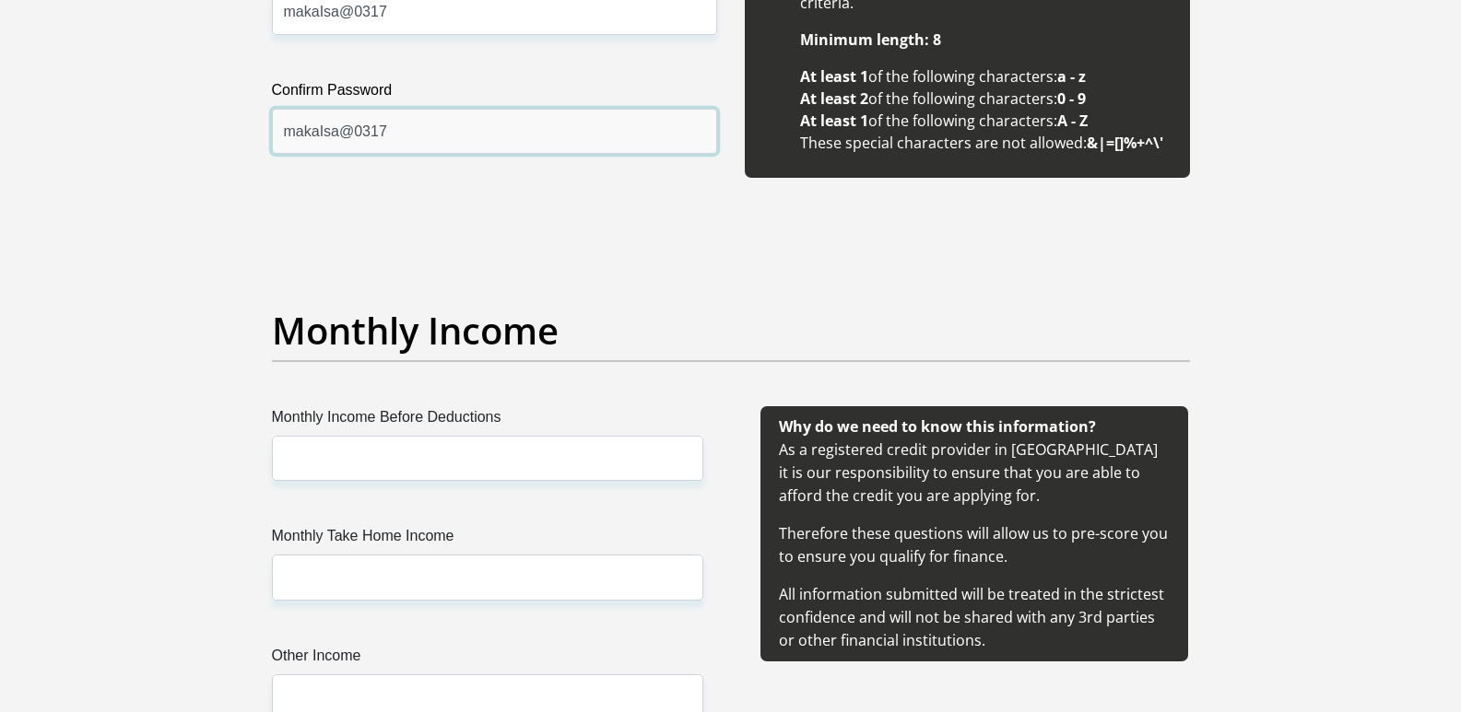
scroll to position [2027, 0]
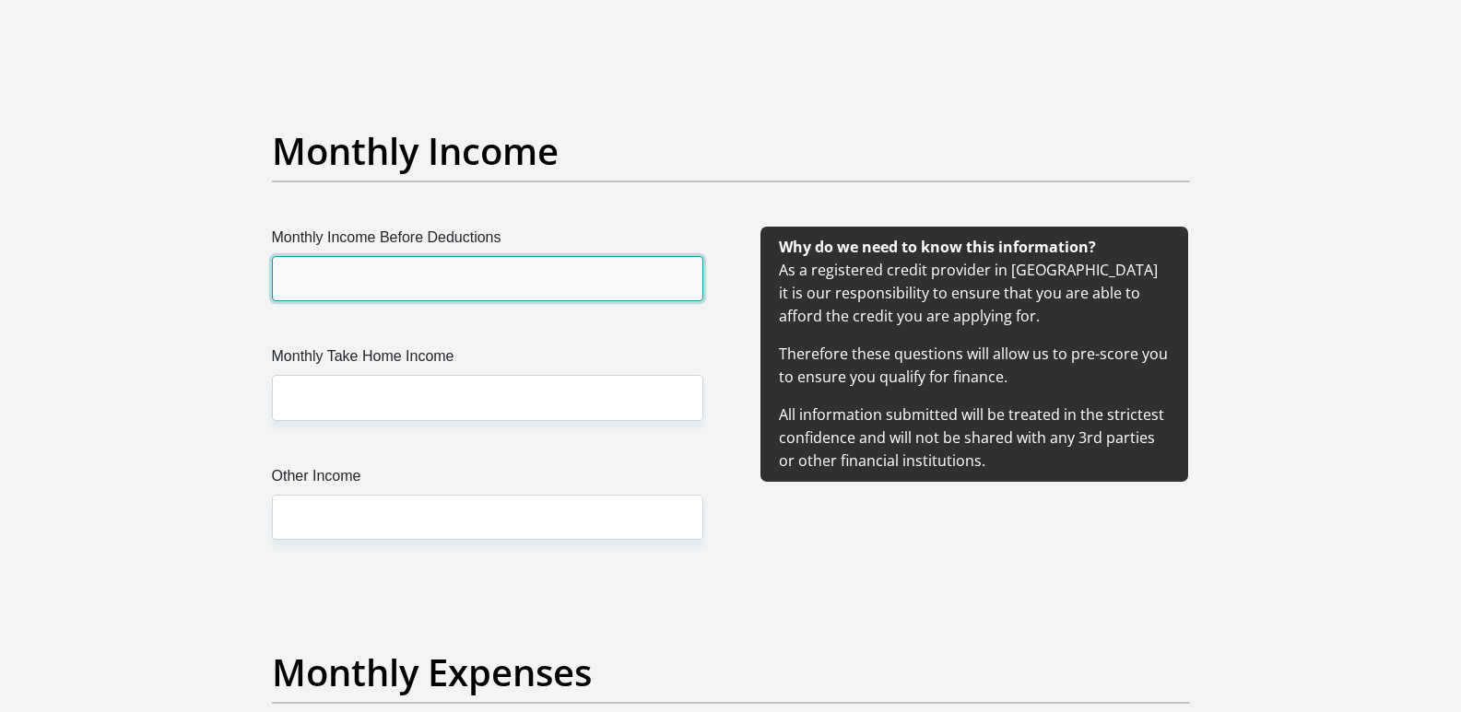
click at [326, 268] on input "Monthly Income Before Deductions" at bounding box center [487, 278] width 431 height 45
type input "22000"
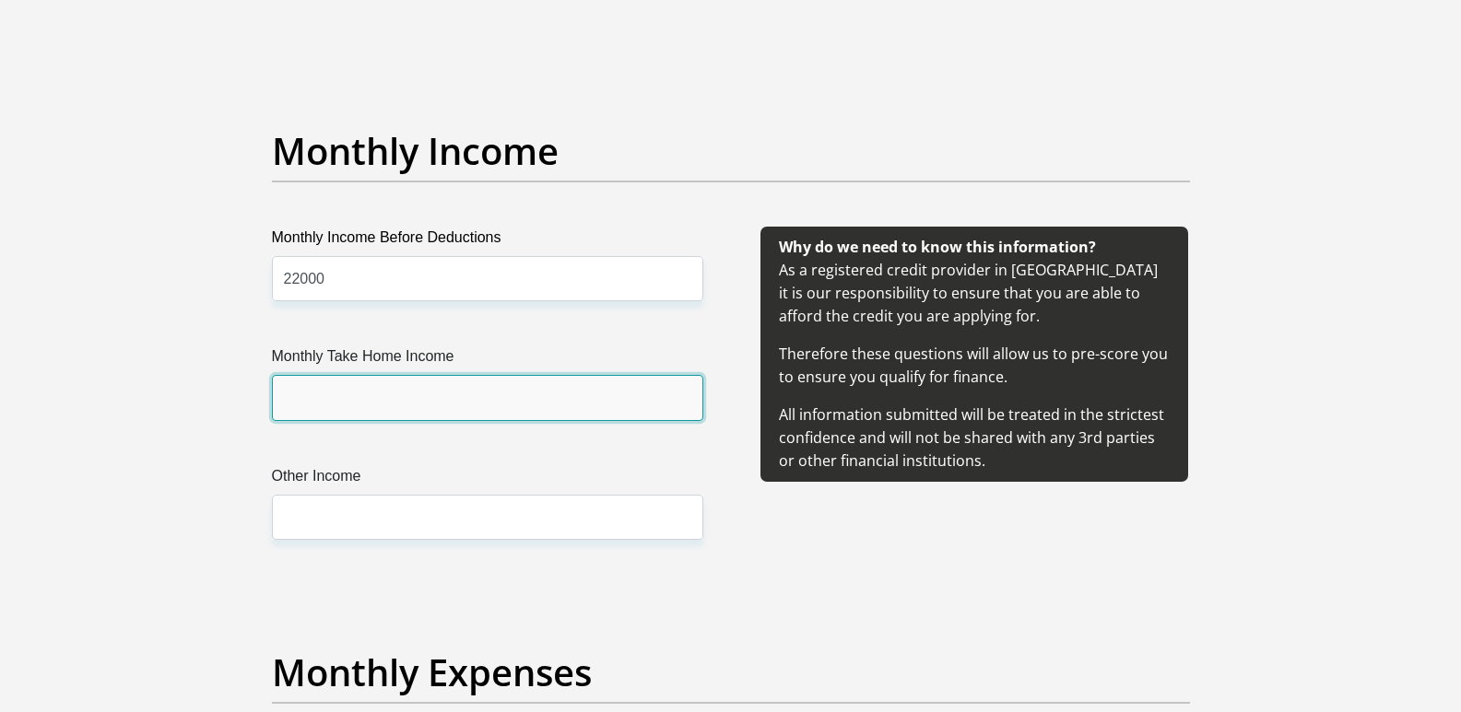
click at [380, 387] on input "Monthly Take Home Income" at bounding box center [487, 397] width 431 height 45
type input "15000"
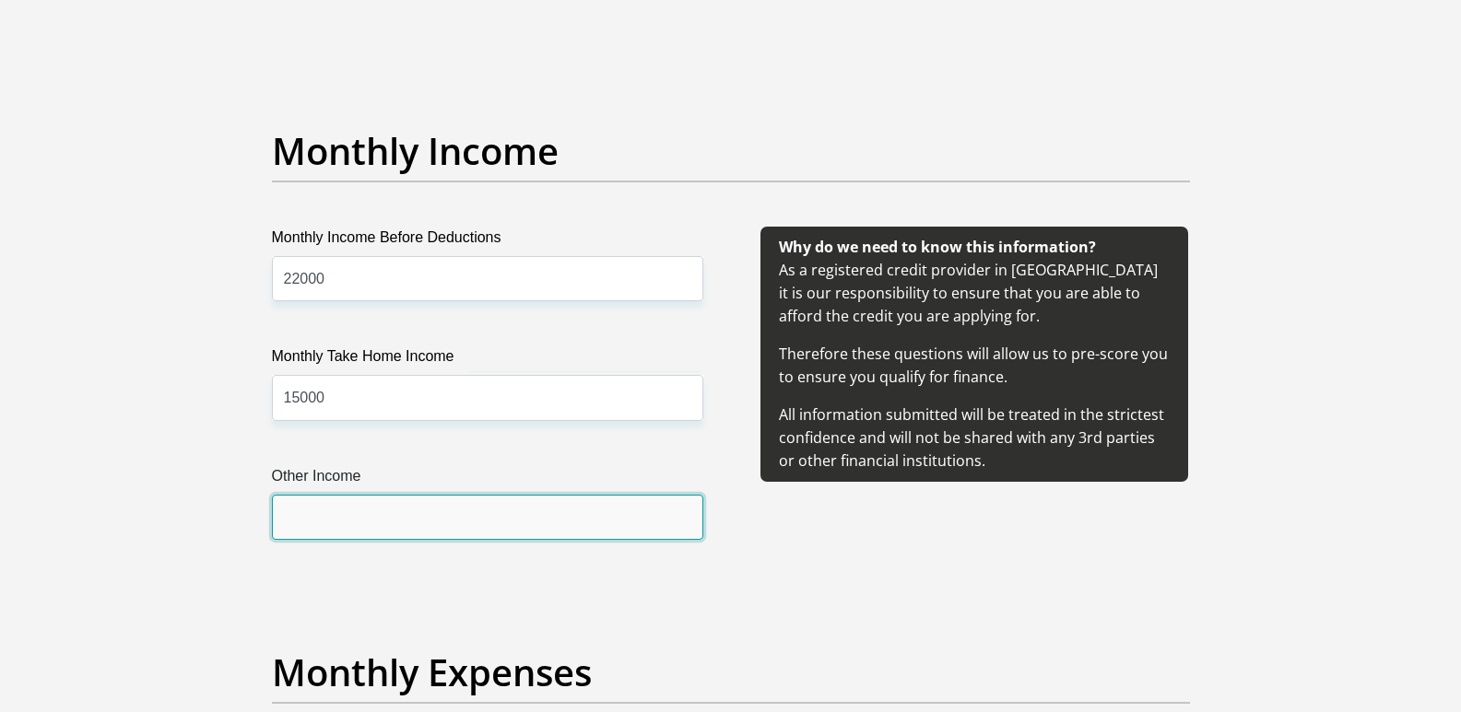
click at [399, 505] on input "Other Income" at bounding box center [487, 517] width 431 height 45
type input "2000"
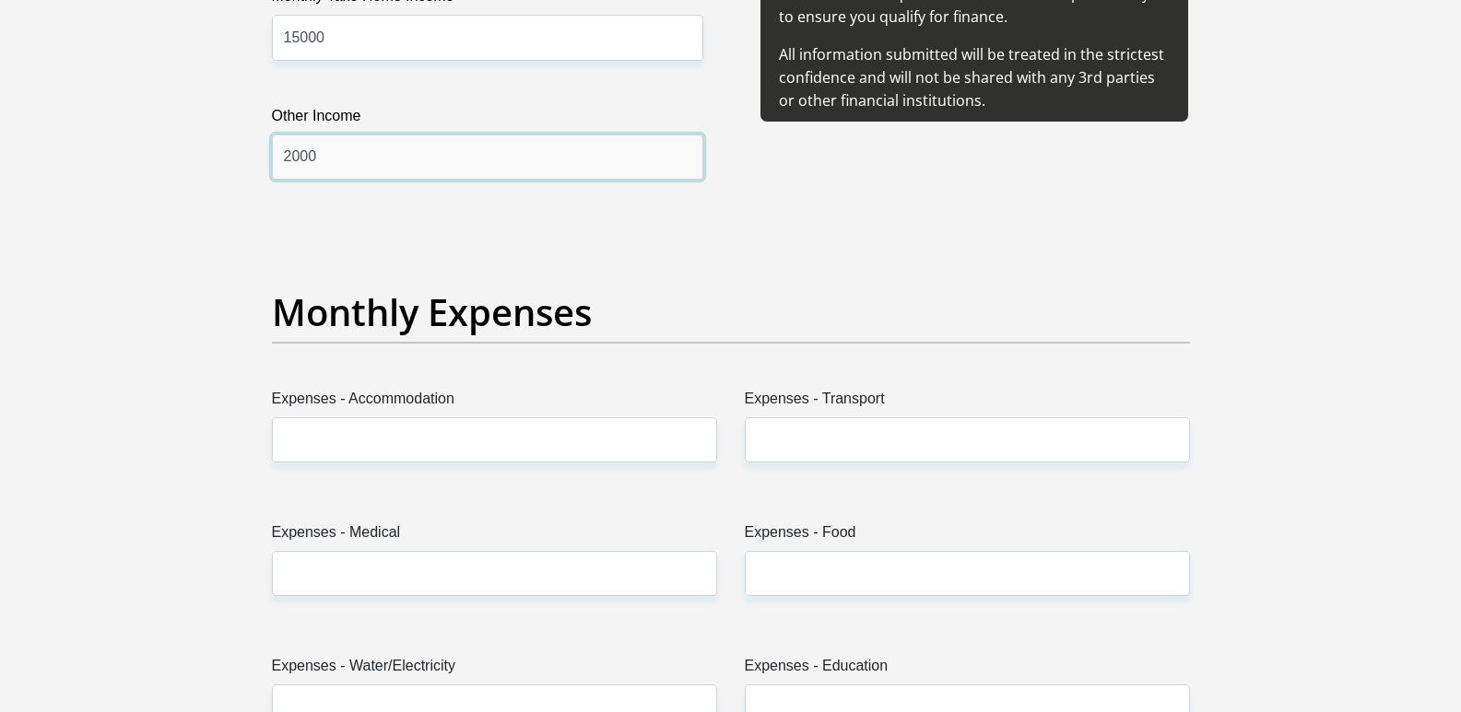
scroll to position [2396, 0]
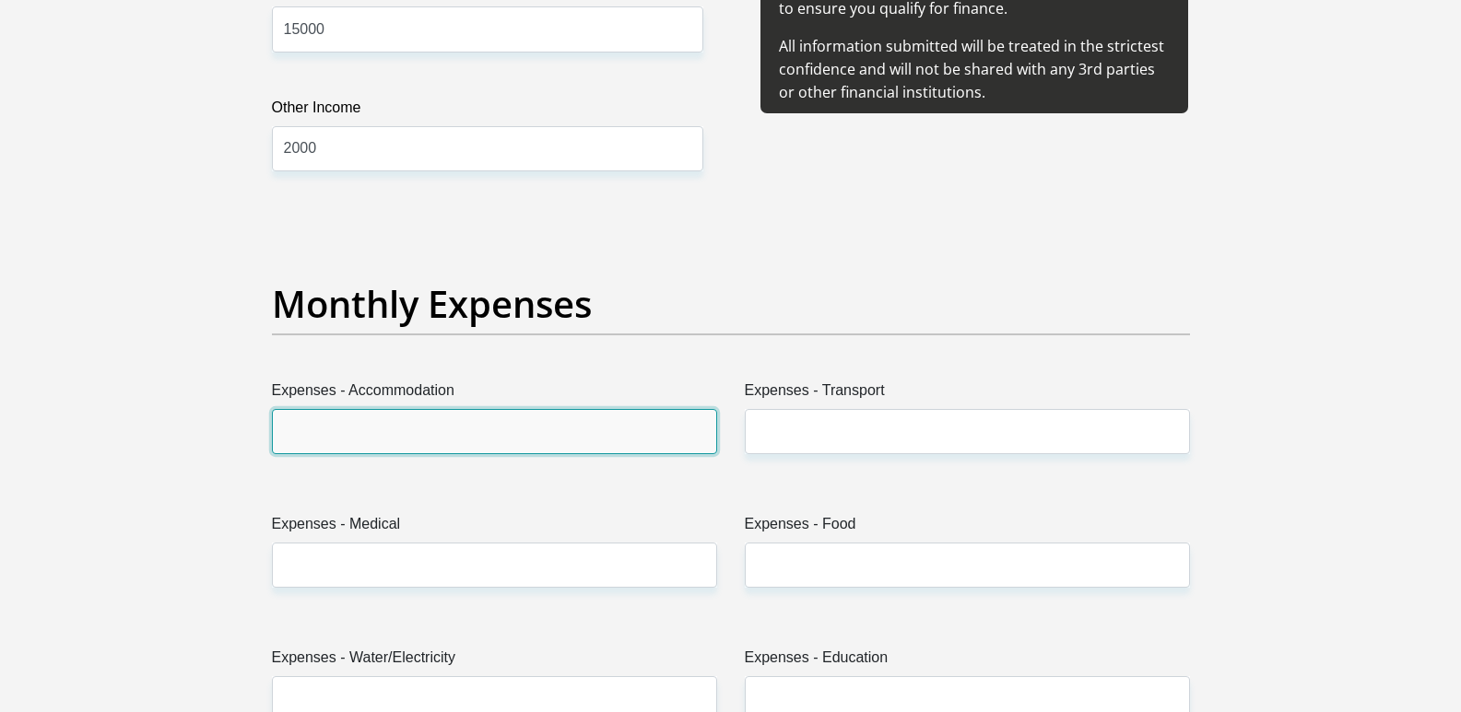
drag, startPoint x: 291, startPoint y: 427, endPoint x: 359, endPoint y: 454, distance: 73.6
click at [291, 428] on input "Expenses - Accommodation" at bounding box center [494, 431] width 445 height 45
type input "0"
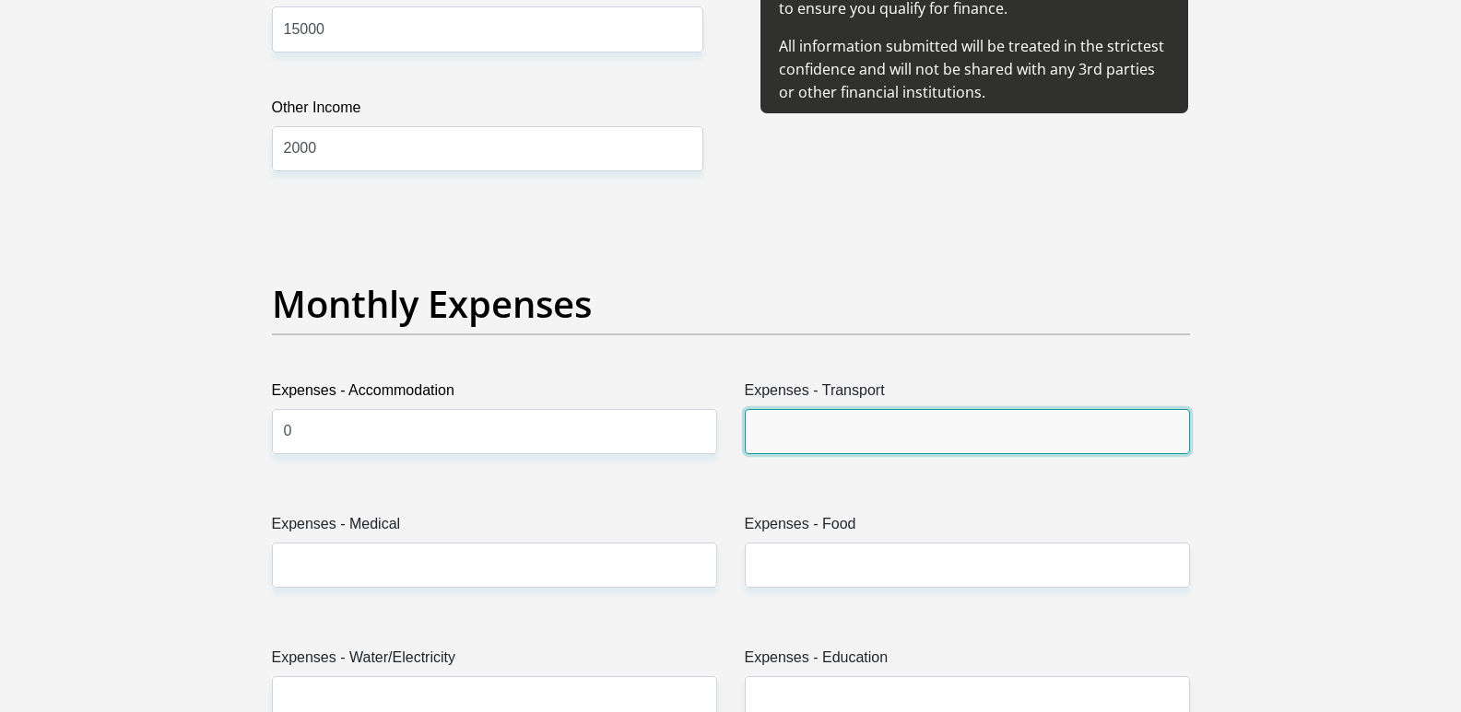
click at [788, 415] on input "Expenses - Transport" at bounding box center [967, 431] width 445 height 45
type input "800"
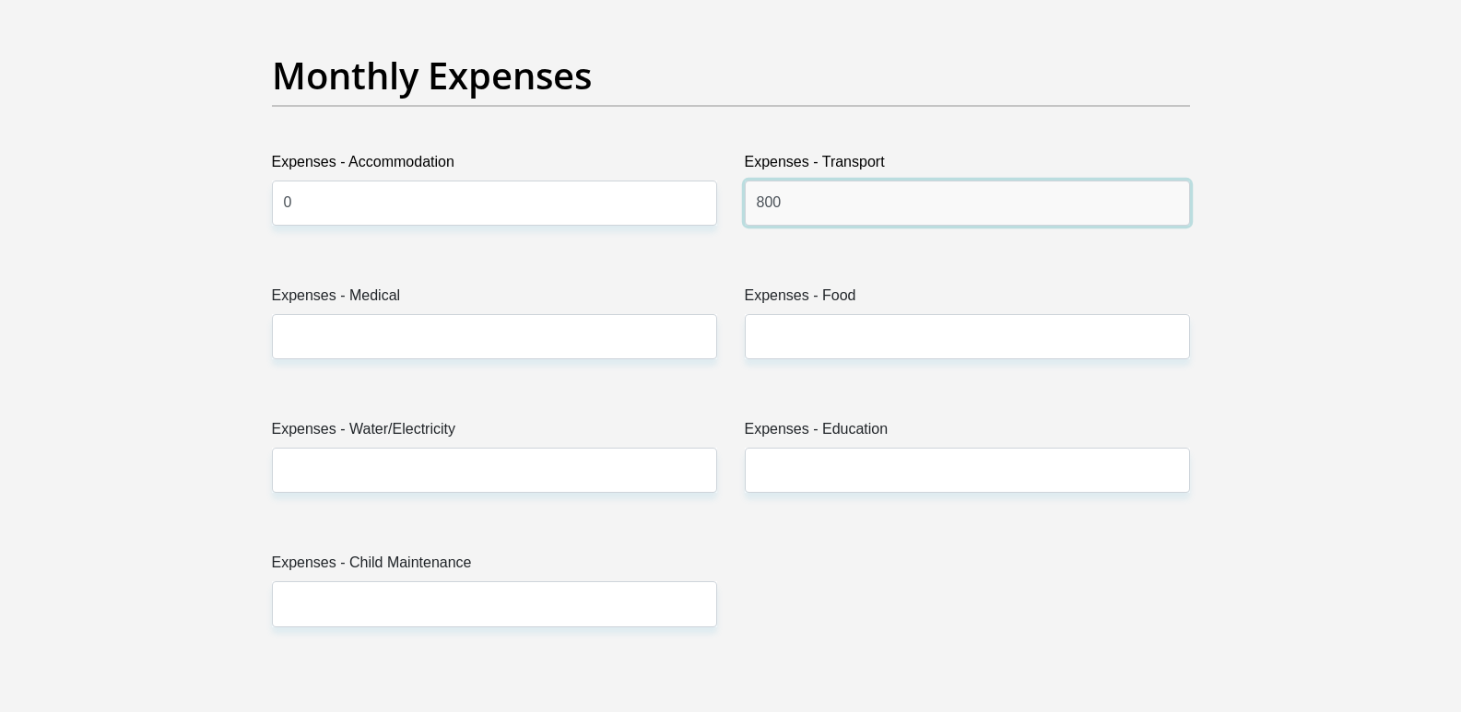
scroll to position [2672, 0]
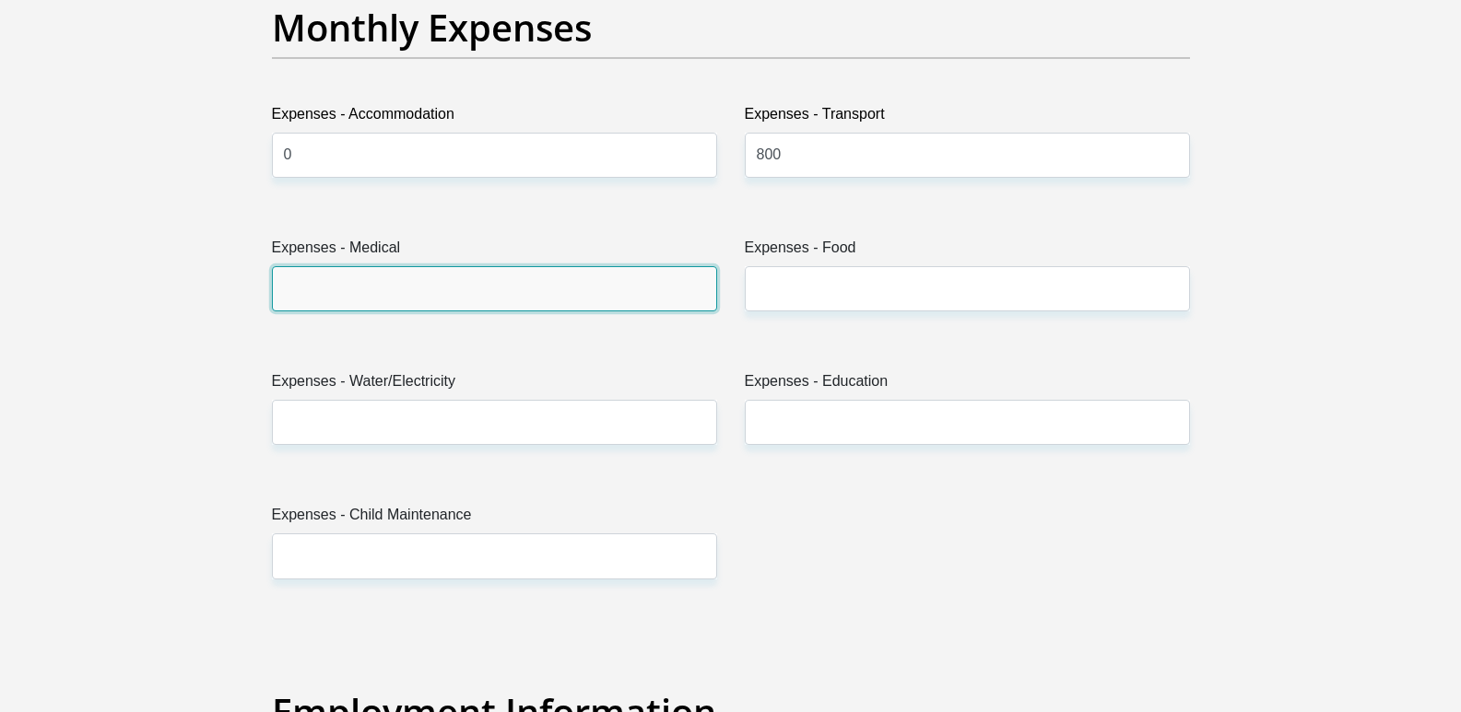
click at [322, 285] on input "Expenses - Medical" at bounding box center [494, 288] width 445 height 45
type input "0"
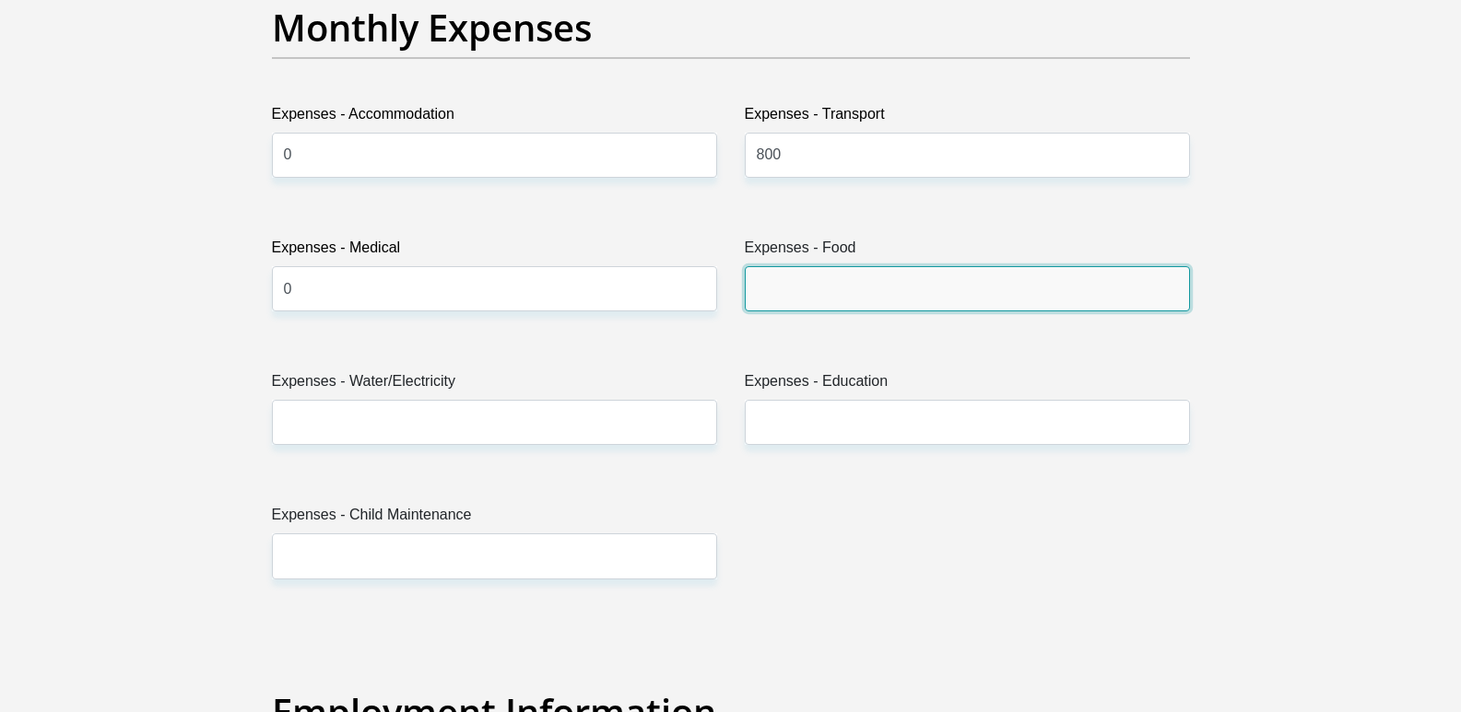
drag, startPoint x: 808, startPoint y: 285, endPoint x: 853, endPoint y: 288, distance: 45.2
click at [810, 285] on input "Expenses - Food" at bounding box center [967, 288] width 445 height 45
type input "1500"
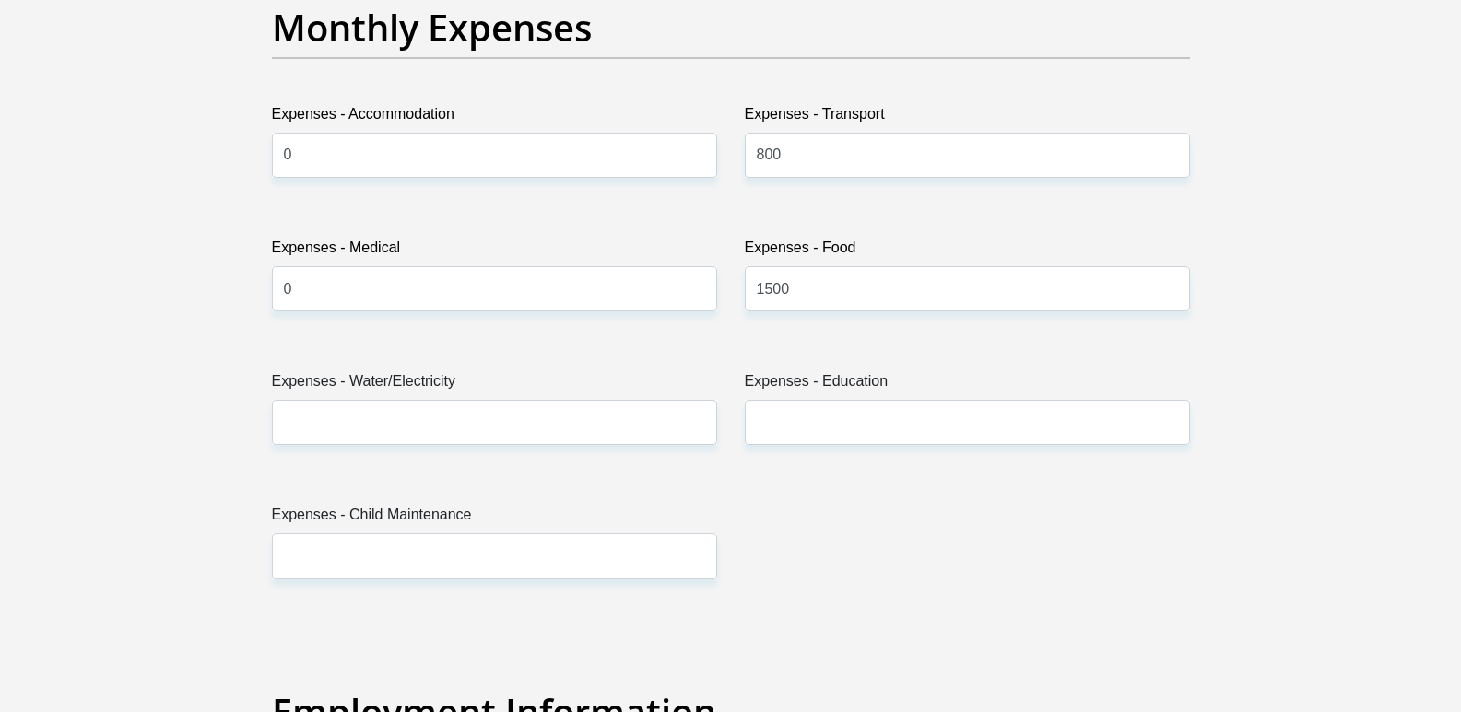
click at [260, 421] on div "Expenses - Water/Electricity" at bounding box center [494, 414] width 473 height 89
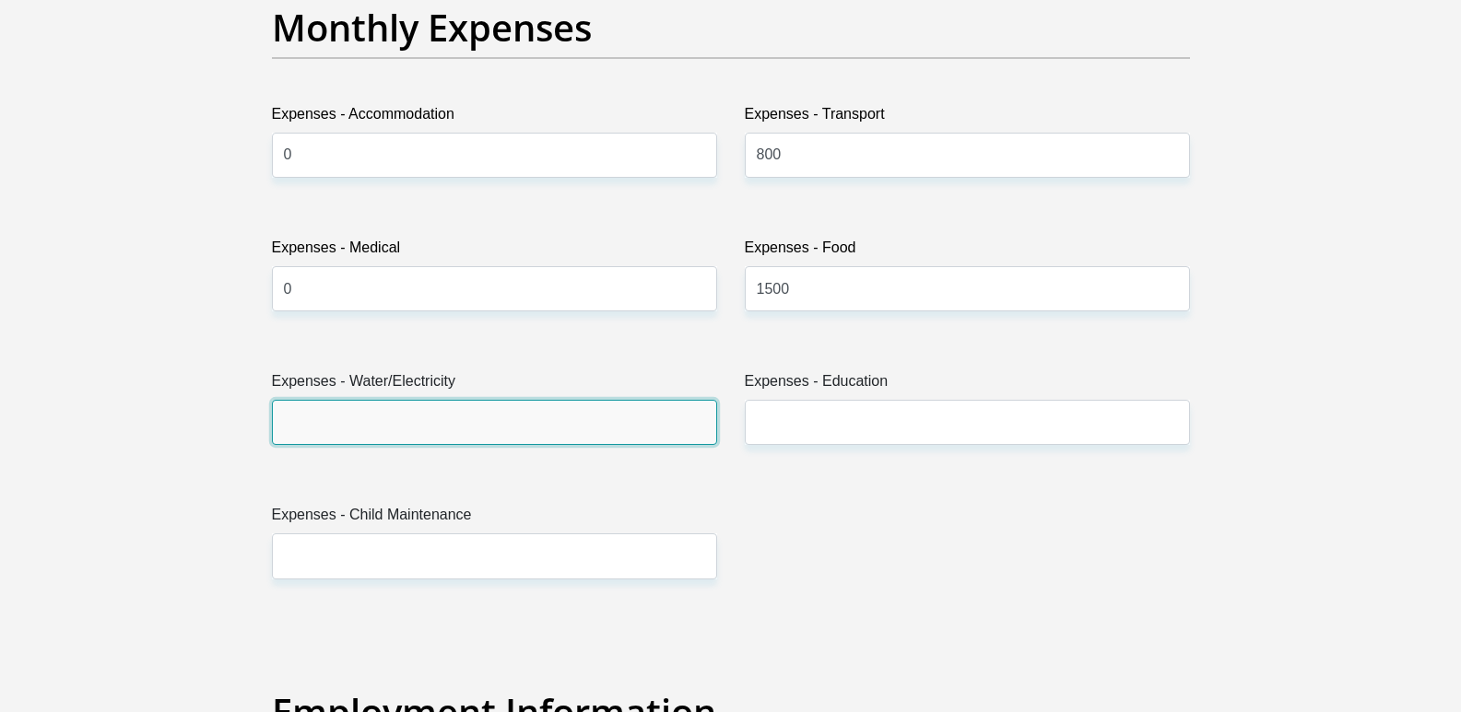
drag, startPoint x: 335, startPoint y: 423, endPoint x: 356, endPoint y: 421, distance: 20.4
click at [335, 423] on input "Expenses - Water/Electricity" at bounding box center [494, 422] width 445 height 45
type input "500"
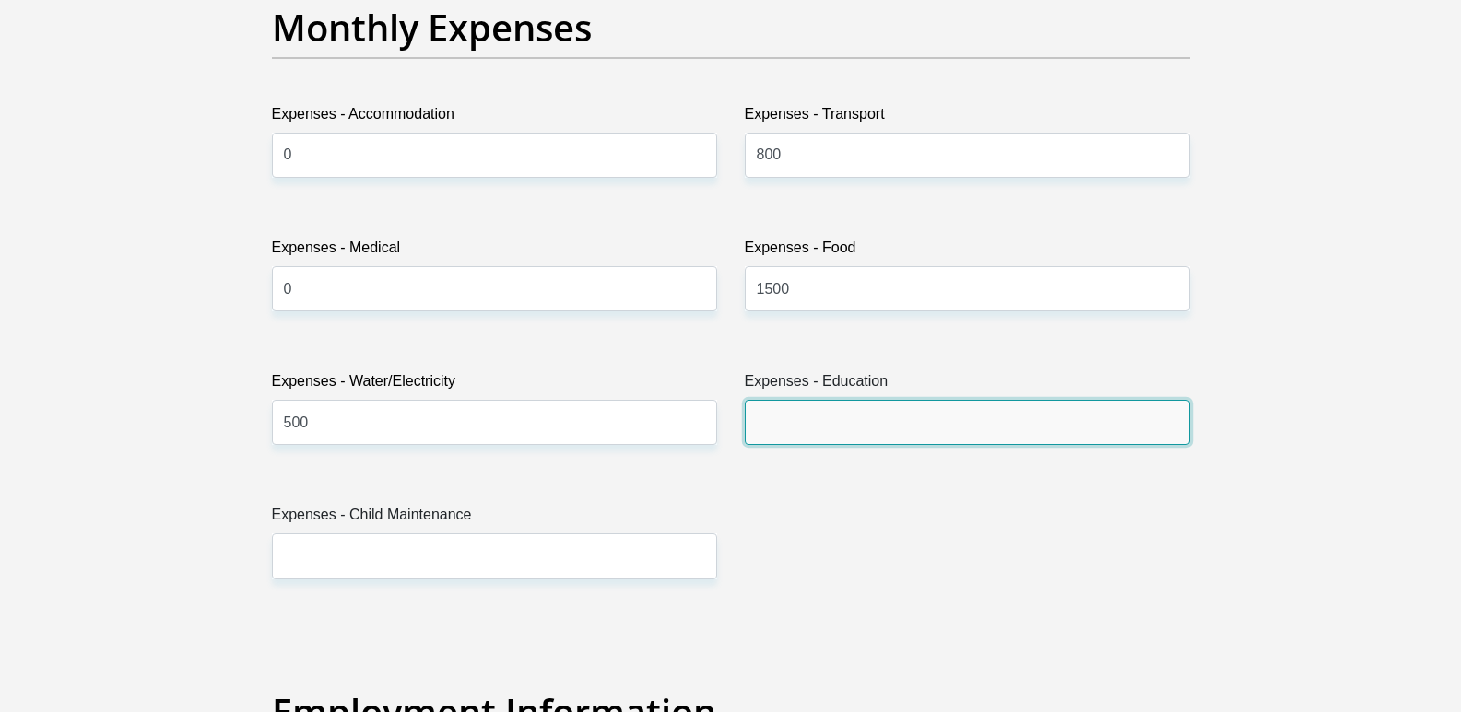
drag, startPoint x: 757, startPoint y: 418, endPoint x: 777, endPoint y: 422, distance: 19.7
click at [757, 418] on input "Expenses - Education" at bounding box center [967, 422] width 445 height 45
type input "1500"
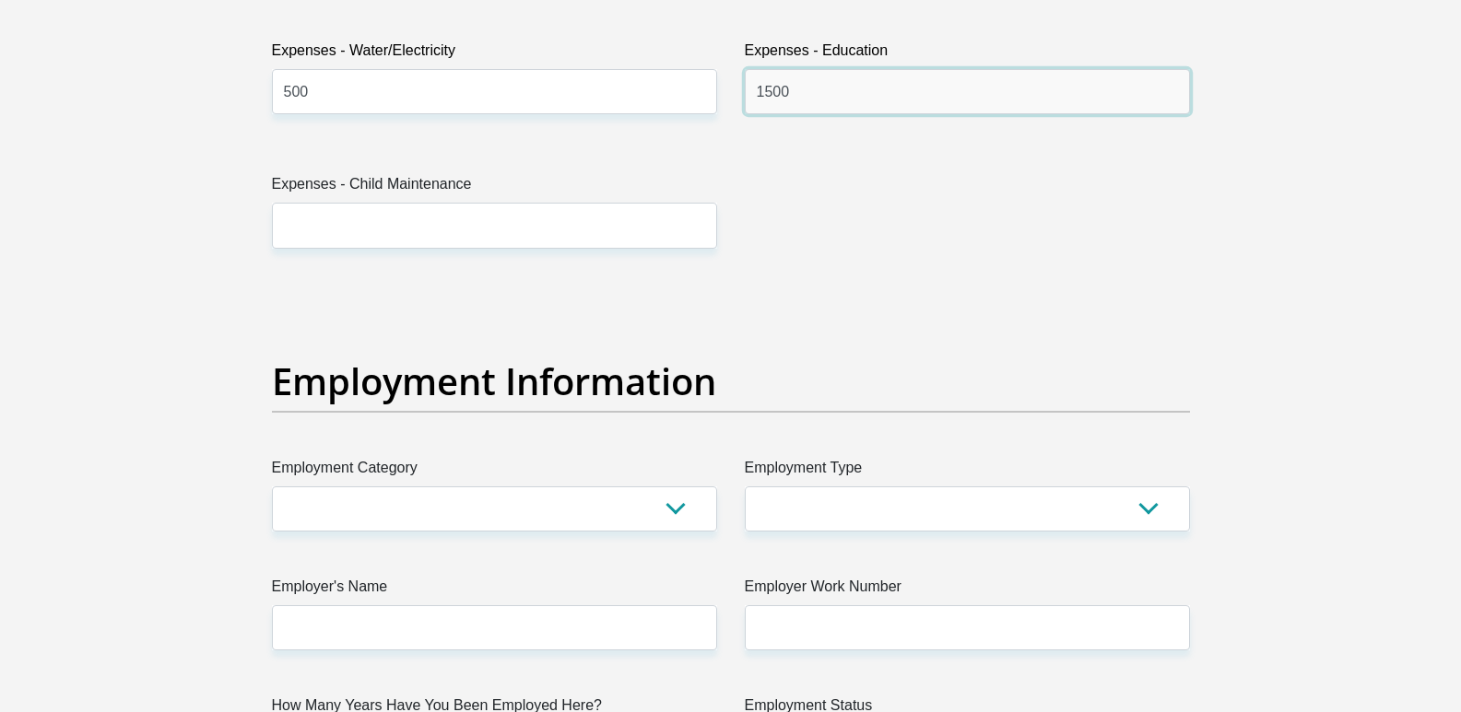
scroll to position [3041, 0]
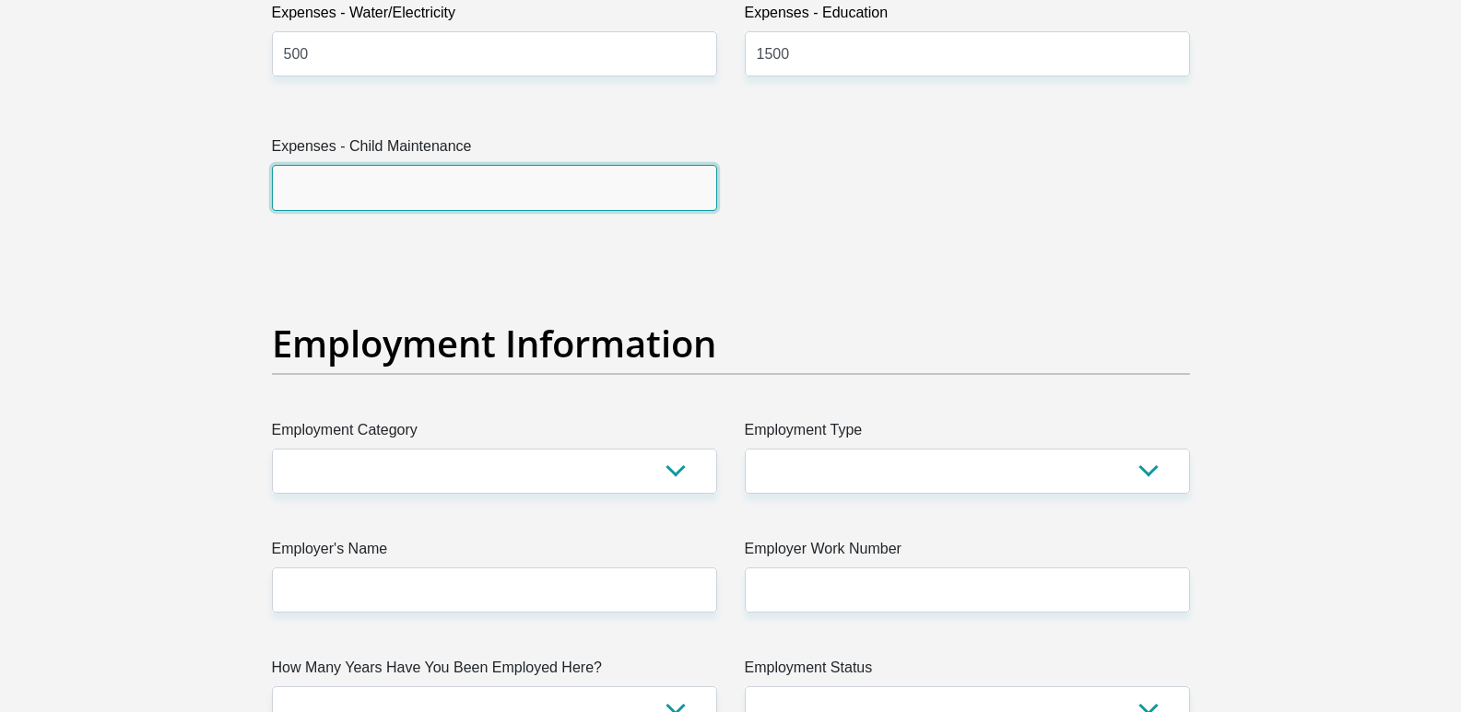
click at [332, 170] on input "Expenses - Child Maintenance" at bounding box center [494, 187] width 445 height 45
type input "0"
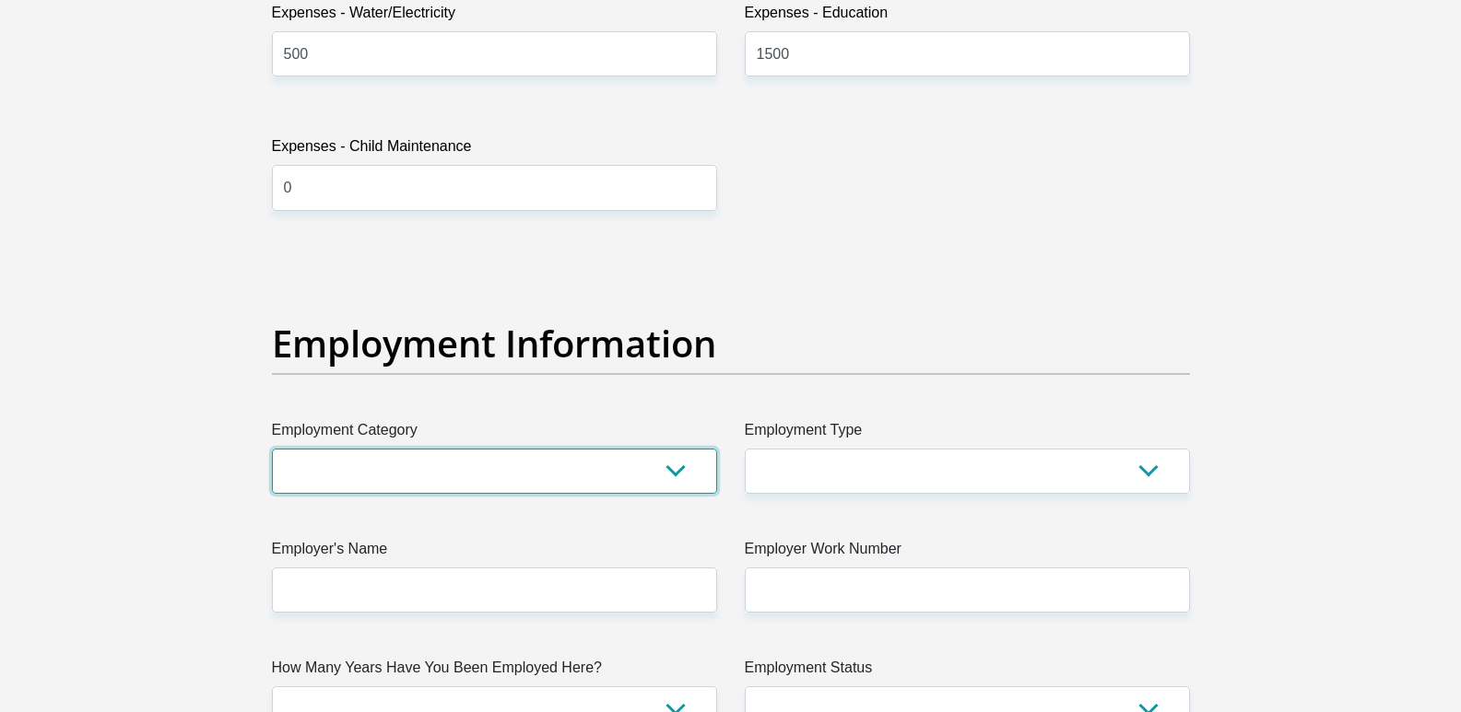
click at [415, 470] on select "AGRICULTURE ALCOHOL & TOBACCO CONSTRUCTION MATERIALS METALLURGY EQUIPMENT FOR R…" at bounding box center [494, 471] width 445 height 45
select select "77"
click at [272, 449] on select "AGRICULTURE ALCOHOL & TOBACCO CONSTRUCTION MATERIALS METALLURGY EQUIPMENT FOR R…" at bounding box center [494, 471] width 445 height 45
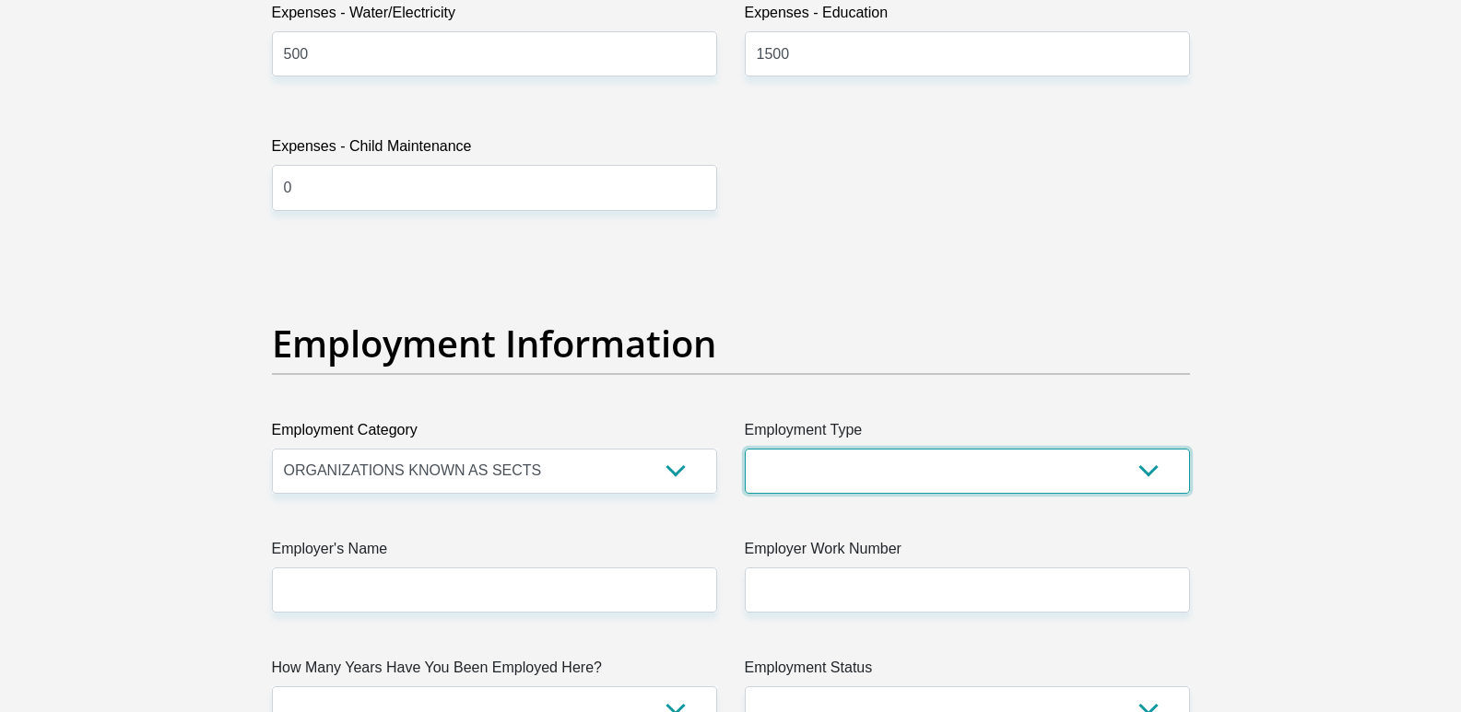
click at [979, 472] on select "College/Lecturer Craft Seller Creative Driver Executive Farmer Forces - Non Com…" at bounding box center [967, 471] width 445 height 45
select select "College/Lecturer"
click at [745, 449] on select "College/Lecturer Craft Seller Creative Driver Executive Farmer Forces - Non Com…" at bounding box center [967, 471] width 445 height 45
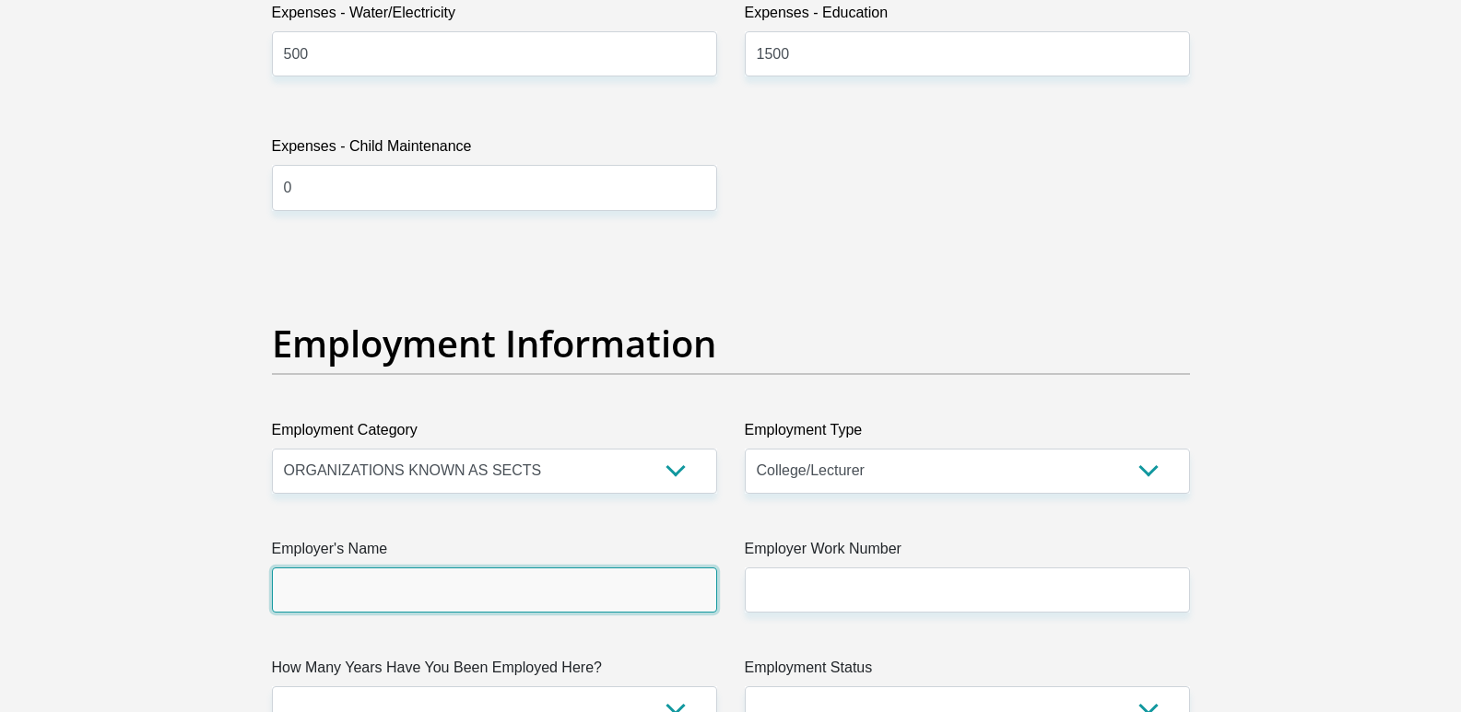
click at [386, 605] on input "Employer's Name" at bounding box center [494, 590] width 445 height 45
type input "SouthCapeCollege"
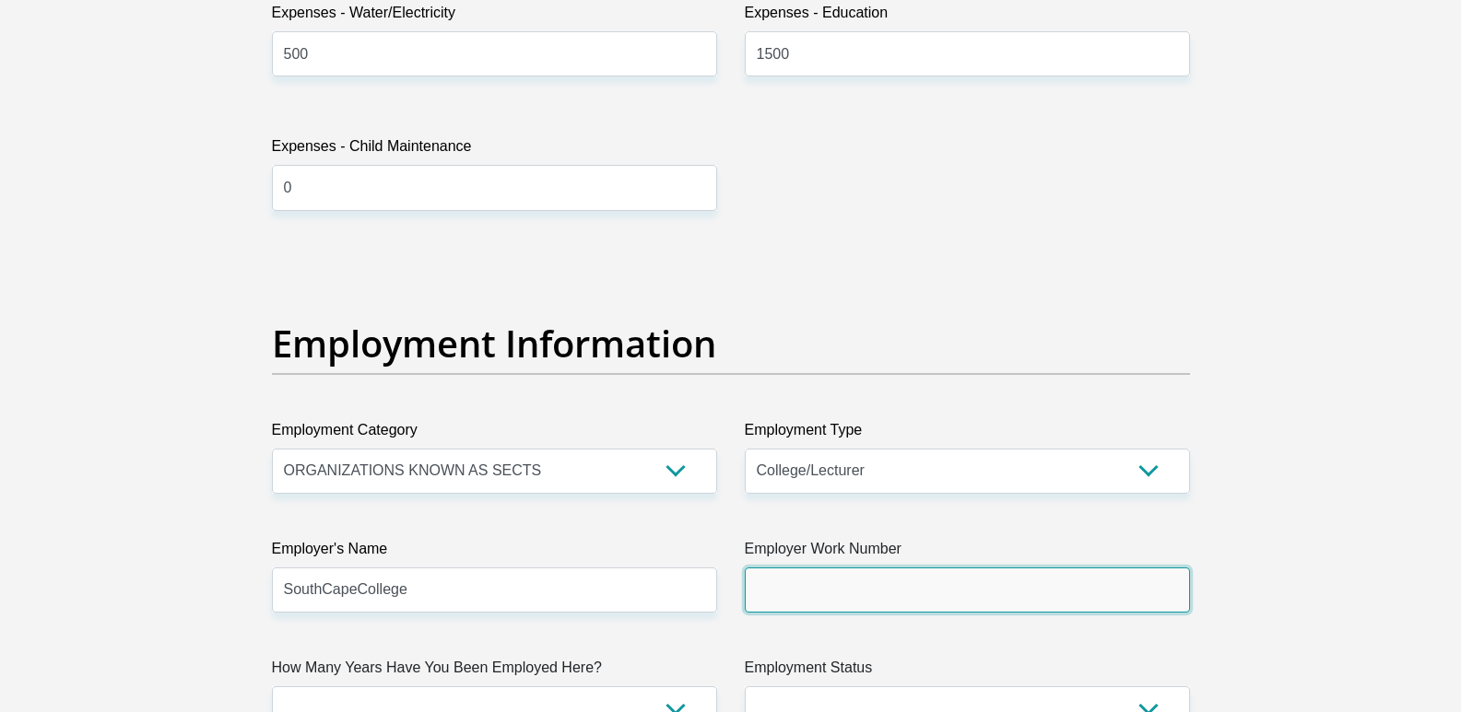
click at [905, 598] on input "Employer Work Number" at bounding box center [967, 590] width 445 height 45
type input "0446932613"
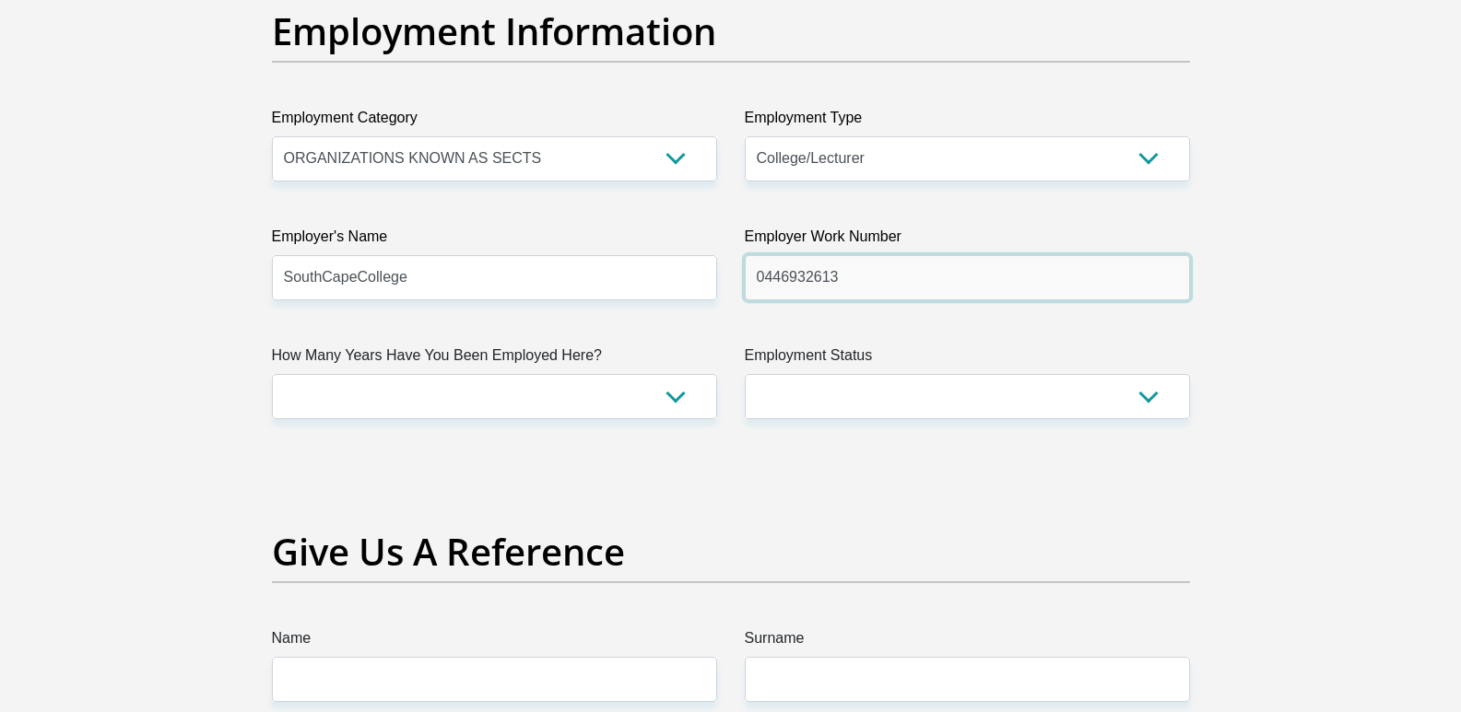
scroll to position [3410, 0]
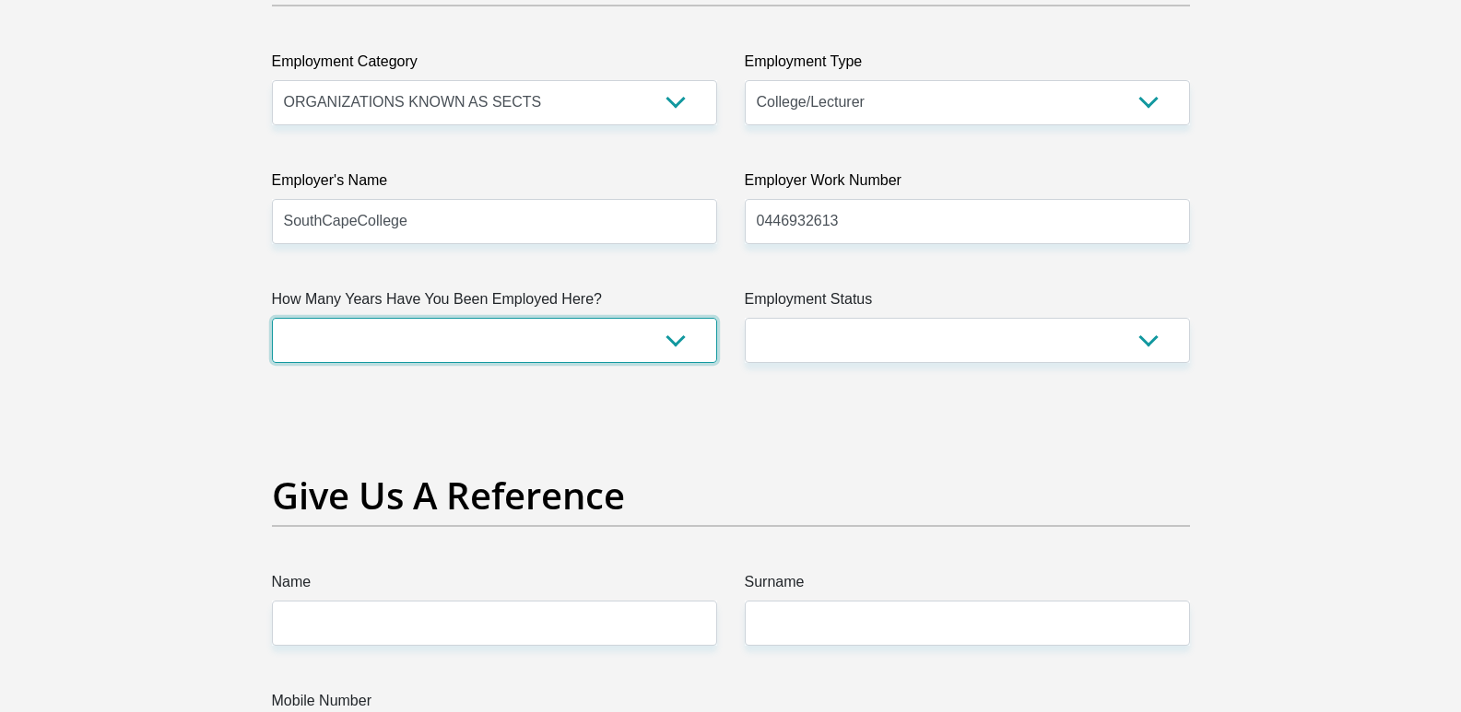
click at [388, 333] on select "less than 1 year 1-3 years 3-5 years 5+ years" at bounding box center [494, 340] width 445 height 45
select select "60"
click at [272, 318] on select "less than 1 year 1-3 years 3-5 years 5+ years" at bounding box center [494, 340] width 445 height 45
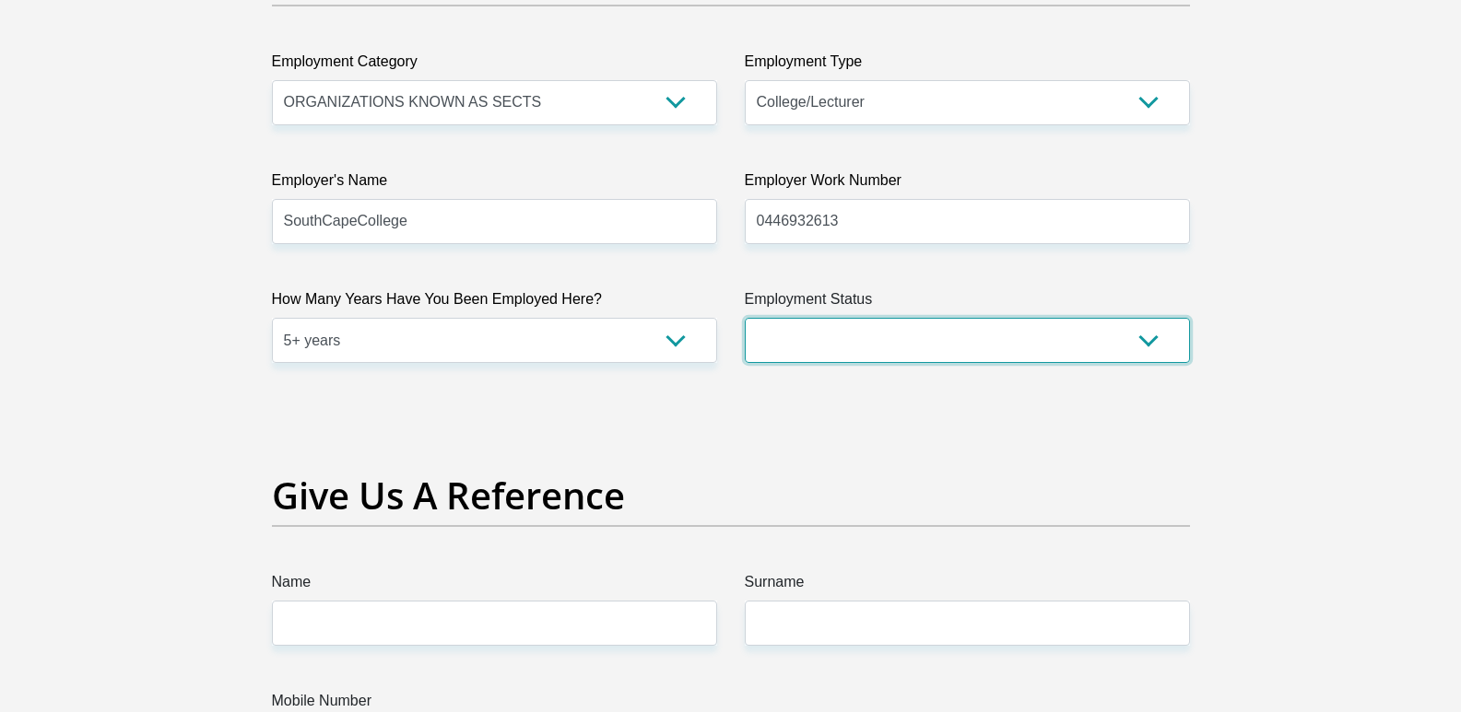
click at [836, 320] on select "Permanent/Full-time Part-time/Casual Contract Worker Self-Employed Housewife Re…" at bounding box center [967, 340] width 445 height 45
select select "1"
click at [745, 318] on select "Permanent/Full-time Part-time/Casual Contract Worker Self-Employed Housewife Re…" at bounding box center [967, 340] width 445 height 45
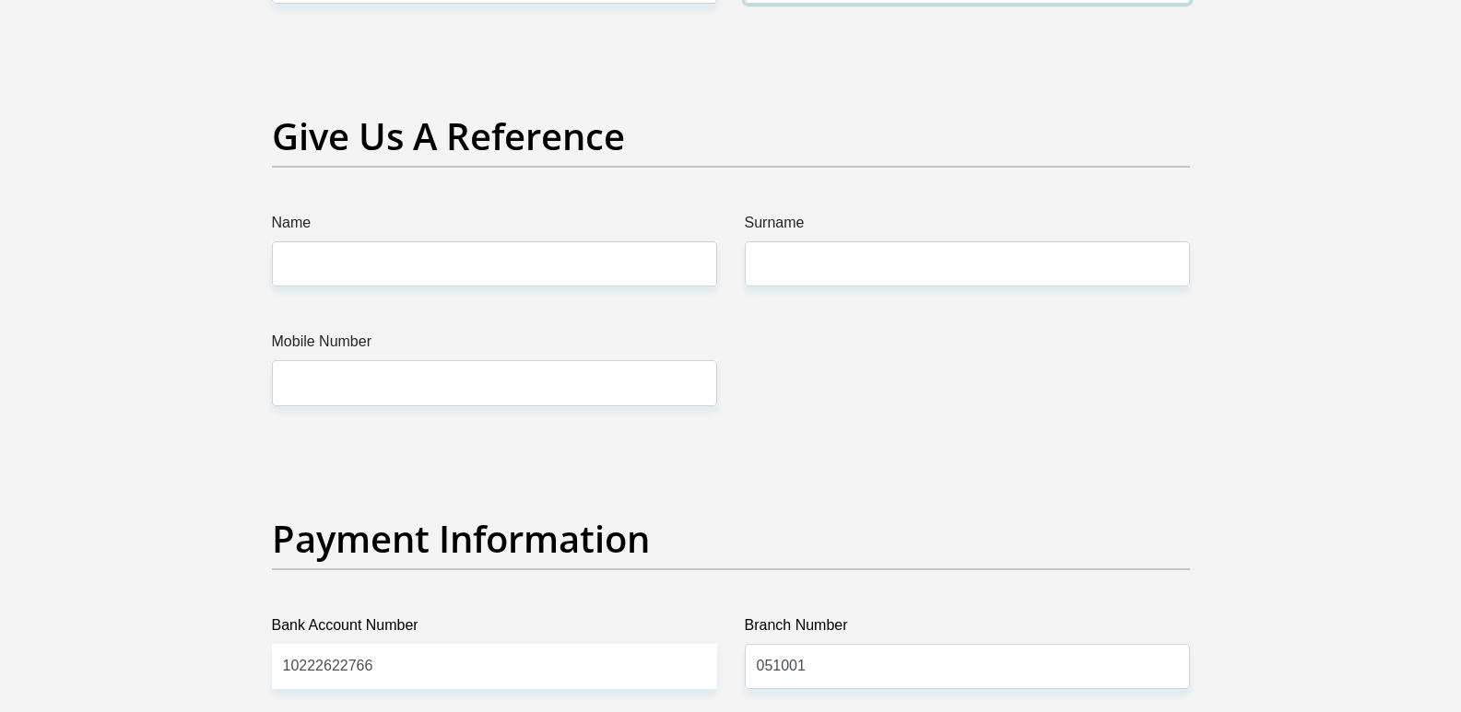
scroll to position [3778, 0]
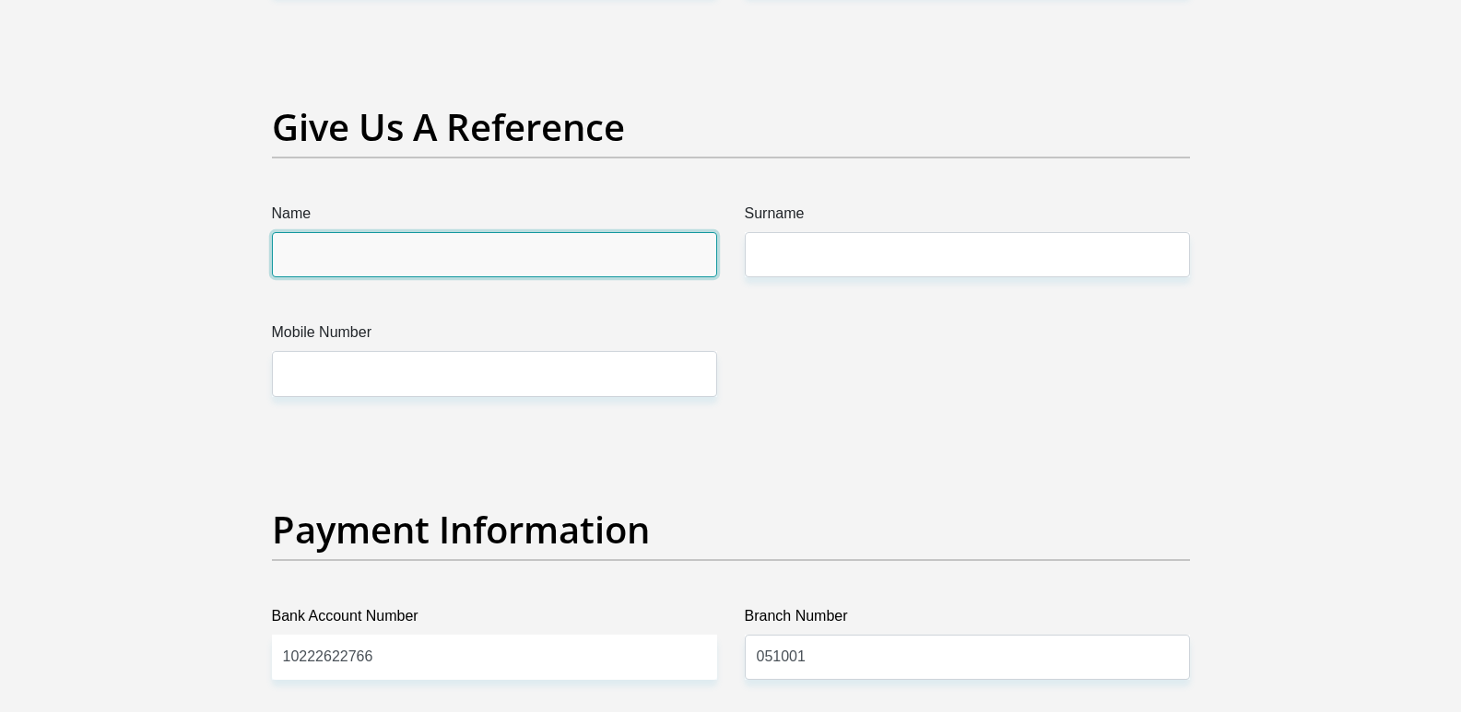
click at [443, 256] on input "Name" at bounding box center [494, 254] width 445 height 45
type input "Nopinki"
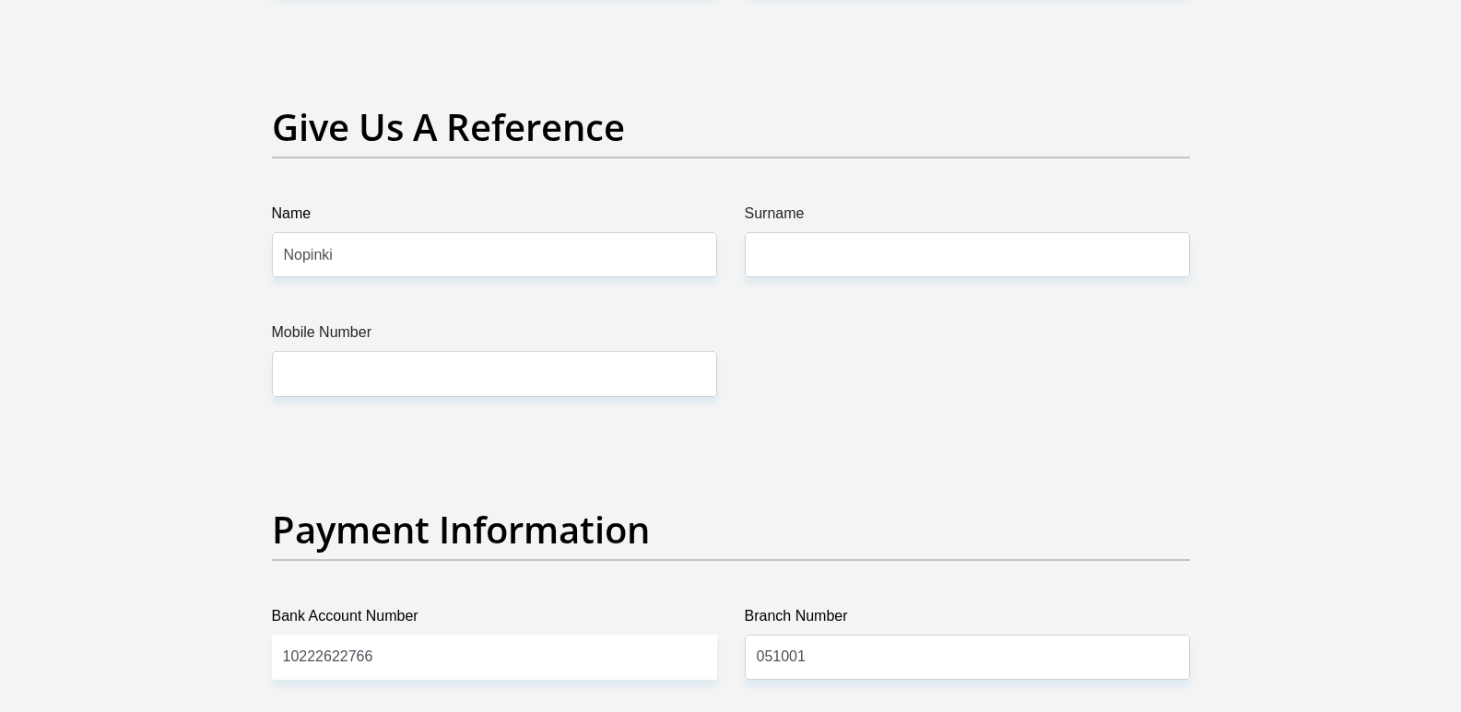
click at [781, 227] on label "Surname" at bounding box center [967, 217] width 445 height 29
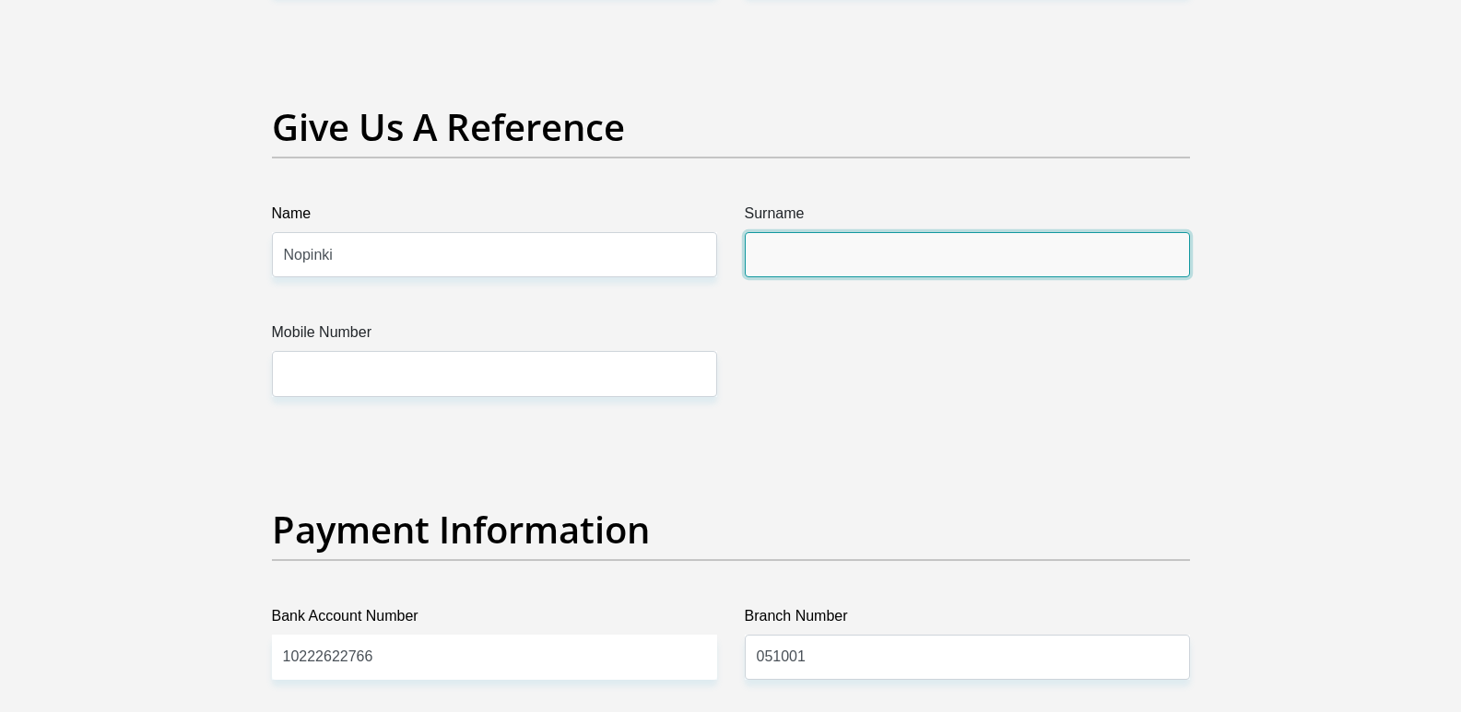
click at [781, 232] on input "Surname" at bounding box center [967, 254] width 445 height 45
click at [804, 256] on input "Surname" at bounding box center [967, 254] width 445 height 45
type input "Maneli"
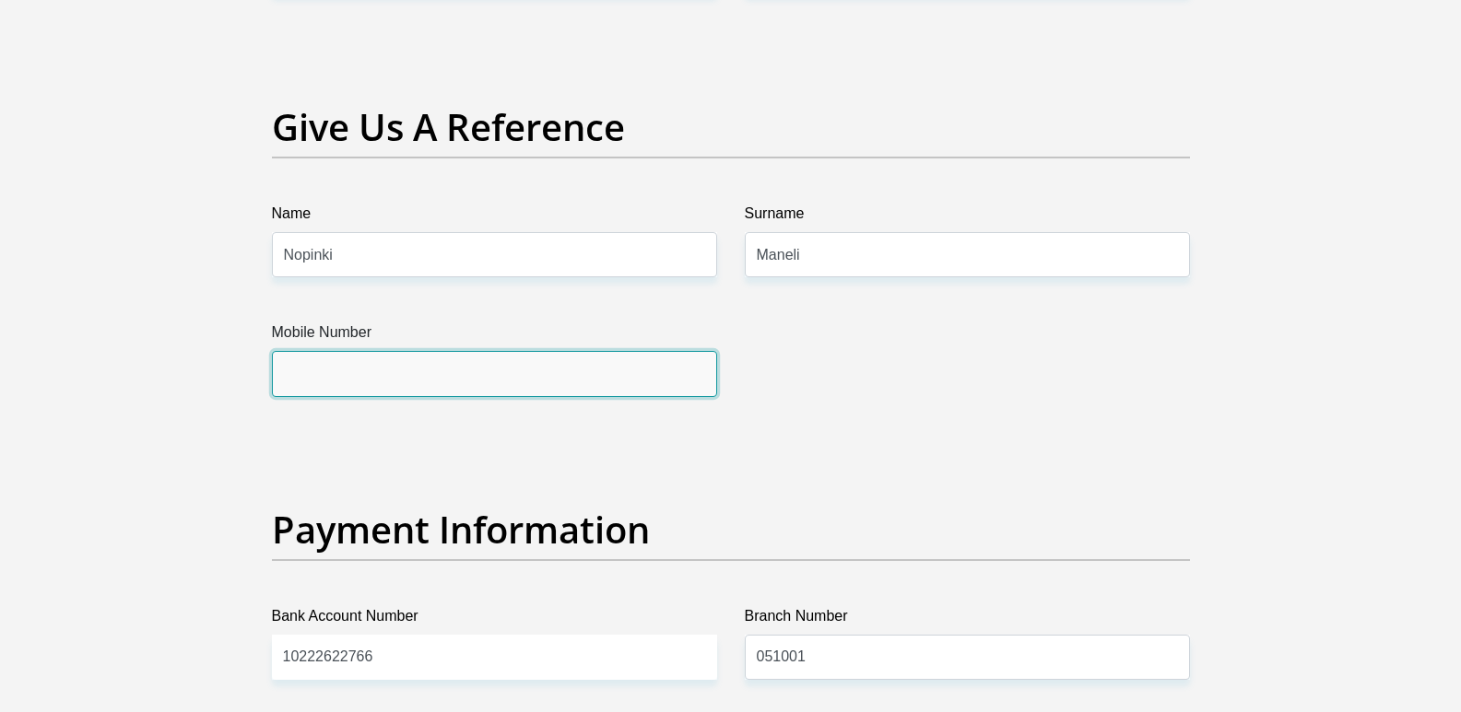
click at [352, 369] on input "Mobile Number" at bounding box center [494, 373] width 445 height 45
type input "0698690876"
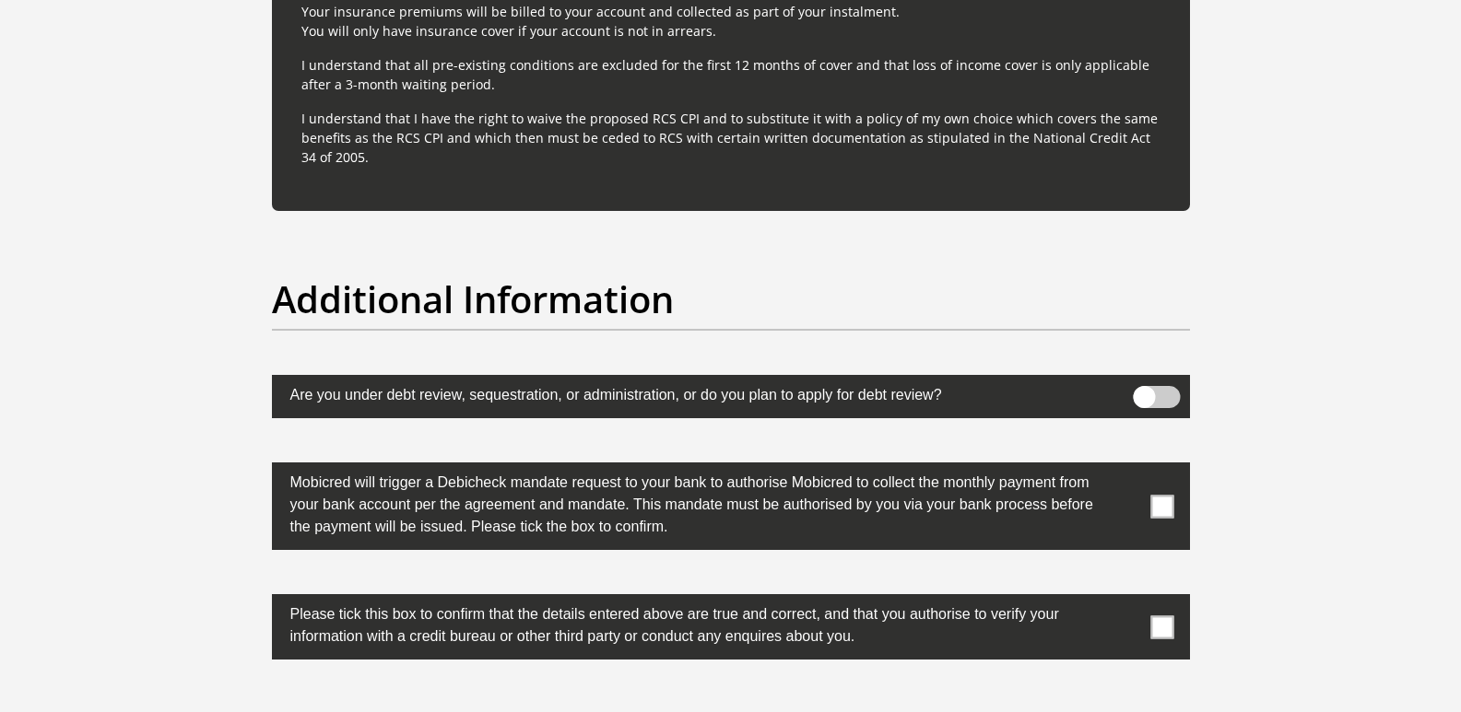
scroll to position [5621, 0]
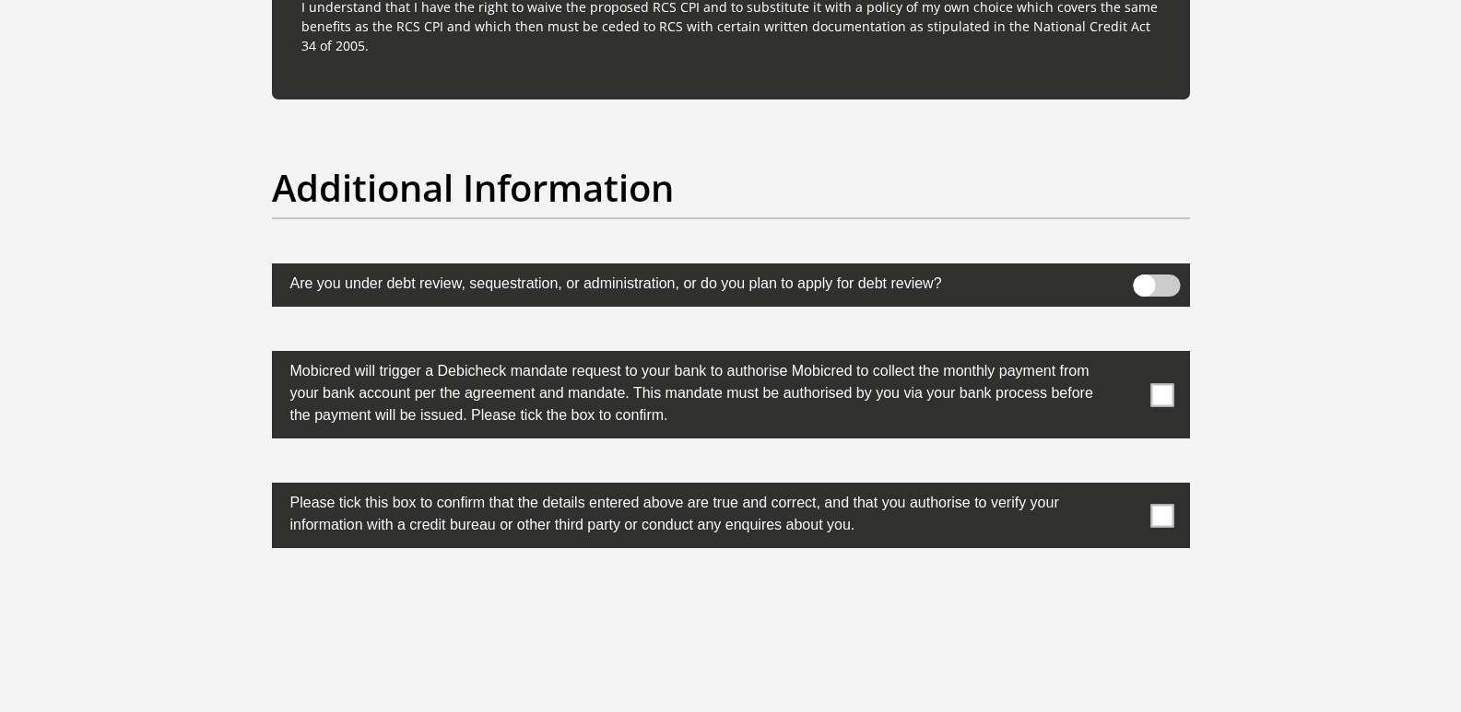
click at [1160, 397] on span at bounding box center [1161, 394] width 23 height 23
click at [1125, 356] on input "checkbox" at bounding box center [1125, 356] width 0 height 0
drag, startPoint x: 1162, startPoint y: 520, endPoint x: 1154, endPoint y: 526, distance: 10.5
click at [1162, 521] on span at bounding box center [1161, 515] width 23 height 23
click at [1125, 487] on input "checkbox" at bounding box center [1125, 487] width 0 height 0
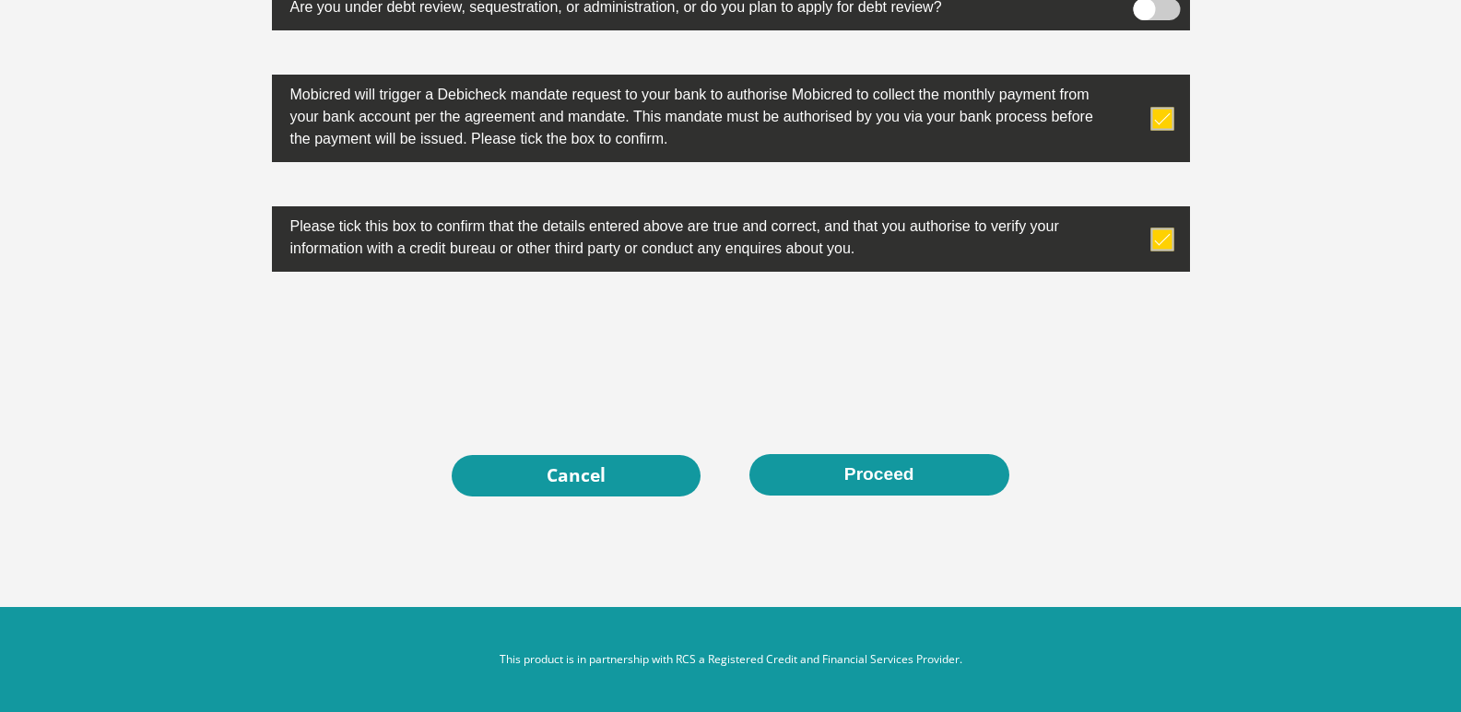
scroll to position [5900, 0]
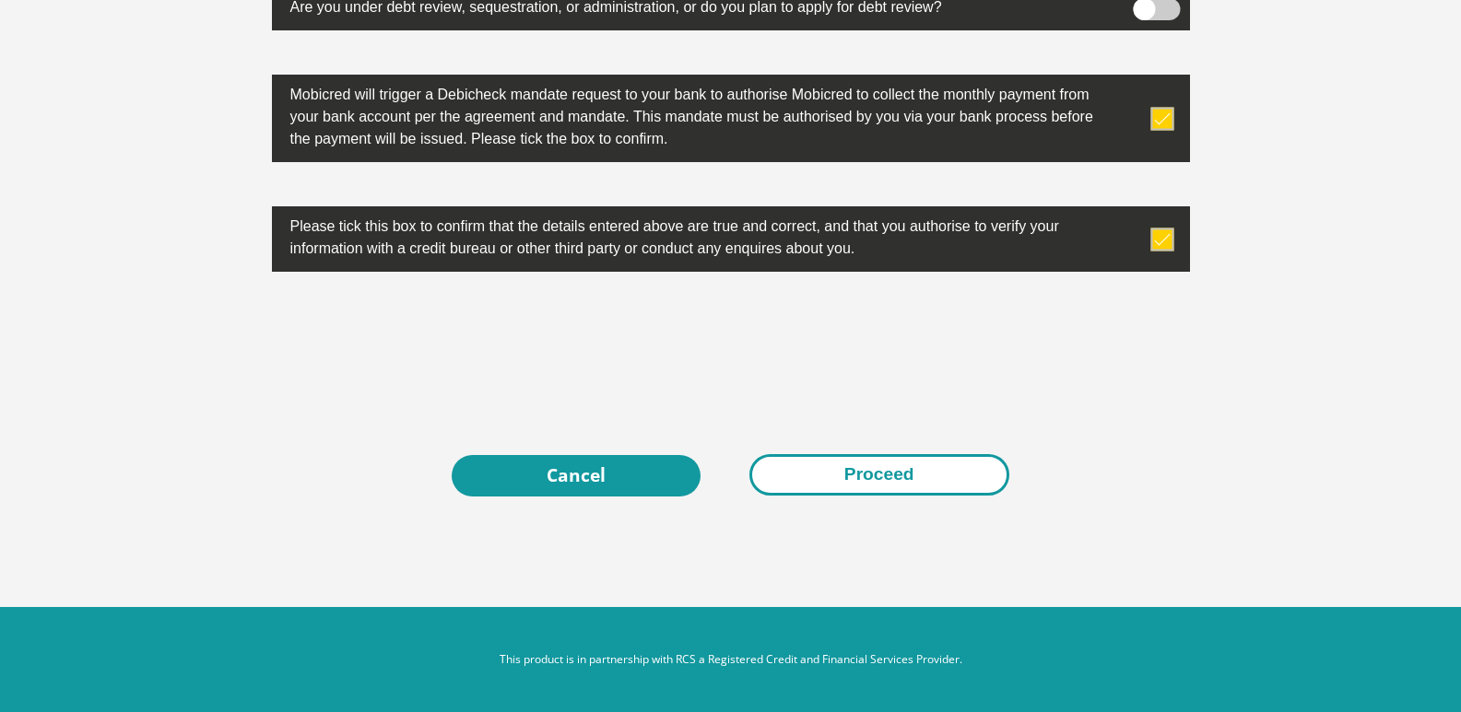
click at [958, 472] on button "Proceed" at bounding box center [879, 474] width 260 height 41
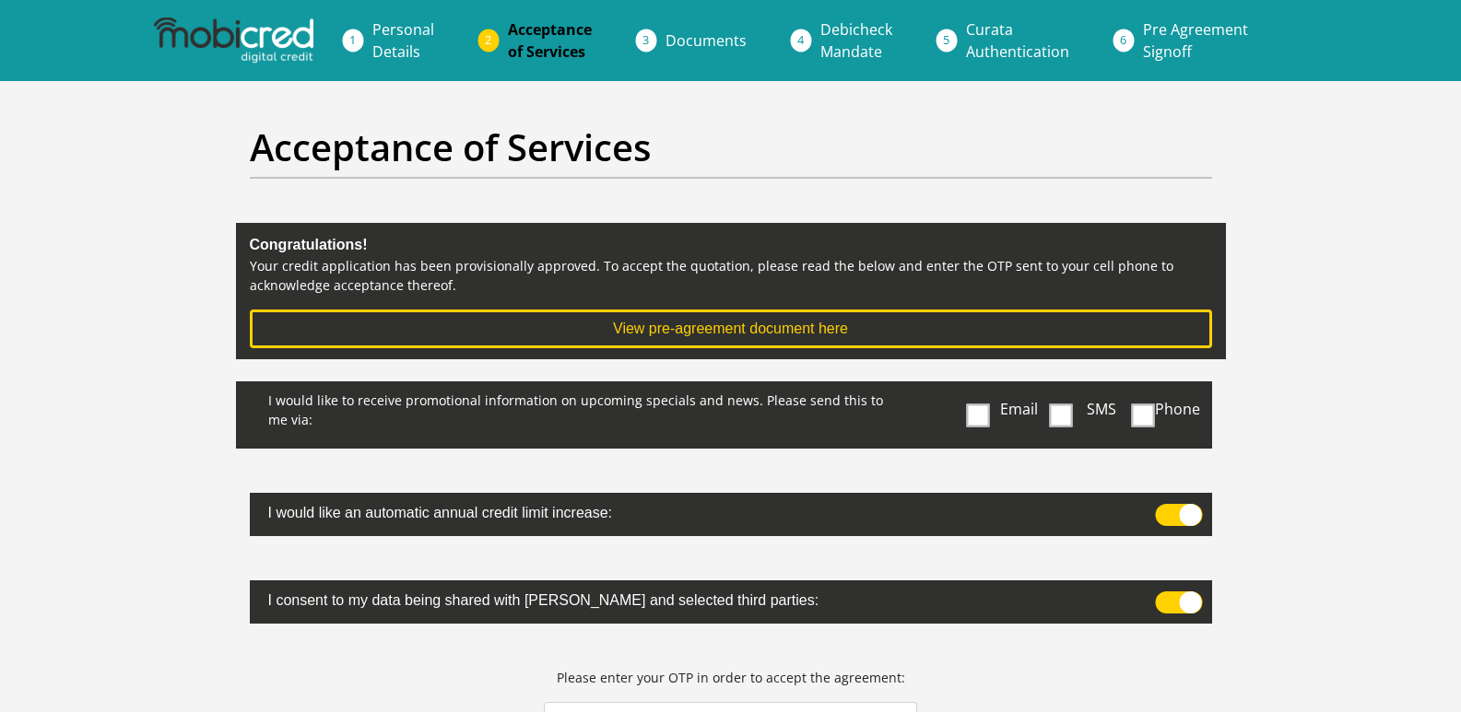
click at [977, 417] on span at bounding box center [978, 415] width 23 height 23
click at [981, 386] on input "Email" at bounding box center [981, 386] width 0 height 0
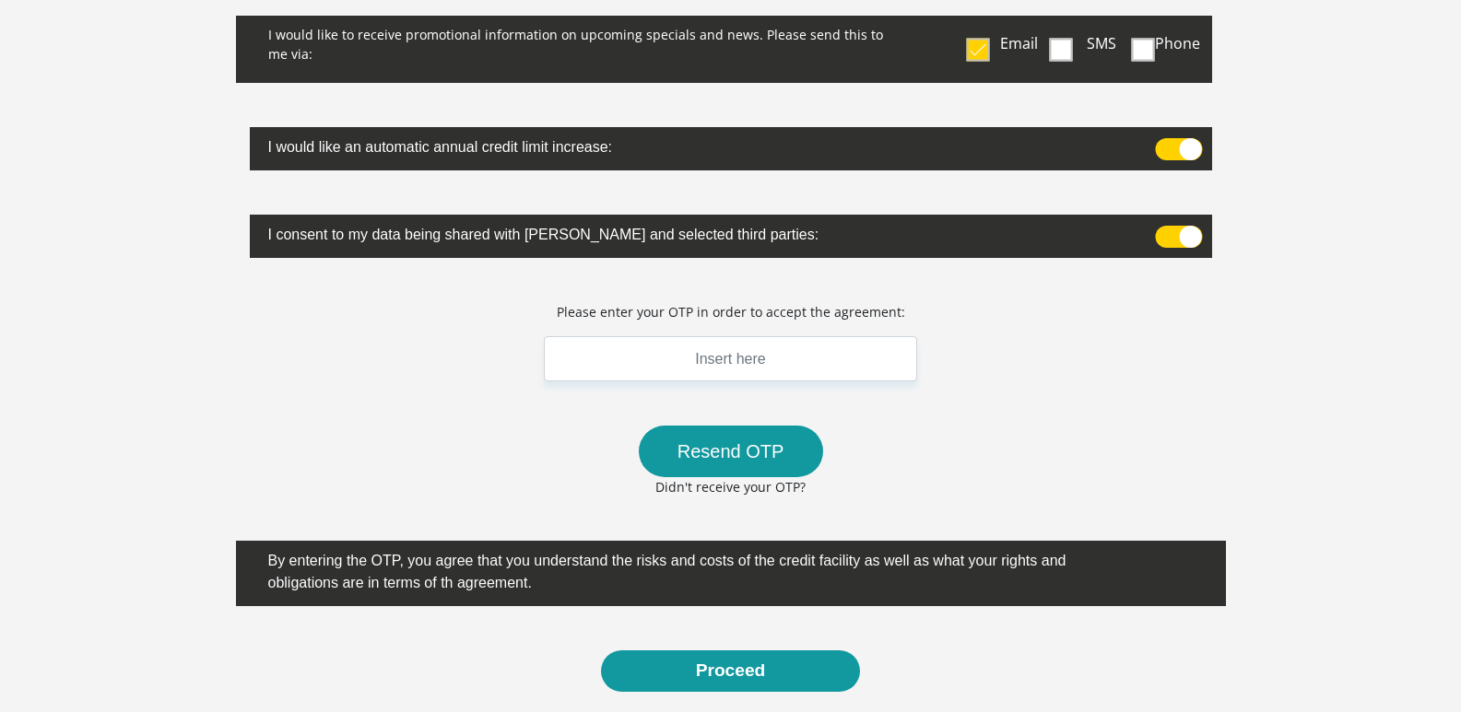
scroll to position [369, 0]
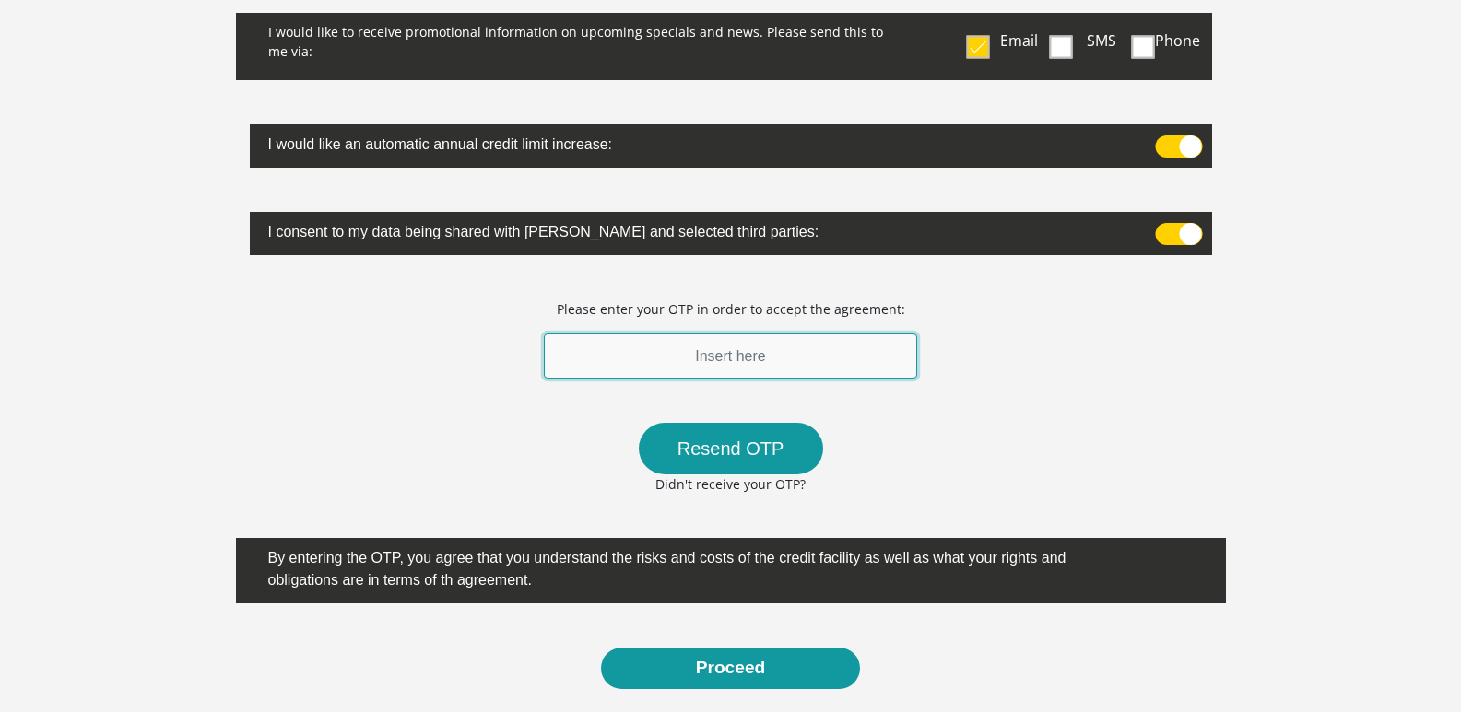
click at [743, 346] on input "text" at bounding box center [731, 356] width 374 height 45
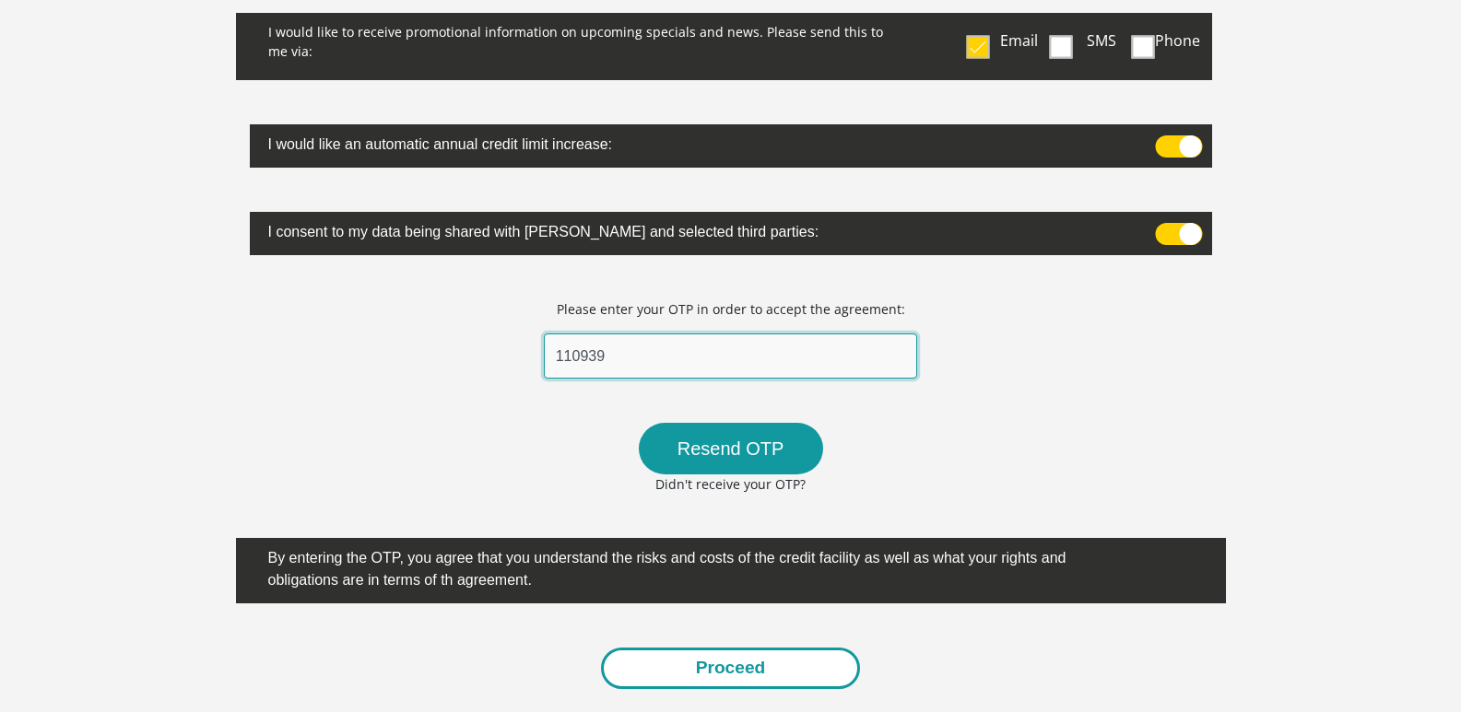
type input "110939"
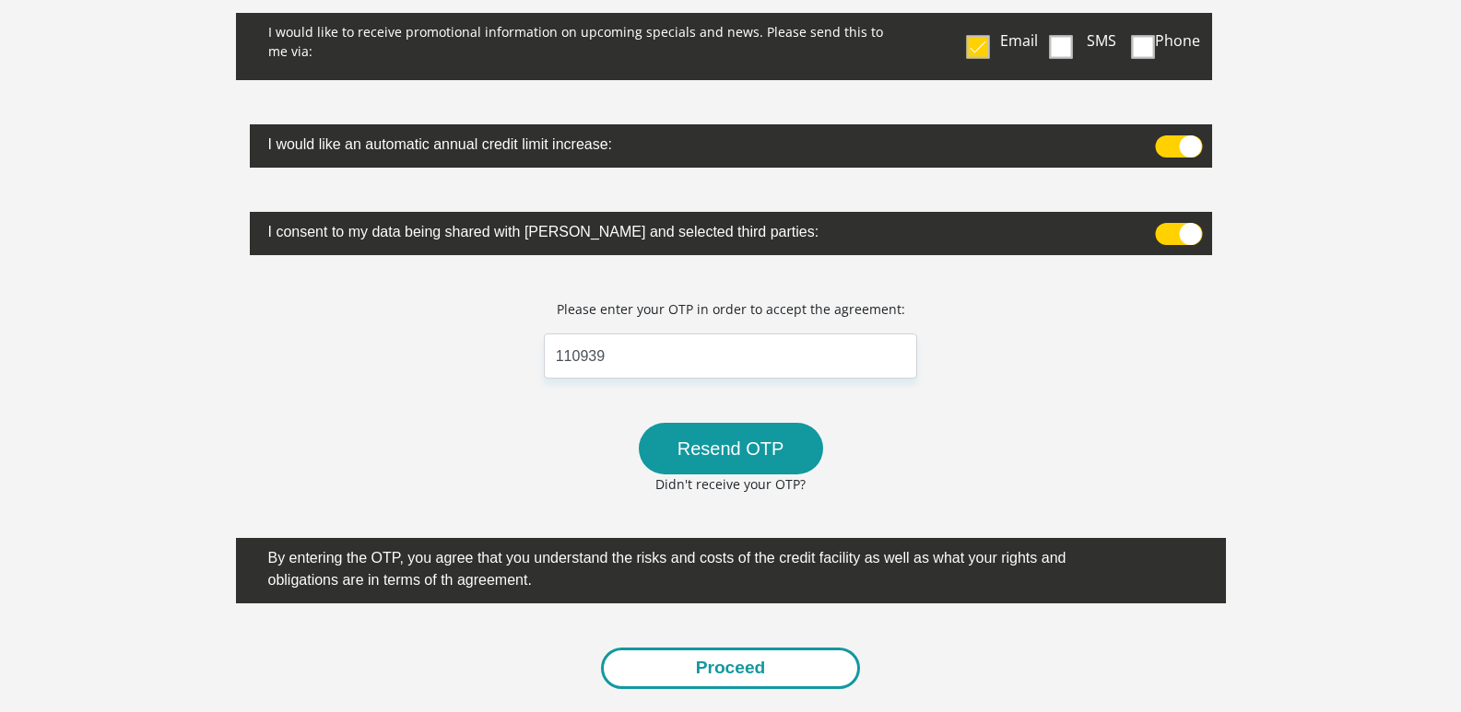
click at [740, 668] on button "Proceed" at bounding box center [731, 668] width 260 height 41
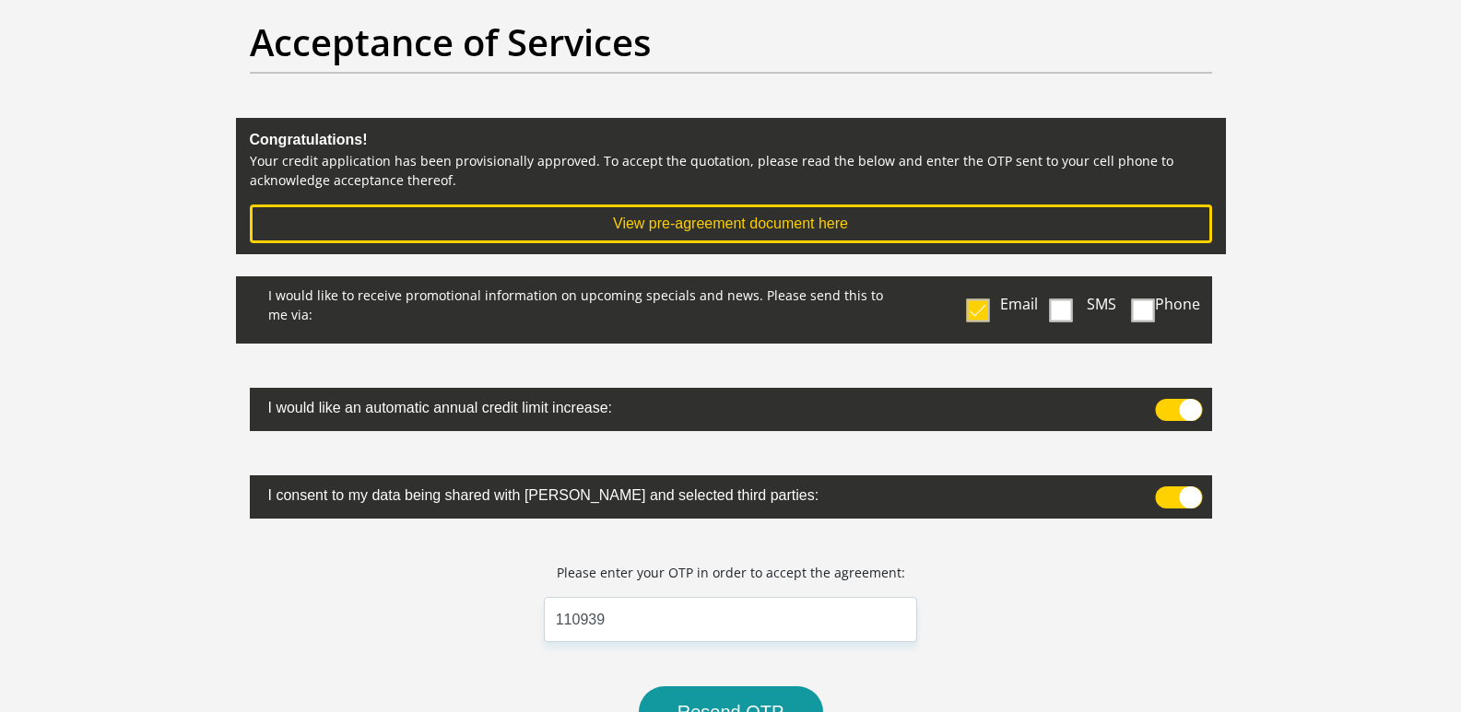
scroll to position [0, 0]
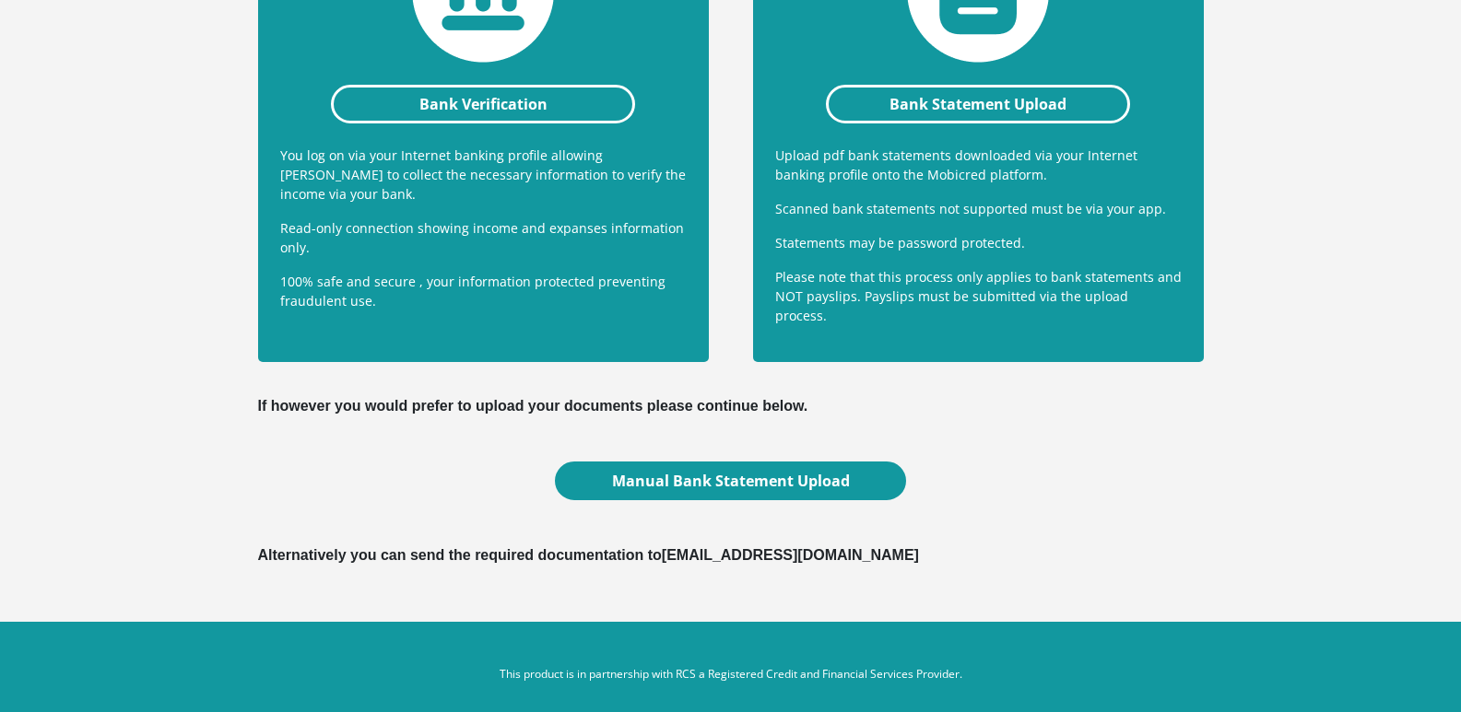
scroll to position [464, 0]
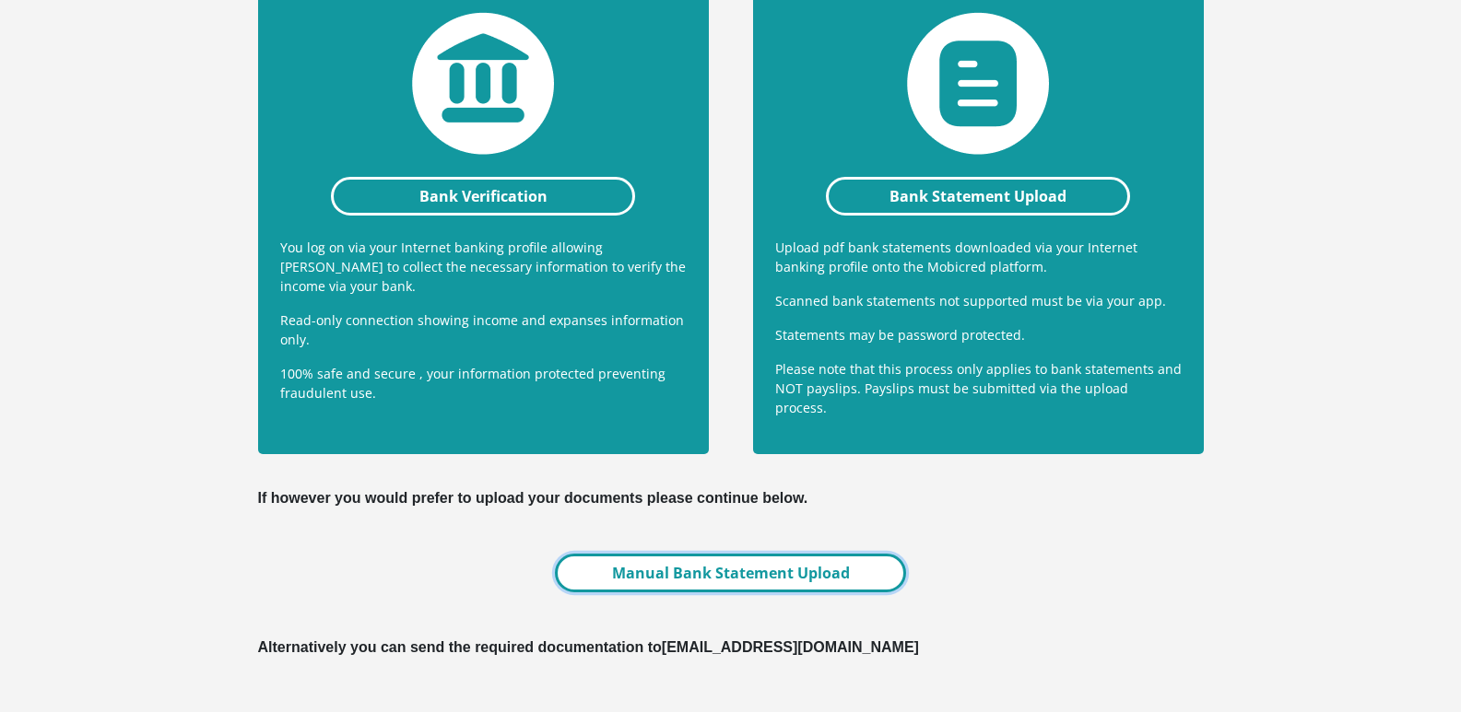
click at [697, 558] on link "Manual Bank Statement Upload" at bounding box center [730, 573] width 350 height 39
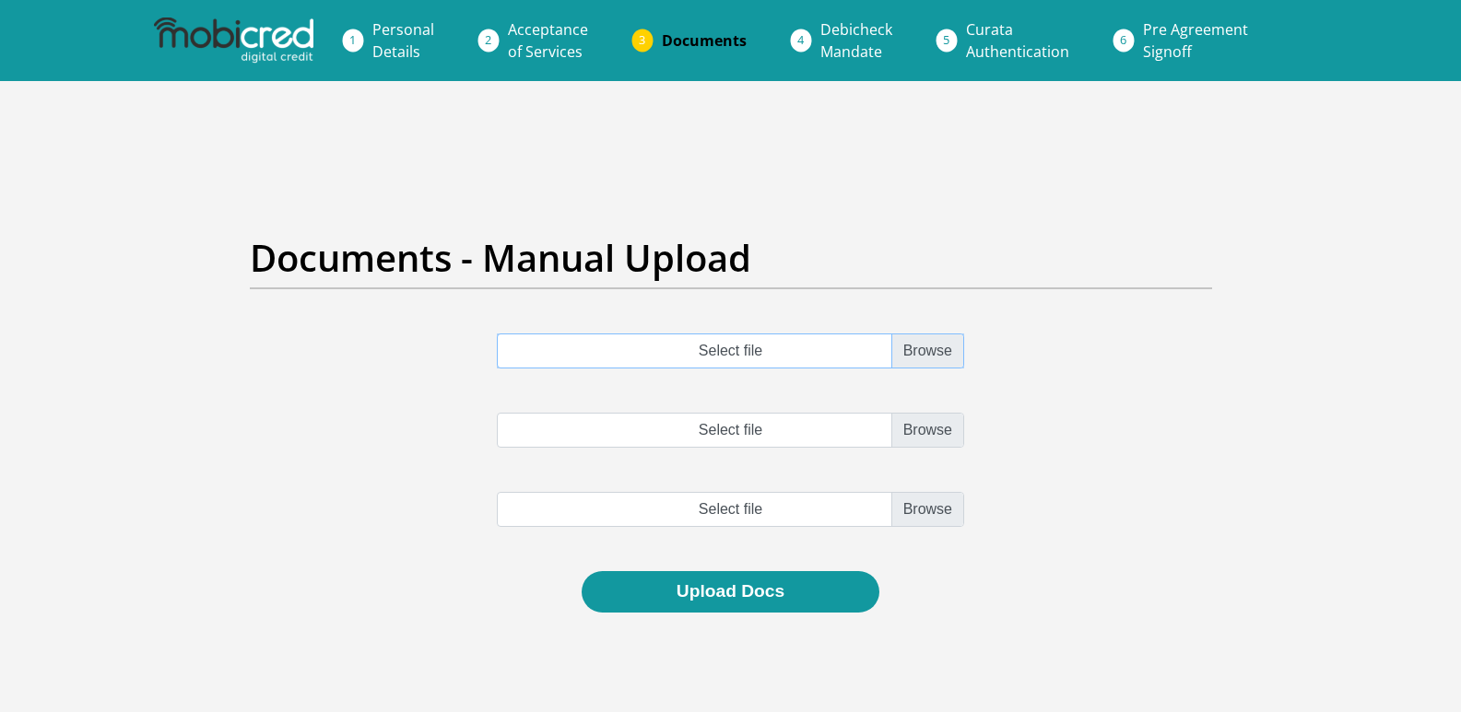
click at [926, 352] on input "Select file" at bounding box center [730, 351] width 467 height 35
type input "C:\fakepath\statement-10-22-262-276-6 (1).pdf"
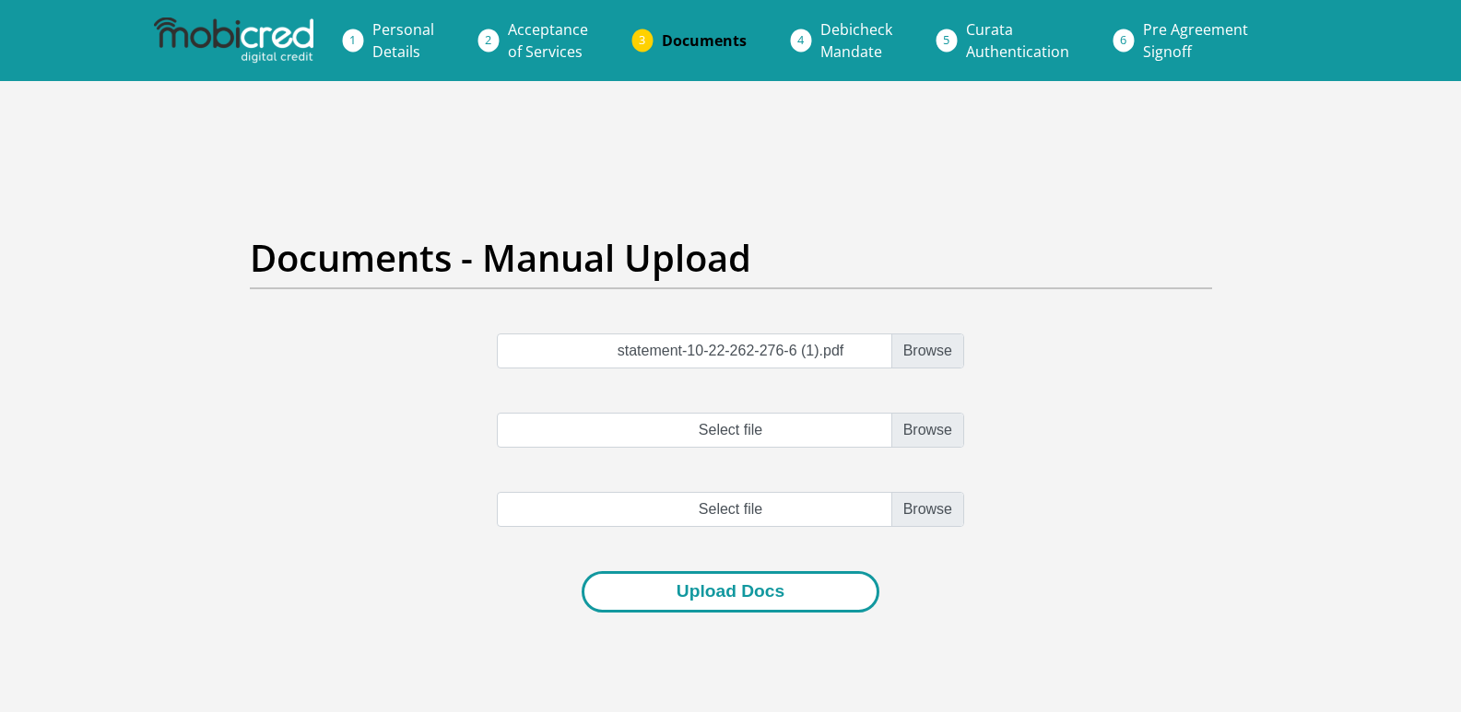
click at [733, 590] on button "Upload Docs" at bounding box center [730, 591] width 298 height 41
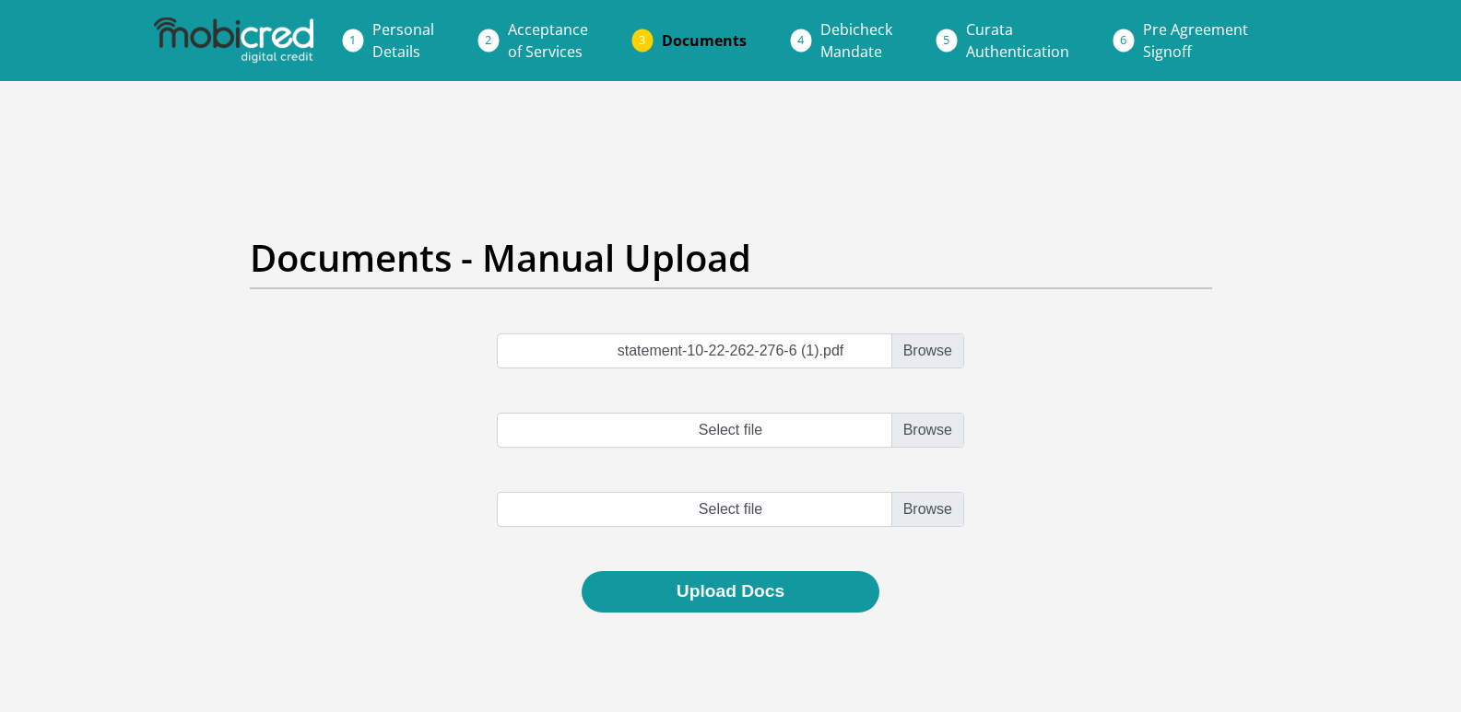
click at [569, 50] on span "Acceptance of Services" at bounding box center [548, 40] width 80 height 42
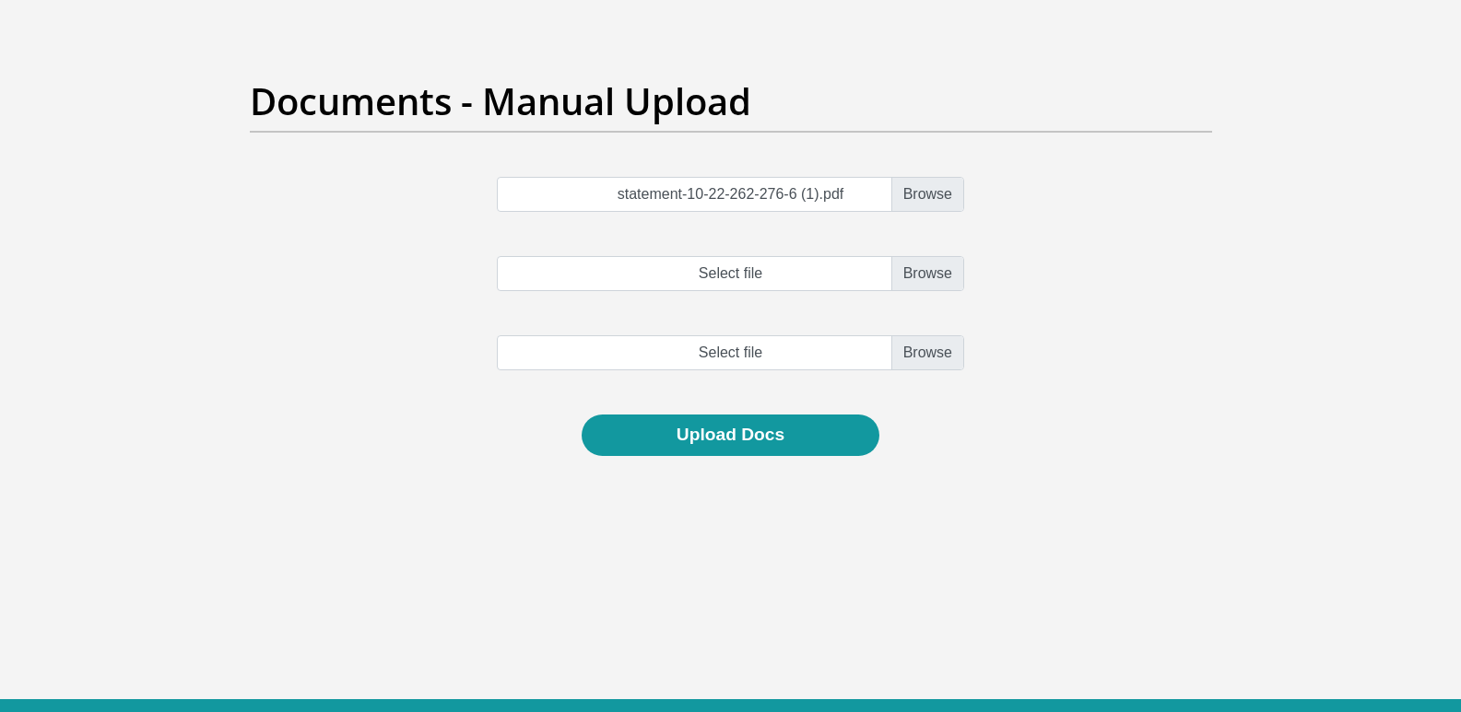
scroll to position [249, 0]
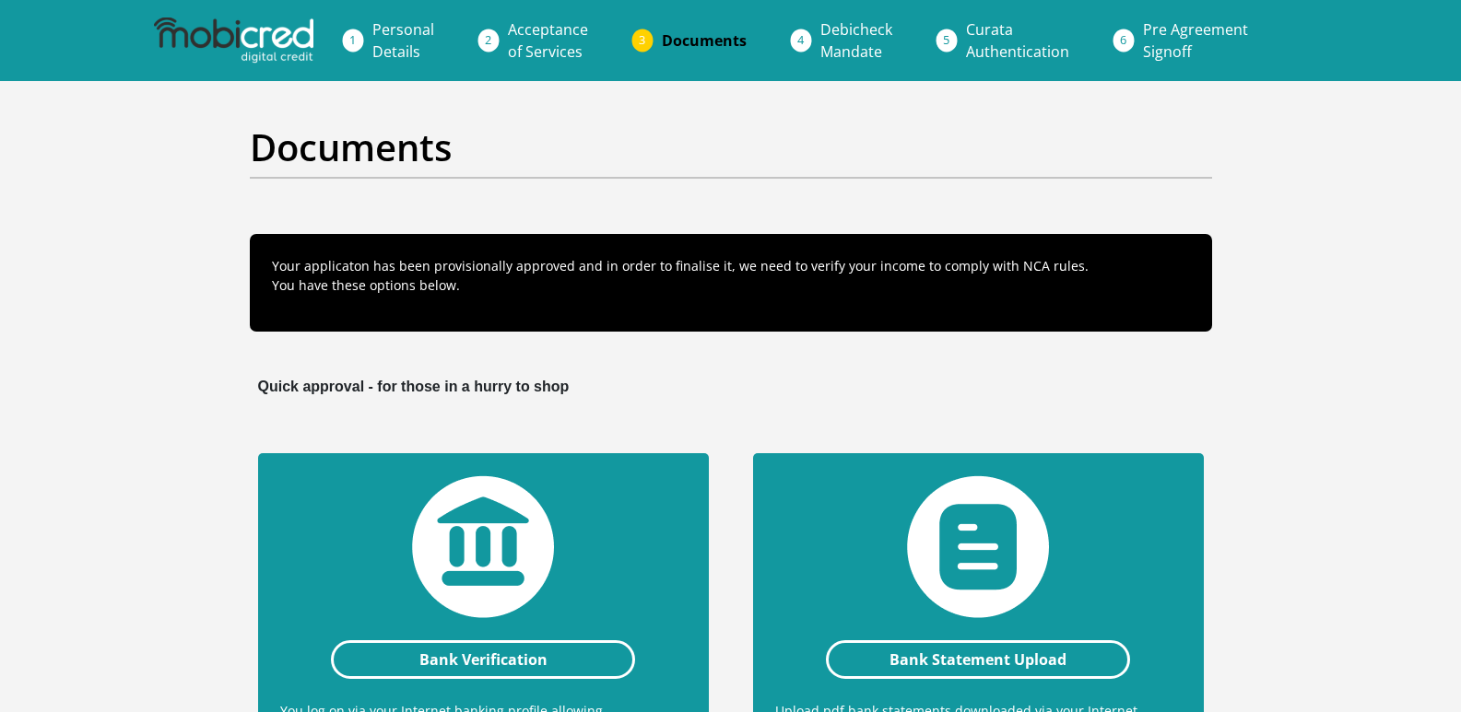
scroll to position [464, 0]
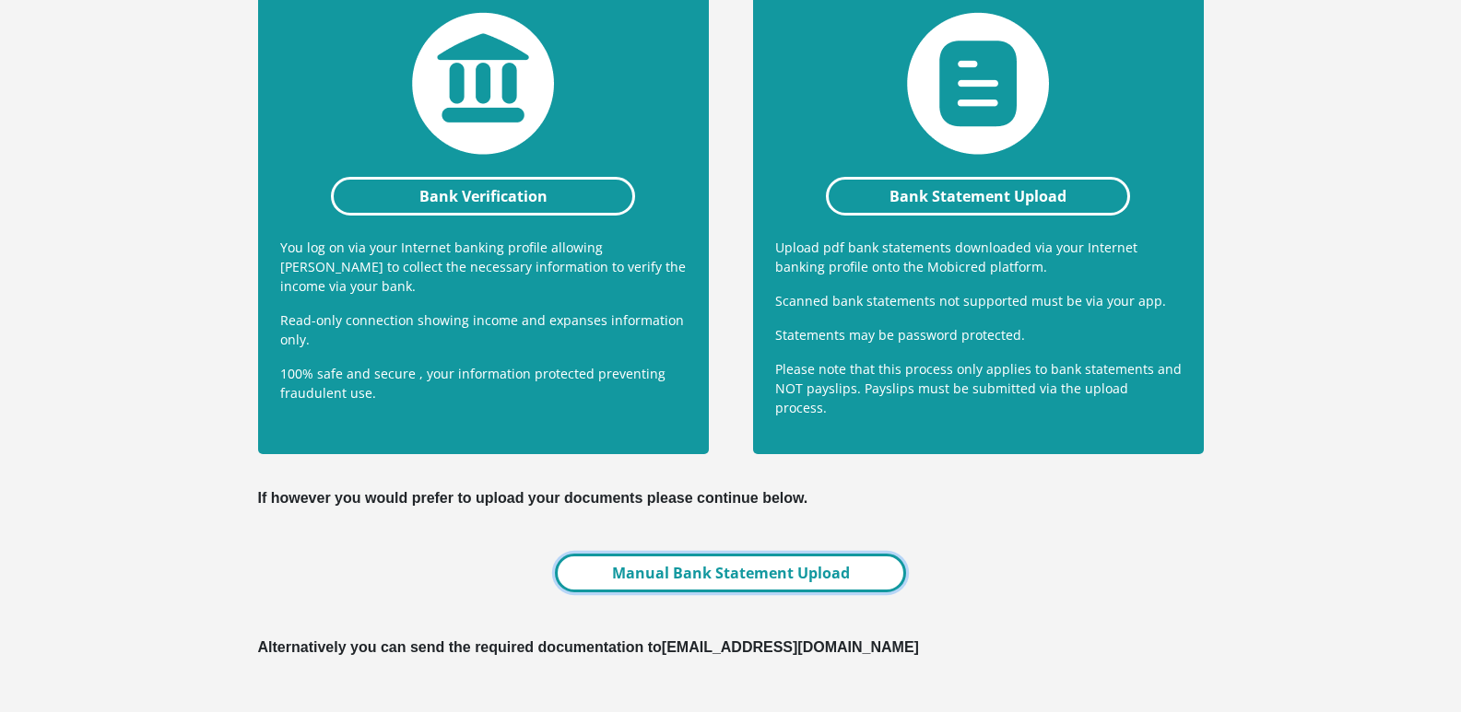
click at [722, 563] on link "Manual Bank Statement Upload" at bounding box center [730, 573] width 350 height 39
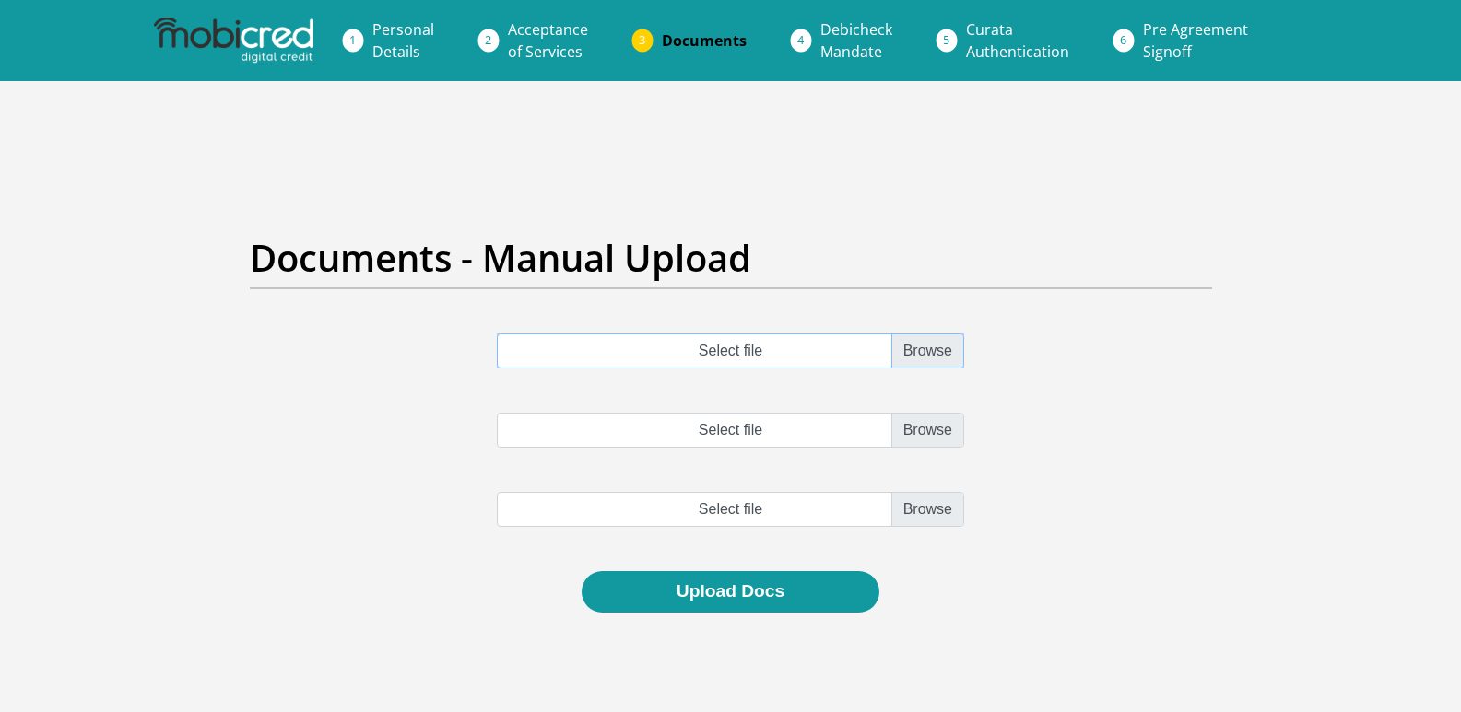
click at [930, 349] on input "Select file" at bounding box center [730, 351] width 467 height 35
type input "C:\fakepath\statement-10-22-262-276-6 (1).pdf"
click at [921, 425] on input "Select file" at bounding box center [730, 430] width 467 height 35
type input "C:\fakepath\statement-10-22-262-276-6 (1).pdf"
click at [932, 511] on input "file" at bounding box center [730, 509] width 467 height 35
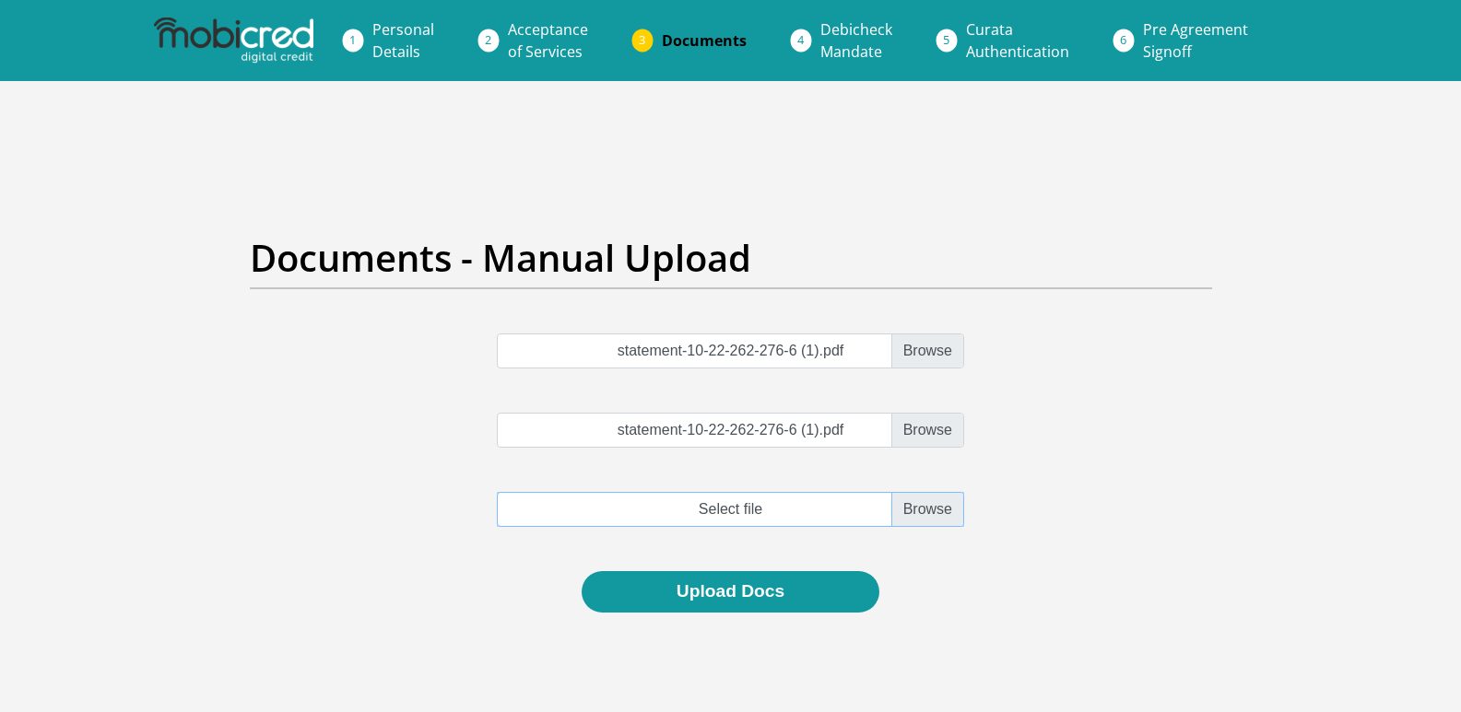
type input "C:\fakepath\statement-10-22-262-276-6 (1).pdf"
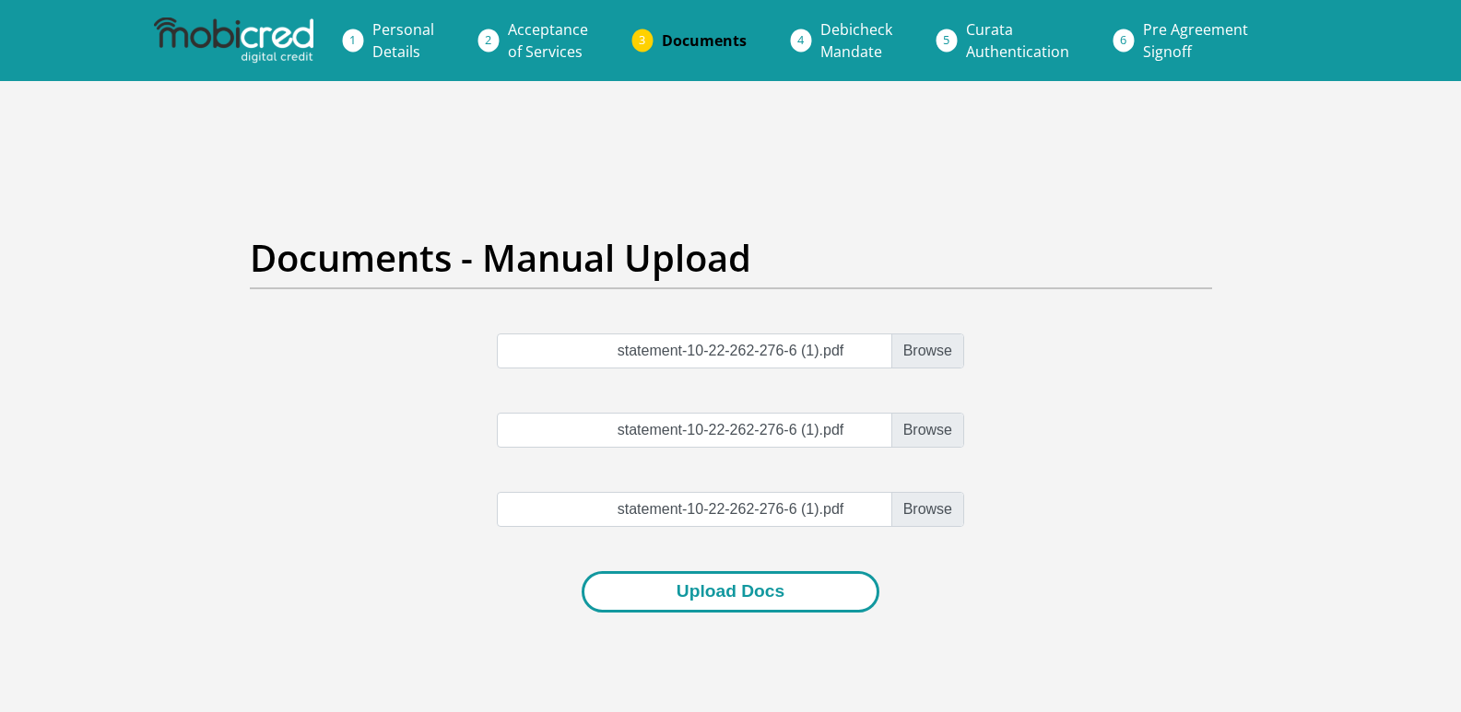
click at [774, 579] on button "Upload Docs" at bounding box center [730, 591] width 298 height 41
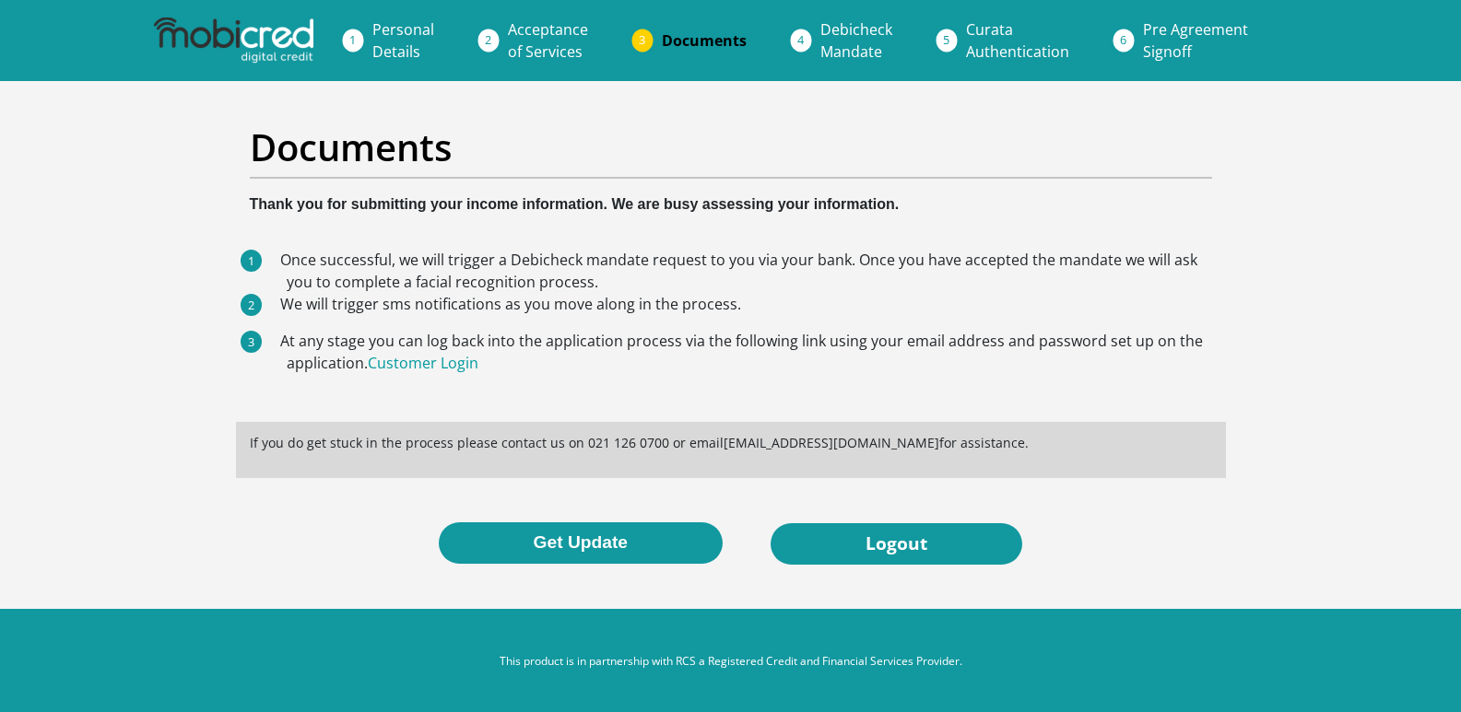
scroll to position [4, 0]
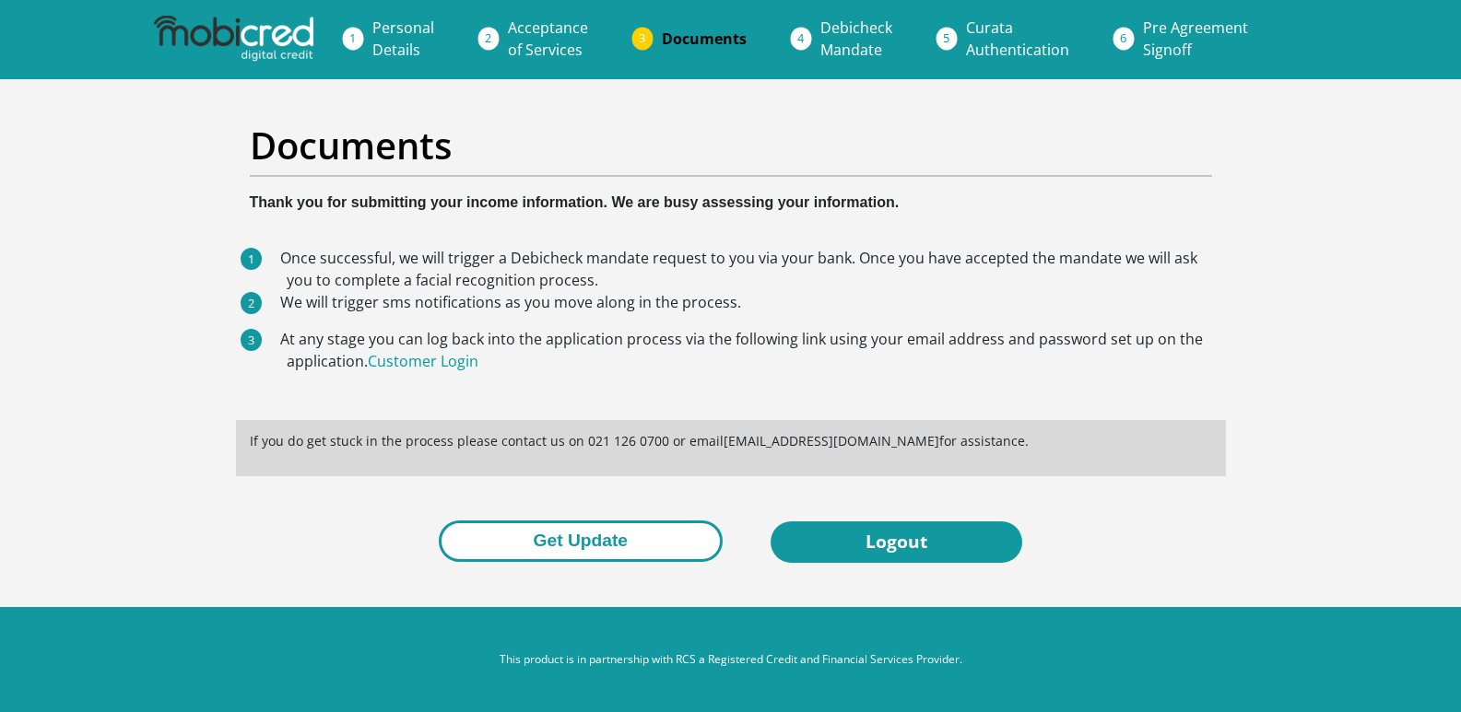
click at [558, 556] on button "Get Update" at bounding box center [581, 541] width 284 height 41
